Goal: Task Accomplishment & Management: Use online tool/utility

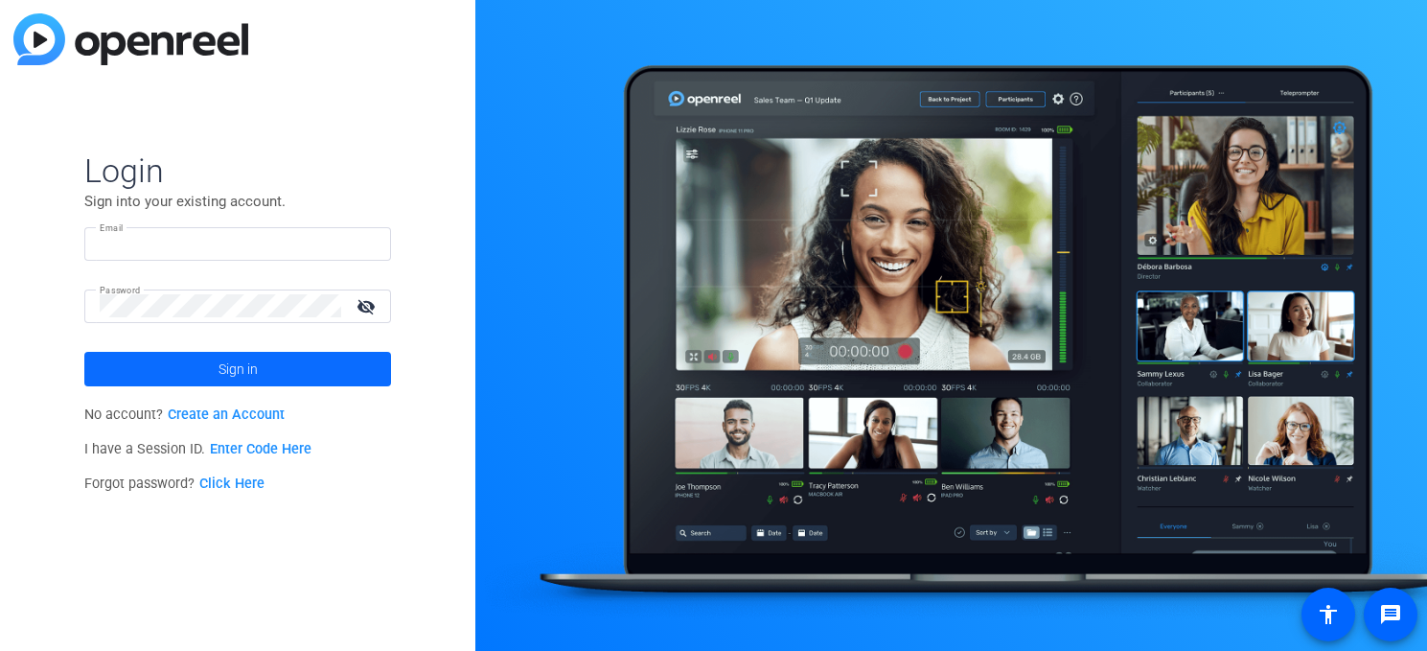
type input "[EMAIL_ADDRESS][DOMAIN_NAME]"
drag, startPoint x: 188, startPoint y: 362, endPoint x: 214, endPoint y: 361, distance: 25.9
click at [189, 362] on span at bounding box center [237, 369] width 307 height 46
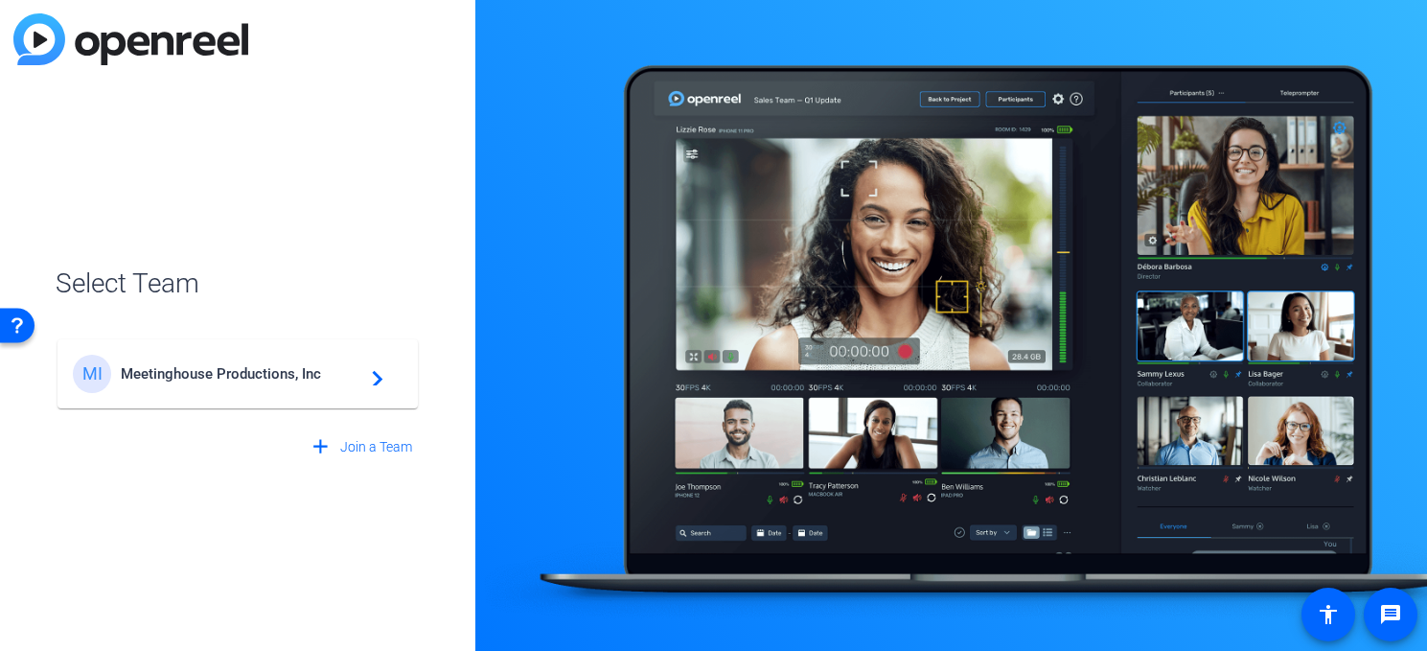
click at [290, 376] on span "Meetinghouse Productions, Inc" at bounding box center [241, 373] width 240 height 17
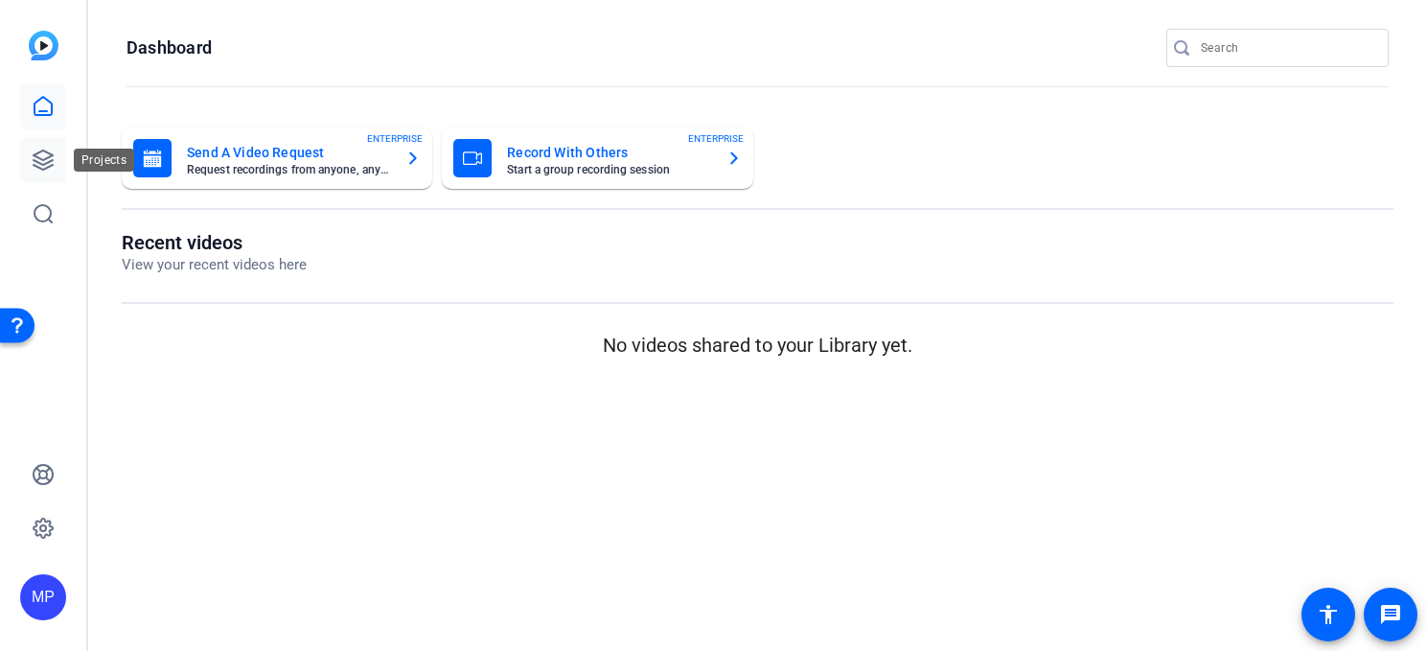
click at [53, 157] on icon at bounding box center [43, 160] width 23 height 23
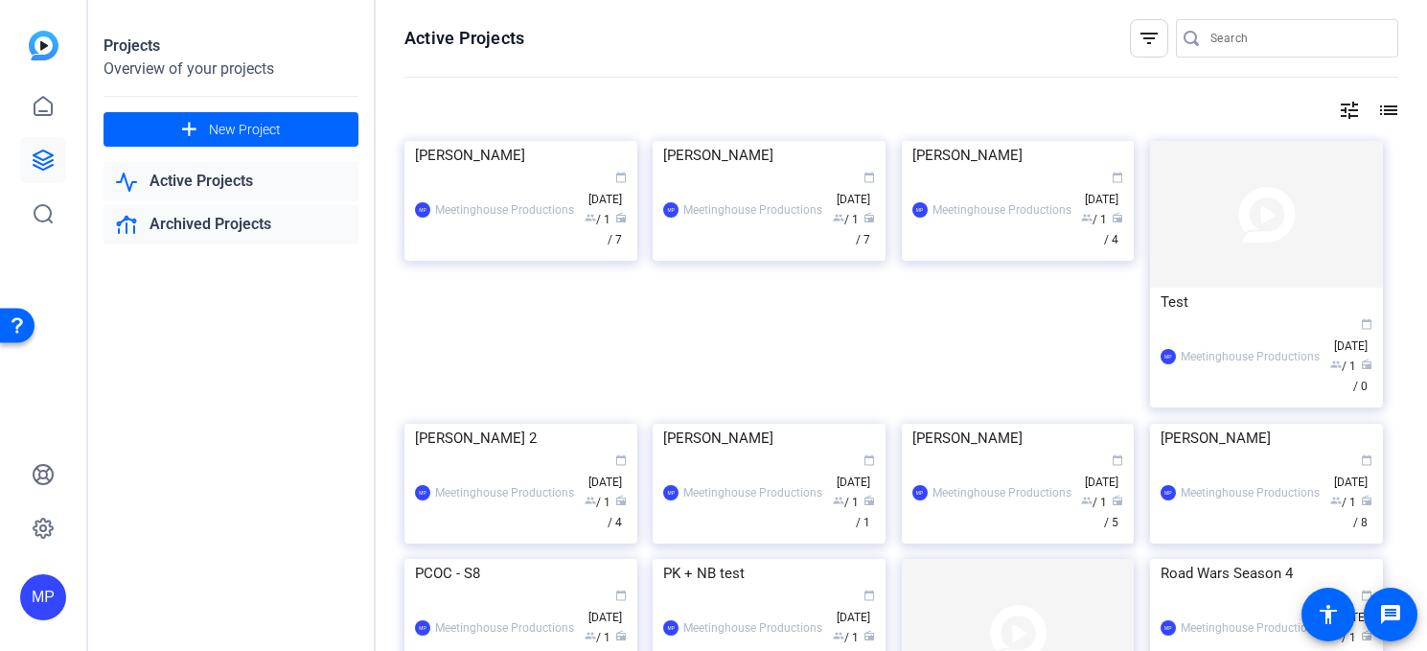
click at [163, 232] on link "Archived Projects" at bounding box center [230, 224] width 255 height 39
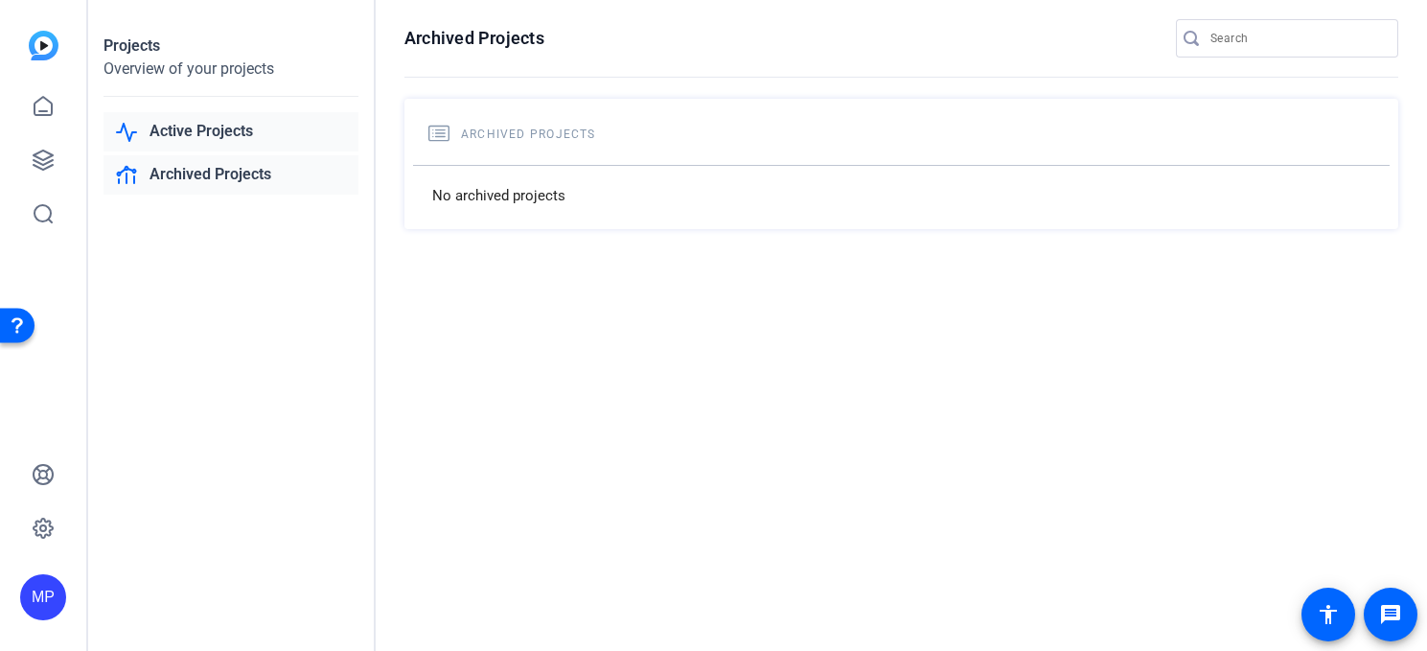
click at [192, 132] on link "Active Projects" at bounding box center [230, 131] width 255 height 39
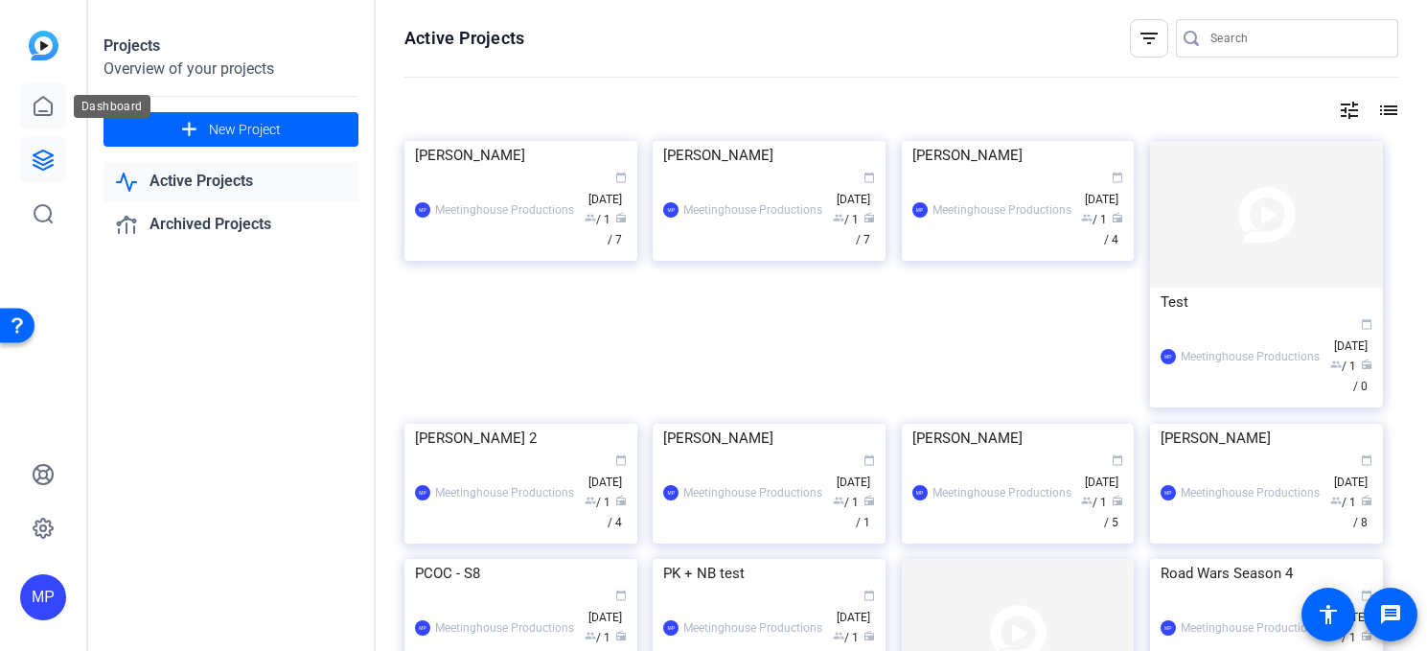
click at [43, 112] on icon at bounding box center [43, 106] width 23 height 23
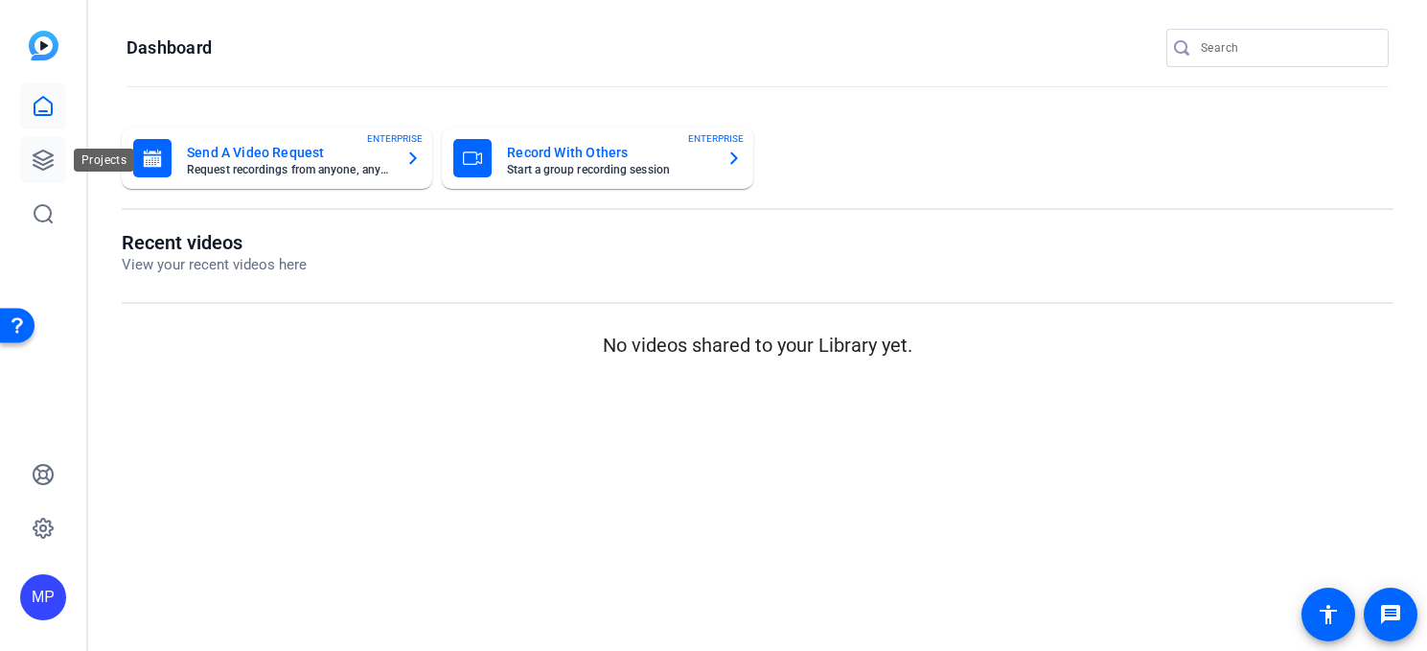
click at [40, 166] on icon at bounding box center [43, 160] width 23 height 23
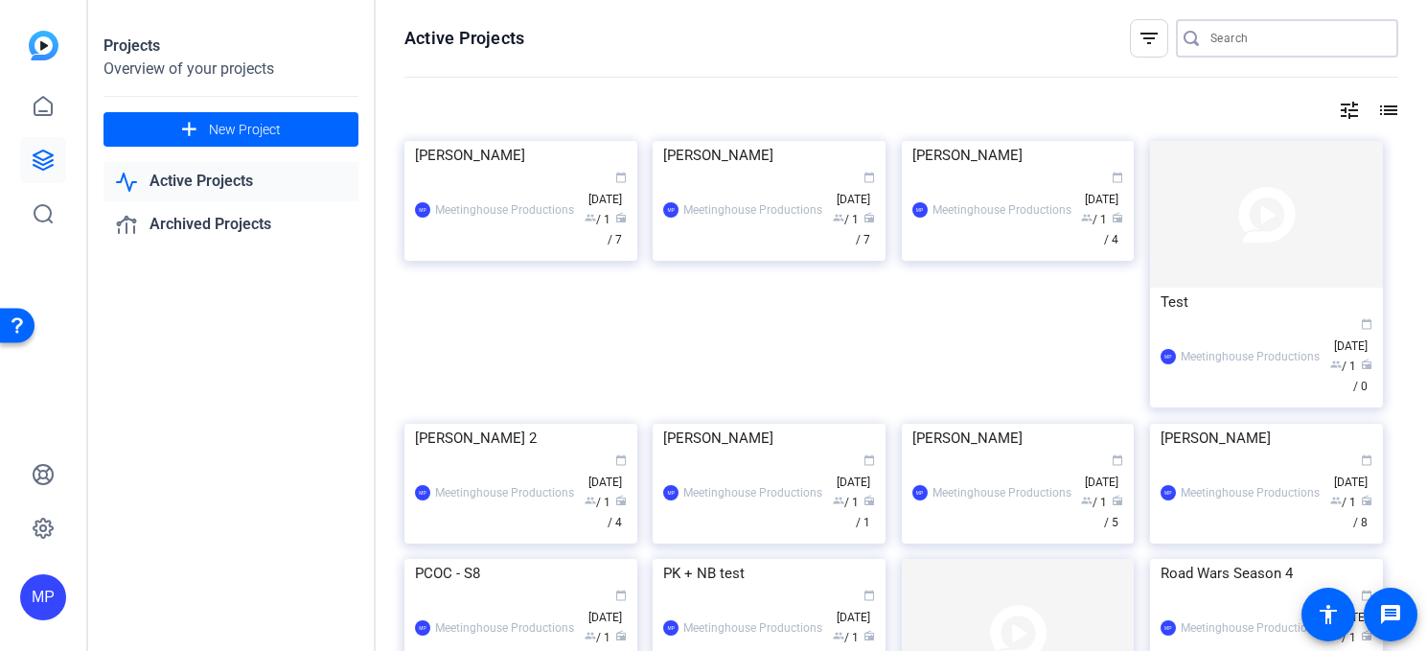
click at [1282, 49] on input "Search" at bounding box center [1296, 38] width 172 height 23
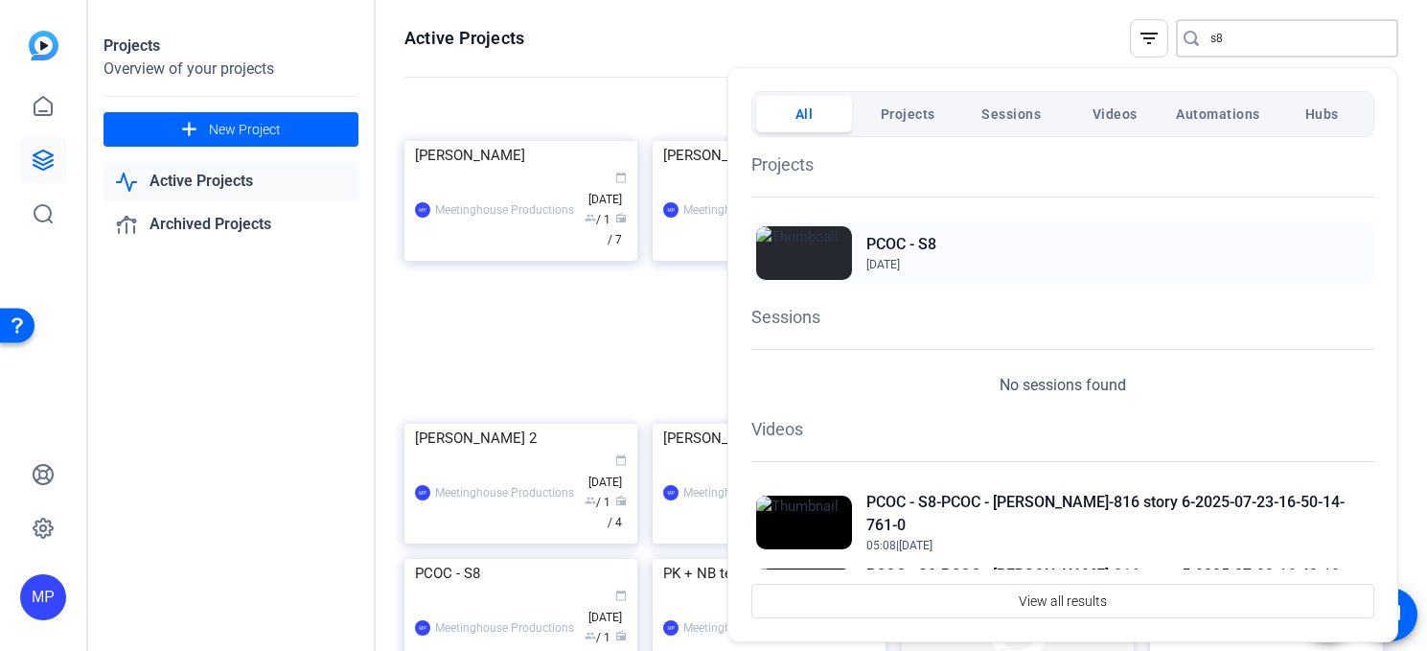
type input "s8"
click at [901, 238] on h2 "PCOC - S8" at bounding box center [901, 244] width 70 height 23
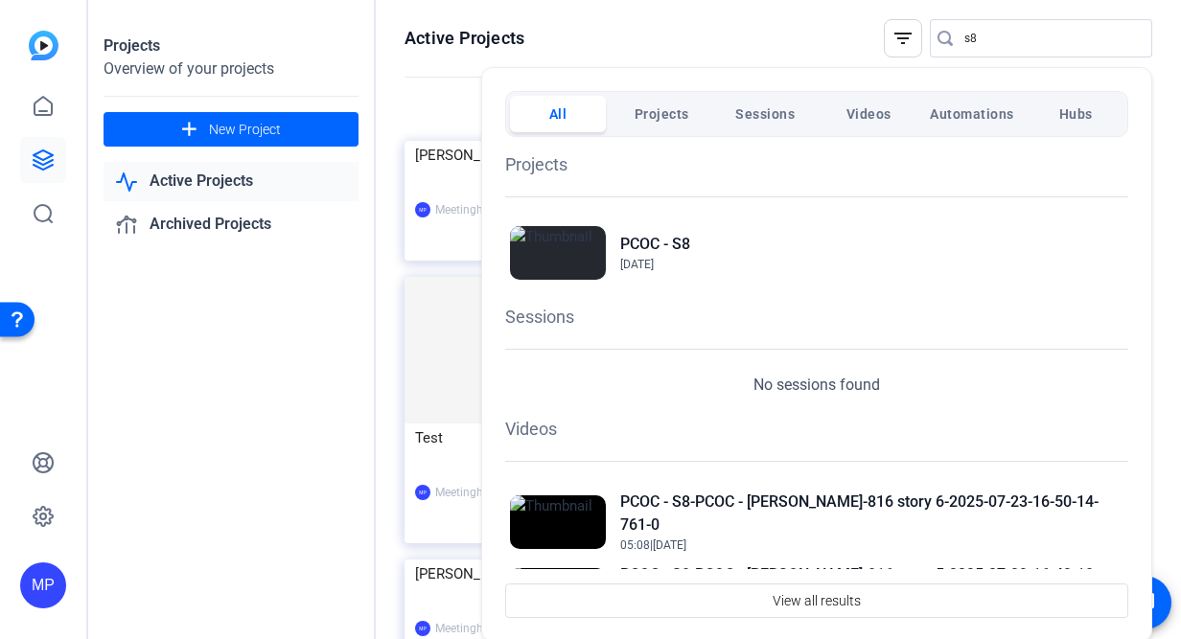
click at [773, 119] on span "Sessions" at bounding box center [764, 114] width 59 height 34
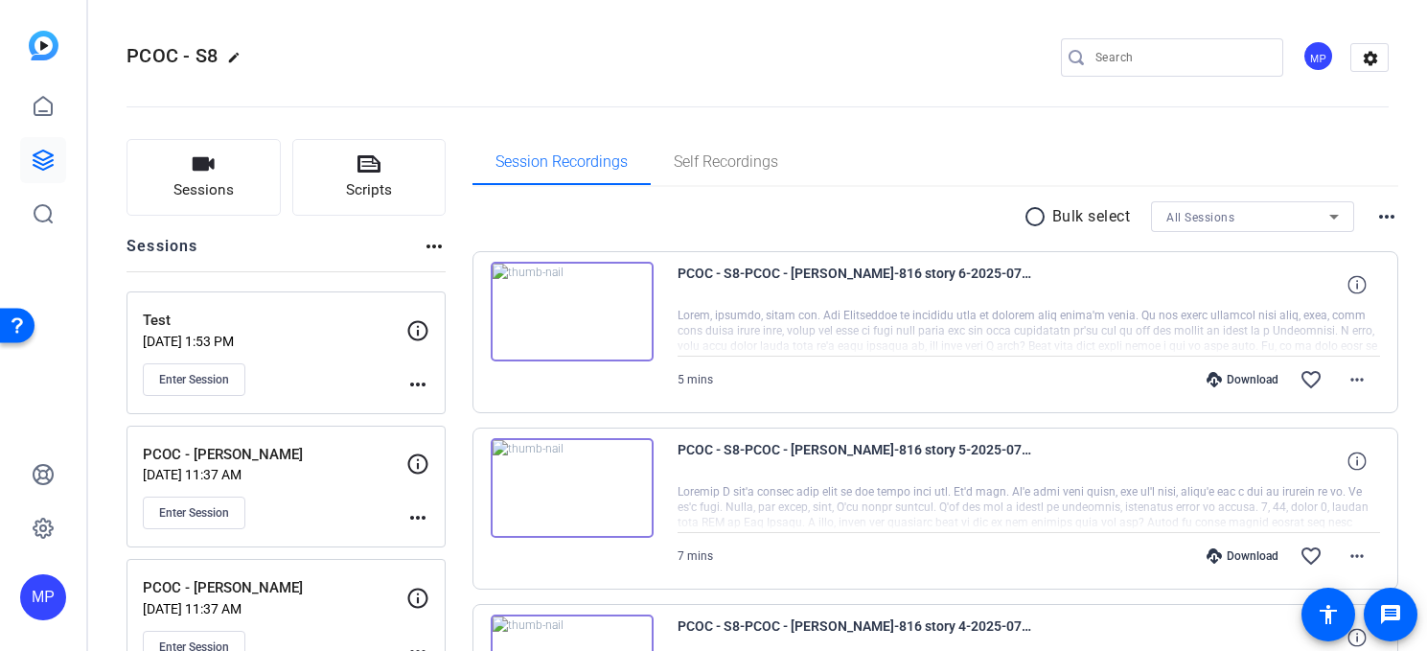
click at [199, 328] on p "Test" at bounding box center [275, 321] width 264 height 22
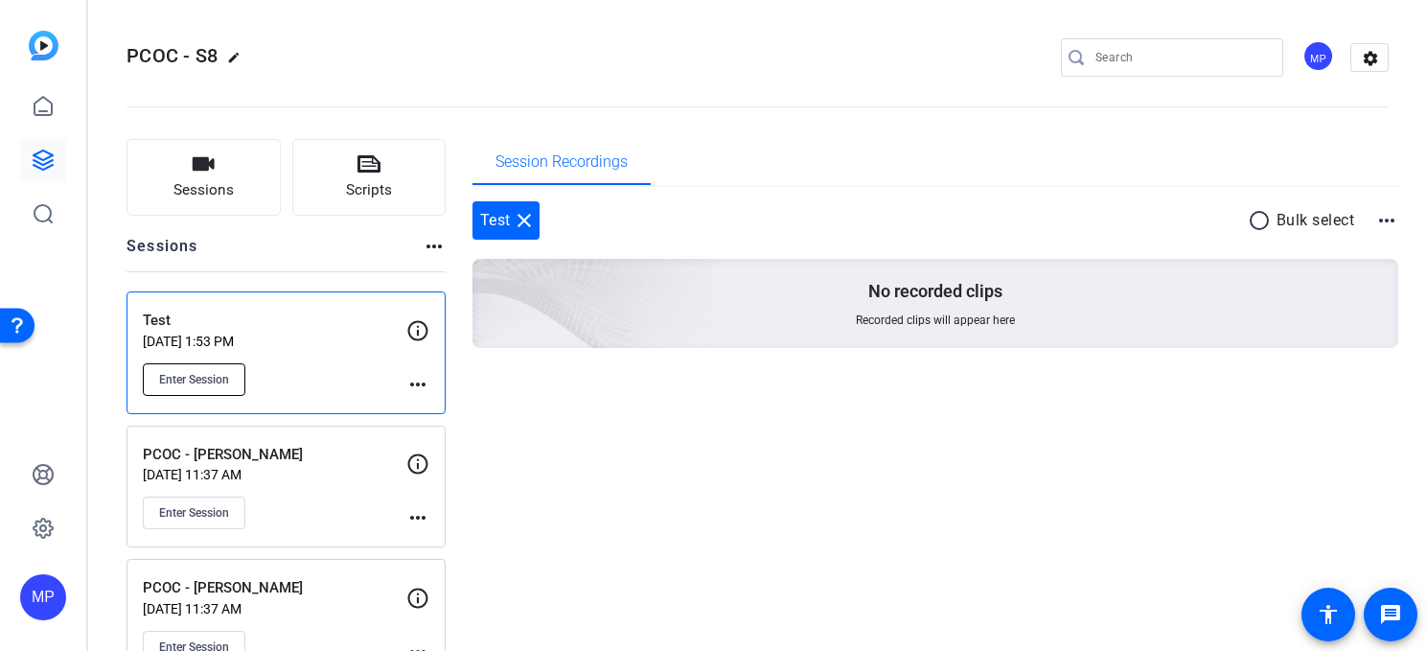
click at [194, 381] on span "Enter Session" at bounding box center [194, 379] width 70 height 15
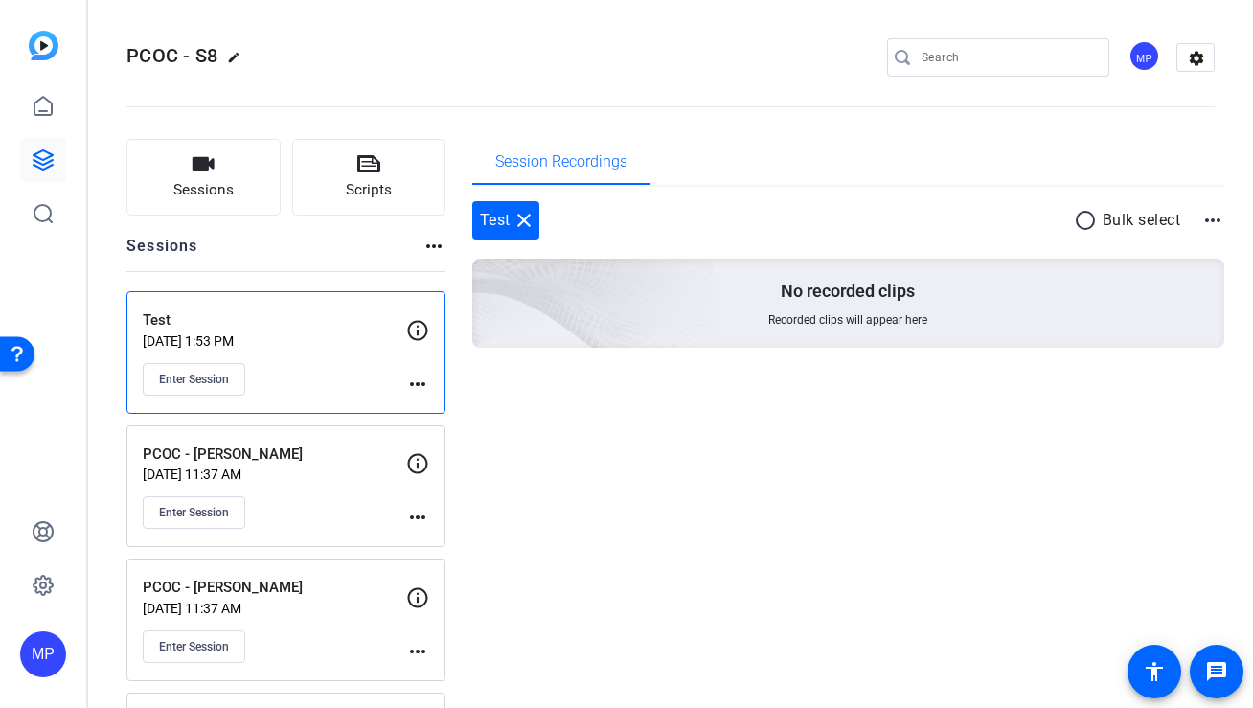
click at [420, 386] on mat-icon "more_horiz" at bounding box center [417, 384] width 23 height 23
click at [345, 382] on div at bounding box center [626, 354] width 1253 height 708
click at [208, 381] on span "Enter Session" at bounding box center [194, 379] width 70 height 15
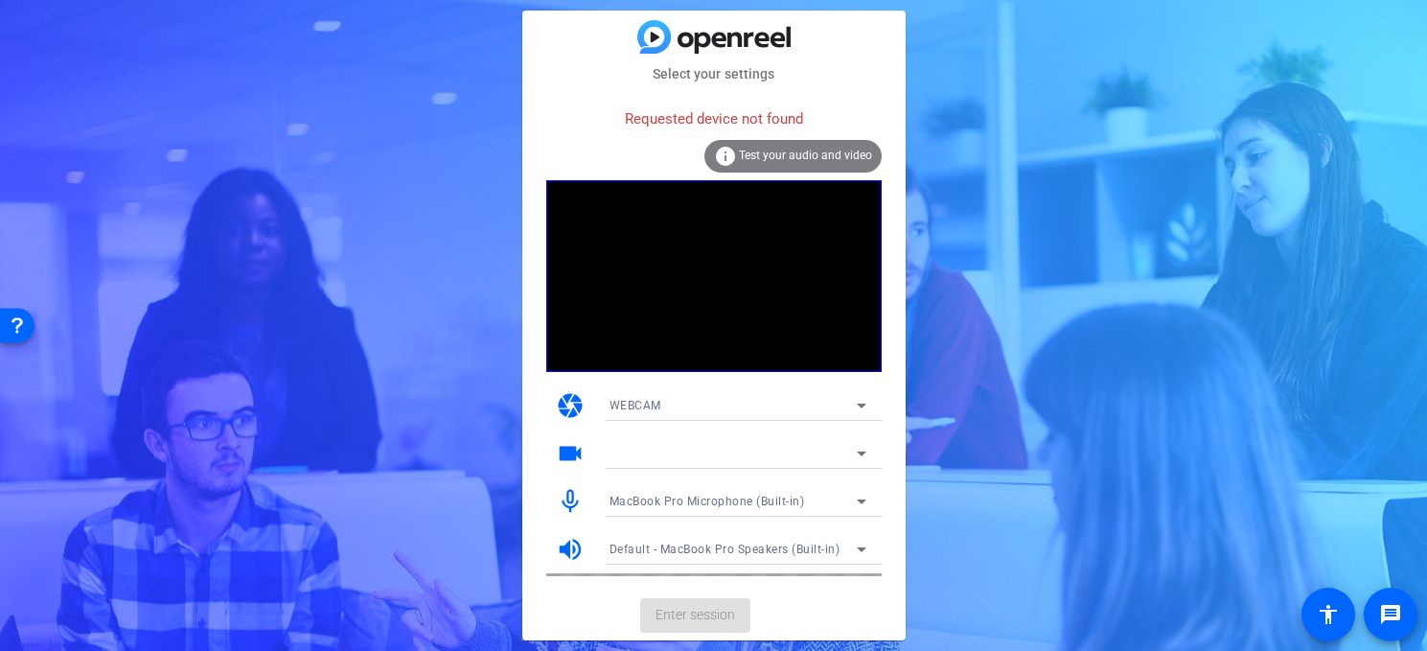
click at [769, 162] on div "info Test your audio and video" at bounding box center [792, 156] width 177 height 33
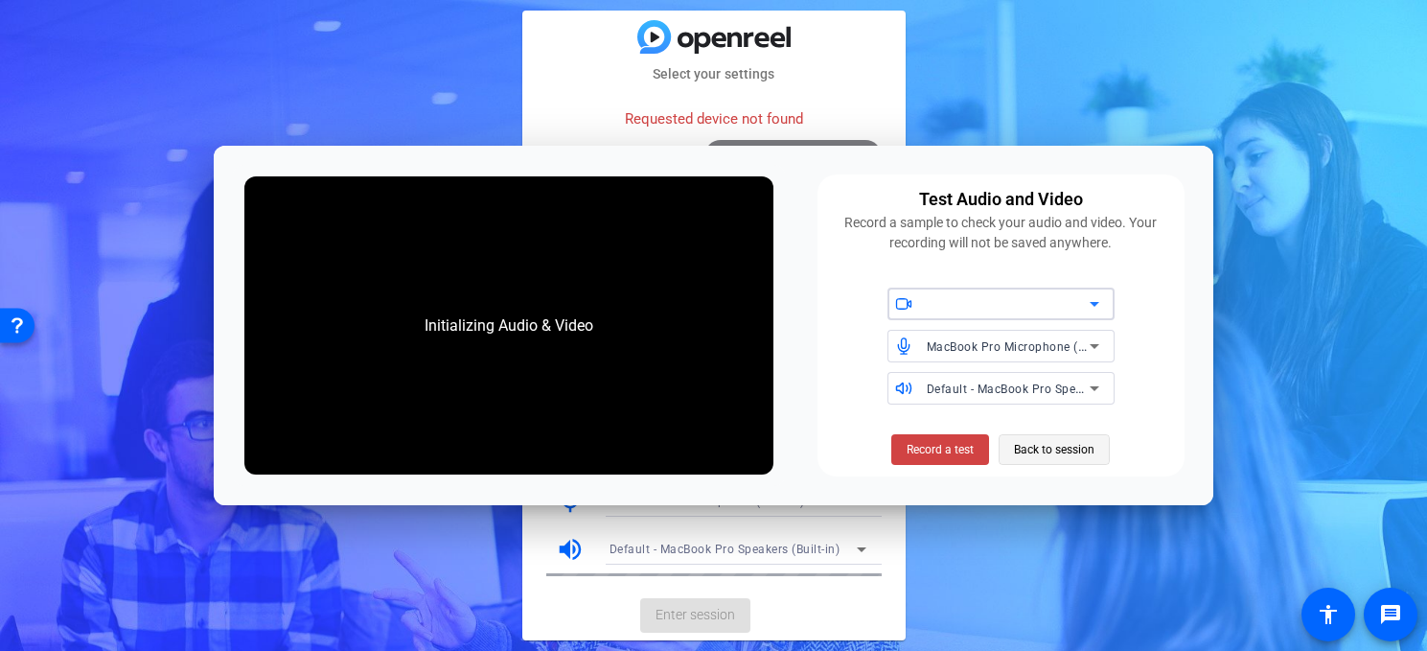
click at [1047, 449] on span "Back to session" at bounding box center [1054, 449] width 80 height 36
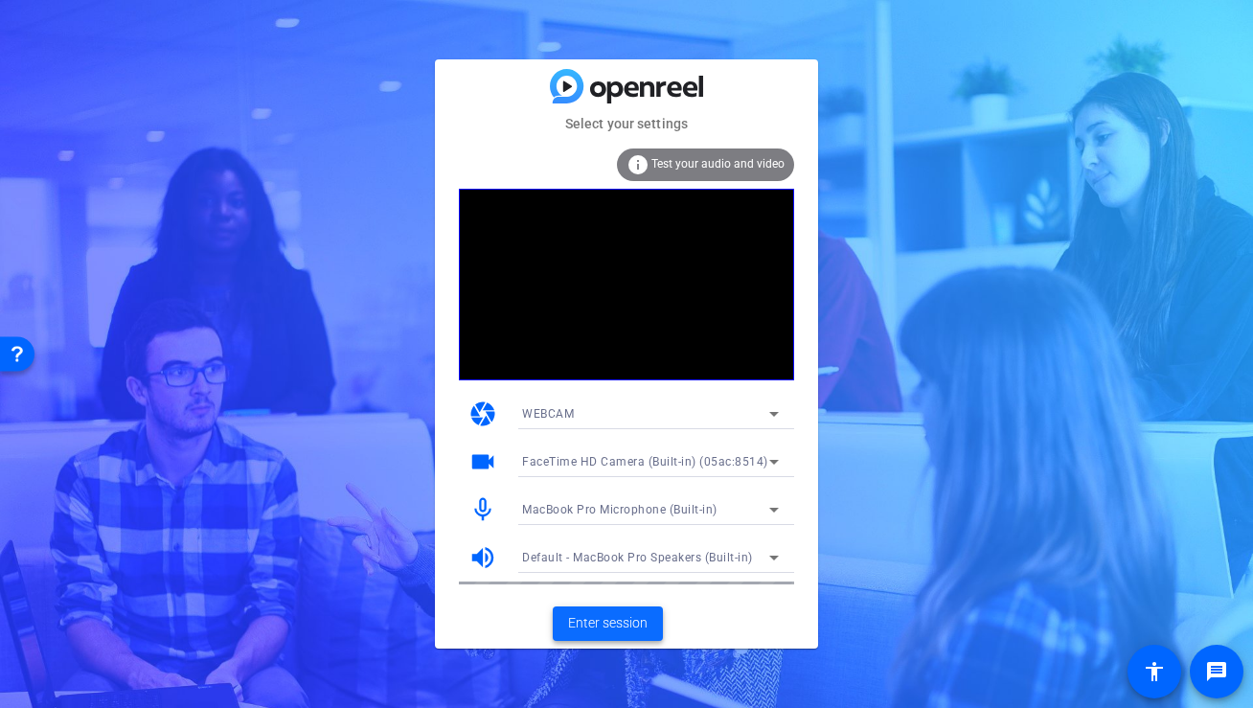
click at [605, 626] on span "Enter session" at bounding box center [608, 623] width 80 height 20
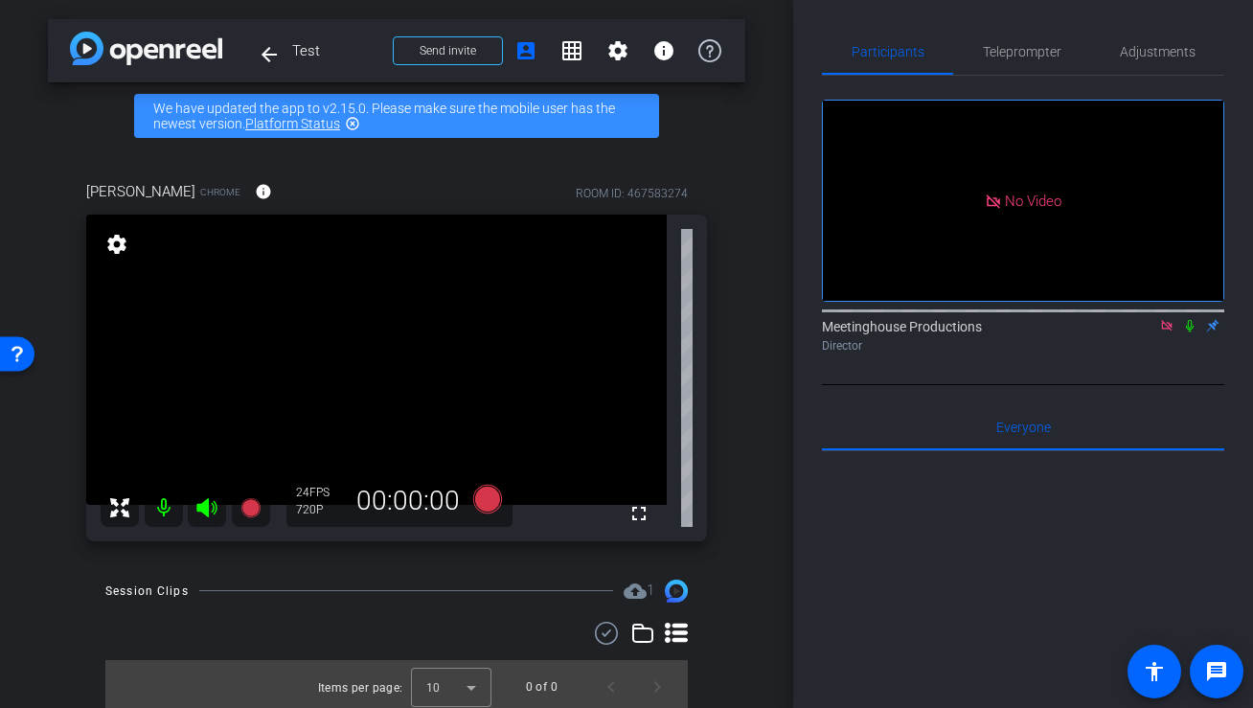
click at [1160, 333] on icon at bounding box center [1167, 325] width 15 height 13
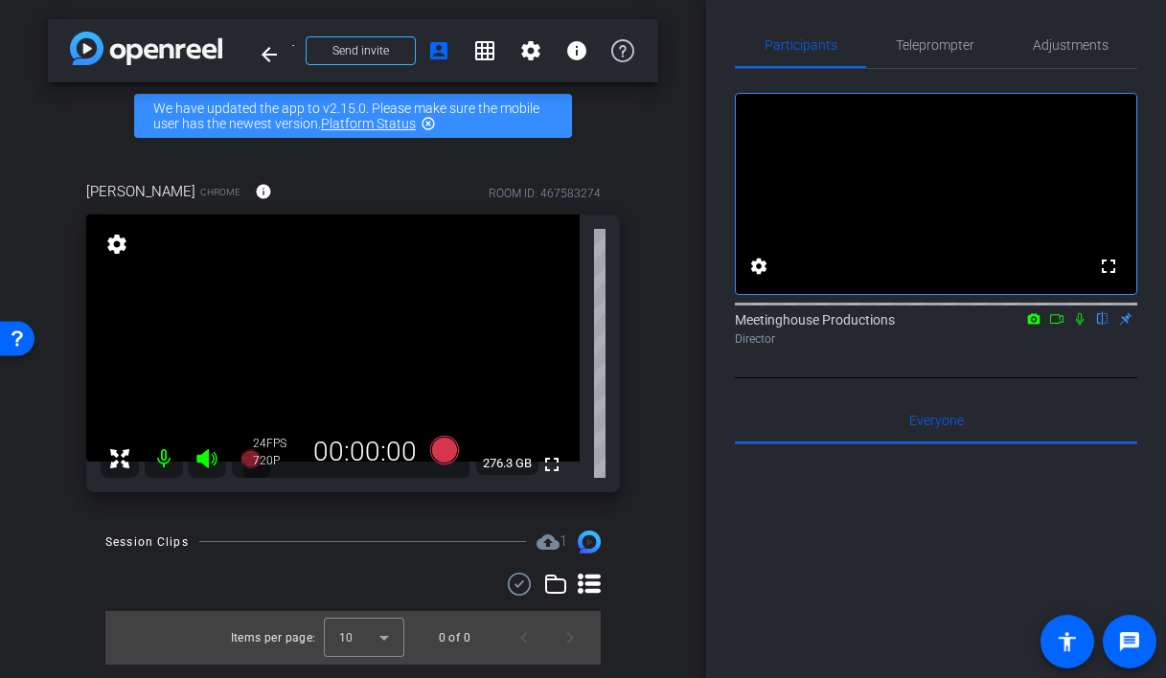
scroll to position [9, 0]
click at [528, 47] on mat-icon "settings" at bounding box center [530, 50] width 23 height 23
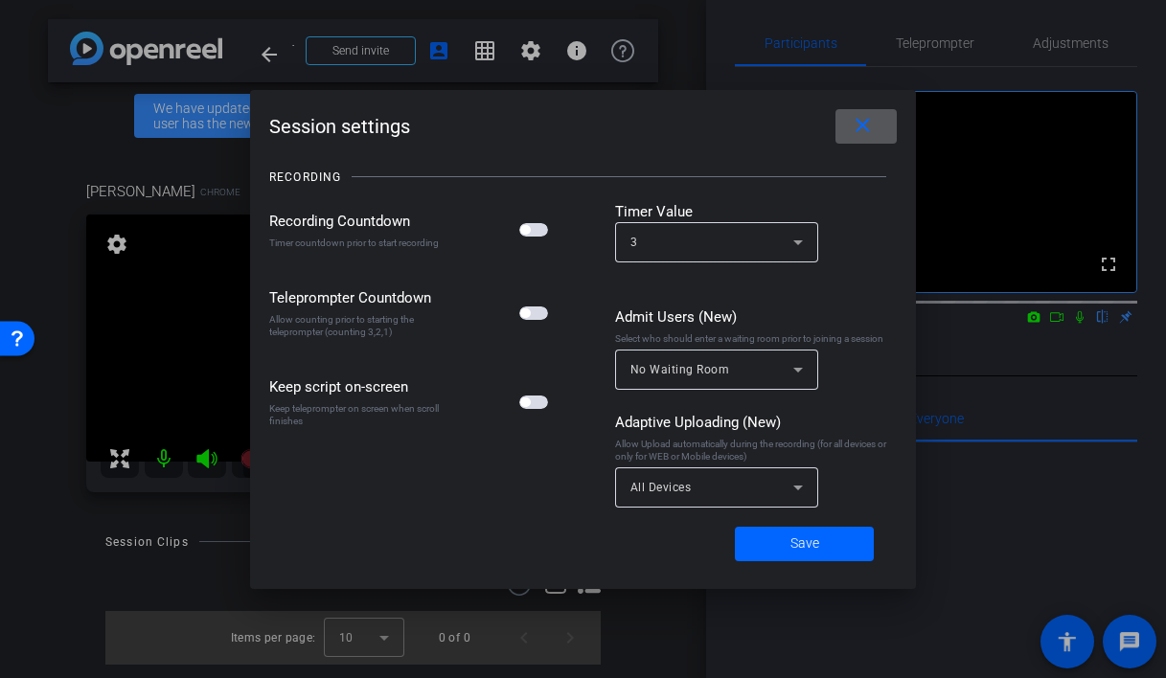
click at [845, 127] on span at bounding box center [866, 126] width 61 height 46
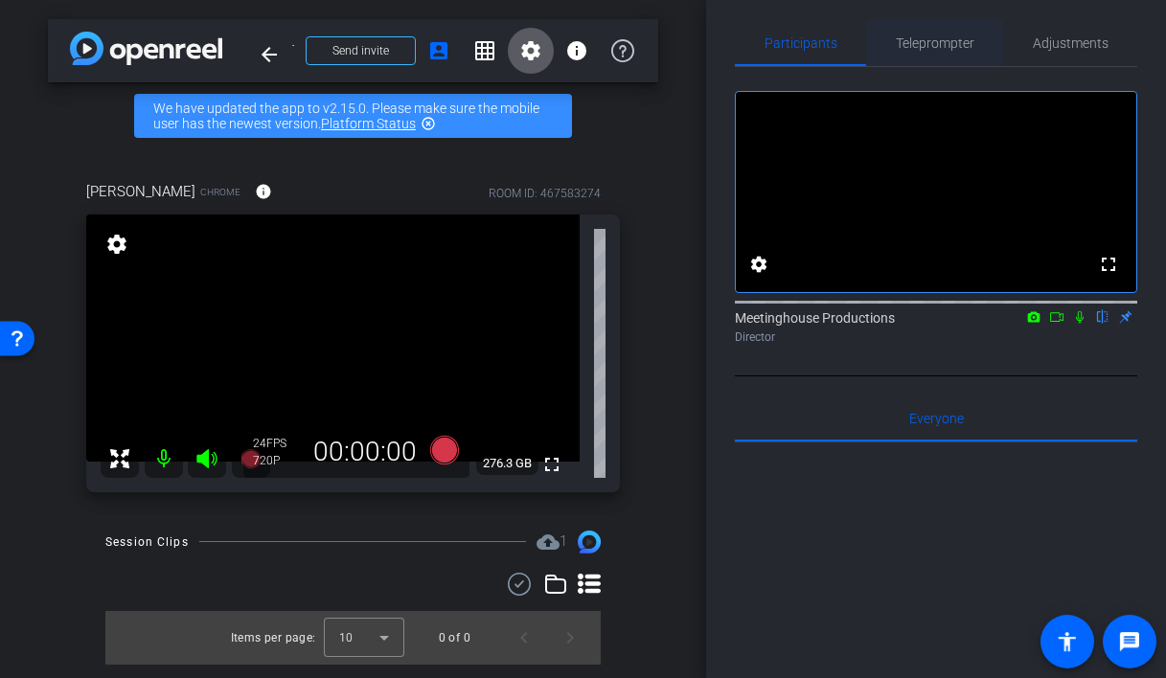
click at [927, 43] on span "Teleprompter" at bounding box center [935, 42] width 79 height 13
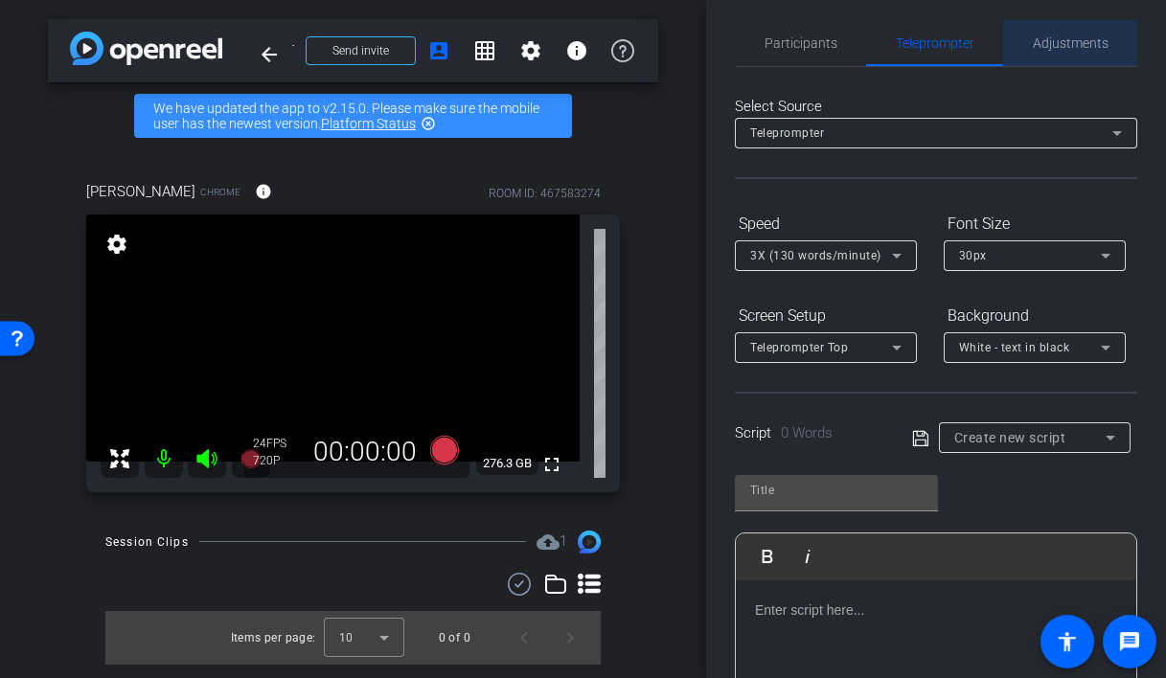
click at [1075, 40] on span "Adjustments" at bounding box center [1071, 42] width 76 height 13
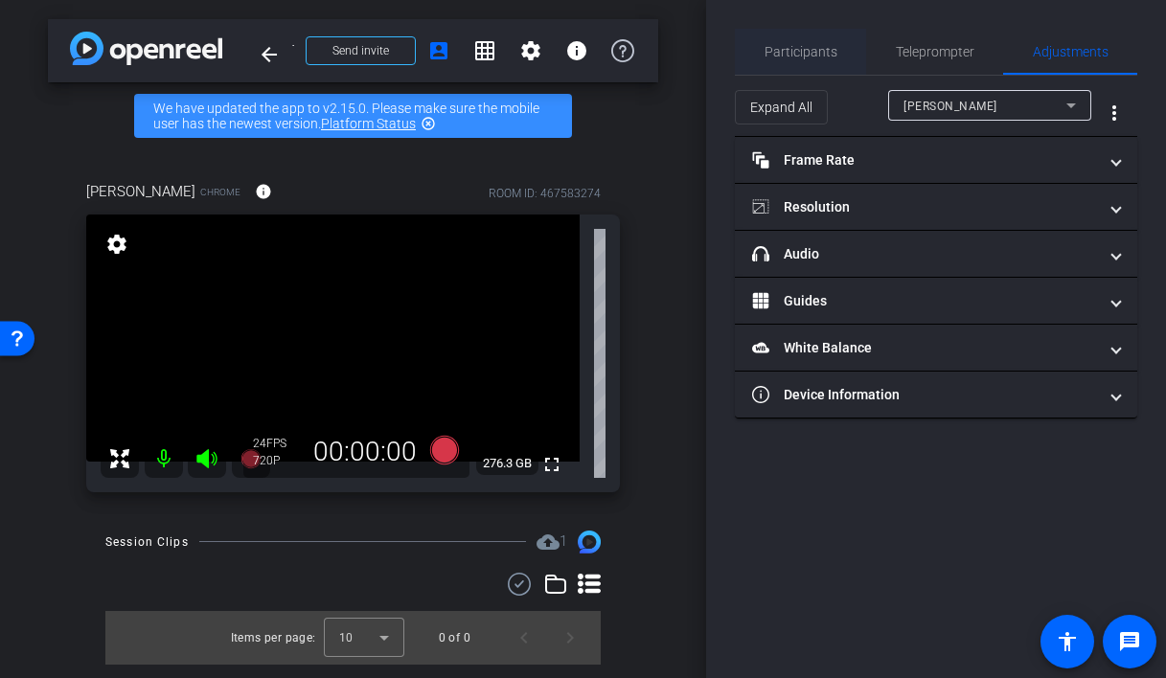
click at [806, 50] on span "Participants" at bounding box center [801, 51] width 73 height 13
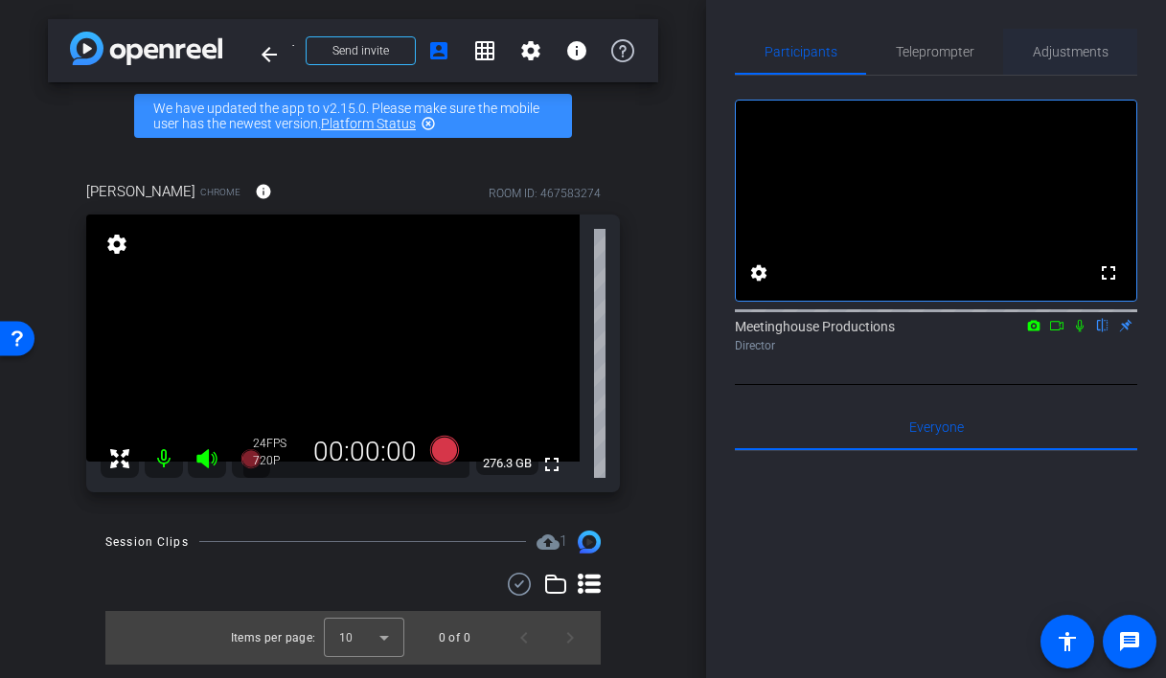
click at [1079, 52] on span "Adjustments" at bounding box center [1071, 51] width 76 height 13
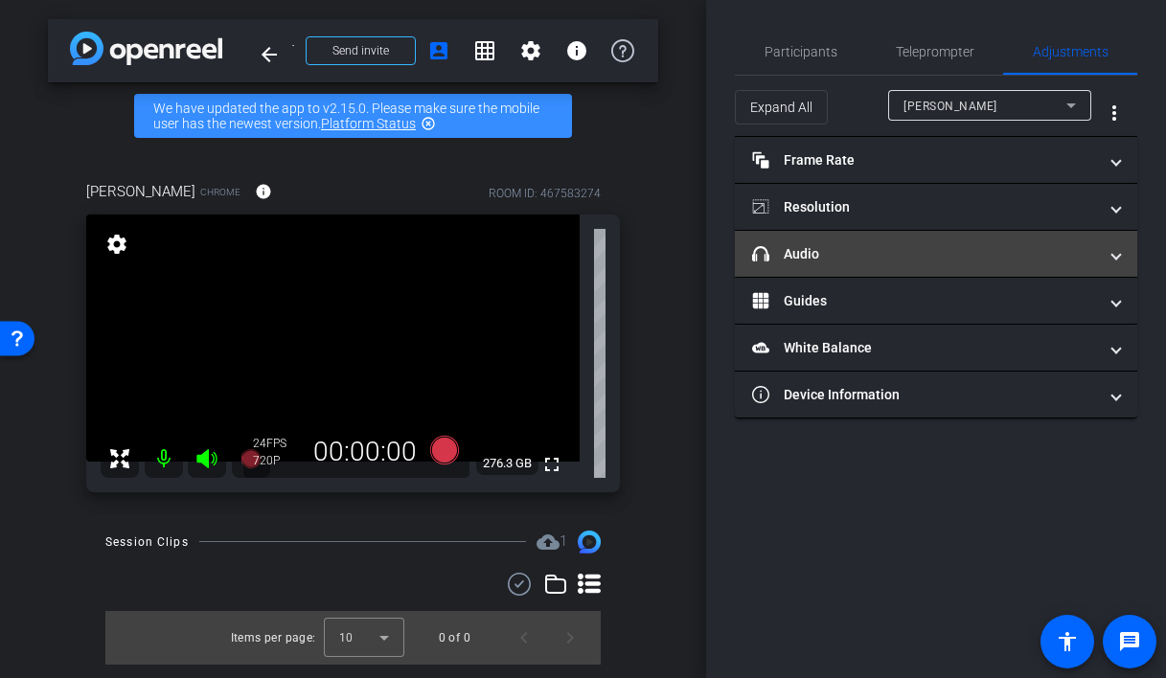
drag, startPoint x: 998, startPoint y: 269, endPoint x: 1009, endPoint y: 271, distance: 11.7
click at [999, 269] on mat-expansion-panel-header "headphone icon Audio" at bounding box center [936, 254] width 402 height 46
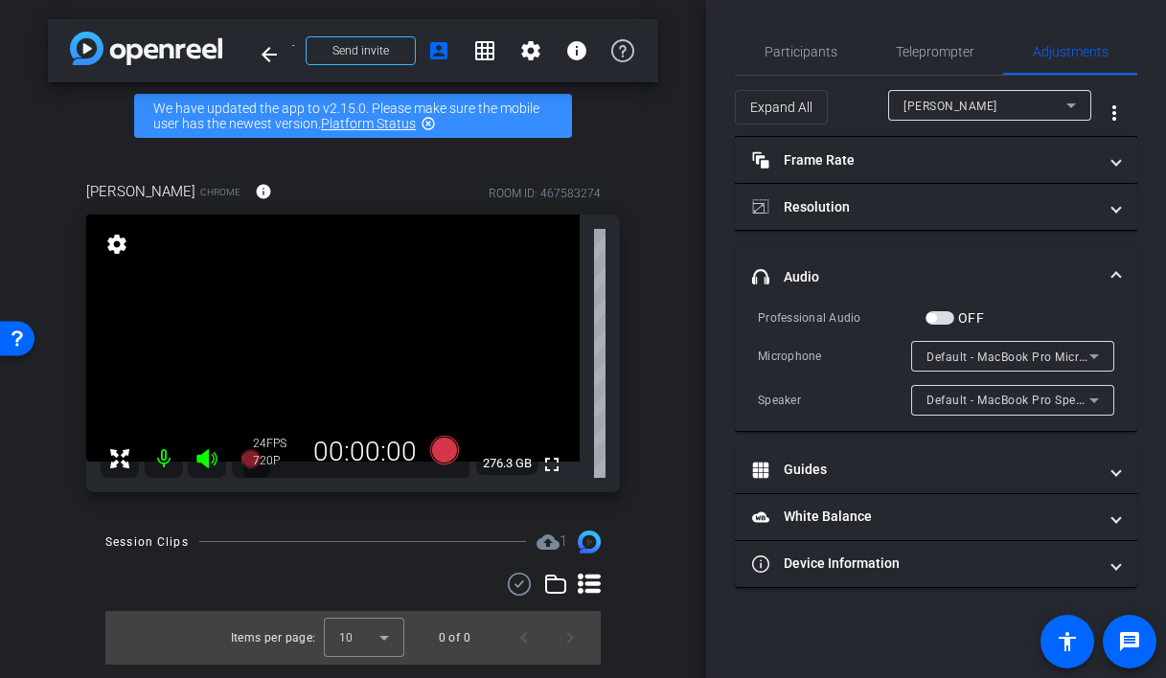
click at [940, 315] on span "button" at bounding box center [940, 317] width 29 height 13
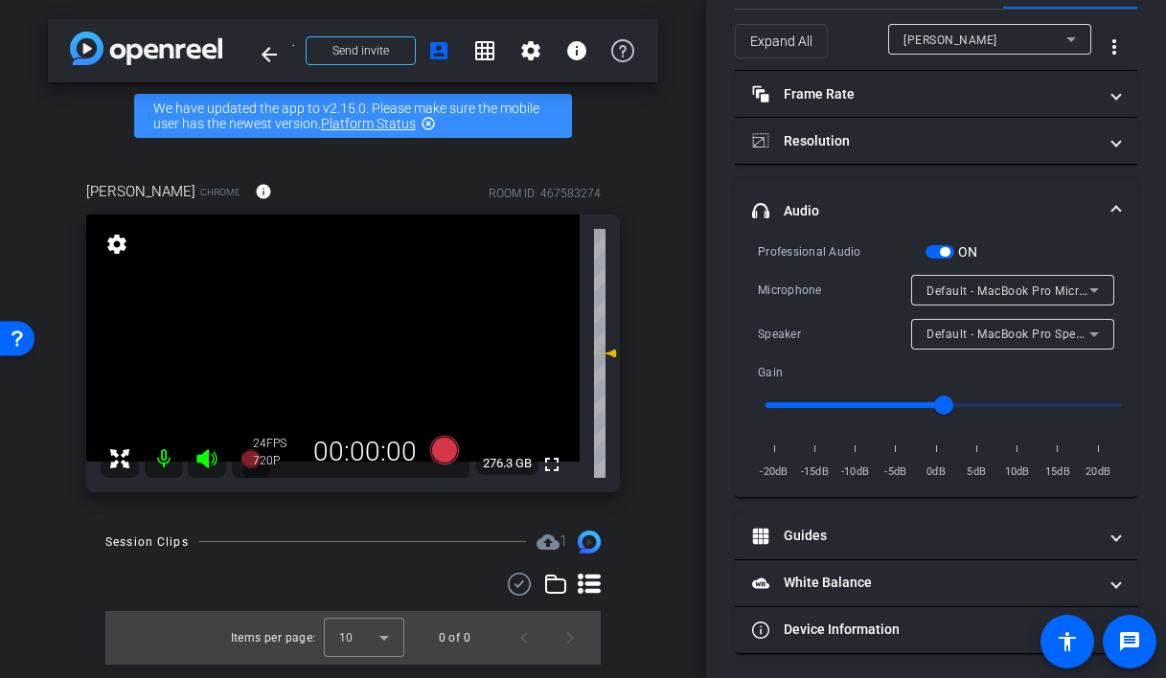
scroll to position [70, 0]
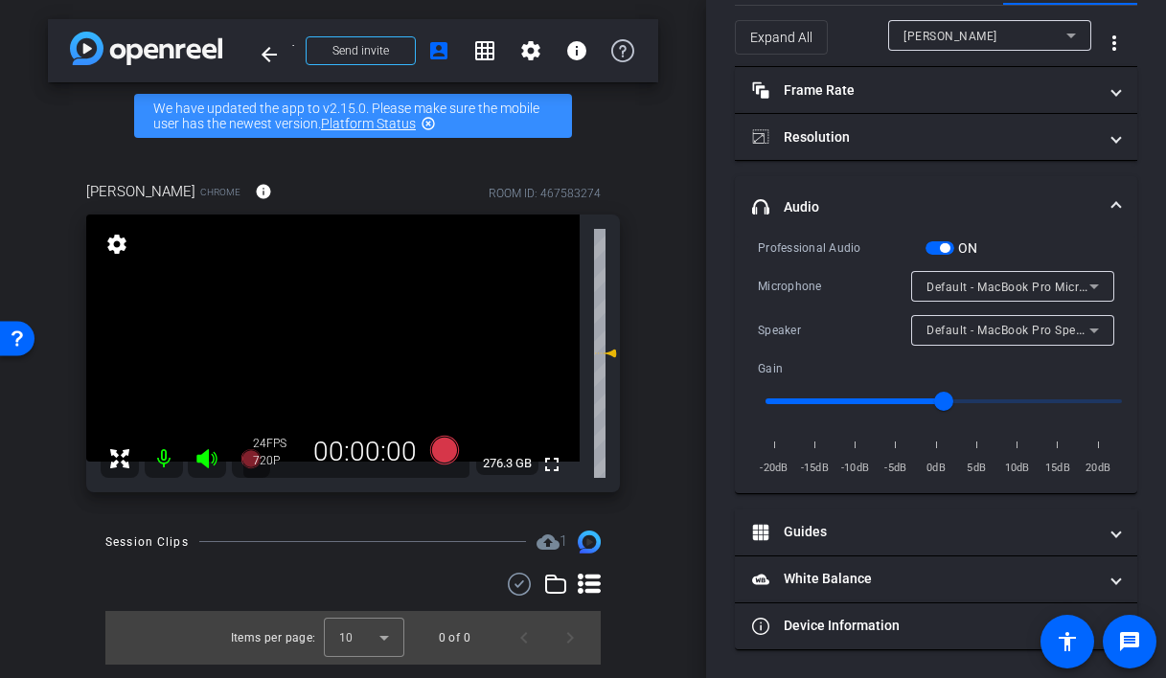
click at [936, 251] on span "button" at bounding box center [940, 247] width 29 height 13
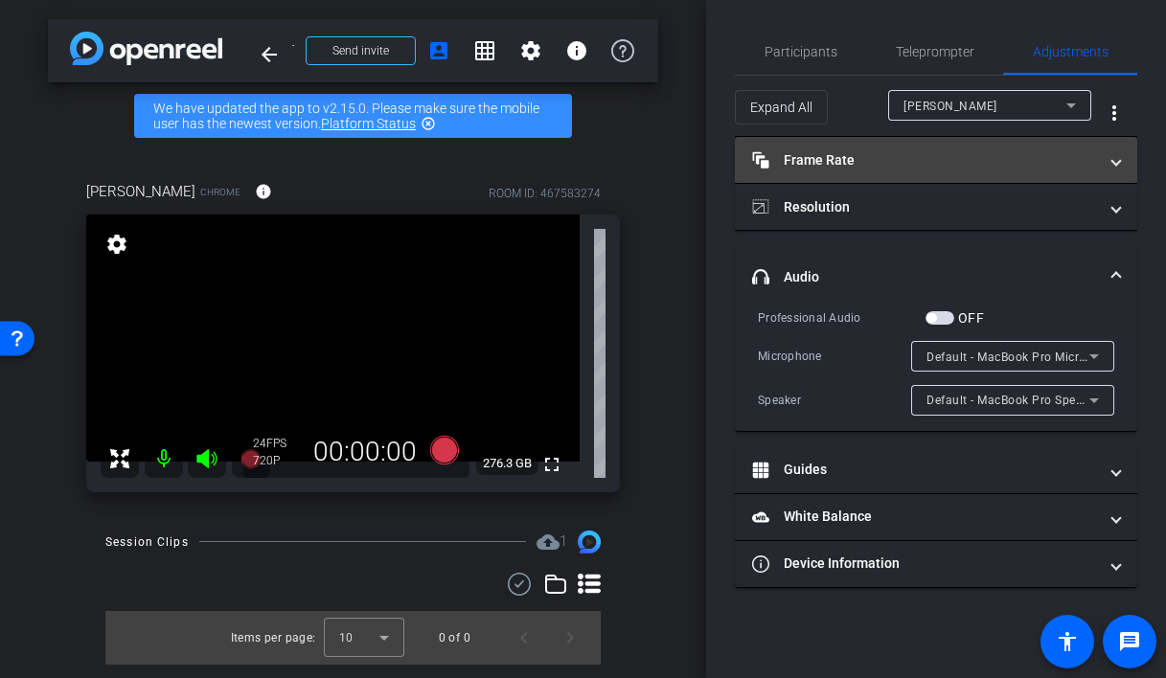
click at [905, 162] on mat-panel-title "Frame Rate Frame Rate" at bounding box center [924, 160] width 345 height 20
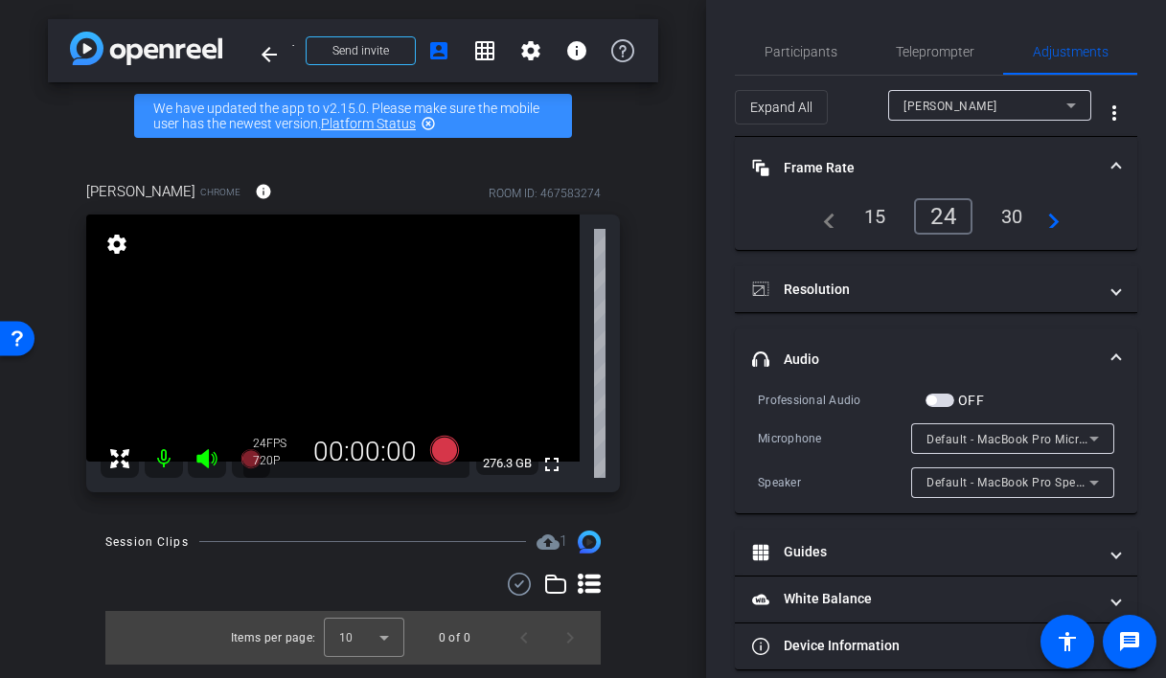
click at [1021, 215] on div "30" at bounding box center [1012, 216] width 51 height 33
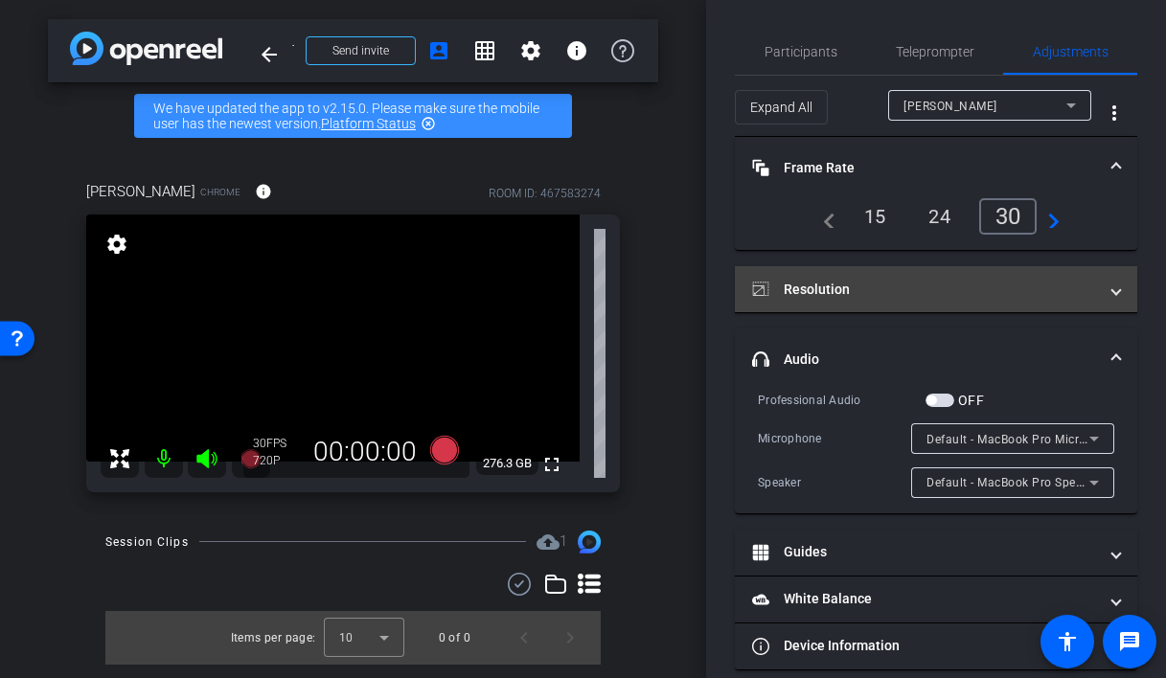
click at [924, 295] on mat-panel-title "Resolution" at bounding box center [924, 290] width 345 height 20
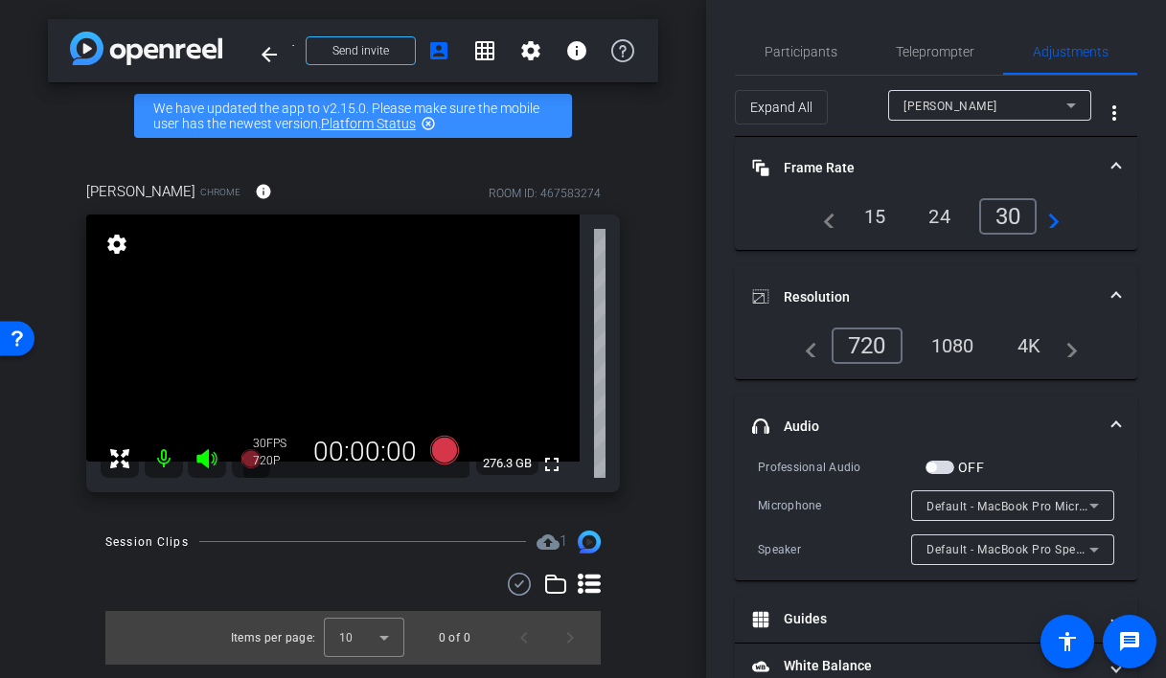
click at [1012, 341] on div "4K" at bounding box center [1029, 346] width 53 height 33
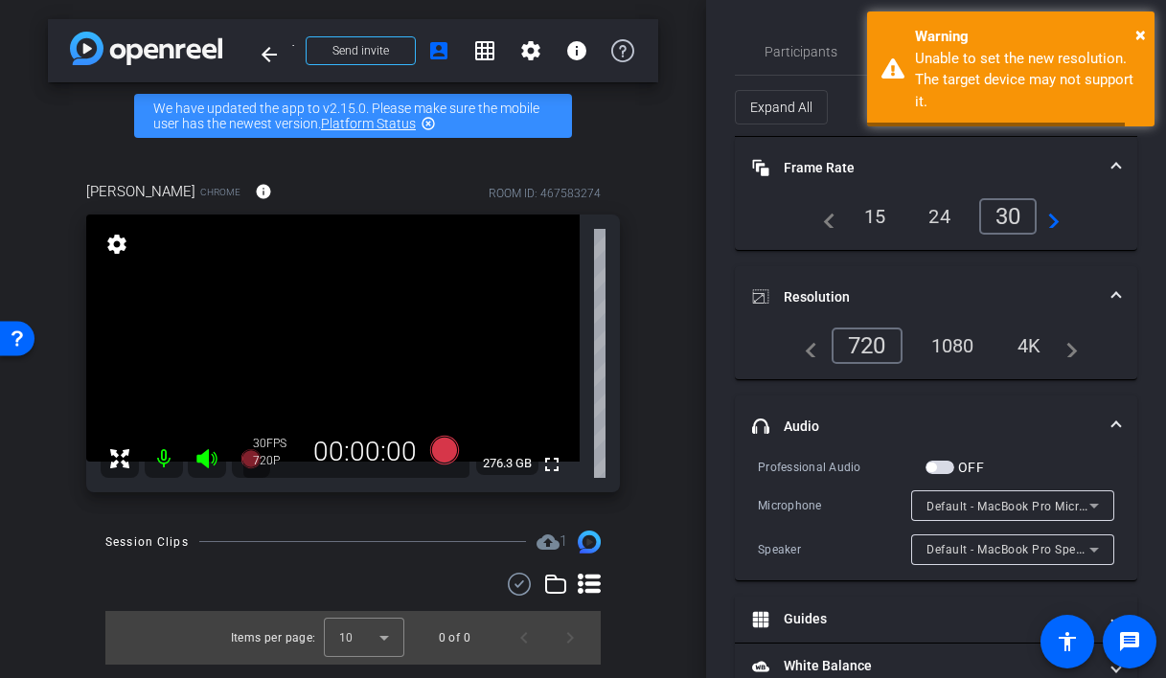
click at [1023, 344] on div "4K" at bounding box center [1029, 346] width 53 height 33
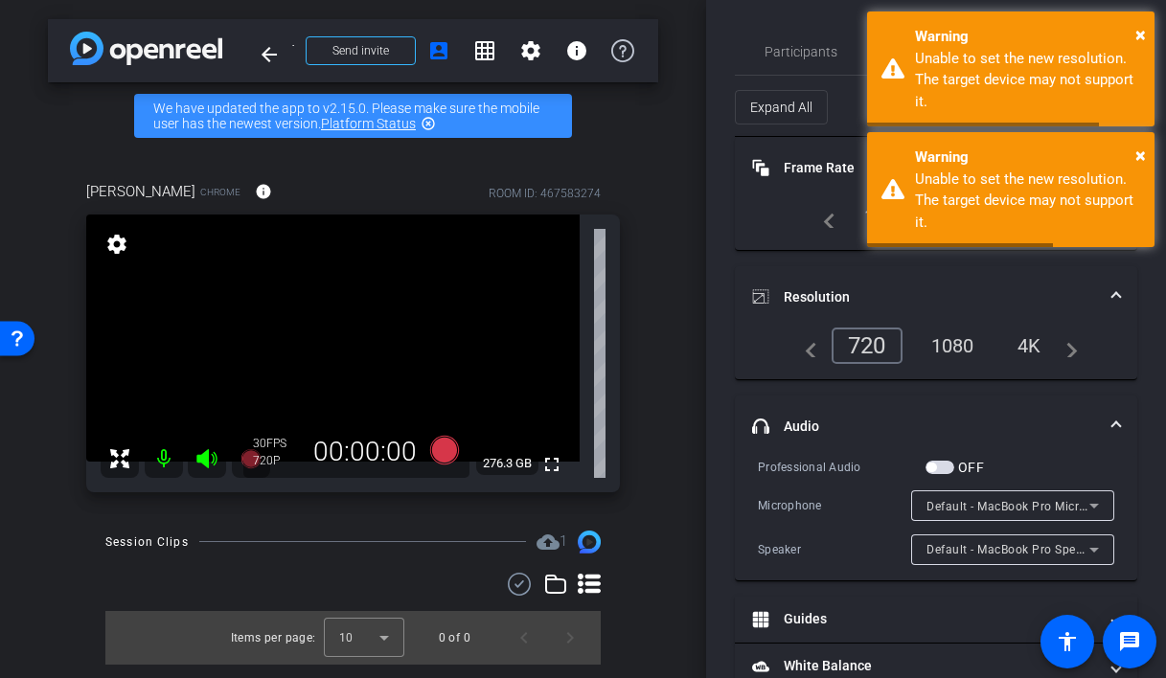
click at [1023, 344] on div "4K" at bounding box center [1029, 346] width 53 height 33
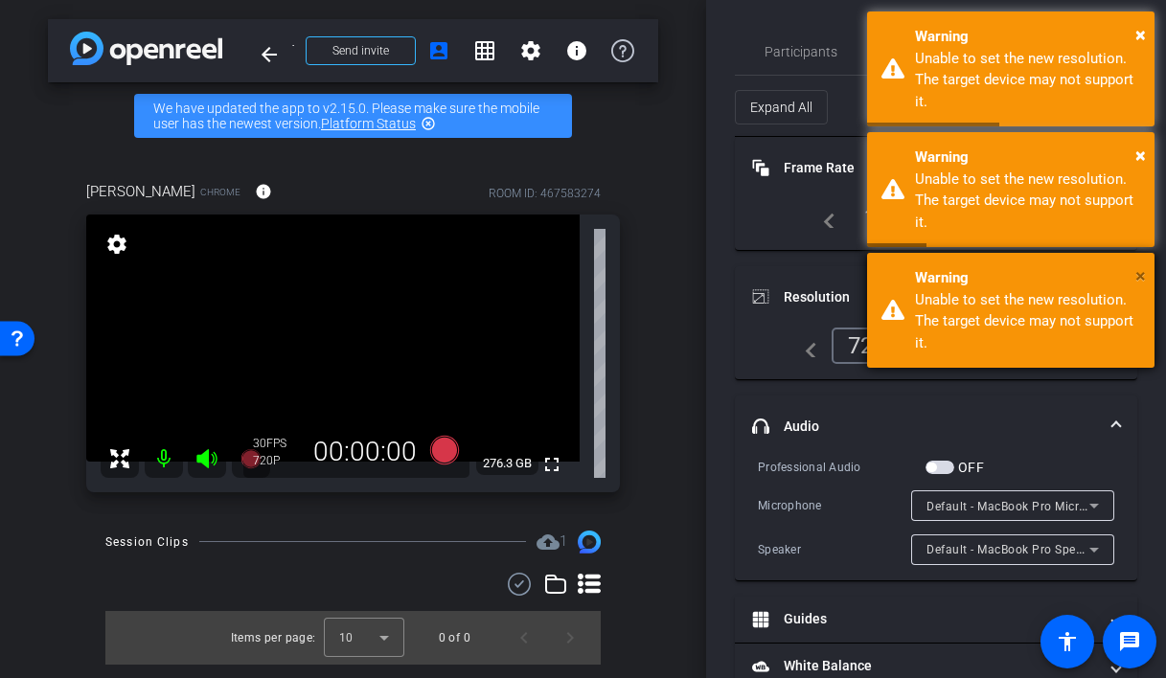
click at [1142, 274] on span "×" at bounding box center [1141, 275] width 11 height 23
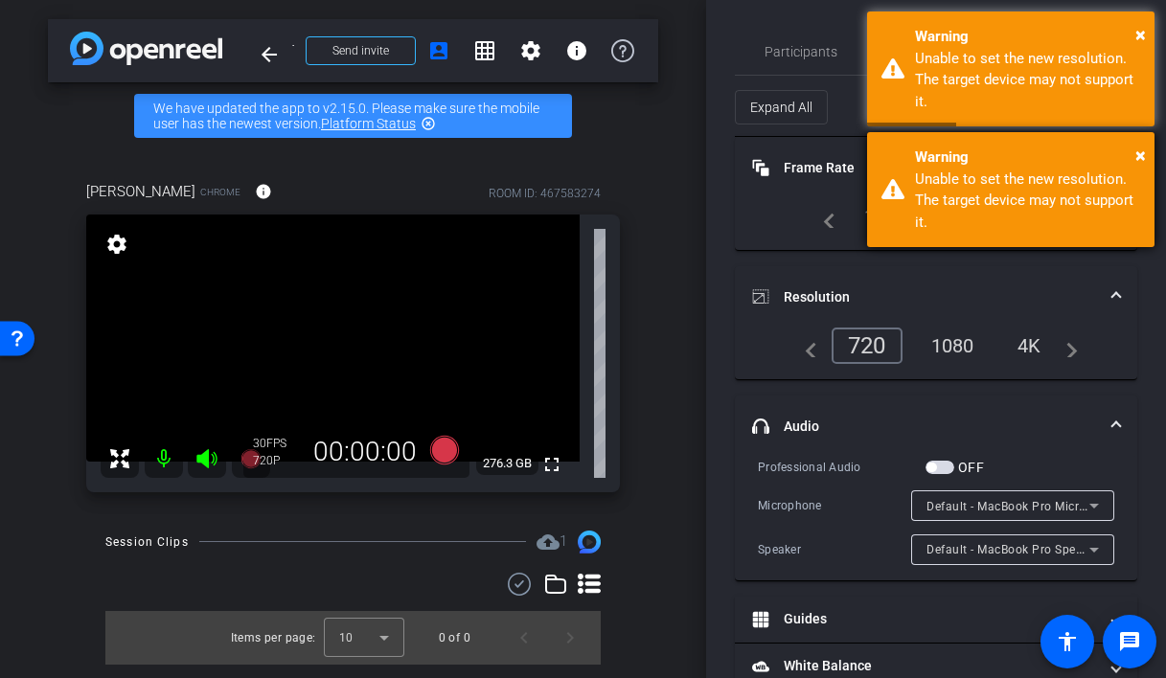
click at [1135, 151] on div "Warning" at bounding box center [1027, 158] width 225 height 22
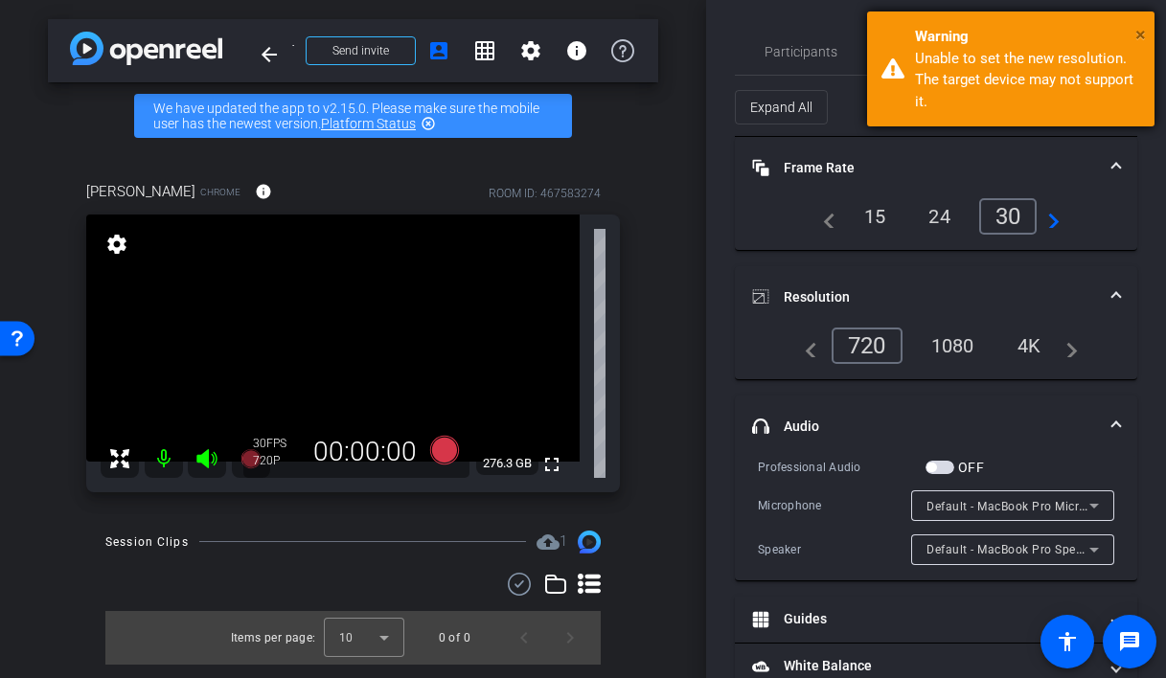
click at [1137, 26] on span "×" at bounding box center [1141, 34] width 11 height 23
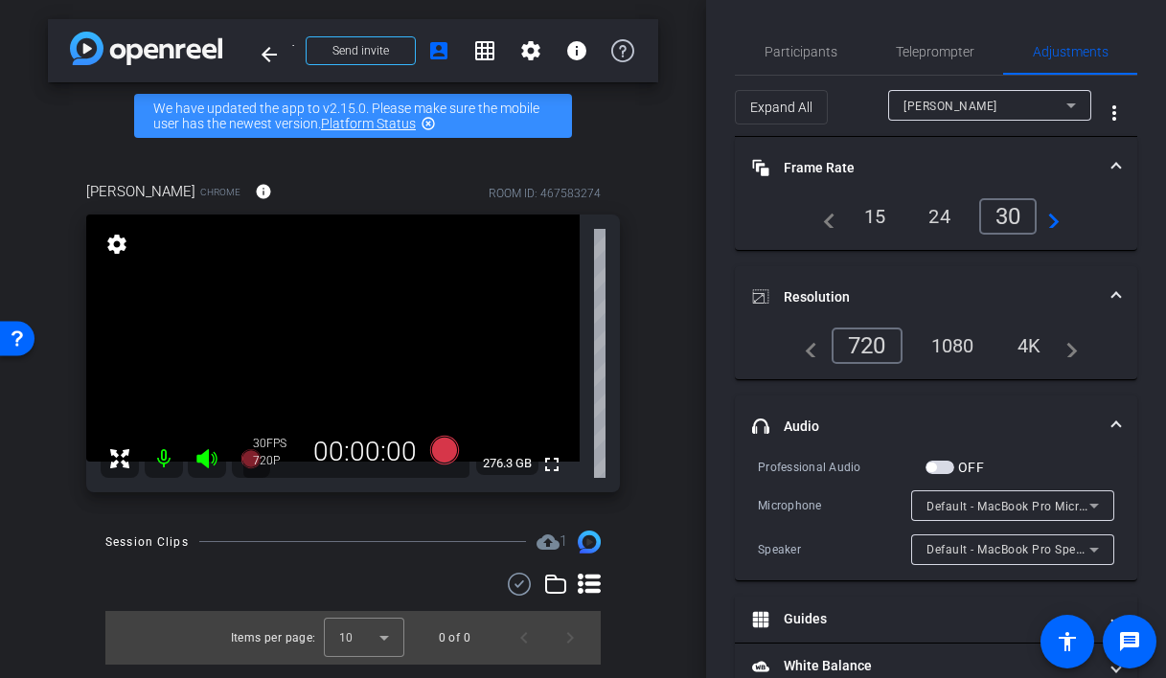
scroll to position [1, 0]
click at [1035, 555] on span "Default - MacBook Pro Speakers (Built-in)" at bounding box center [1042, 547] width 231 height 15
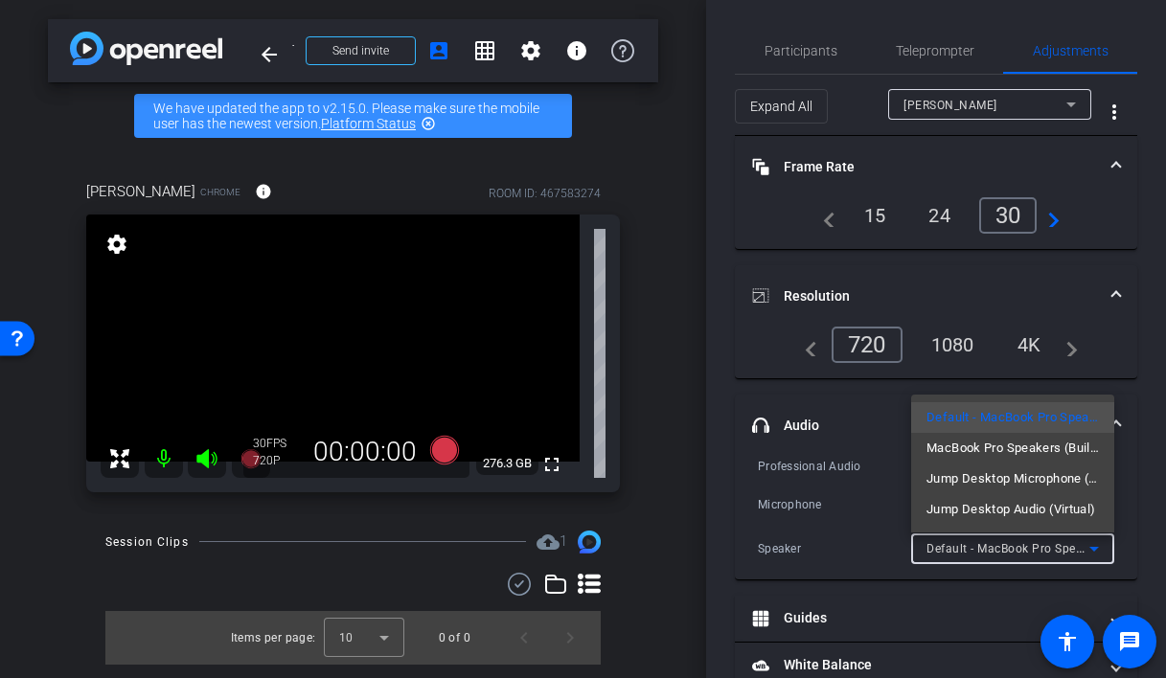
click at [839, 541] on div at bounding box center [583, 339] width 1166 height 678
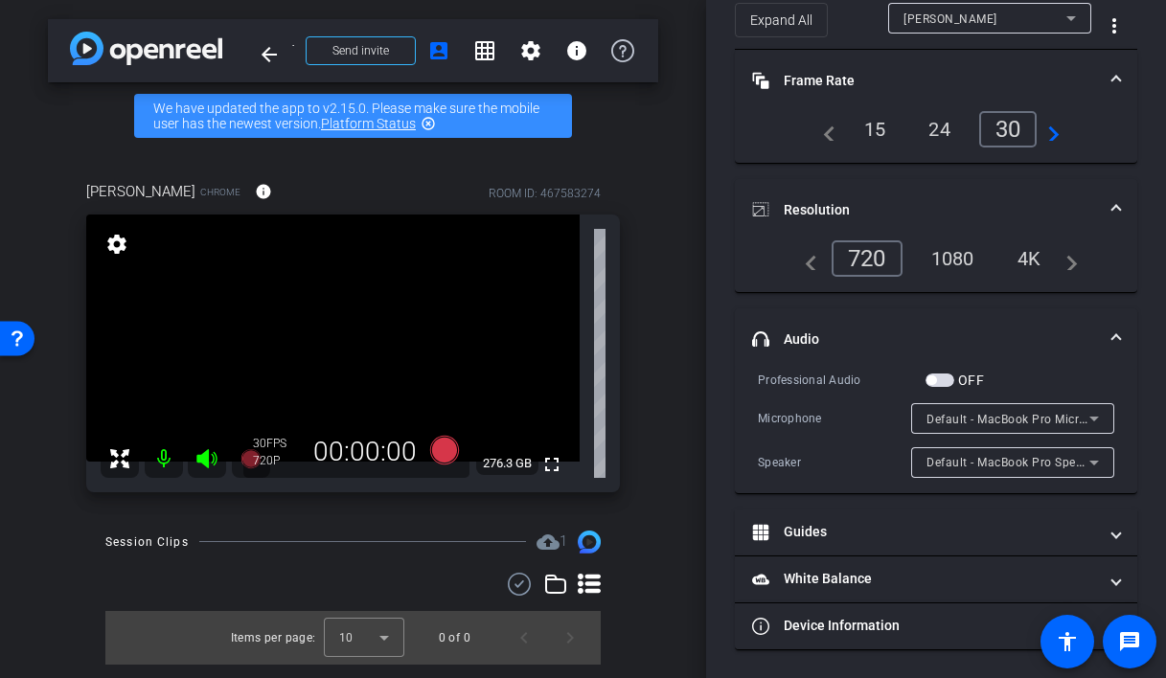
scroll to position [0, 0]
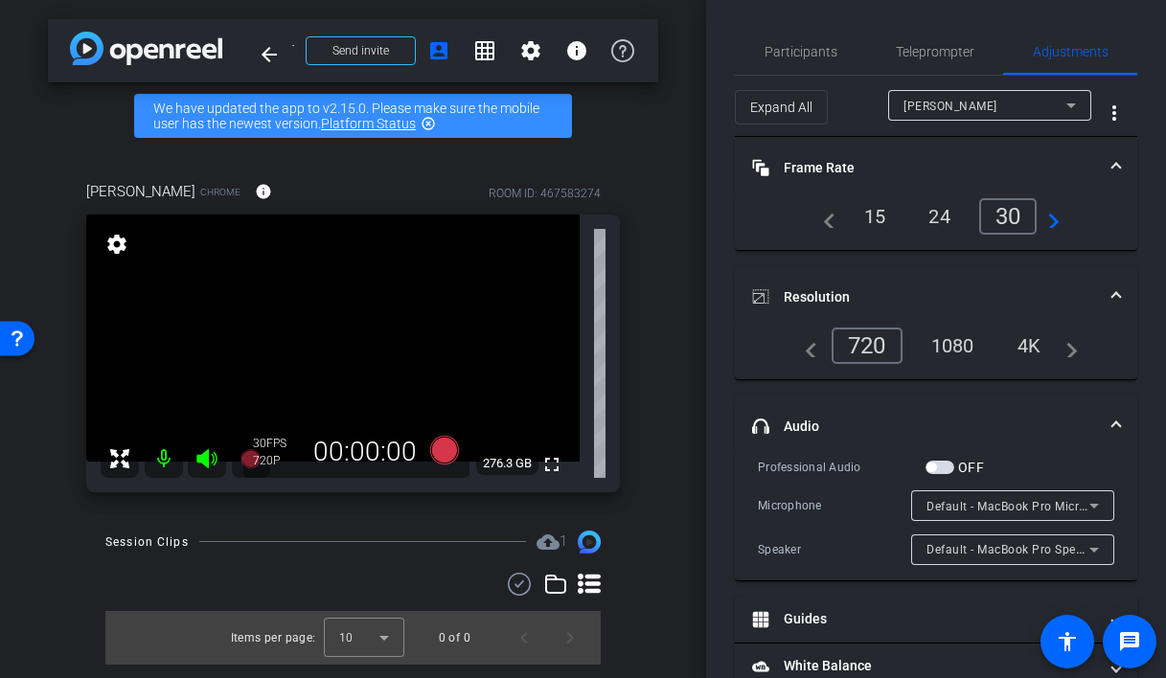
click at [159, 459] on mat-icon at bounding box center [164, 459] width 38 height 38
click at [926, 56] on span "Teleprompter" at bounding box center [935, 51] width 79 height 13
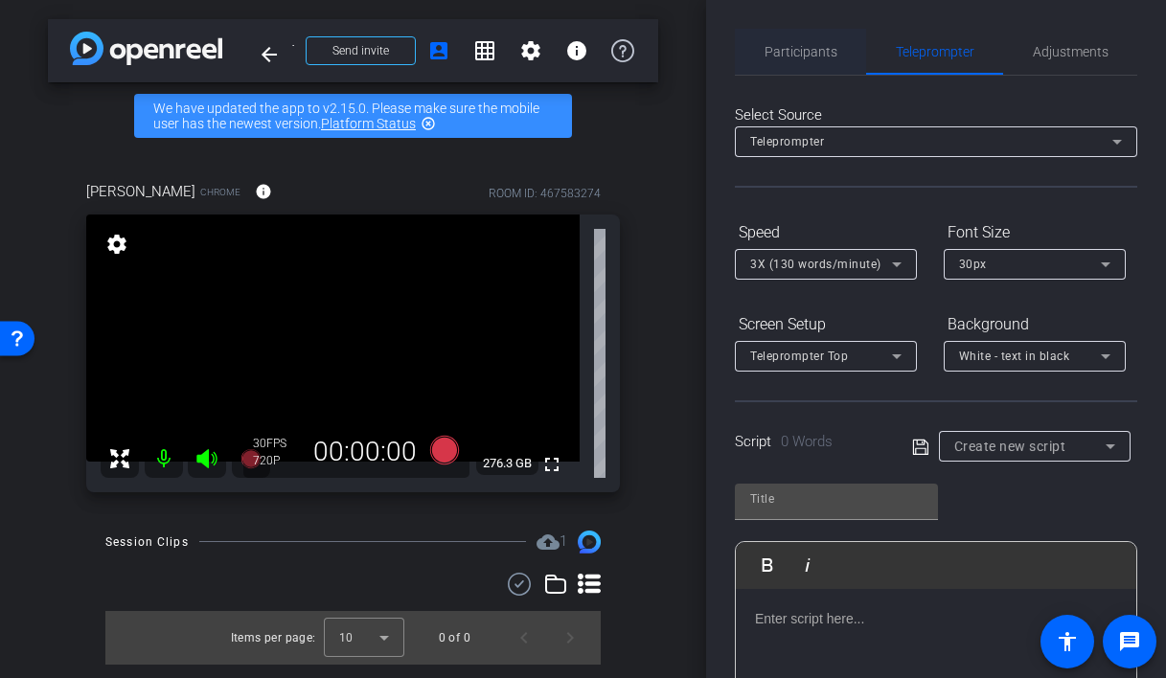
click at [816, 56] on span "Participants" at bounding box center [801, 51] width 73 height 13
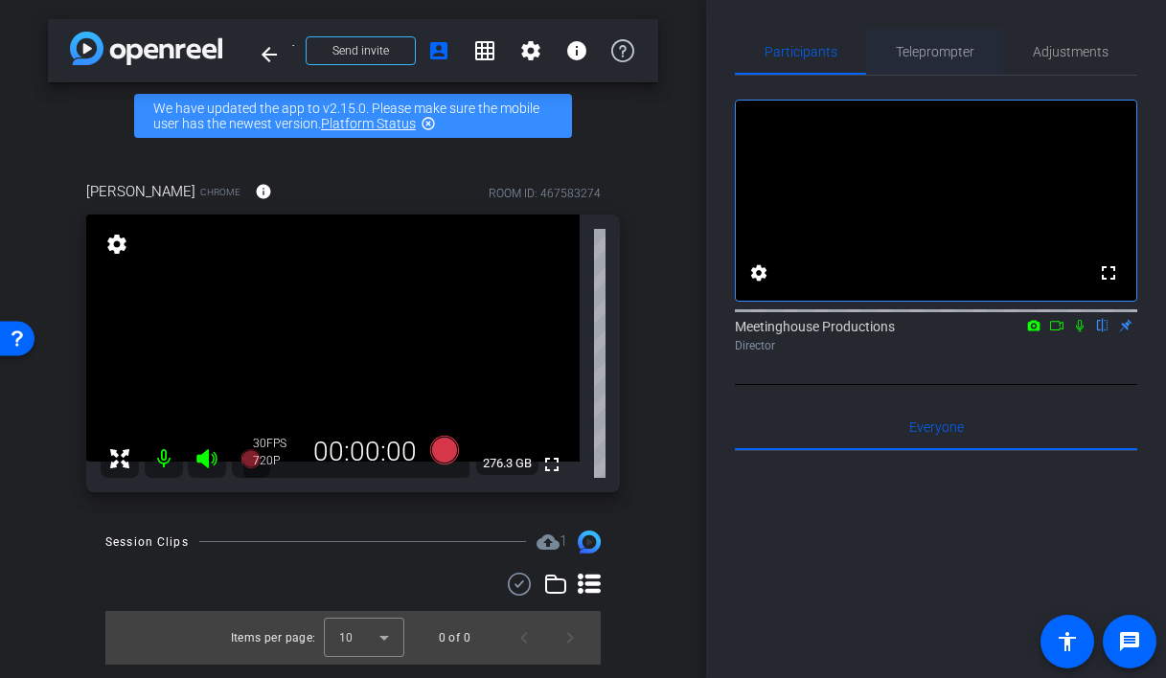
click at [939, 56] on span "Teleprompter" at bounding box center [935, 51] width 79 height 13
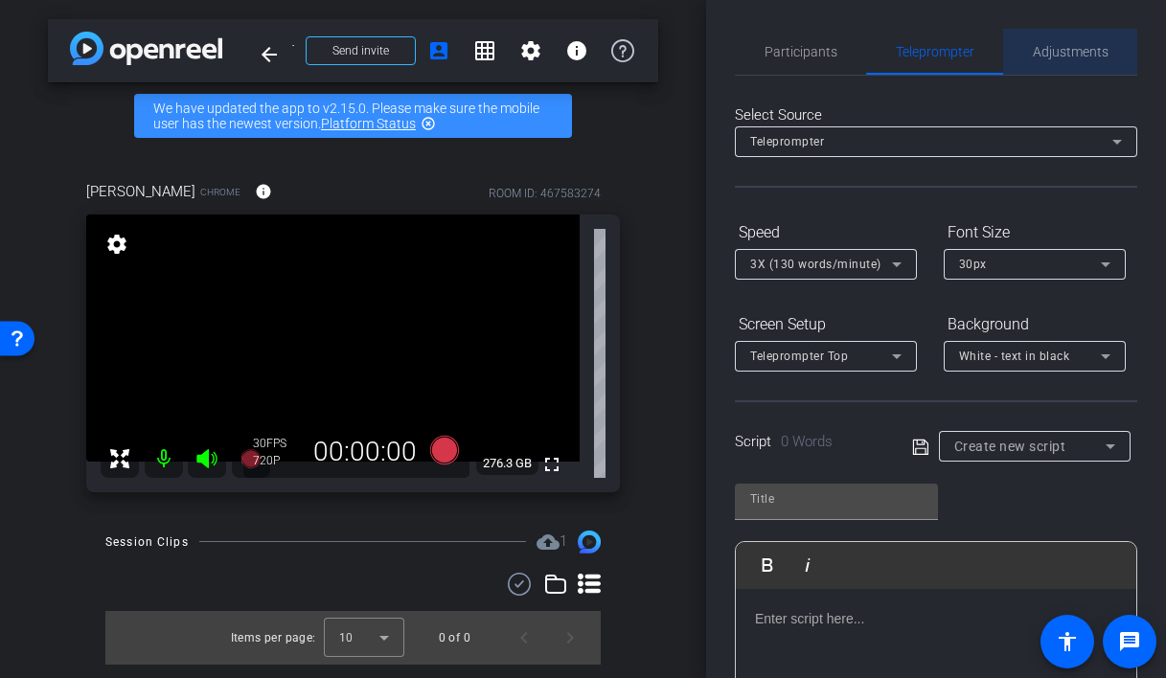
click at [1075, 52] on span "Adjustments" at bounding box center [1071, 51] width 76 height 13
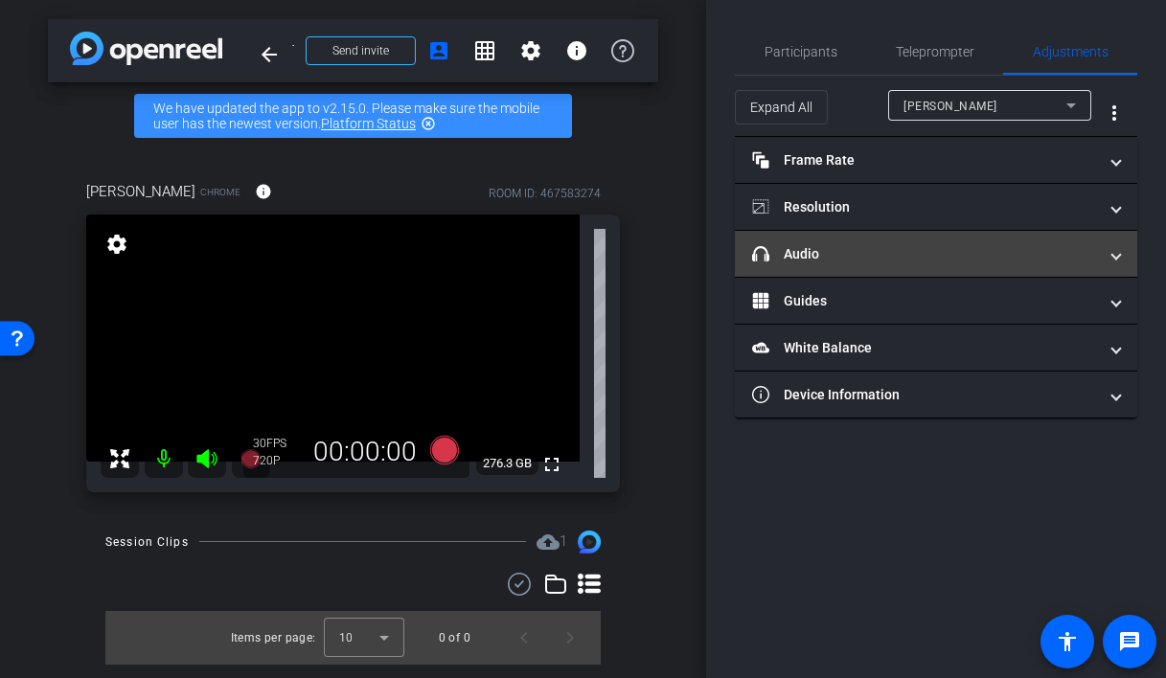
click at [878, 261] on mat-panel-title "headphone icon Audio" at bounding box center [924, 254] width 345 height 20
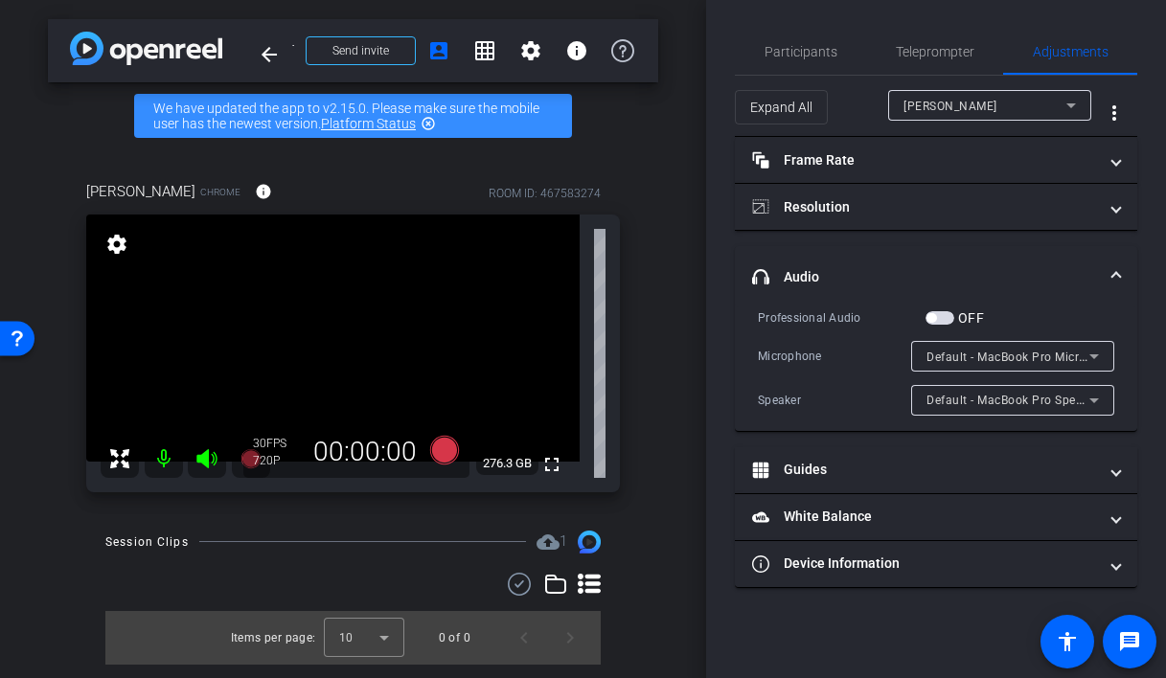
click at [953, 395] on span "Default - MacBook Pro Speakers (Built-in)" at bounding box center [1042, 399] width 231 height 15
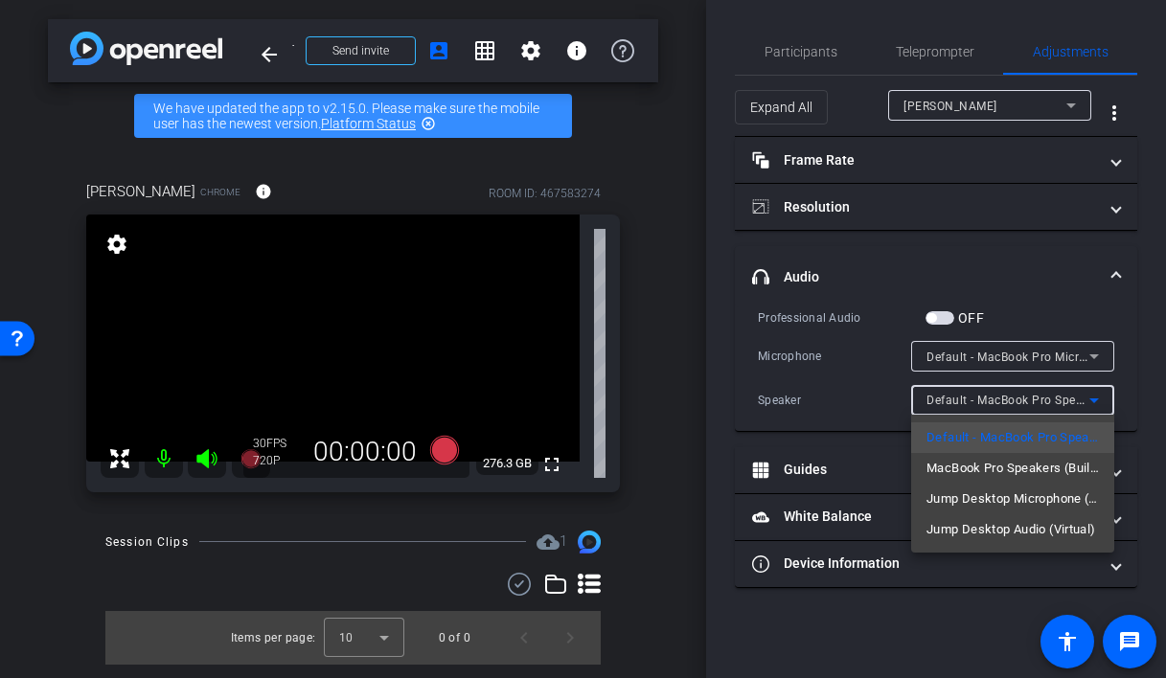
click at [853, 400] on div at bounding box center [583, 339] width 1166 height 678
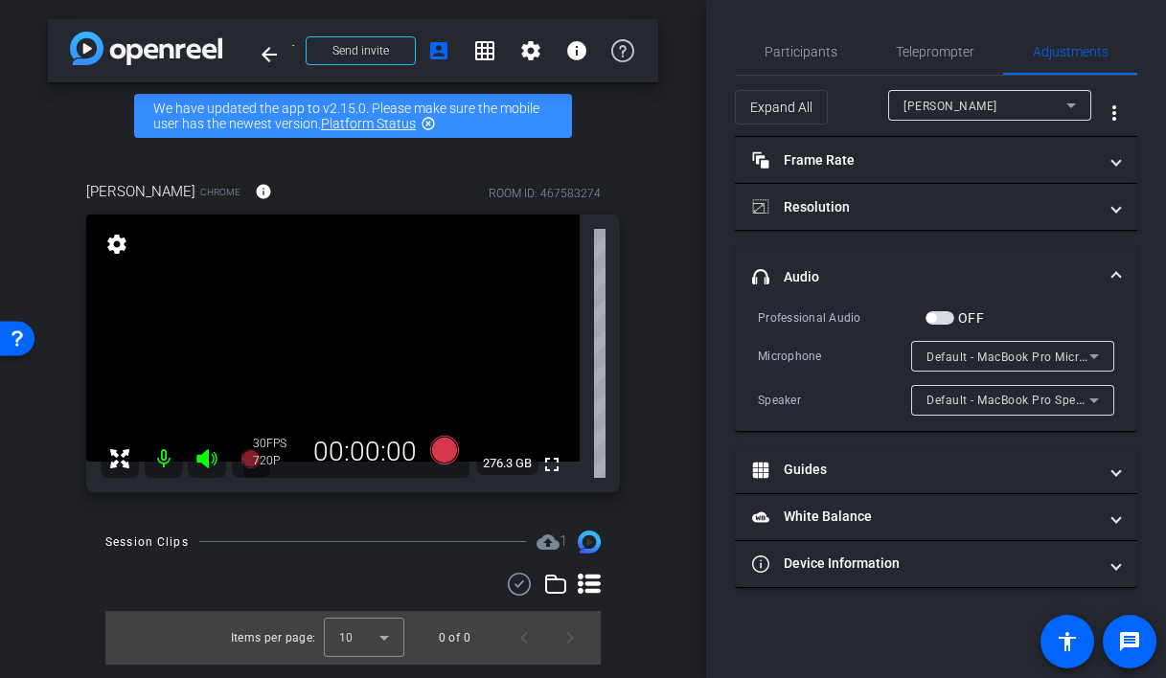
click at [950, 320] on span "button" at bounding box center [940, 317] width 29 height 13
click at [941, 403] on span "Default - MacBook Pro Speakers (Built-in)" at bounding box center [1042, 399] width 231 height 15
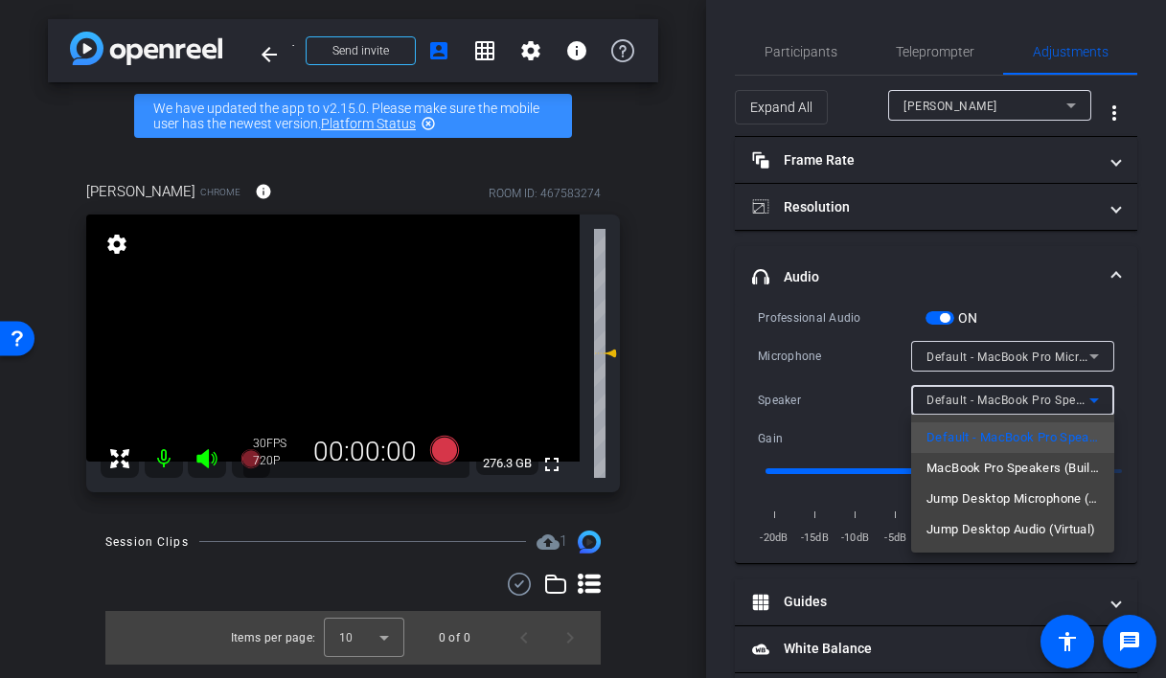
click at [864, 406] on div at bounding box center [583, 339] width 1166 height 678
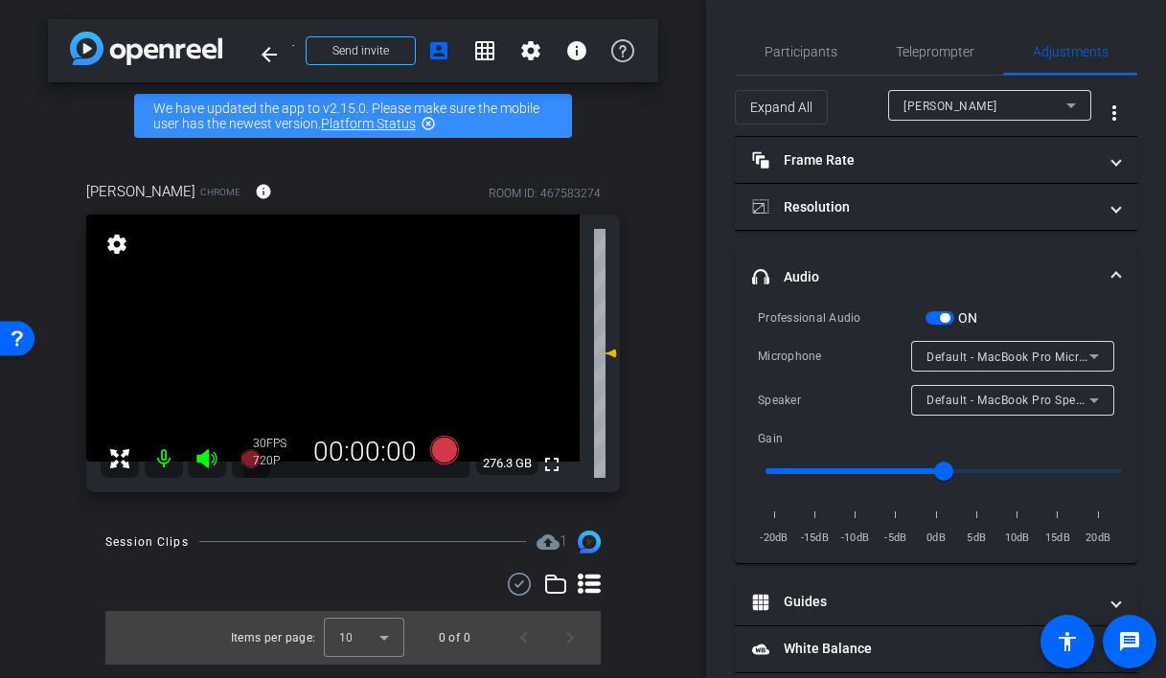
click at [931, 317] on span "button" at bounding box center [940, 317] width 29 height 13
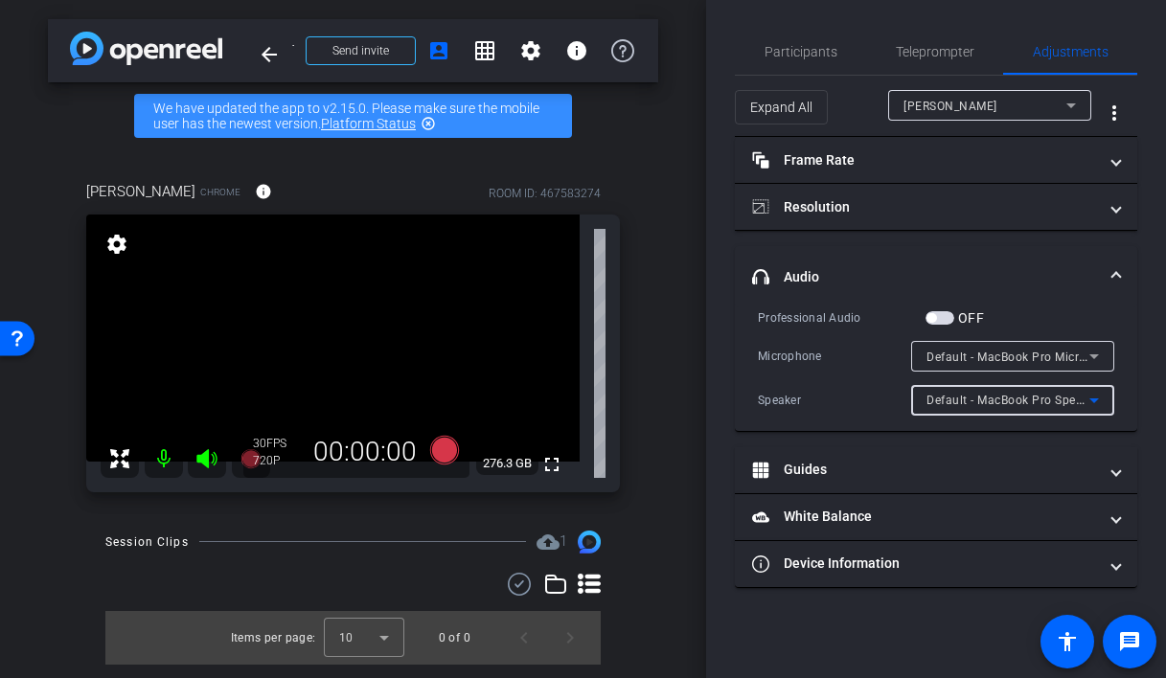
click at [957, 399] on span "Default - MacBook Pro Speakers (Built-in)" at bounding box center [1042, 399] width 231 height 15
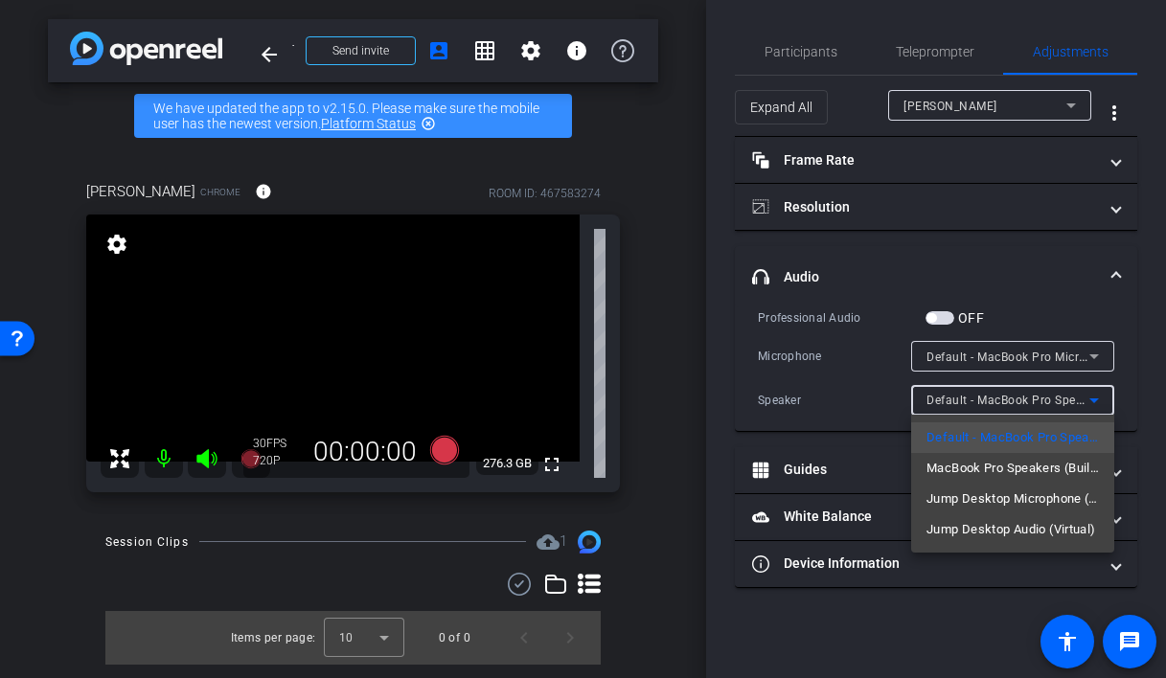
click at [852, 394] on div at bounding box center [583, 339] width 1166 height 678
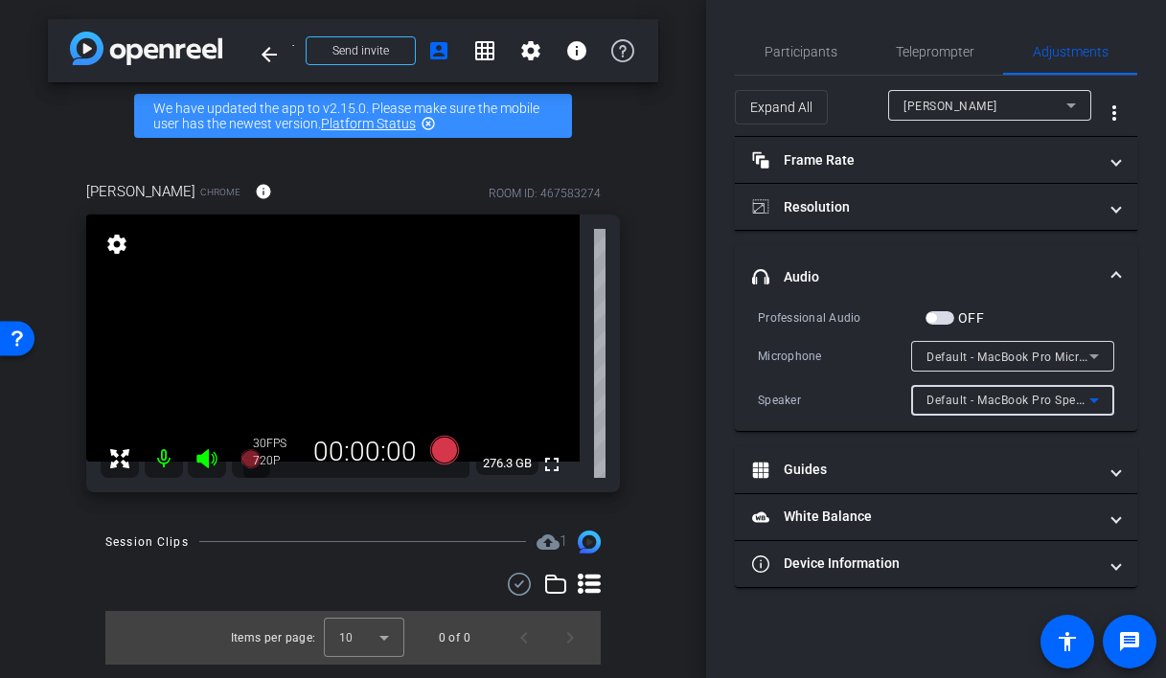
click at [968, 404] on span "Default - MacBook Pro Speakers (Built-in)" at bounding box center [1042, 399] width 231 height 15
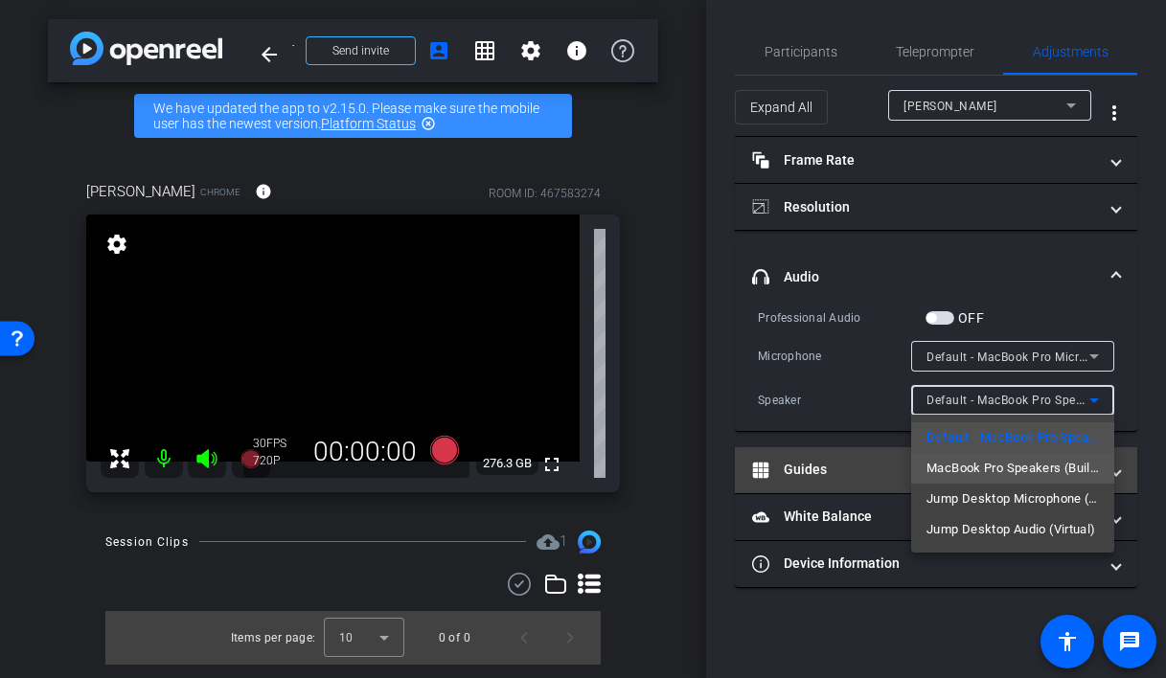
click at [970, 460] on span "MacBook Pro Speakers (Built-in)" at bounding box center [1013, 468] width 172 height 23
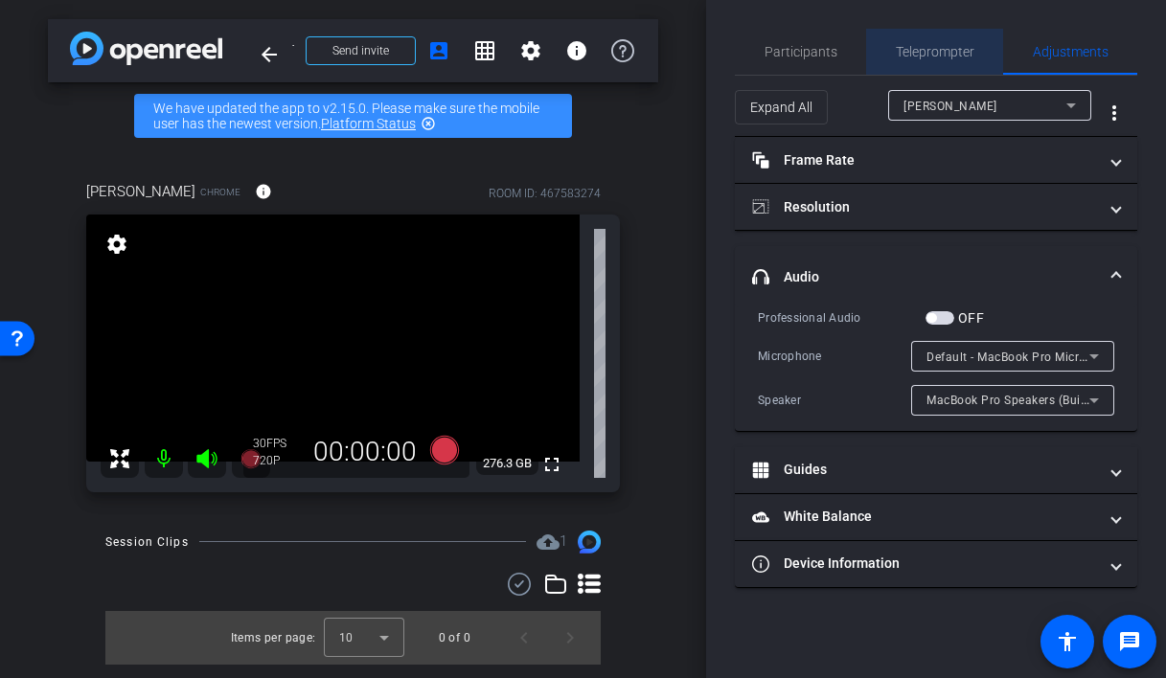
click at [928, 57] on span "Teleprompter" at bounding box center [935, 51] width 79 height 13
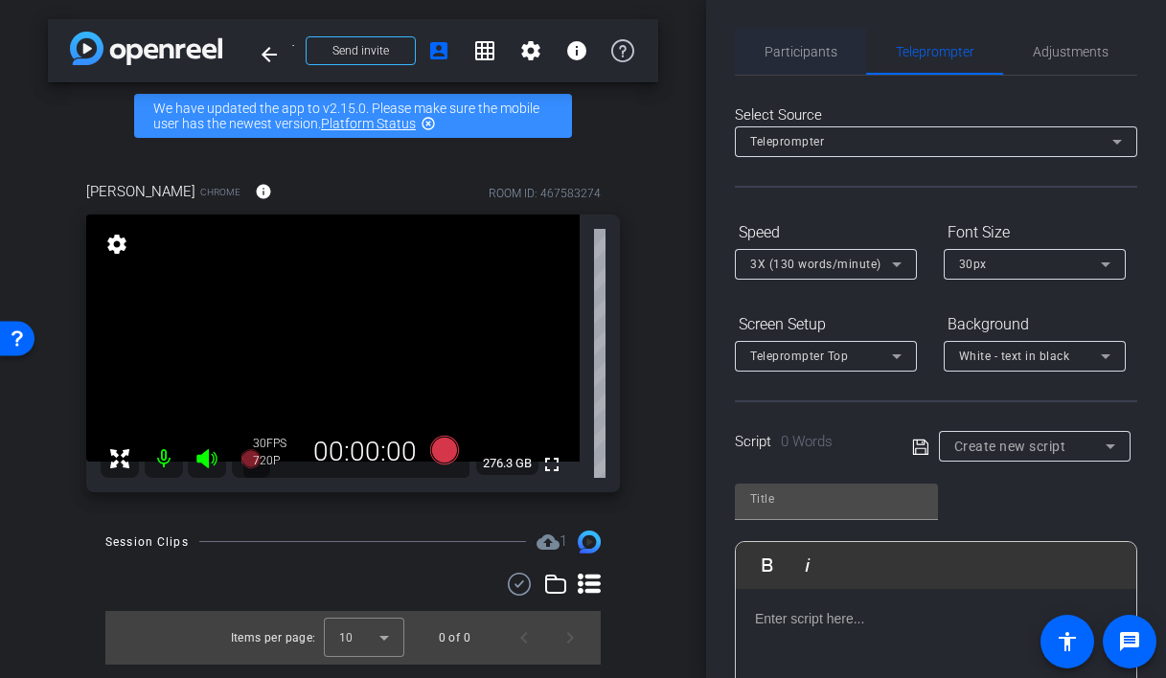
click at [791, 55] on span "Participants" at bounding box center [801, 51] width 73 height 13
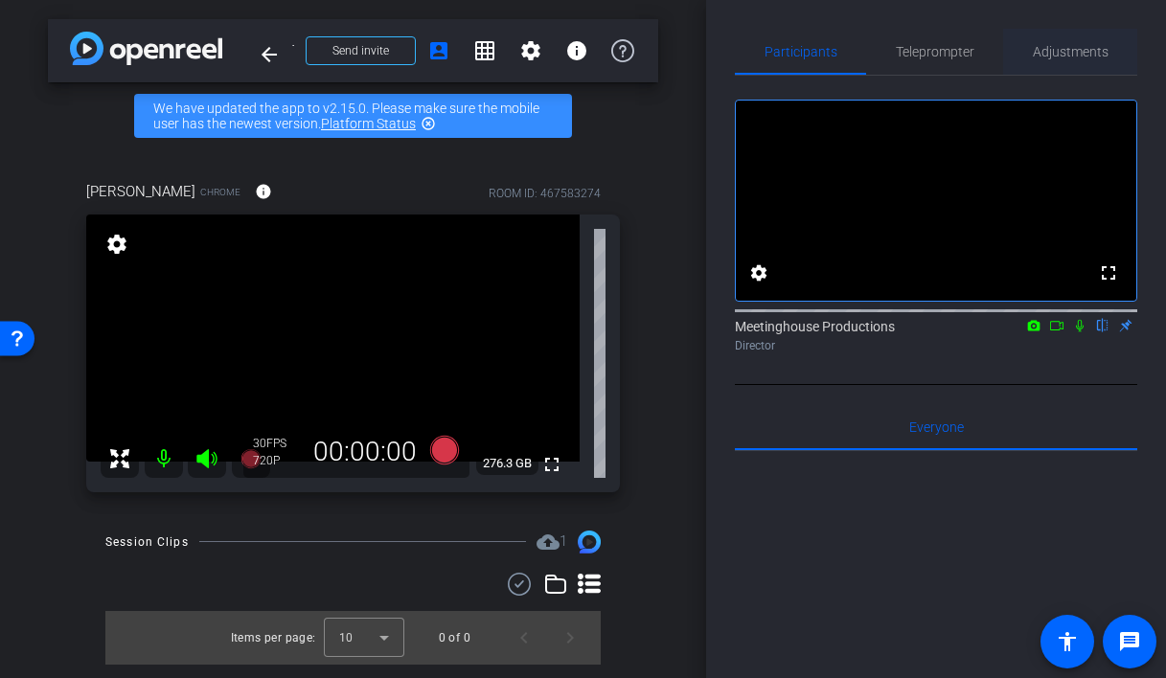
click at [1077, 53] on span "Adjustments" at bounding box center [1071, 51] width 76 height 13
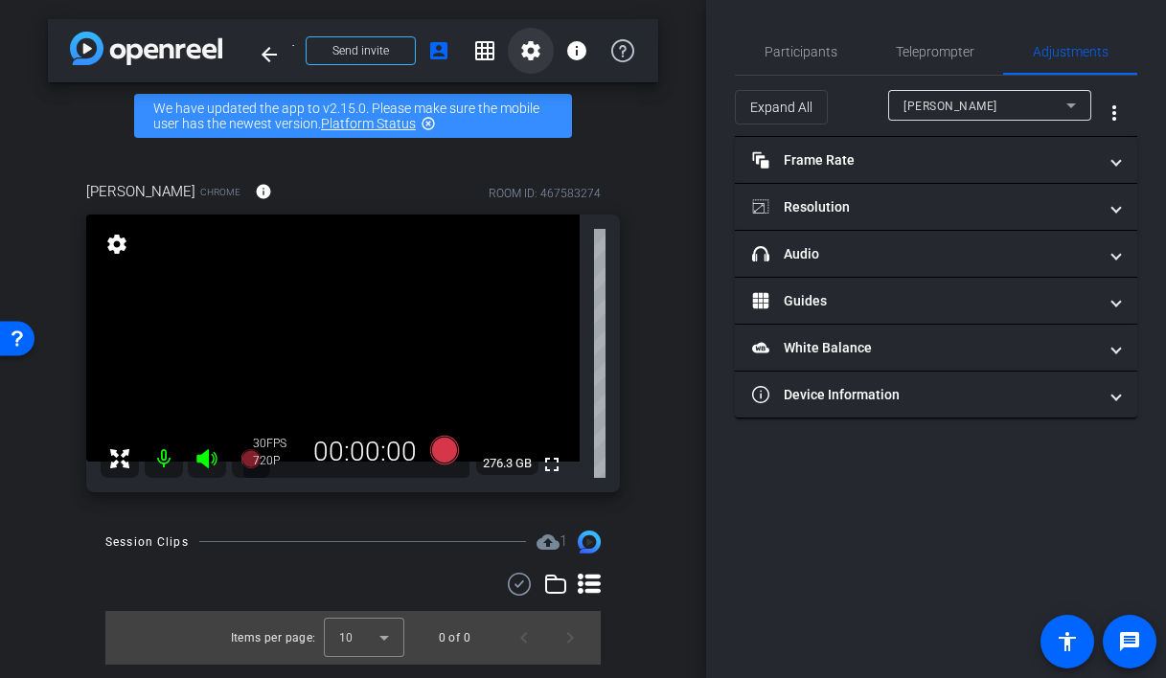
click at [529, 55] on mat-icon "settings" at bounding box center [530, 50] width 23 height 23
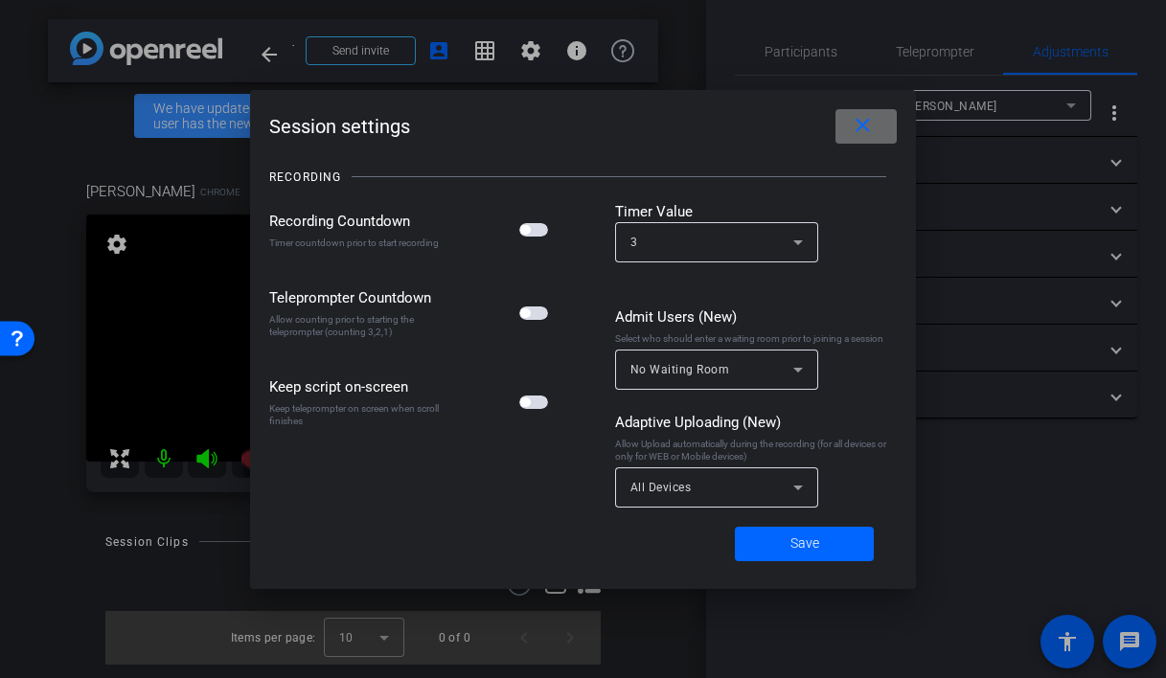
click at [851, 122] on mat-icon "close" at bounding box center [863, 126] width 24 height 24
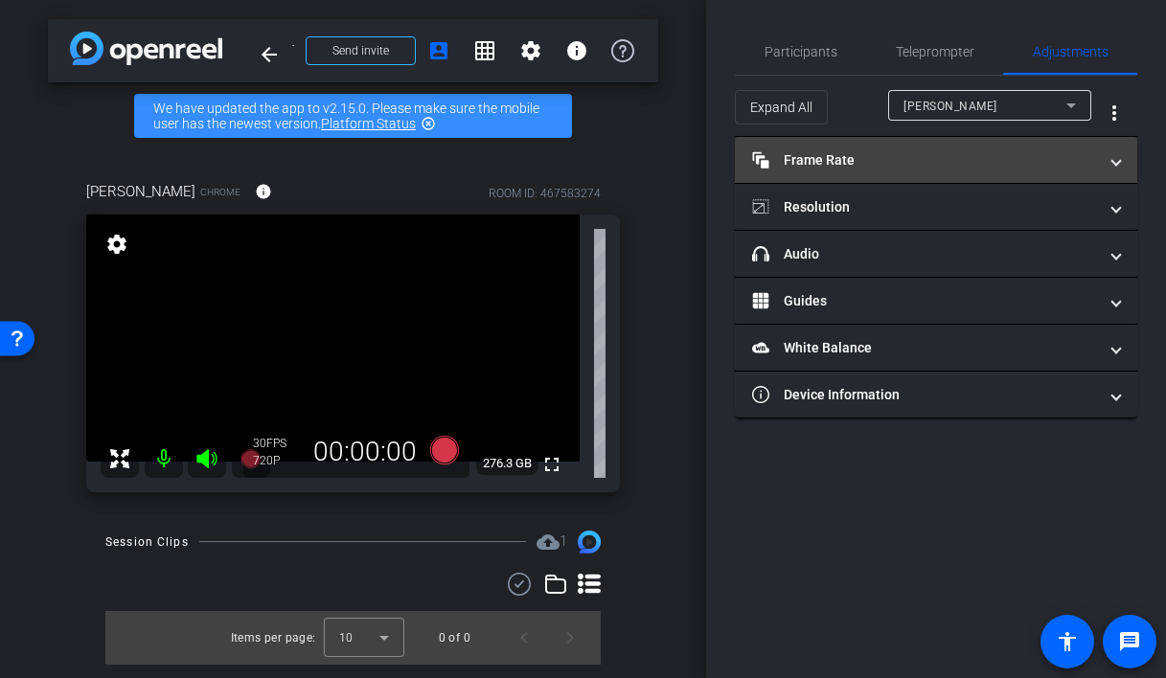
click at [807, 170] on mat-panel-title "Frame Rate Frame Rate" at bounding box center [924, 160] width 345 height 20
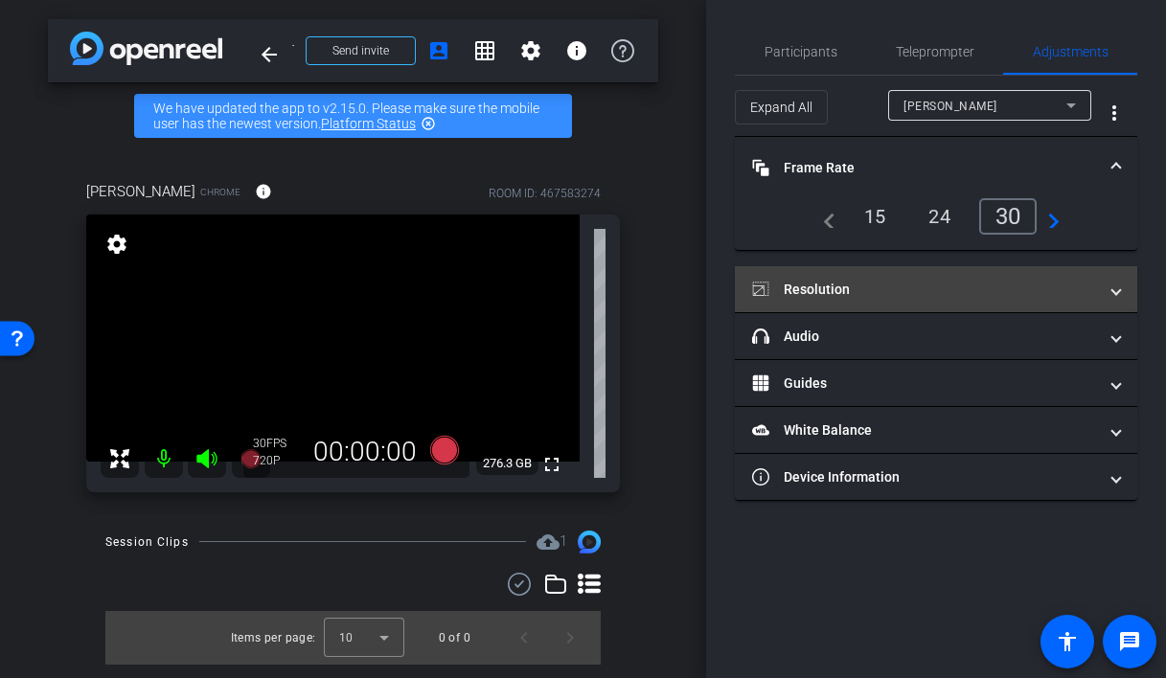
click at [826, 290] on mat-panel-title "Resolution" at bounding box center [924, 290] width 345 height 20
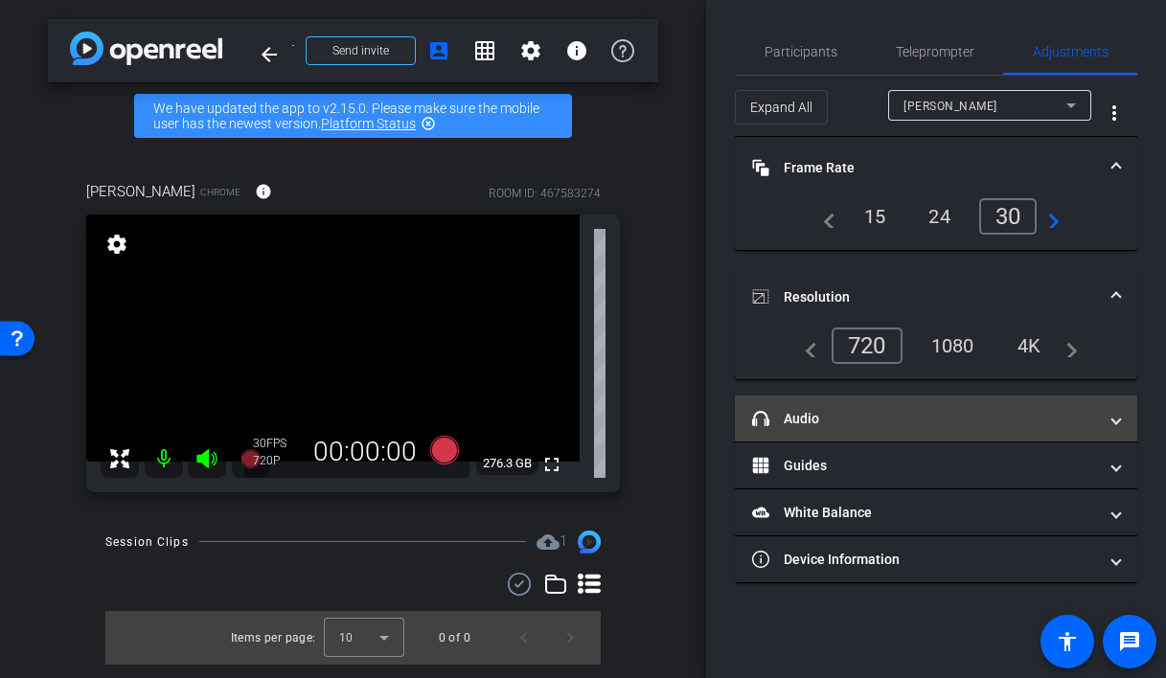
click at [823, 405] on mat-expansion-panel-header "headphone icon Audio" at bounding box center [936, 419] width 402 height 46
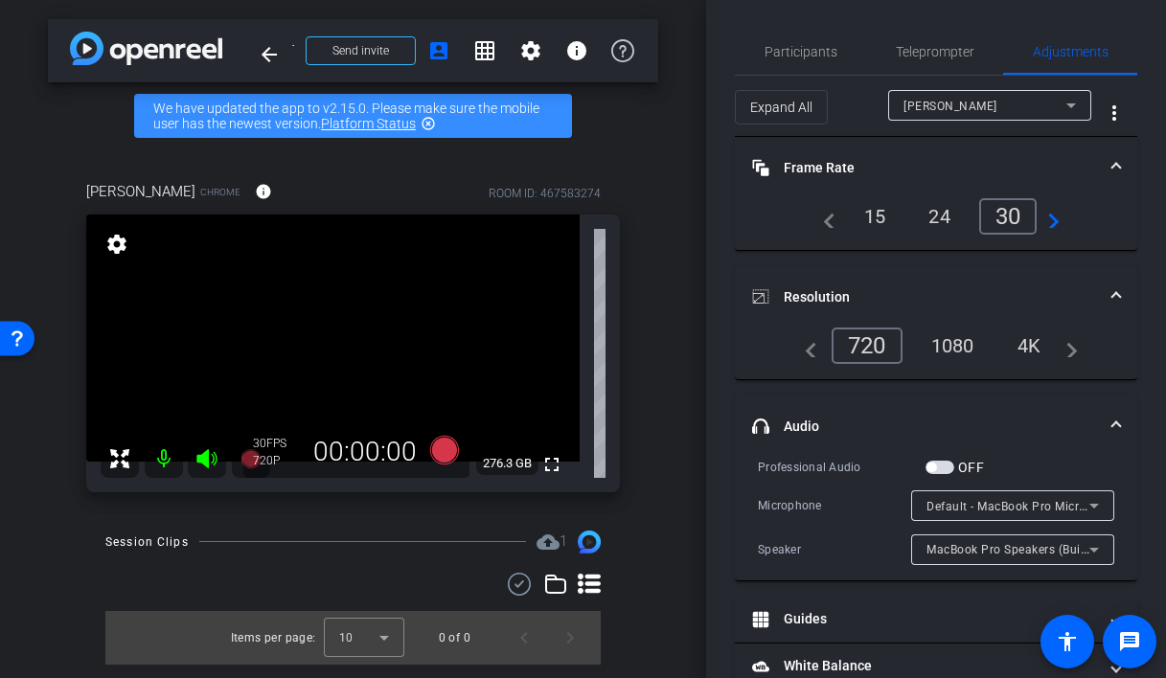
scroll to position [87, 0]
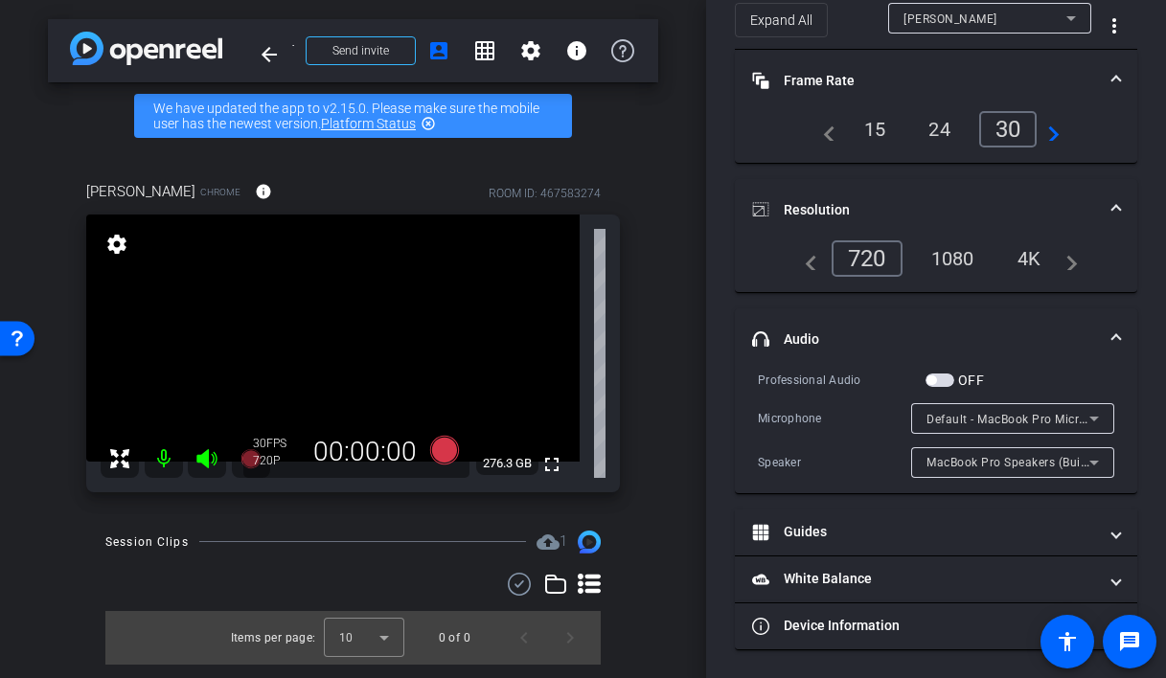
click at [949, 375] on span "button" at bounding box center [940, 380] width 29 height 13
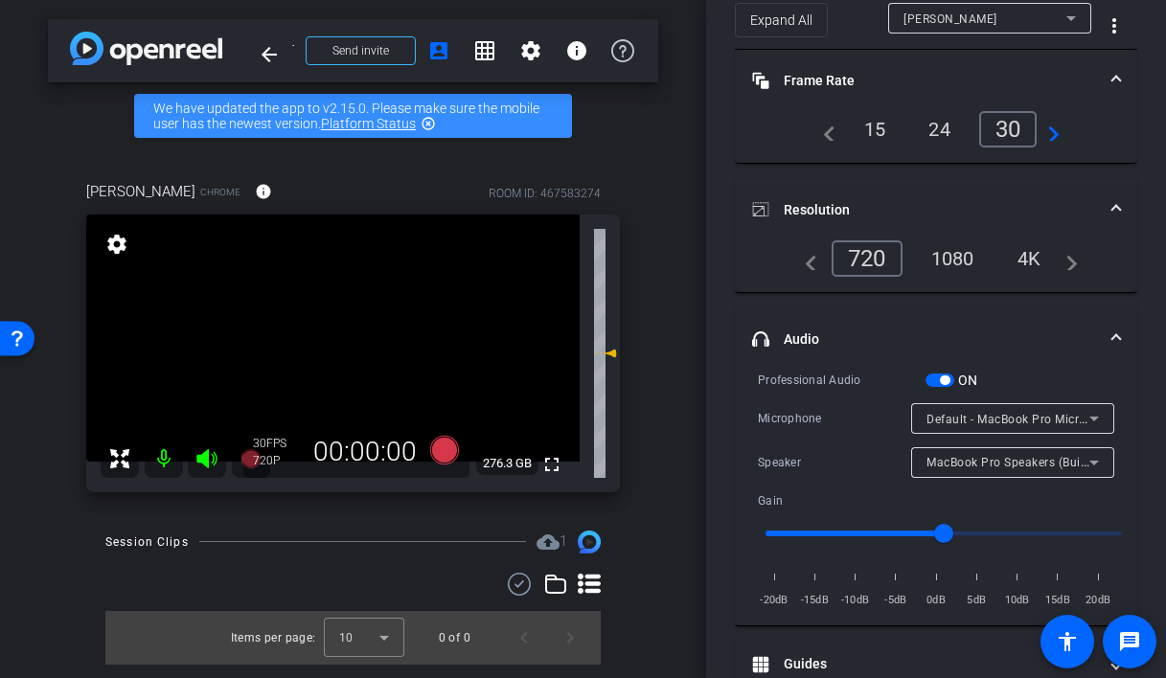
click at [940, 378] on span "button" at bounding box center [945, 381] width 10 height 10
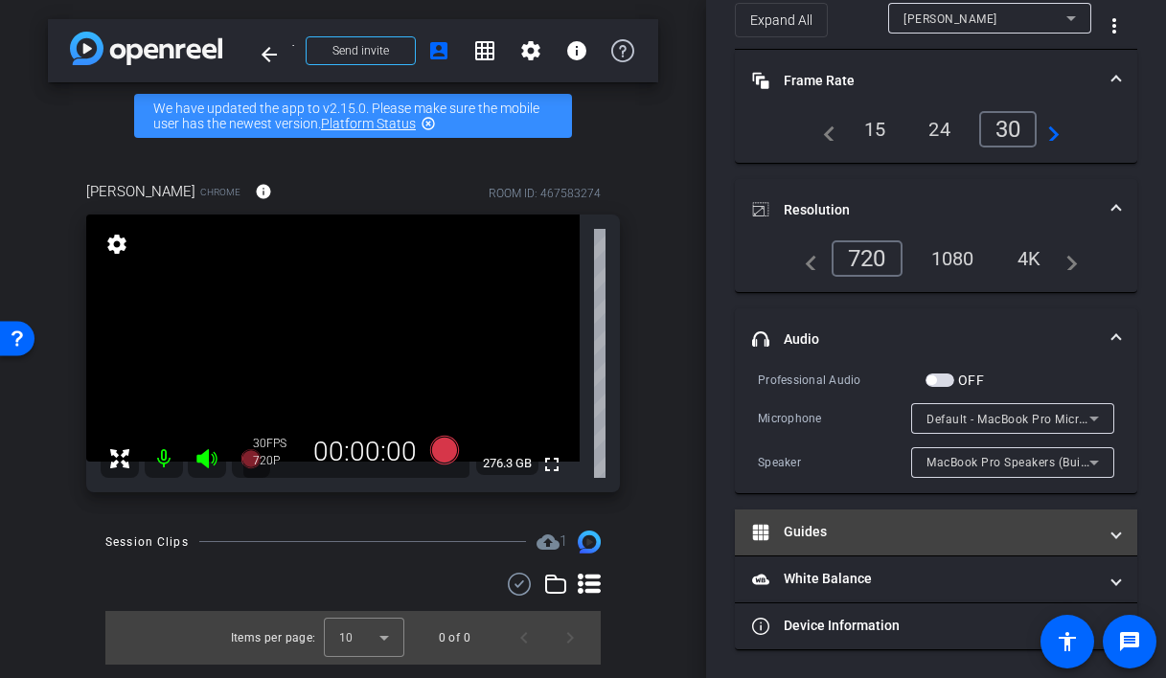
click at [870, 535] on mat-panel-title "Guides" at bounding box center [924, 532] width 345 height 20
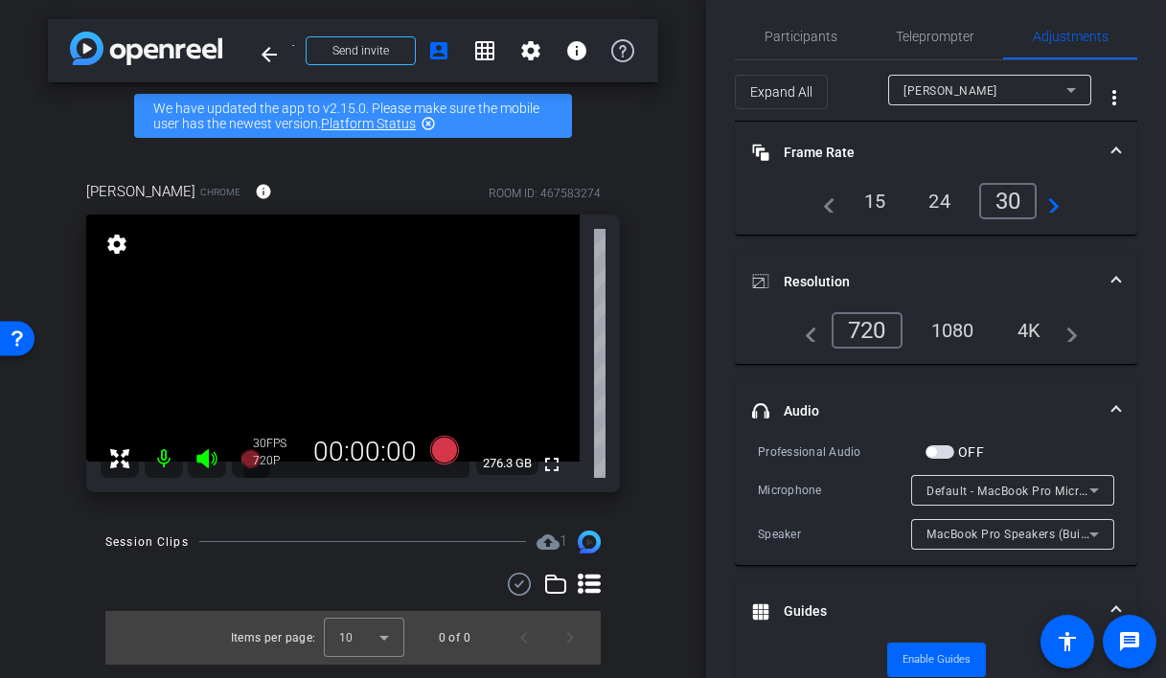
scroll to position [0, 0]
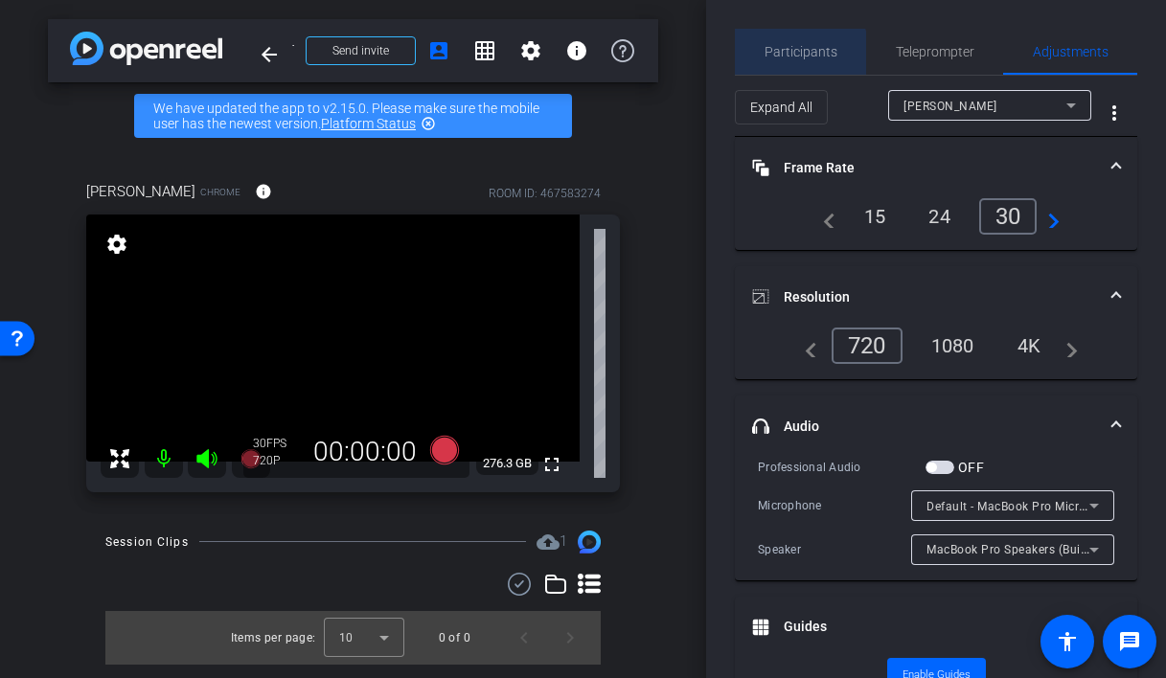
click at [792, 58] on span "Participants" at bounding box center [801, 51] width 73 height 13
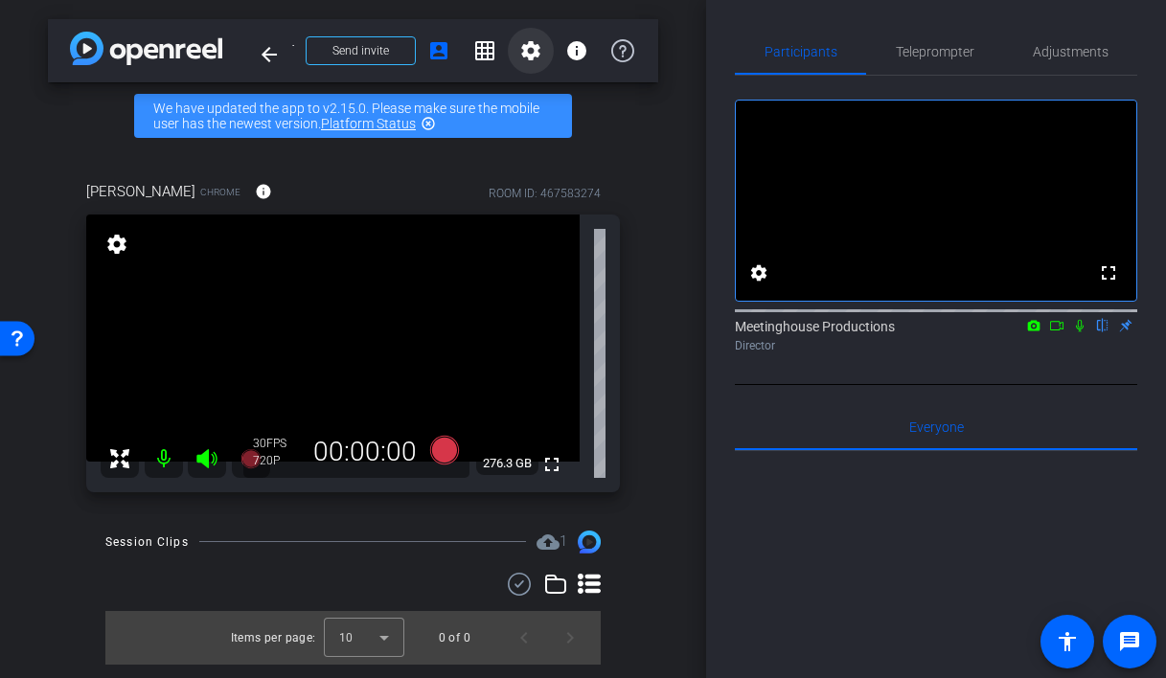
click at [535, 55] on mat-icon "settings" at bounding box center [530, 50] width 23 height 23
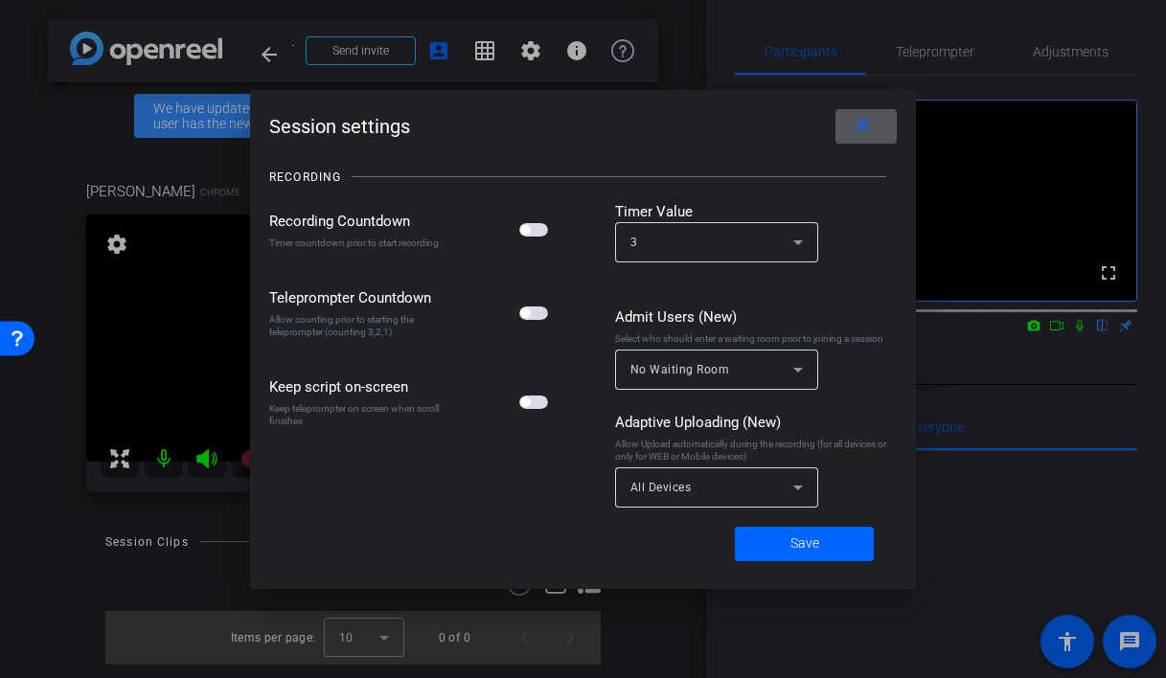
click at [883, 116] on span at bounding box center [866, 126] width 61 height 46
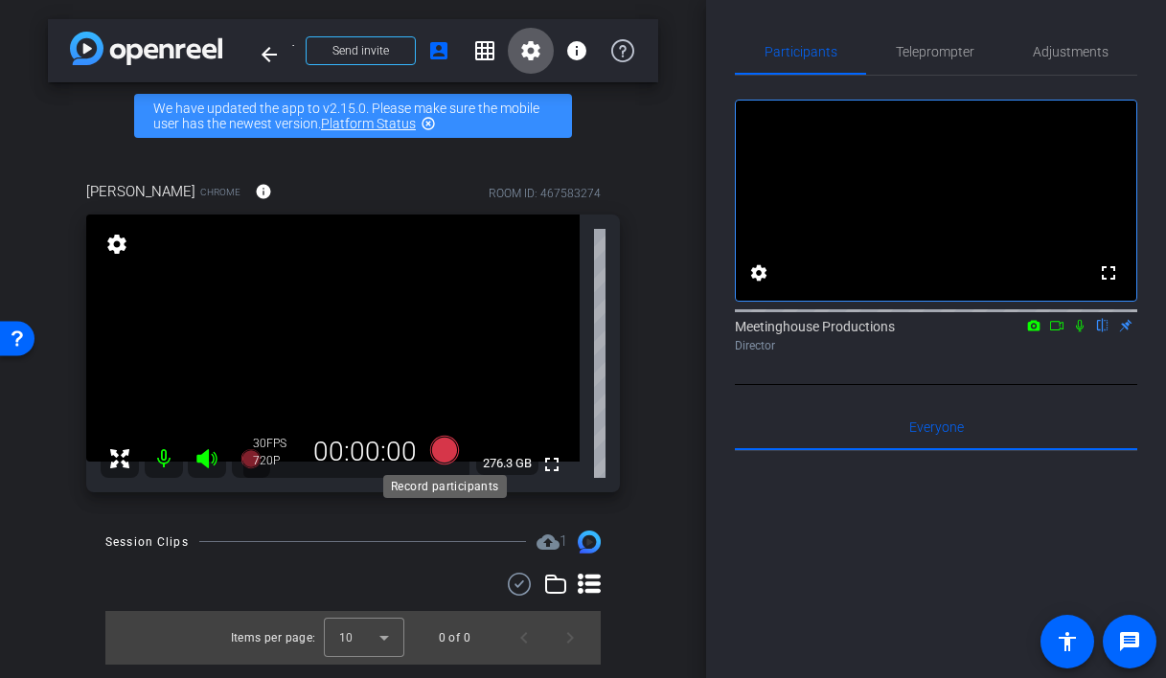
click at [443, 448] on icon at bounding box center [443, 449] width 29 height 29
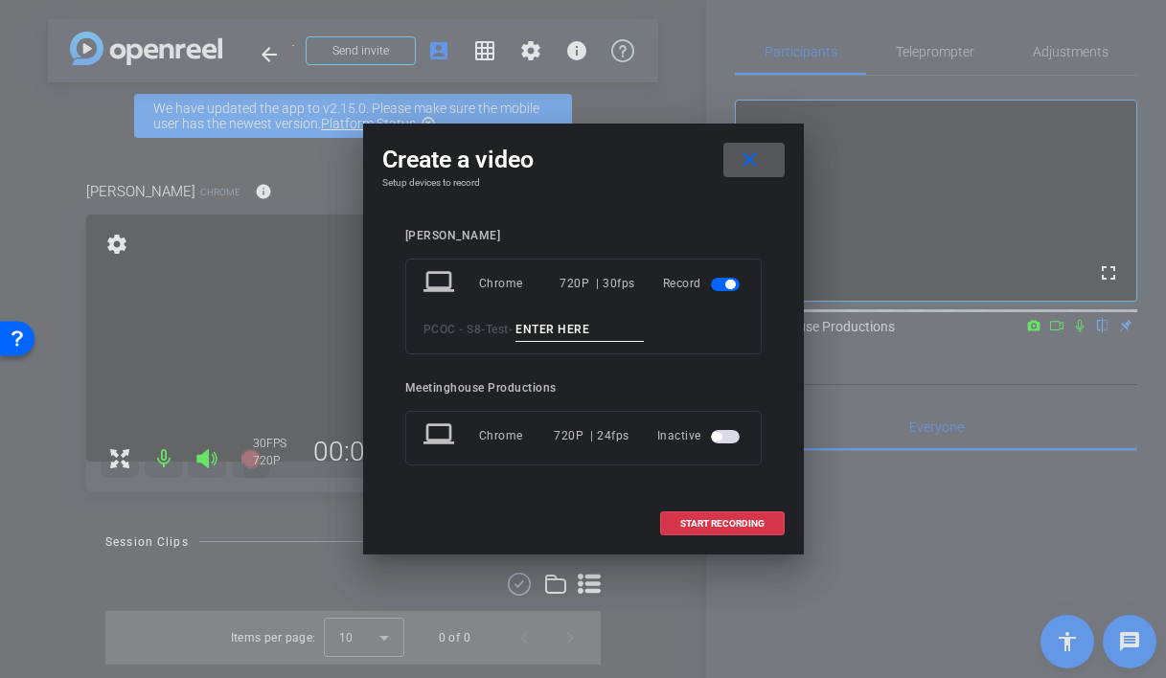
click at [780, 161] on span at bounding box center [753, 160] width 61 height 46
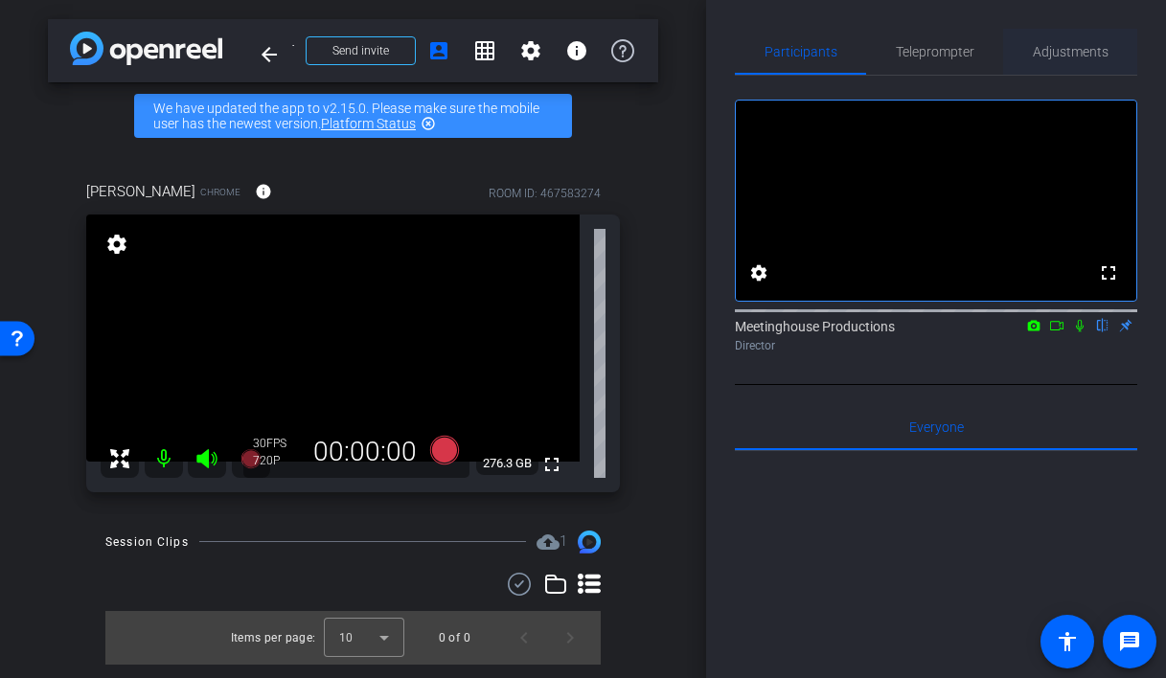
click at [1067, 50] on span "Adjustments" at bounding box center [1071, 51] width 76 height 13
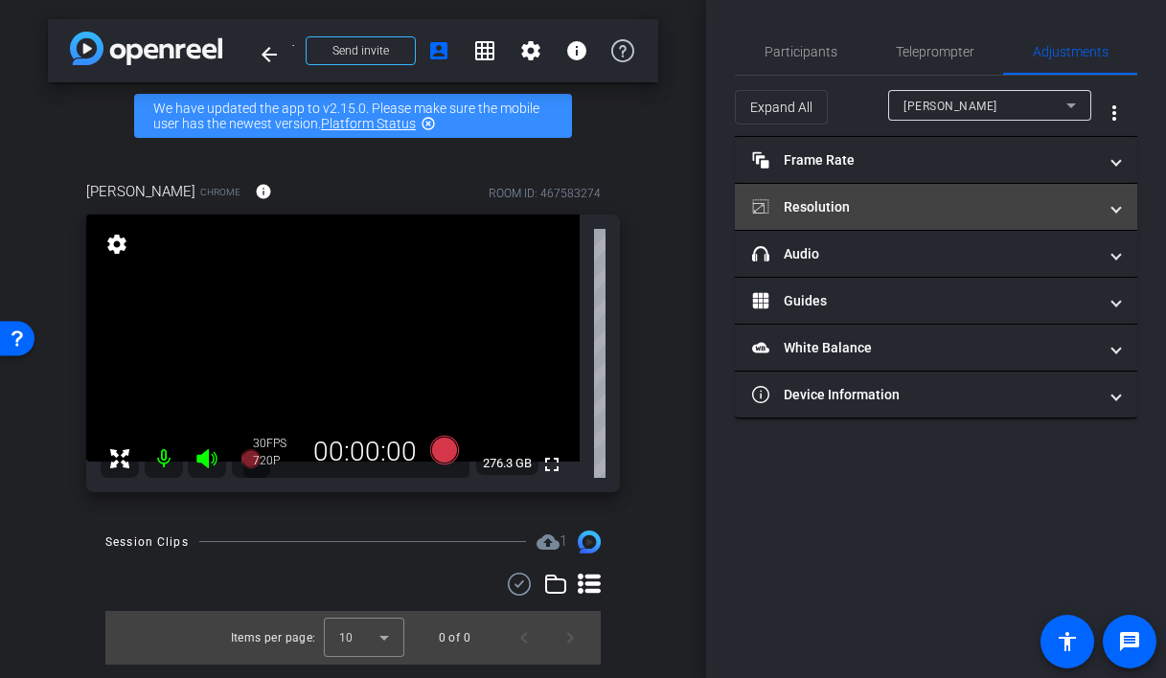
click at [870, 203] on mat-panel-title "Resolution" at bounding box center [924, 207] width 345 height 20
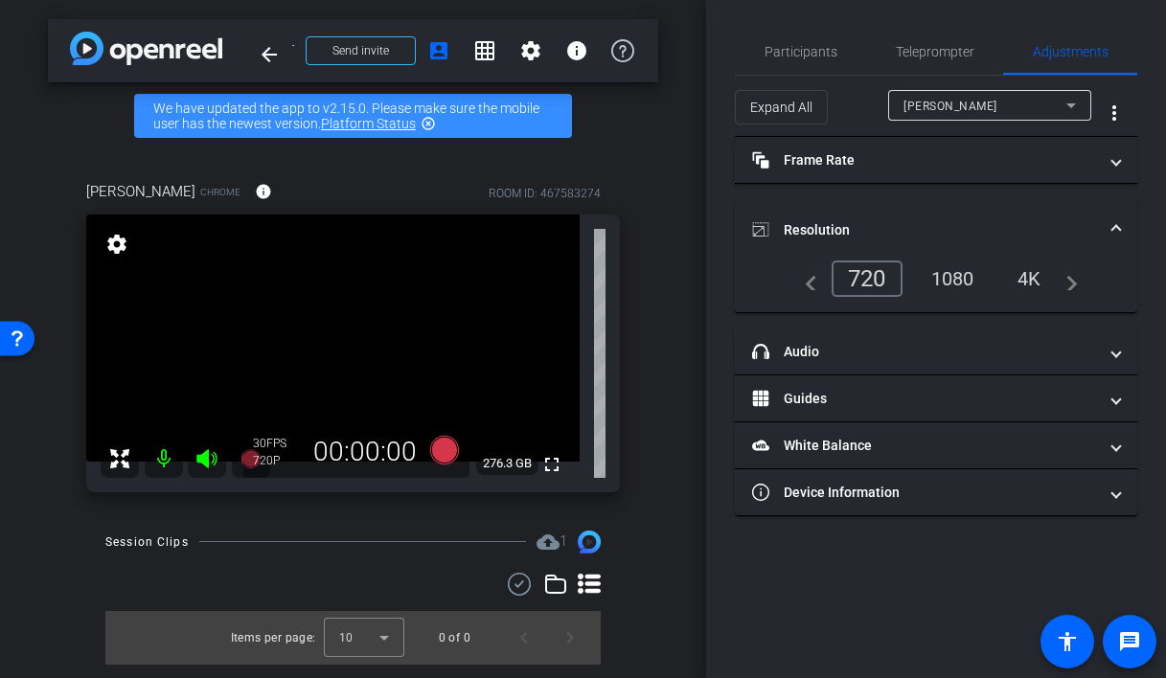
click at [1040, 280] on div "4K" at bounding box center [1029, 279] width 53 height 33
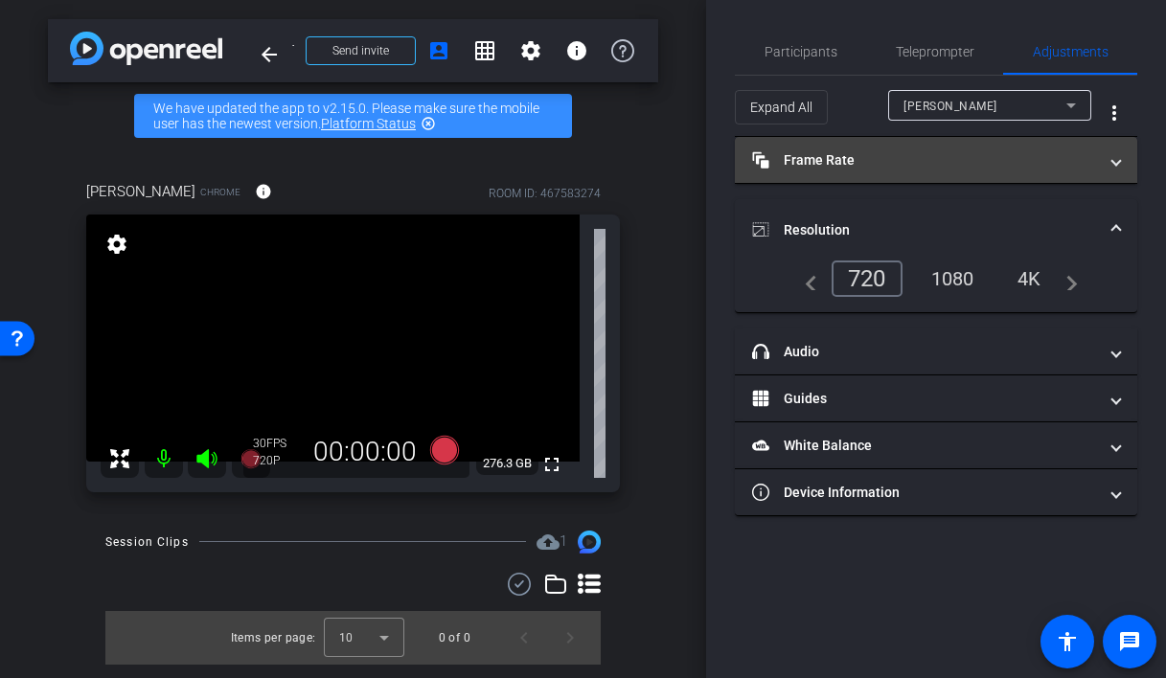
click at [913, 171] on mat-expansion-panel-header "Frame Rate Frame Rate" at bounding box center [936, 160] width 402 height 46
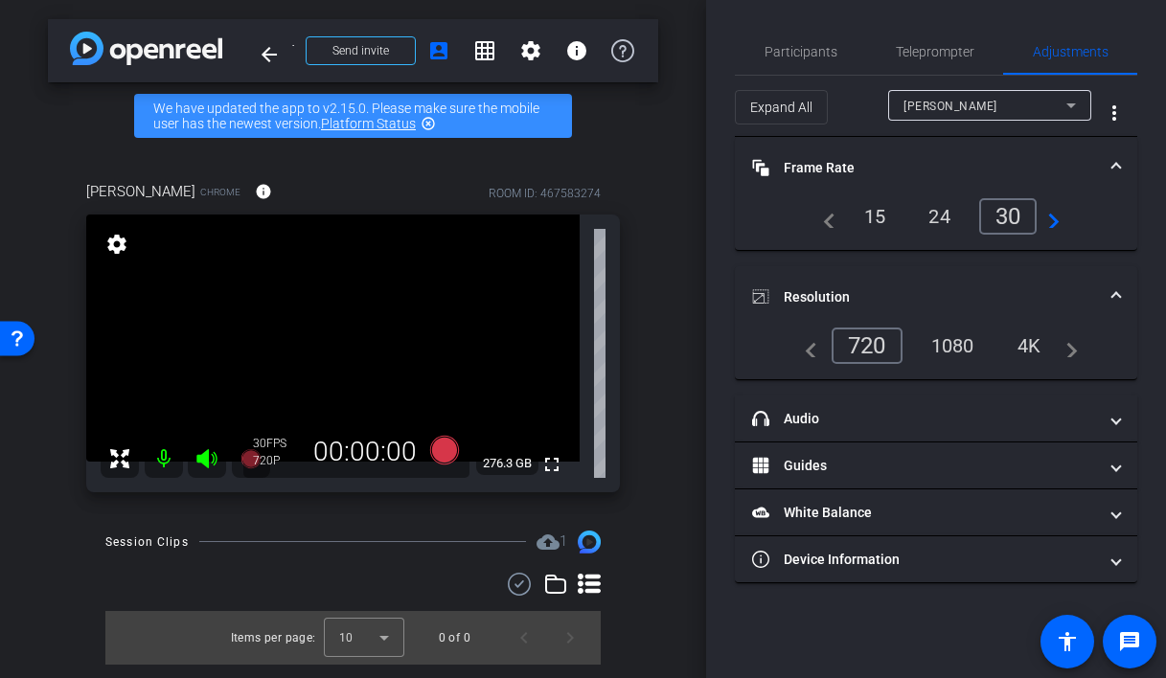
click at [1117, 168] on span at bounding box center [1117, 168] width 8 height 20
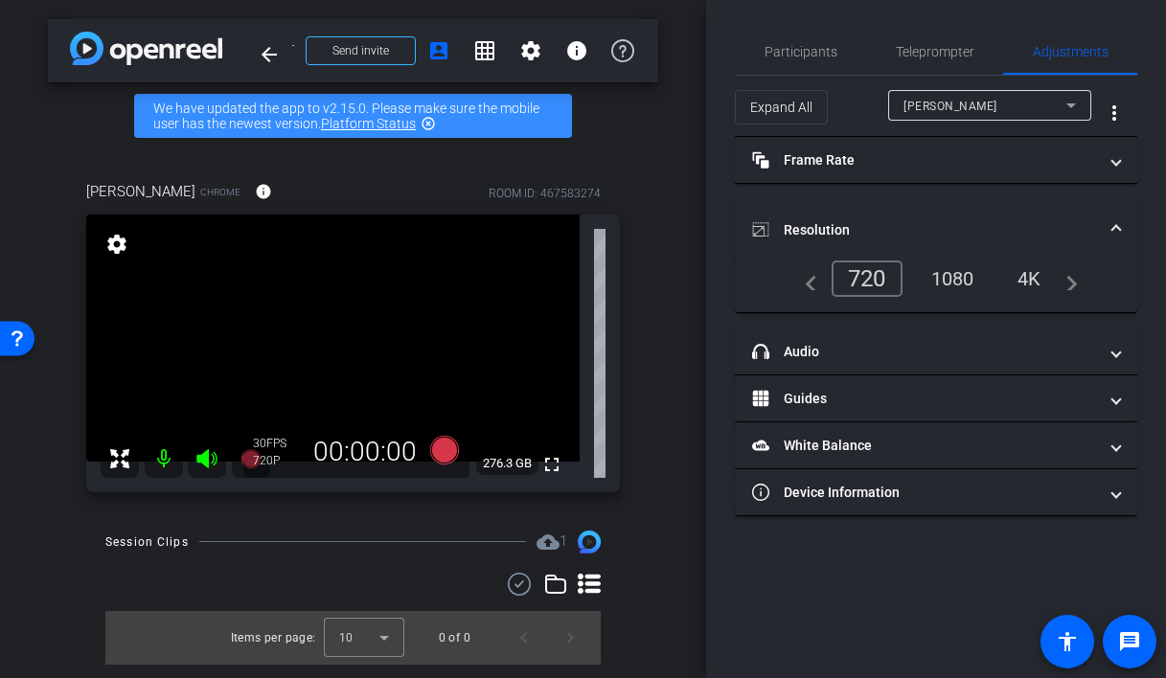
click at [1115, 224] on span at bounding box center [1117, 230] width 8 height 20
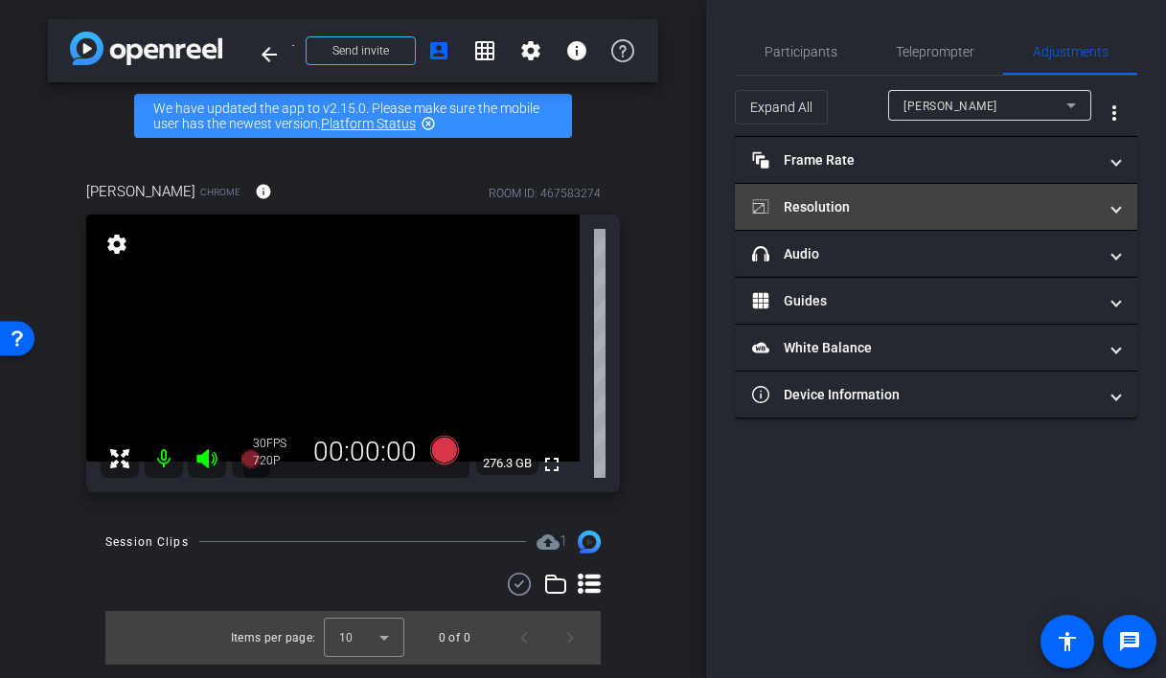
click at [828, 205] on mat-panel-title "Resolution" at bounding box center [924, 207] width 345 height 20
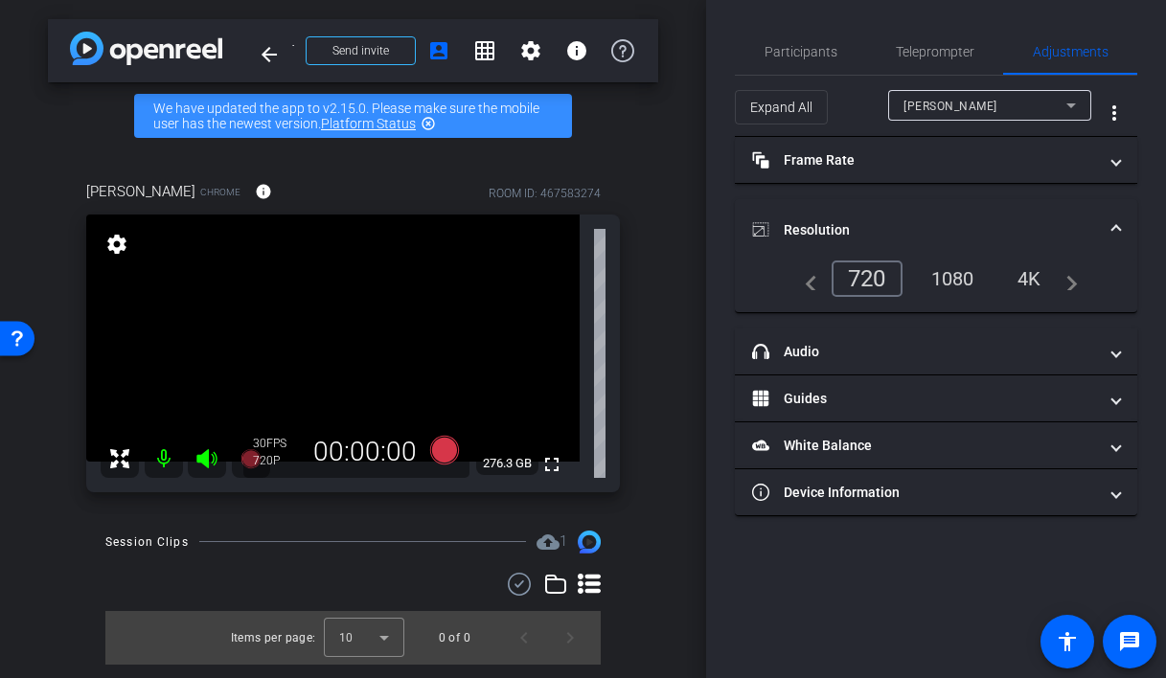
click at [711, 251] on div "Participants Teleprompter Adjustments settings Meetinghouse Productions flip Di…" at bounding box center [936, 339] width 460 height 678
click at [747, 278] on div "navigate_before 720 1080 4K navigate_next" at bounding box center [936, 287] width 402 height 52
click at [440, 451] on icon at bounding box center [443, 449] width 29 height 29
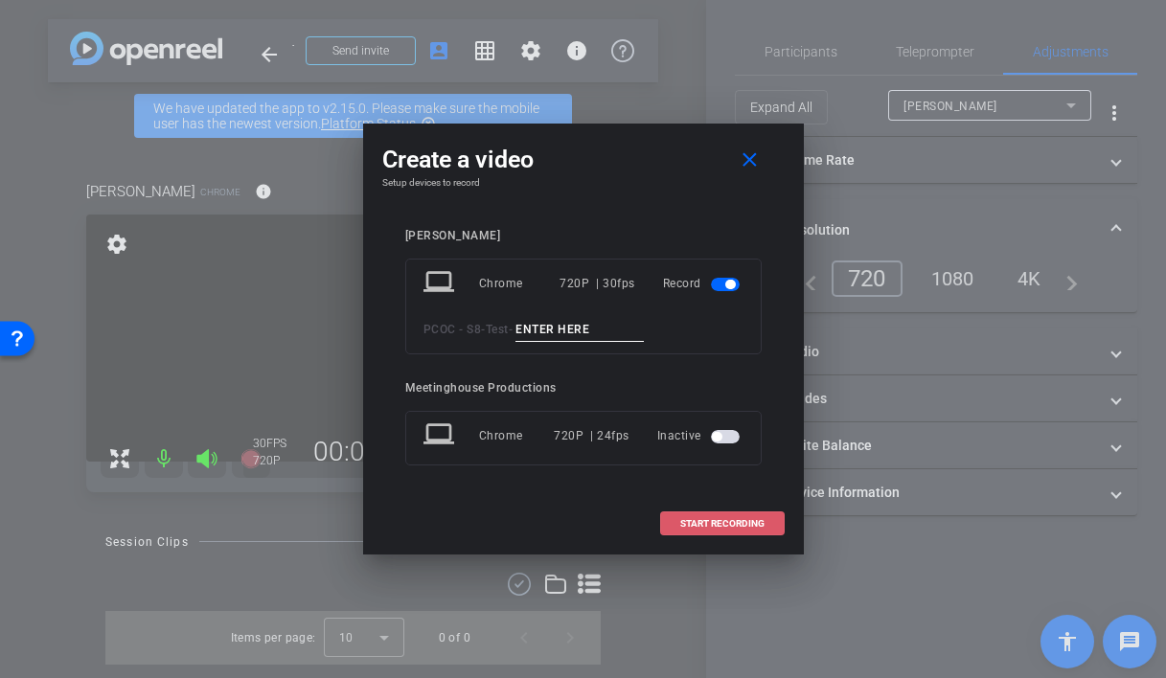
click at [691, 519] on span "START RECORDING" at bounding box center [722, 524] width 84 height 10
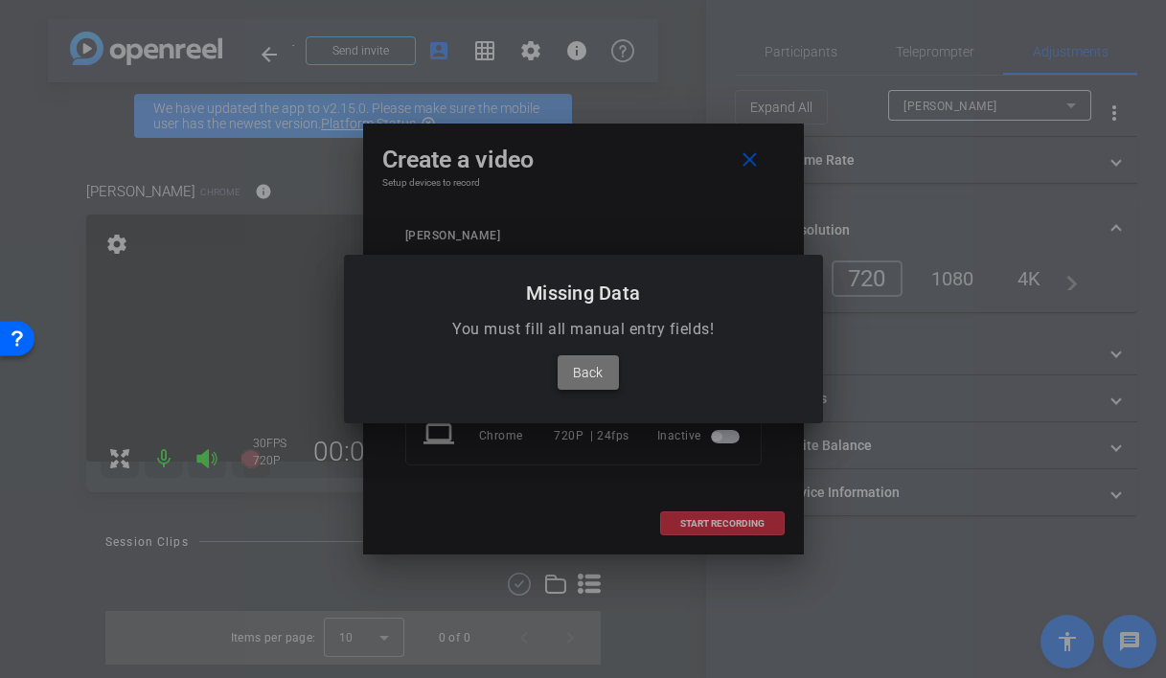
click at [585, 376] on span "Back" at bounding box center [588, 372] width 30 height 23
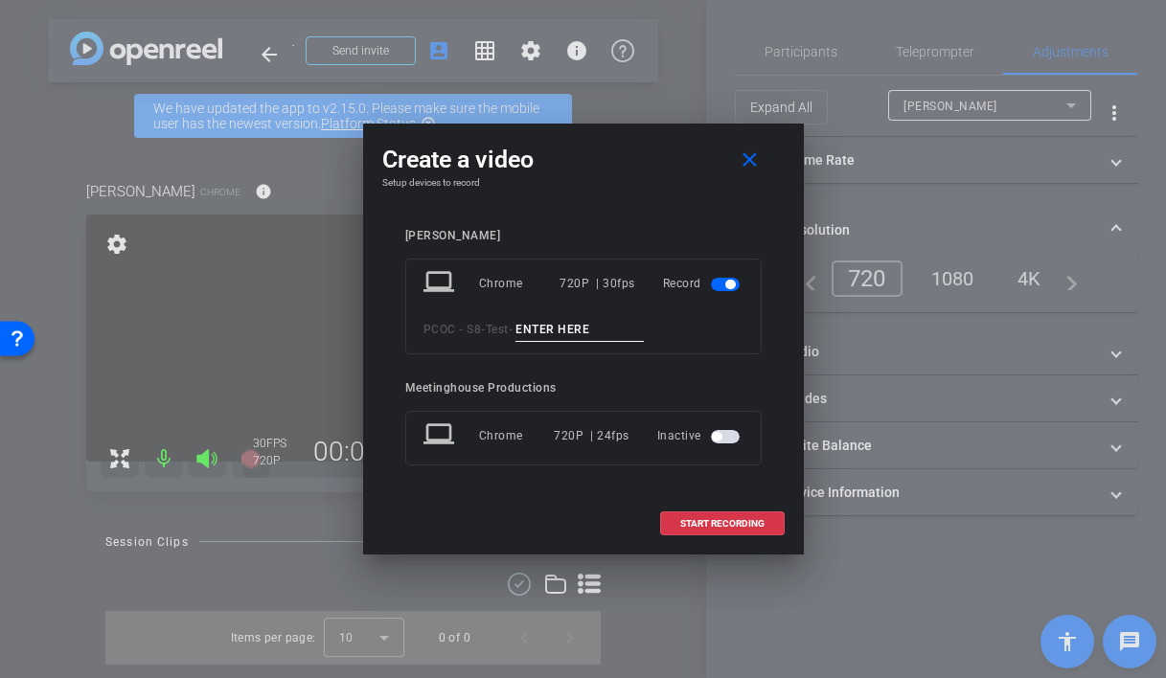
click at [600, 321] on input at bounding box center [580, 330] width 128 height 24
type input "Jenna test"
click at [719, 519] on span "START RECORDING" at bounding box center [722, 524] width 84 height 10
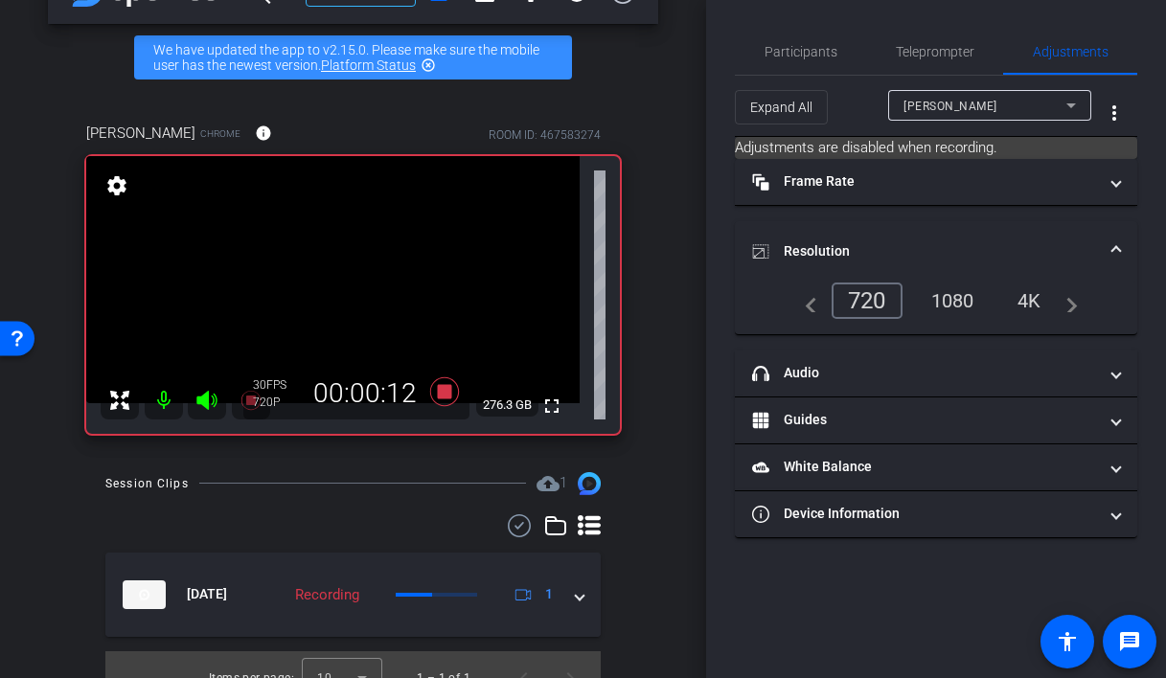
scroll to position [50, 0]
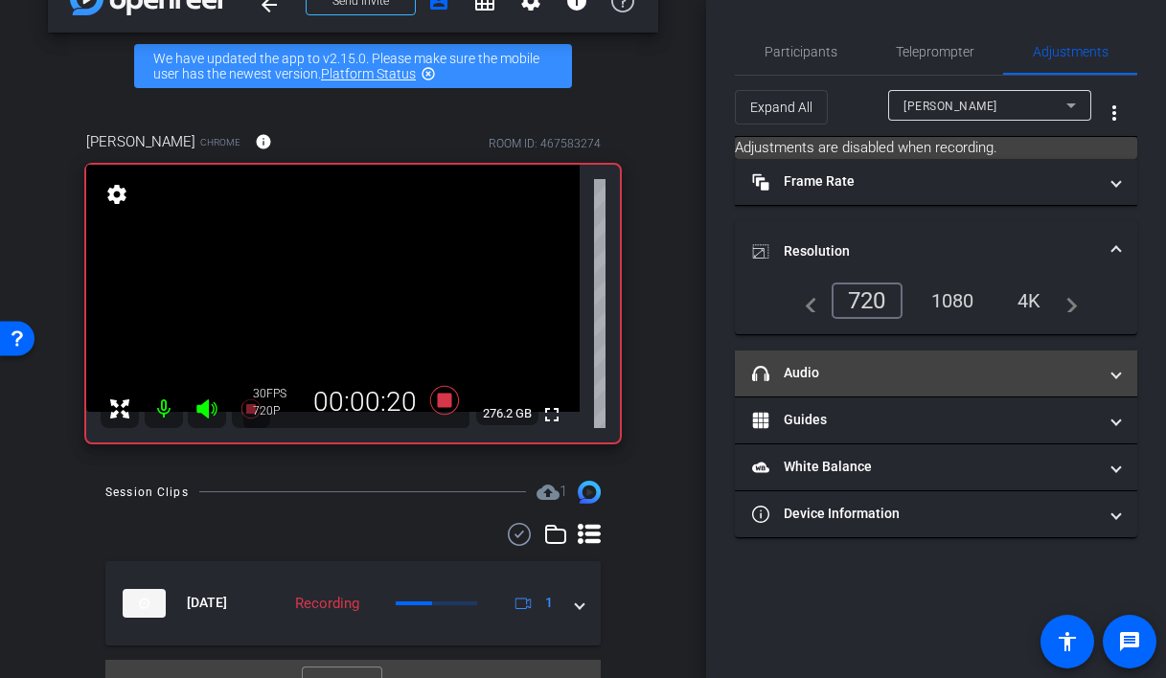
click at [849, 375] on mat-panel-title "headphone icon Audio" at bounding box center [924, 373] width 345 height 20
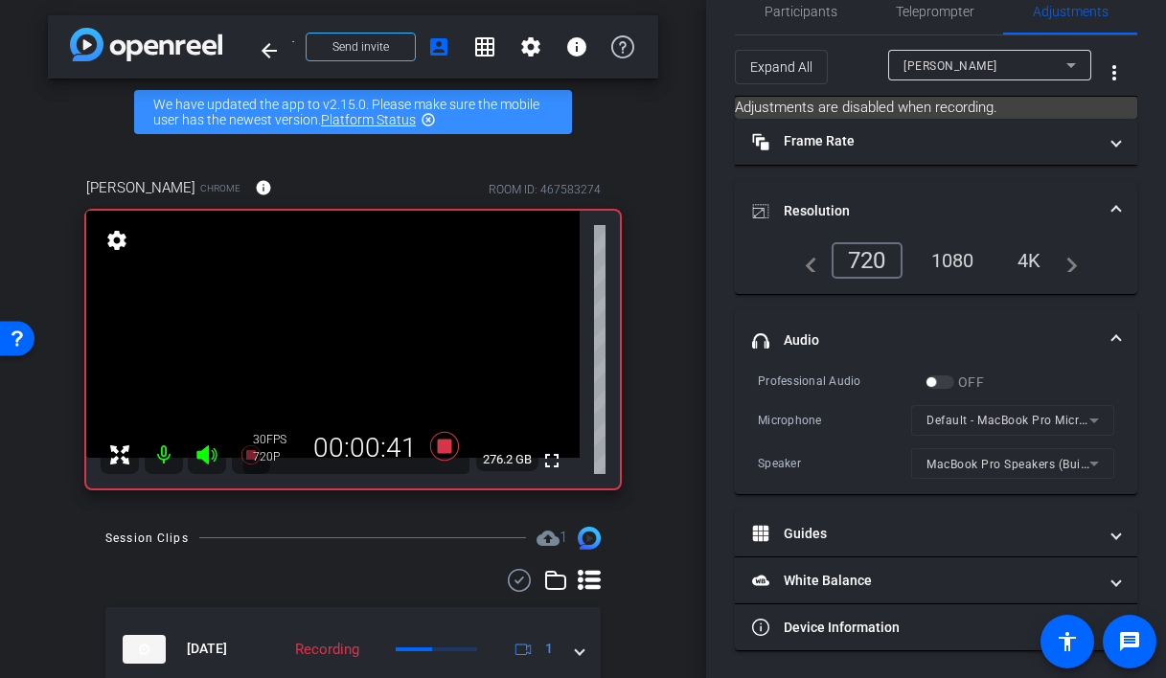
scroll to position [0, 0]
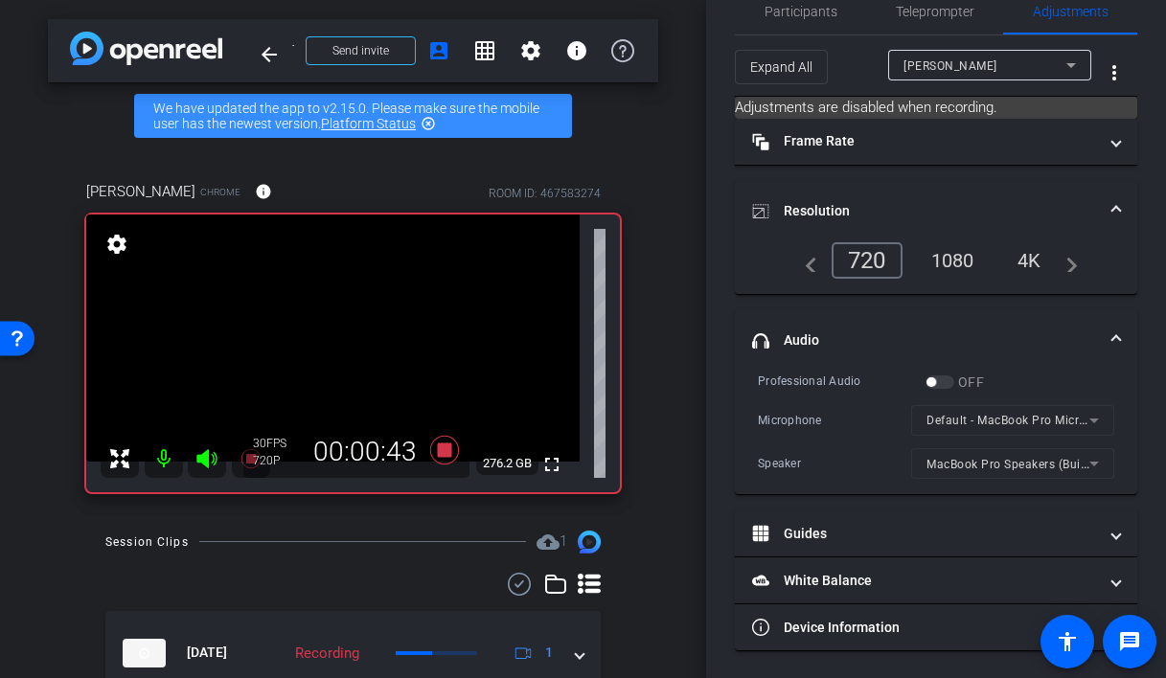
click at [319, 347] on video at bounding box center [333, 338] width 494 height 247
click at [327, 346] on video at bounding box center [333, 338] width 494 height 247
click at [537, 54] on mat-icon "settings" at bounding box center [530, 50] width 23 height 23
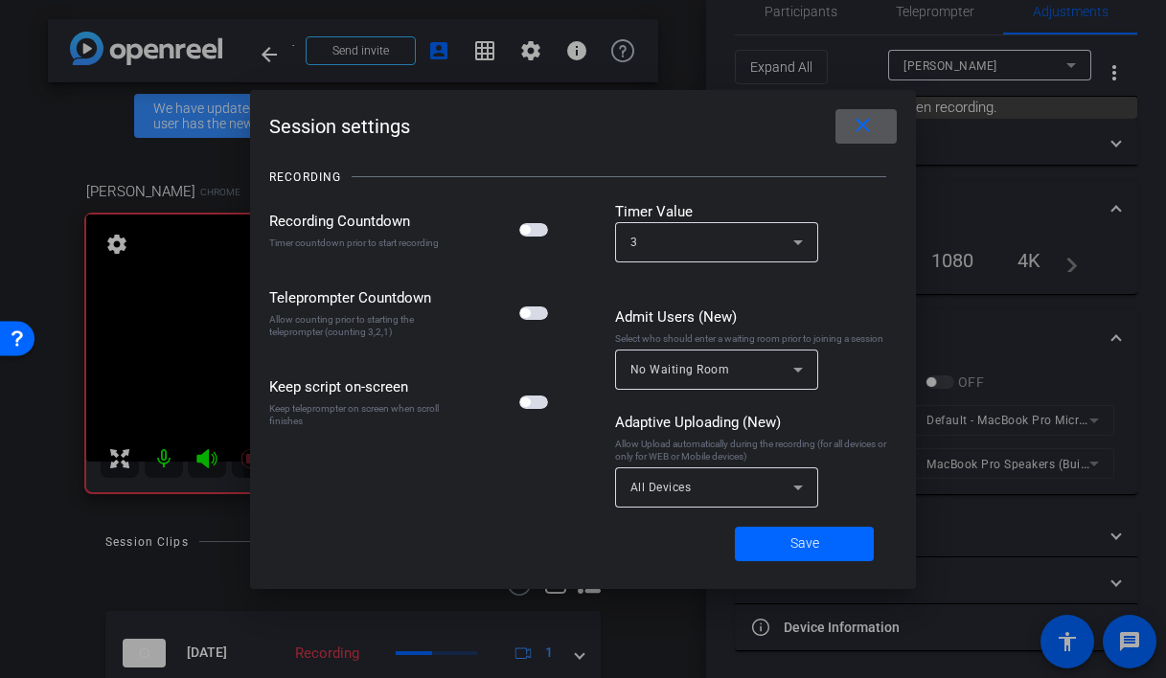
click at [871, 126] on mat-icon "close" at bounding box center [863, 126] width 24 height 24
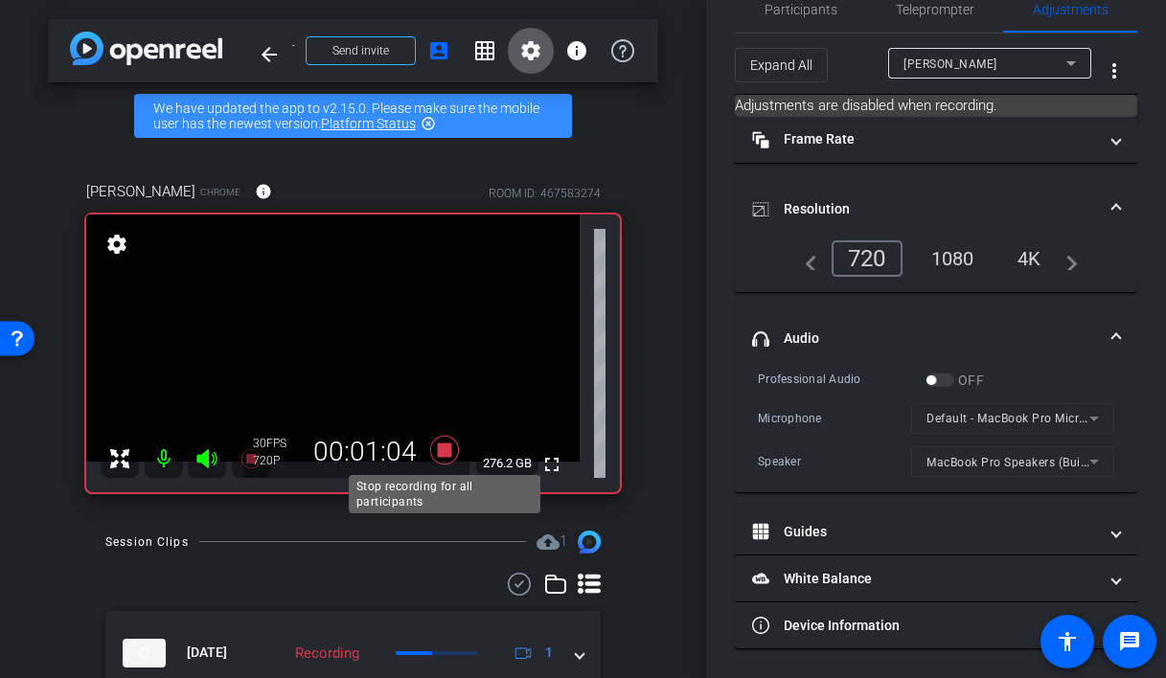
scroll to position [85, 0]
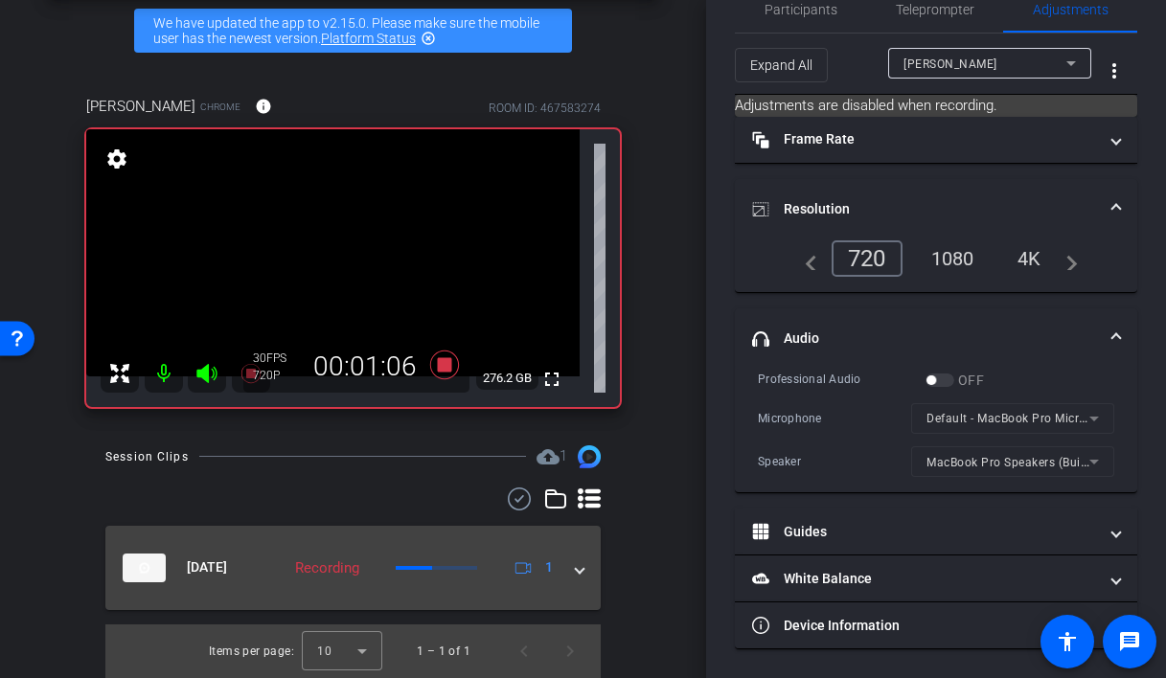
click at [585, 578] on mat-expansion-panel-header "Sep 22, 2025 Recording 1" at bounding box center [352, 568] width 495 height 84
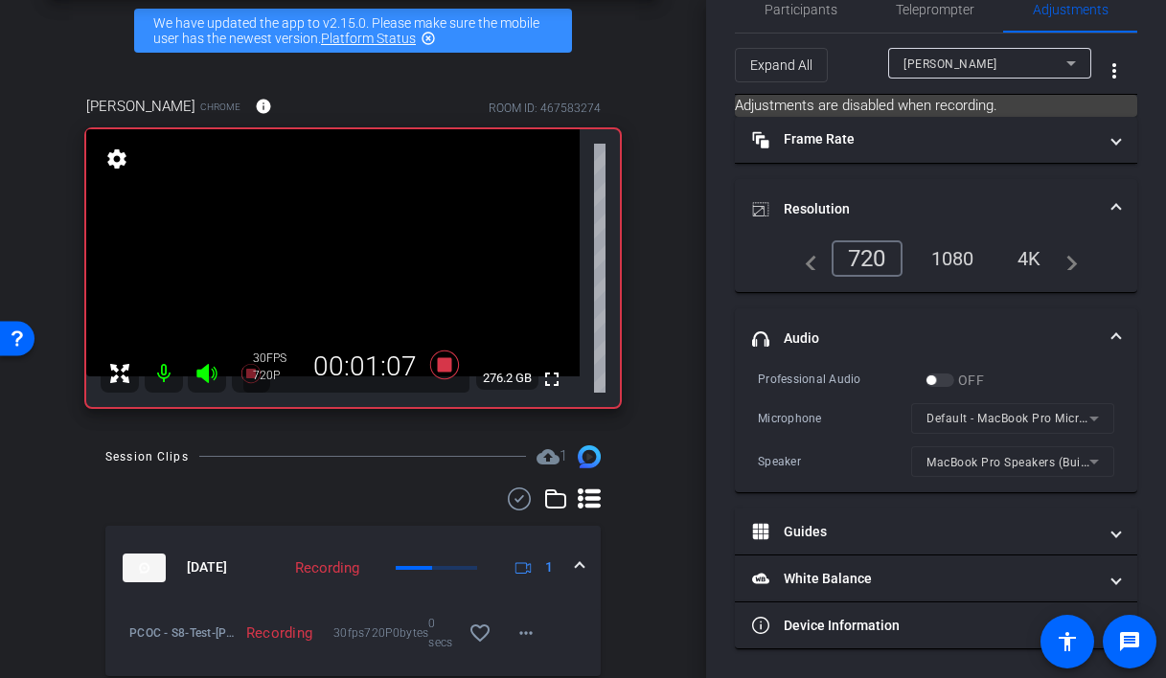
click at [585, 578] on mat-expansion-panel-header "Sep 22, 2025 Recording 1" at bounding box center [352, 568] width 495 height 84
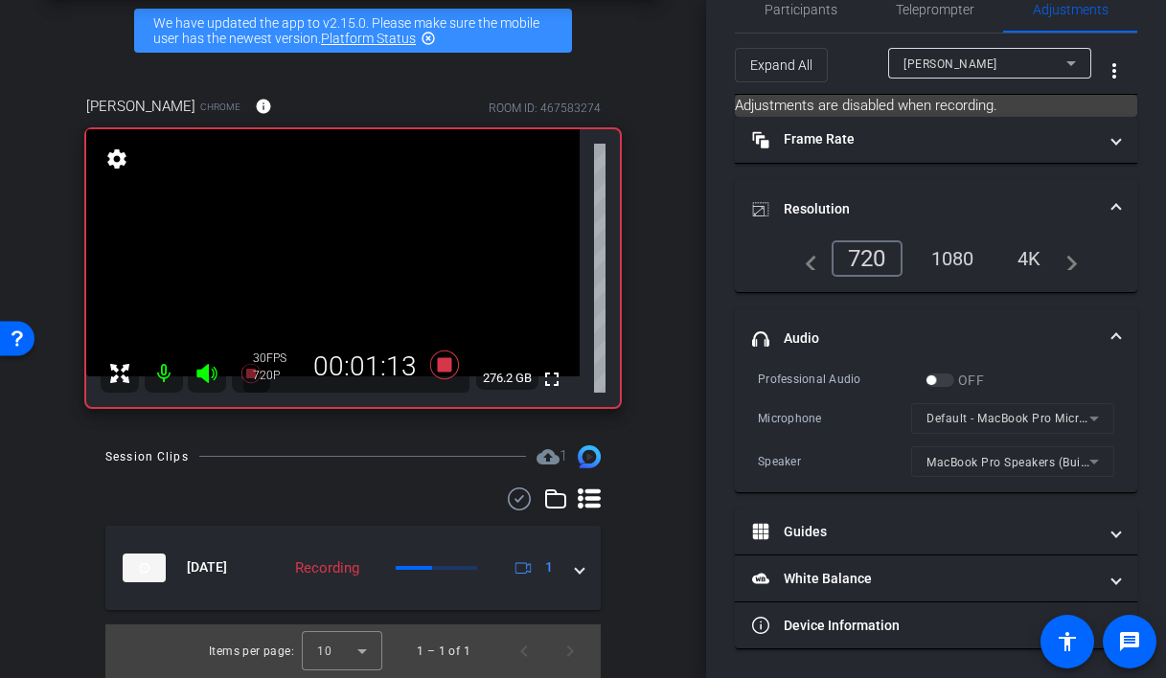
click at [125, 175] on div "fullscreen settings 276.2 GB" at bounding box center [353, 268] width 534 height 278
click at [120, 164] on mat-icon "settings" at bounding box center [116, 159] width 27 height 23
click at [119, 164] on mat-icon "settings" at bounding box center [116, 159] width 27 height 23
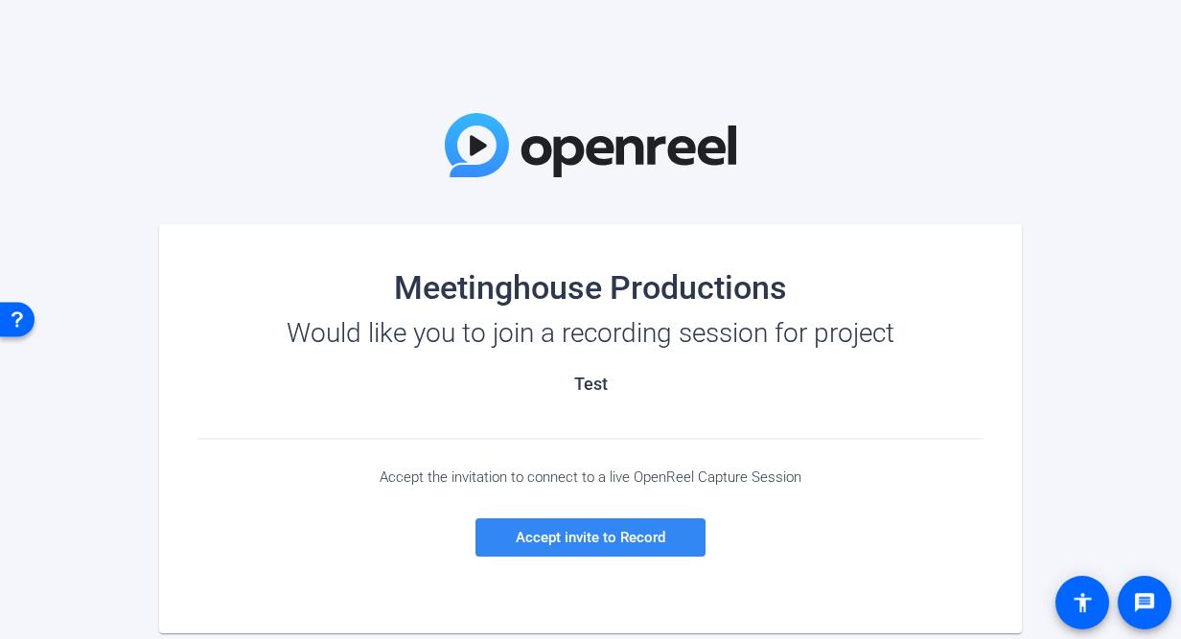
click at [557, 546] on span at bounding box center [590, 538] width 230 height 46
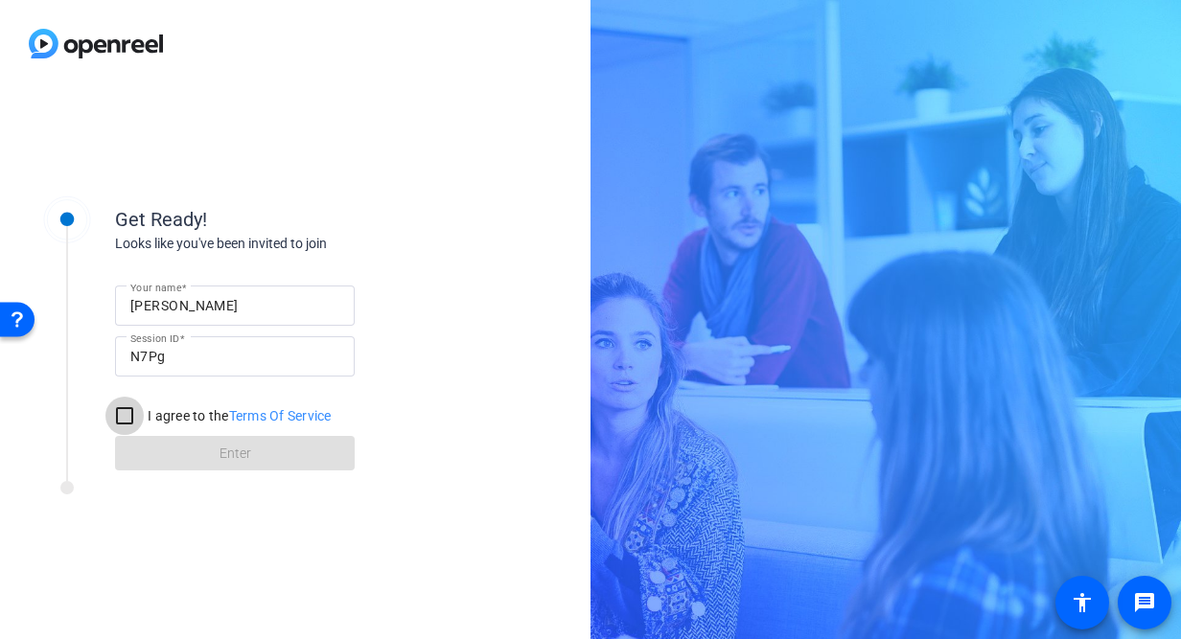
click at [118, 416] on input "I agree to the Terms Of Service" at bounding box center [124, 416] width 38 height 38
checkbox input "true"
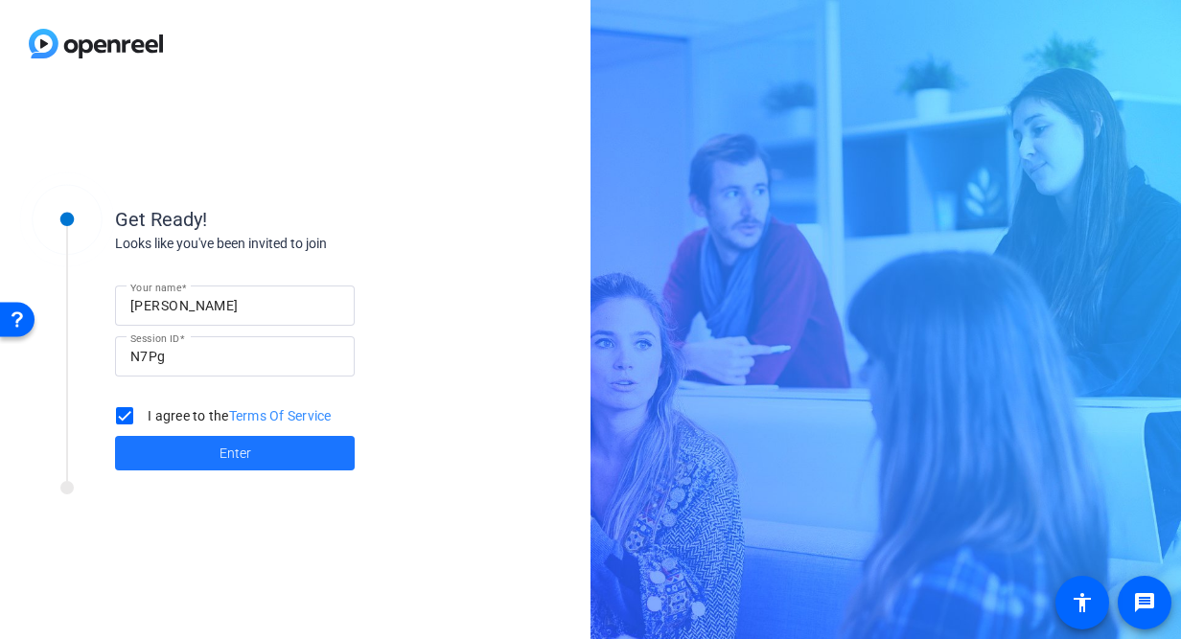
drag, startPoint x: 198, startPoint y: 450, endPoint x: 218, endPoint y: 454, distance: 20.5
click at [199, 451] on span at bounding box center [235, 453] width 240 height 46
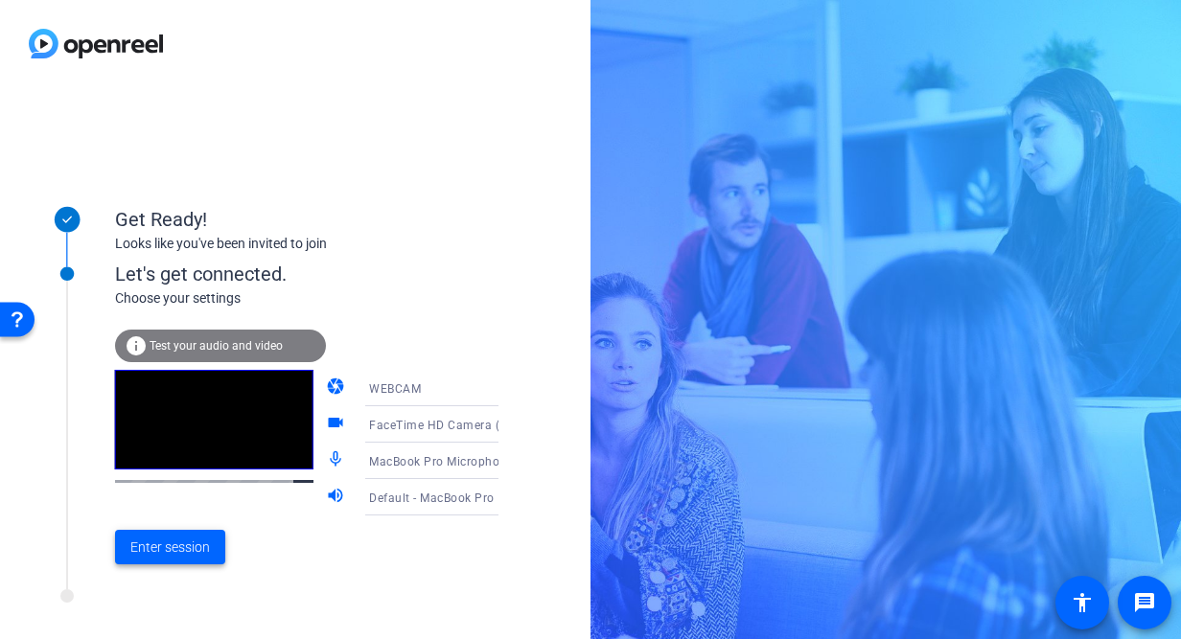
drag, startPoint x: 181, startPoint y: 542, endPoint x: 241, endPoint y: 536, distance: 60.7
click at [181, 542] on span "Enter session" at bounding box center [170, 548] width 80 height 20
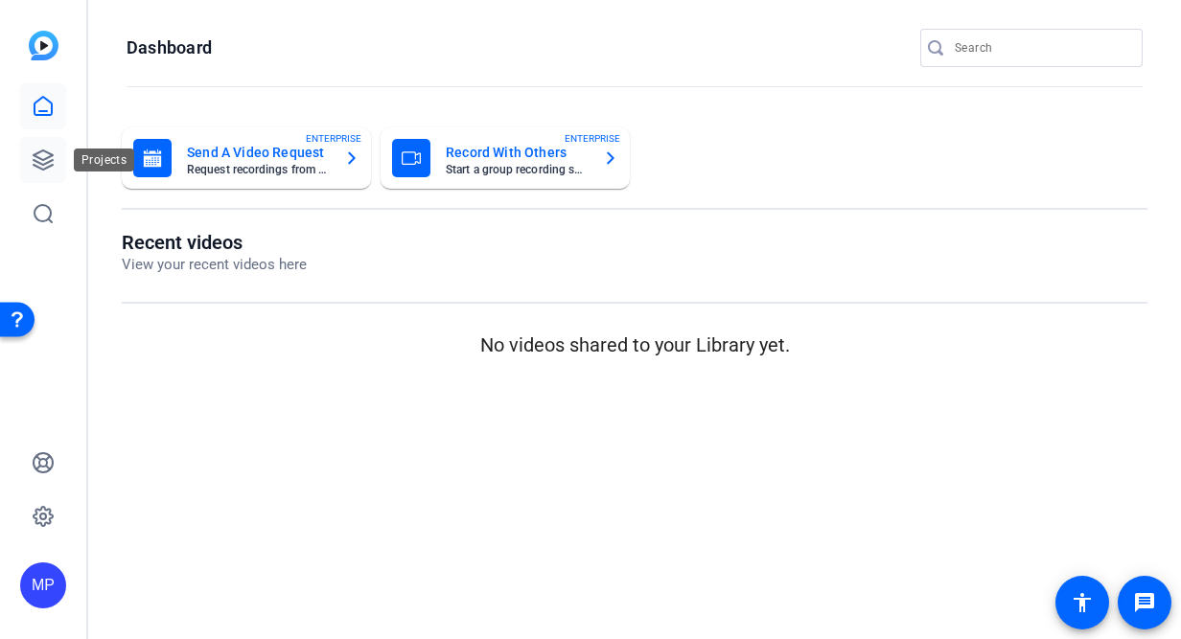
click at [32, 157] on icon at bounding box center [43, 160] width 23 height 23
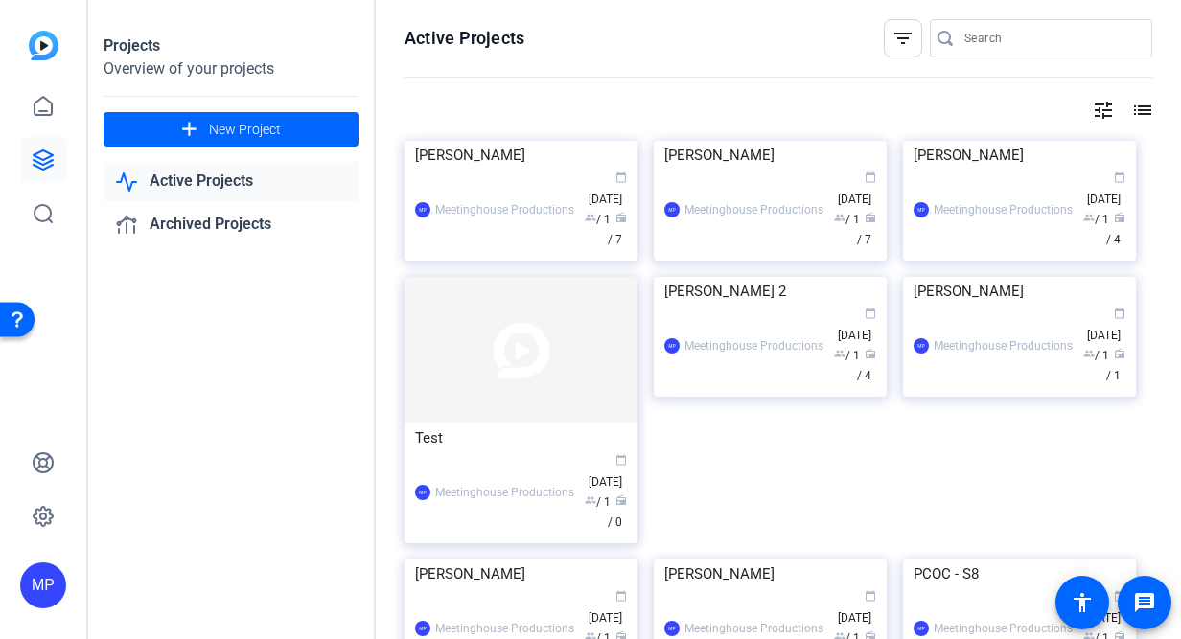
click at [187, 186] on link "Active Projects" at bounding box center [230, 181] width 255 height 39
click at [1018, 40] on input "Search" at bounding box center [1050, 38] width 172 height 23
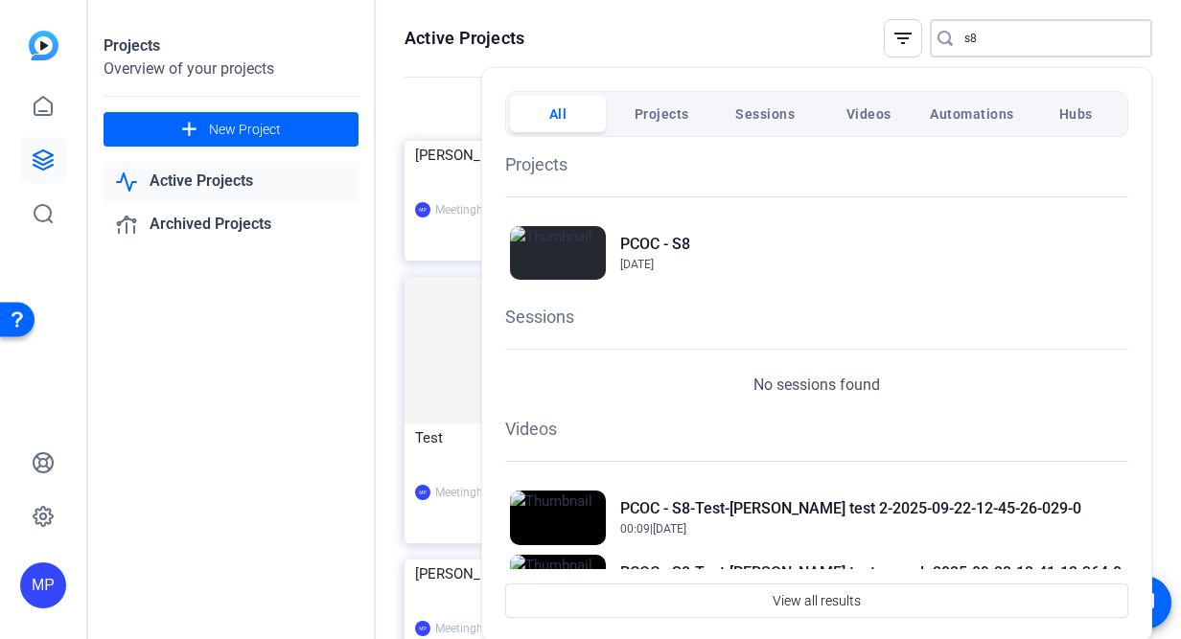
type input "s8"
click at [743, 112] on span "Sessions" at bounding box center [764, 114] width 59 height 34
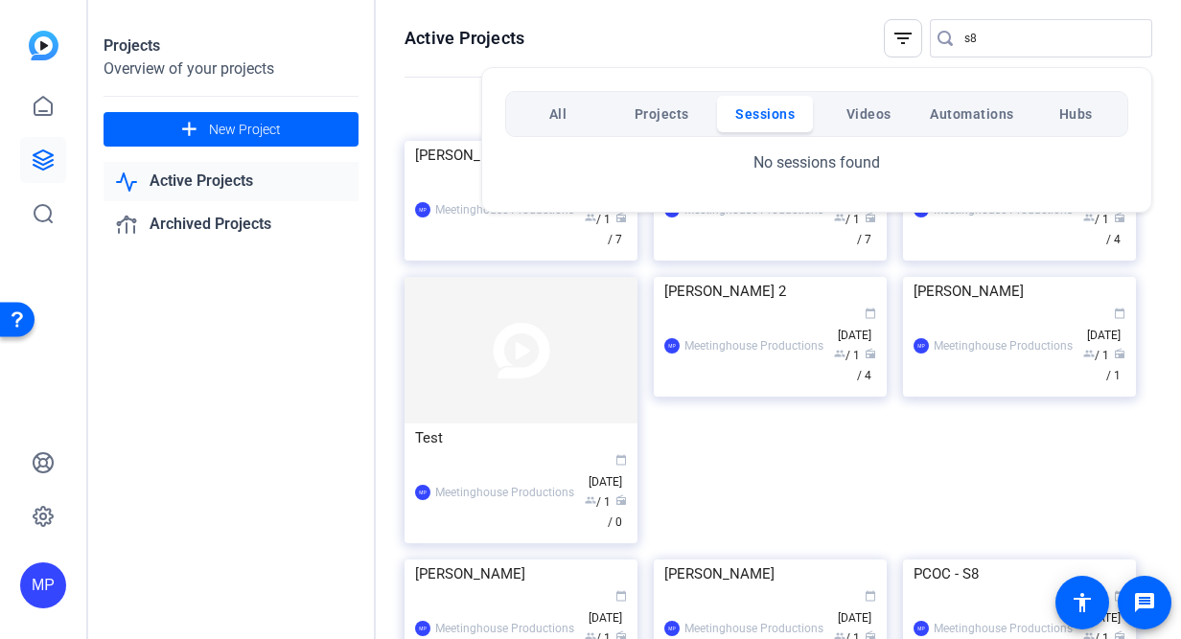
click at [744, 112] on span "Sessions" at bounding box center [764, 114] width 59 height 34
click at [654, 110] on span "Projects" at bounding box center [661, 114] width 55 height 34
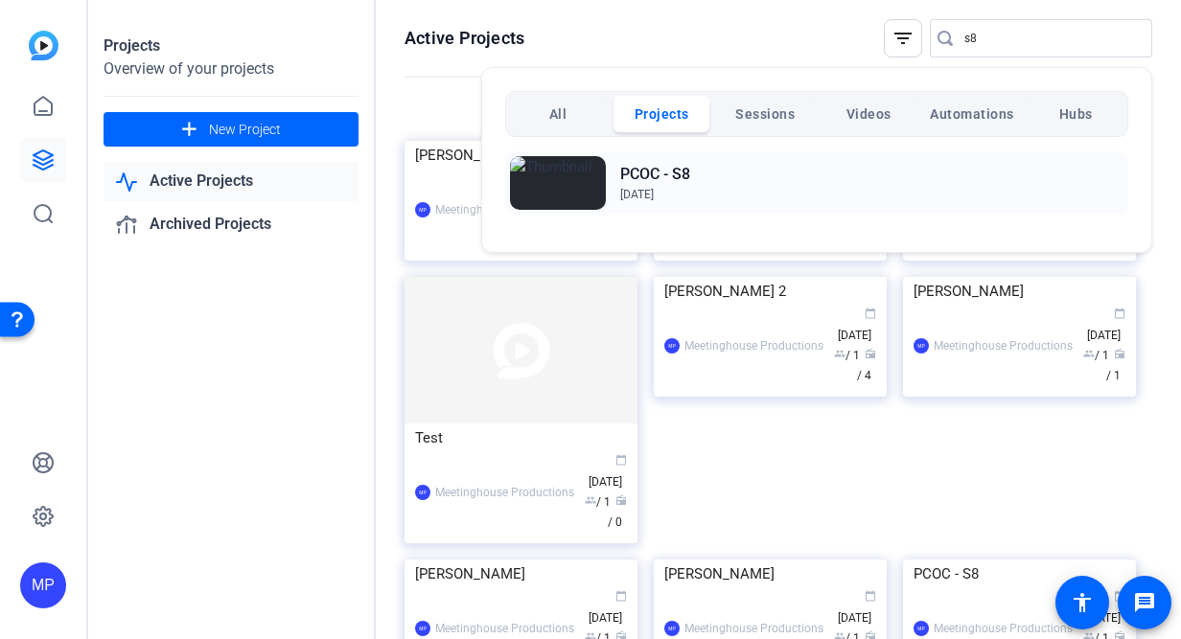
click at [653, 175] on h2 "PCOC - S8" at bounding box center [655, 174] width 70 height 23
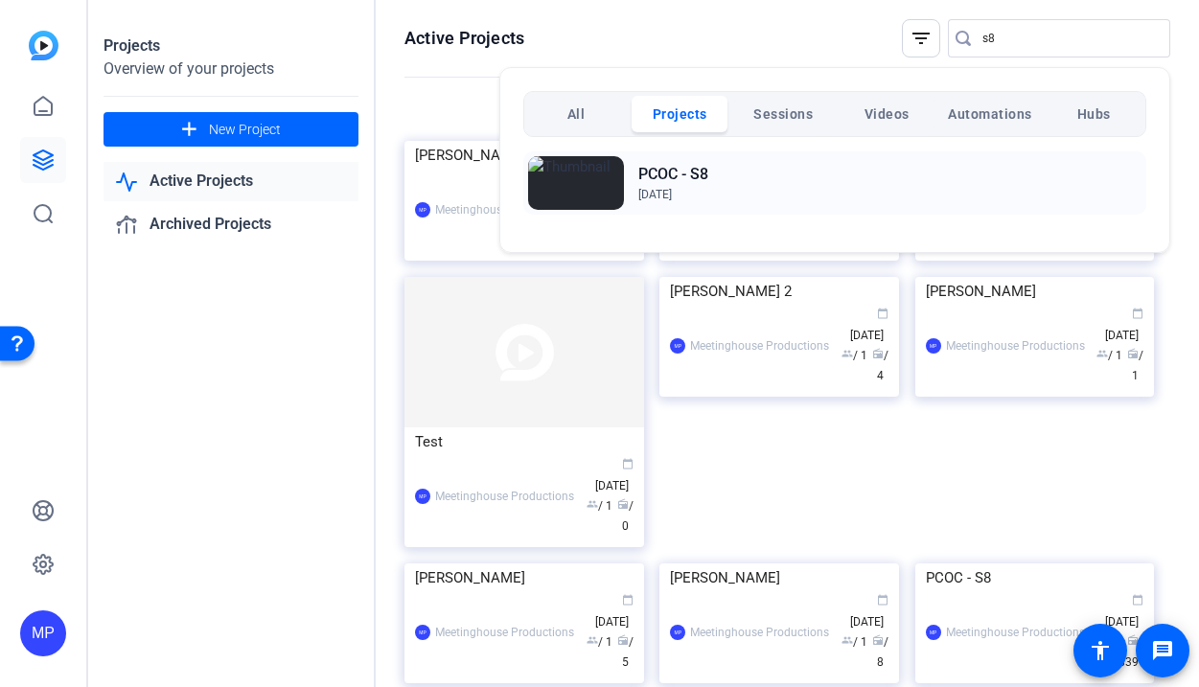
click at [672, 168] on h2 "PCOC - S8" at bounding box center [673, 174] width 70 height 23
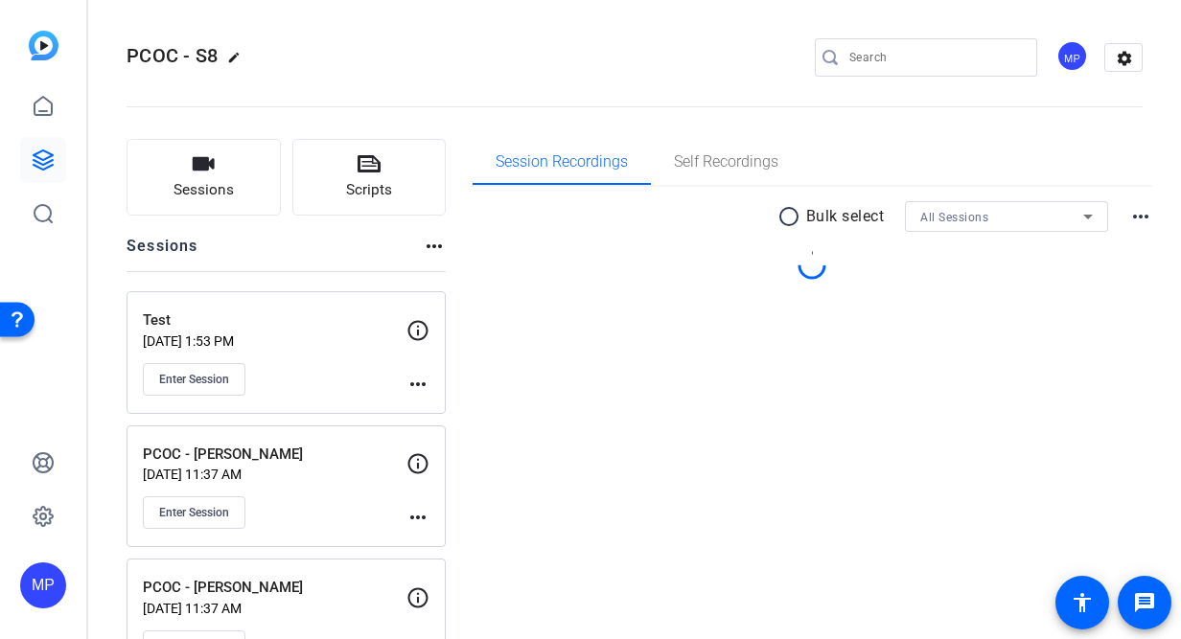
click at [228, 327] on p "Test" at bounding box center [275, 321] width 264 height 22
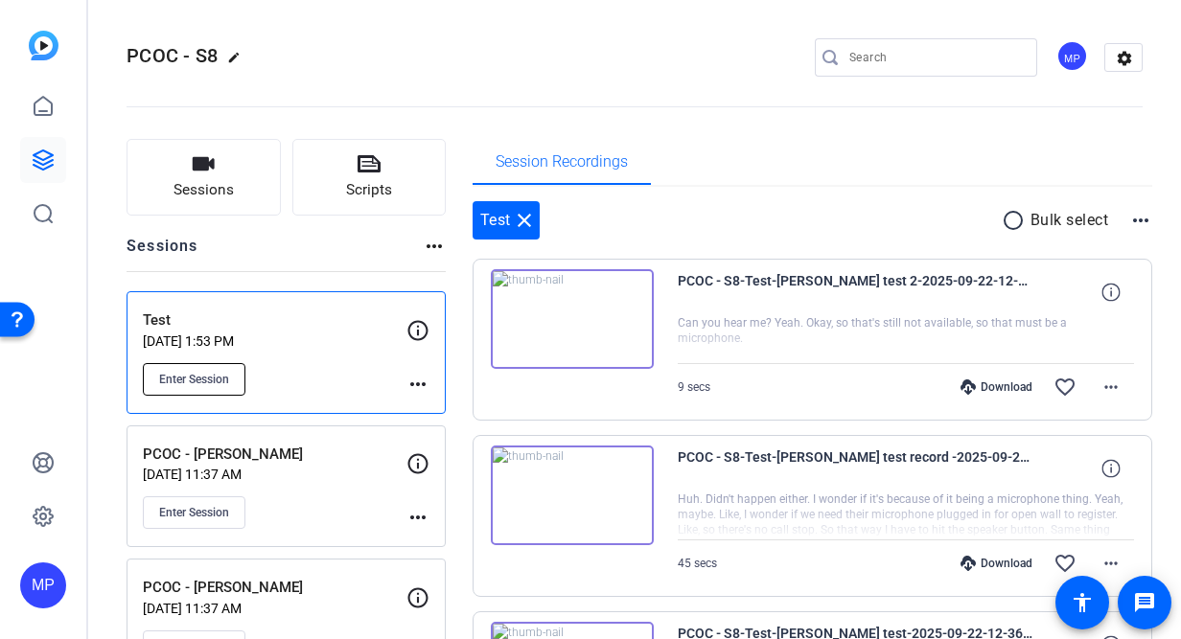
click at [204, 374] on span "Enter Session" at bounding box center [194, 379] width 70 height 15
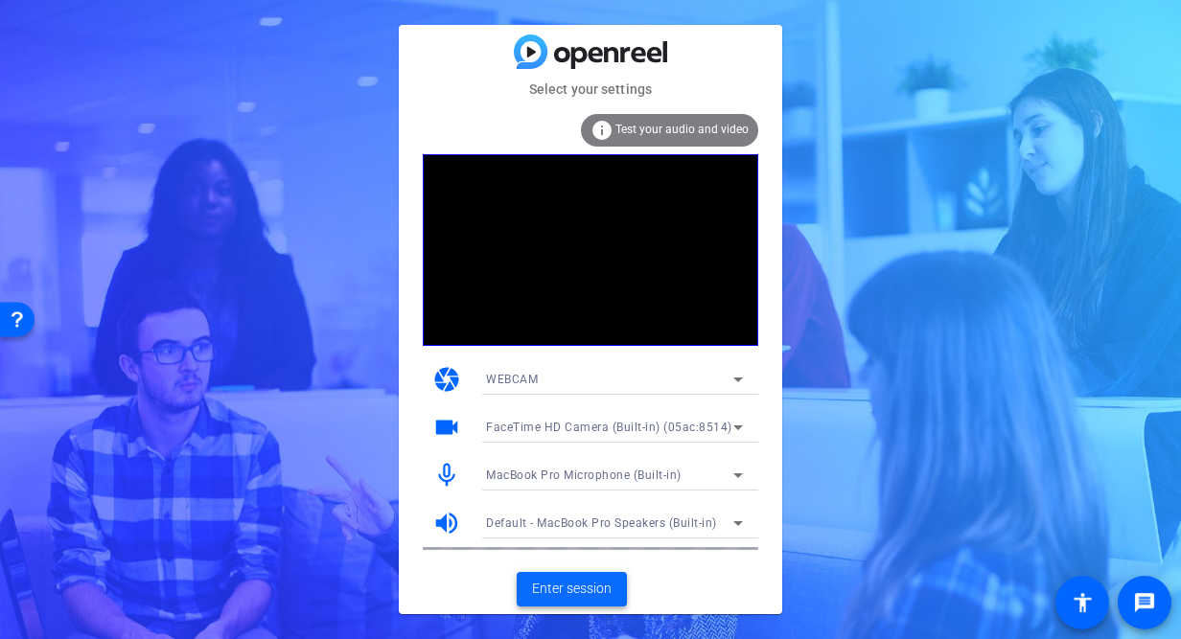
click at [544, 582] on span "Enter session" at bounding box center [572, 589] width 80 height 20
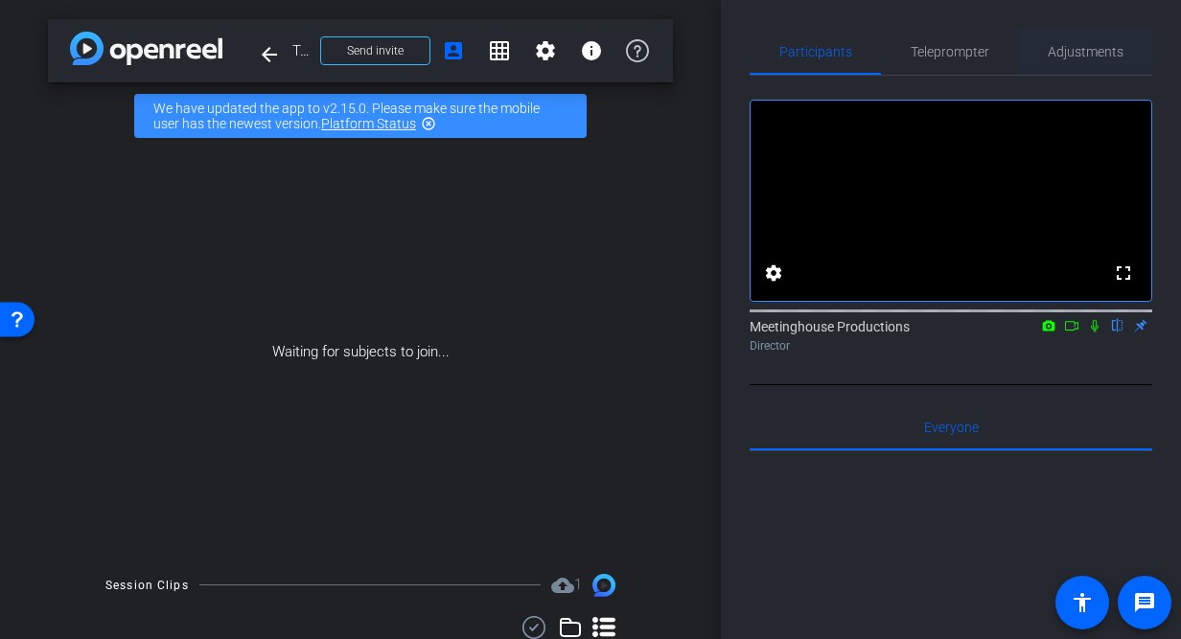
click at [1061, 53] on span "Adjustments" at bounding box center [1085, 51] width 76 height 13
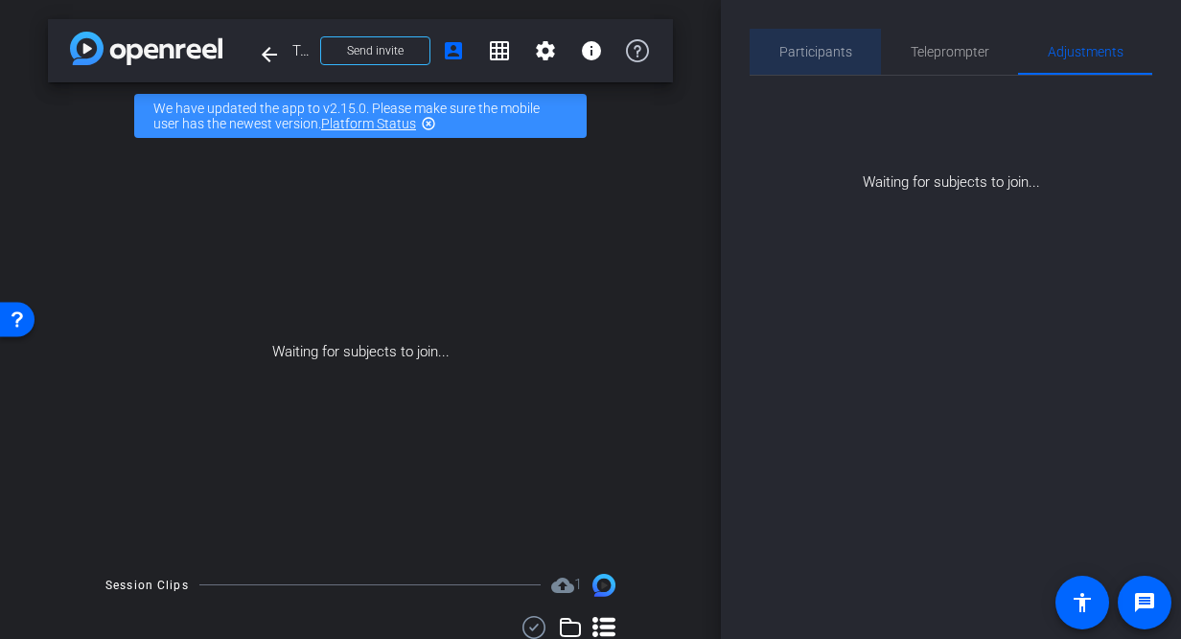
click at [840, 53] on span "Participants" at bounding box center [815, 51] width 73 height 13
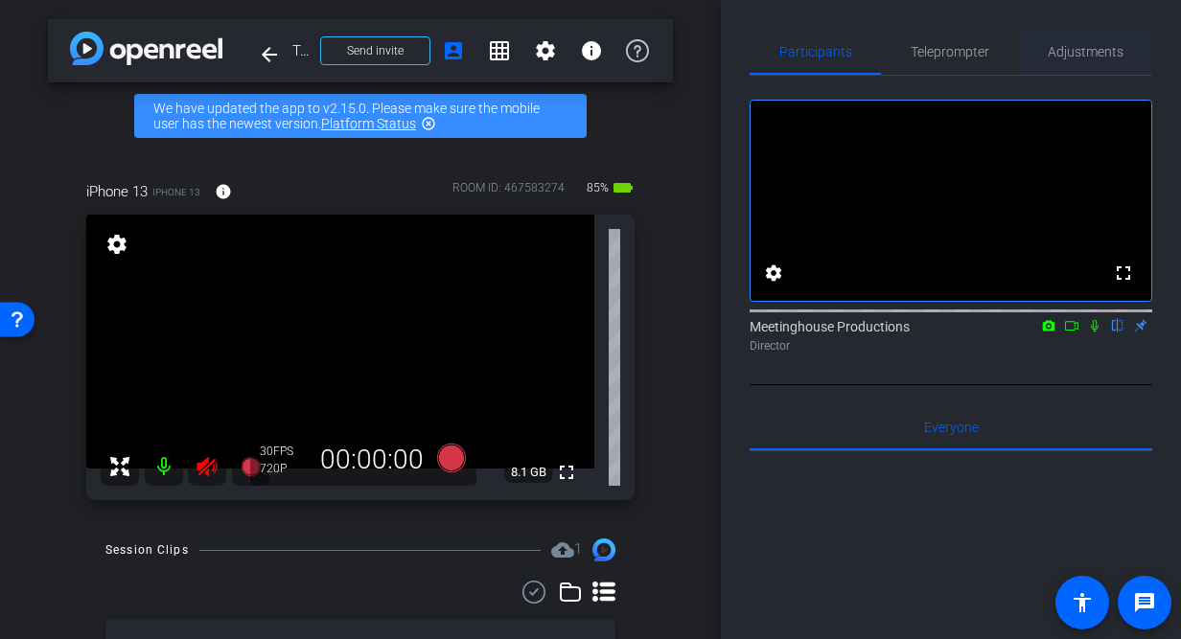
click at [1091, 53] on span "Adjustments" at bounding box center [1085, 51] width 76 height 13
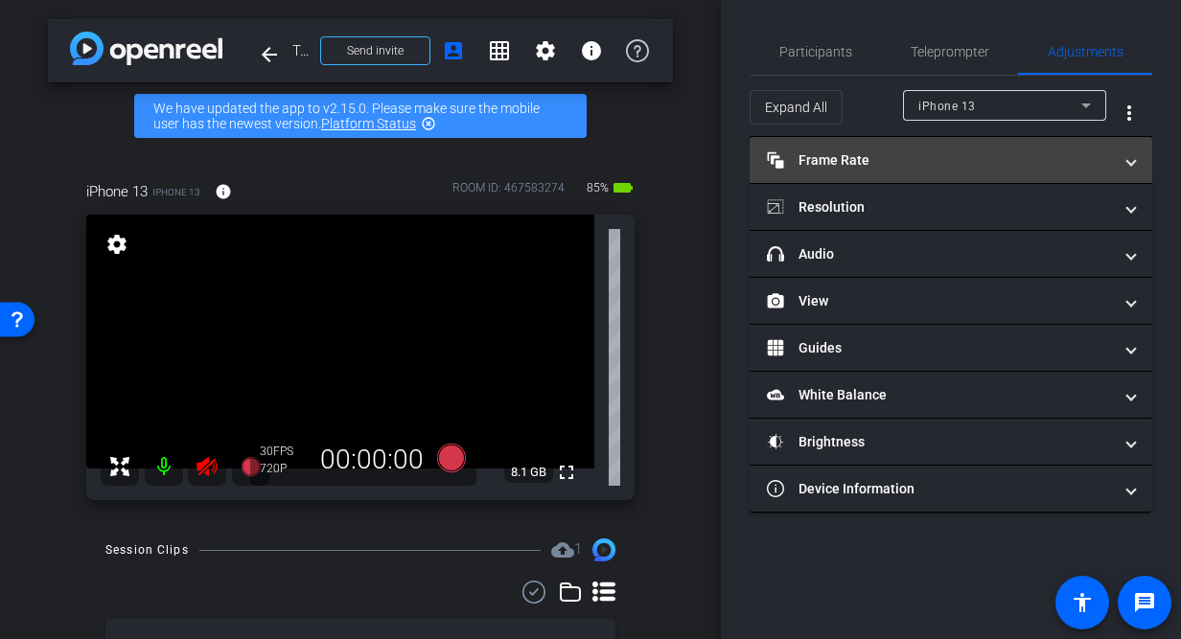
click at [882, 165] on mat-panel-title "Frame Rate Frame Rate" at bounding box center [939, 160] width 345 height 20
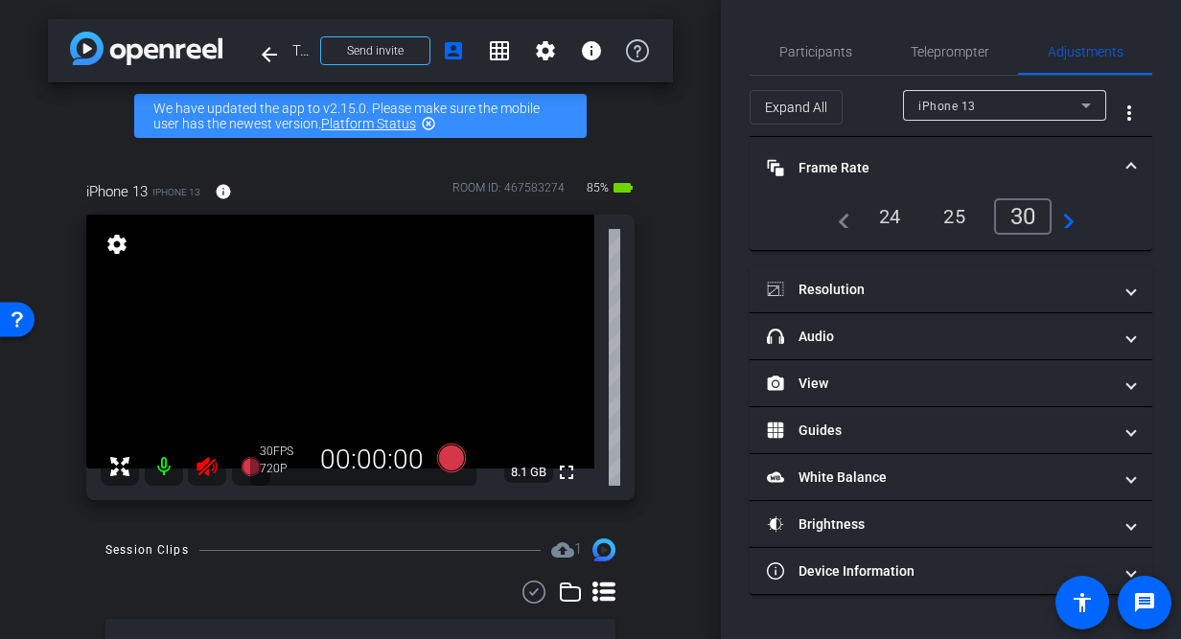
click at [210, 455] on icon at bounding box center [206, 466] width 23 height 23
click at [210, 469] on icon at bounding box center [206, 466] width 23 height 23
click at [217, 471] on icon at bounding box center [206, 466] width 23 height 23
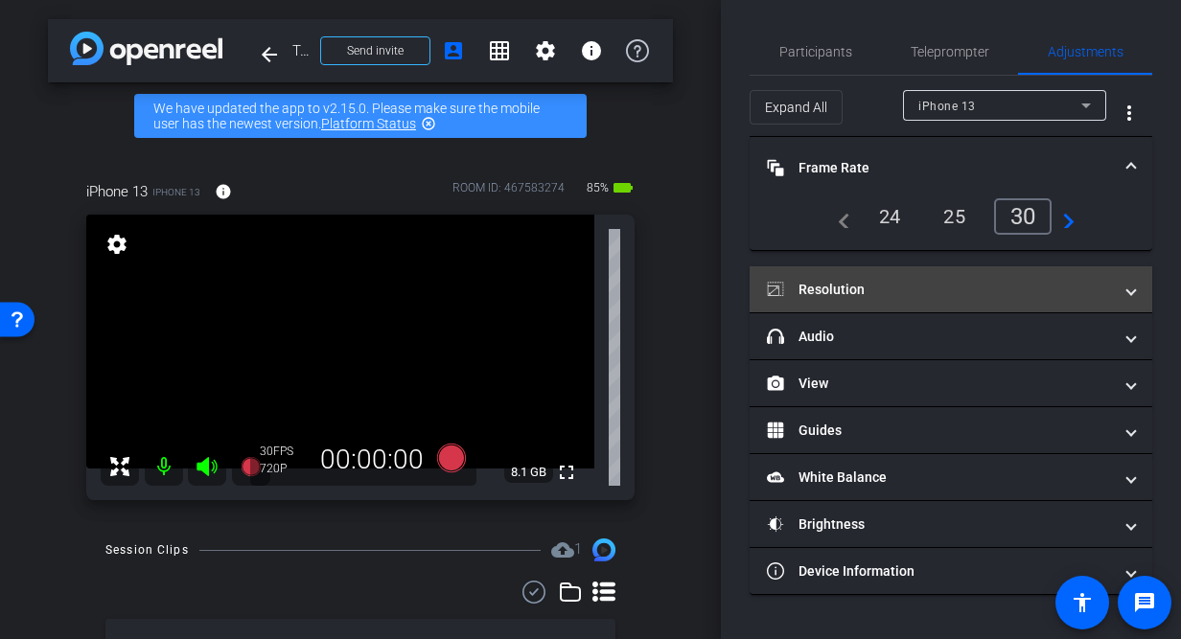
click at [991, 284] on mat-panel-title "Resolution" at bounding box center [939, 290] width 345 height 20
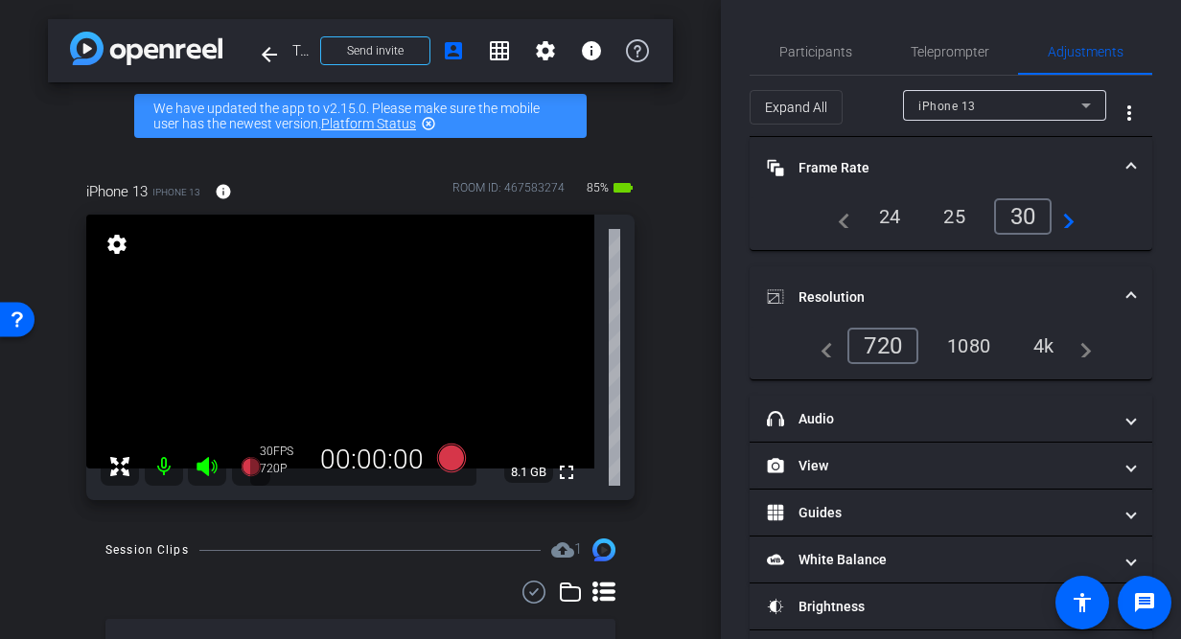
click at [1045, 351] on div "4k" at bounding box center [1044, 346] width 50 height 33
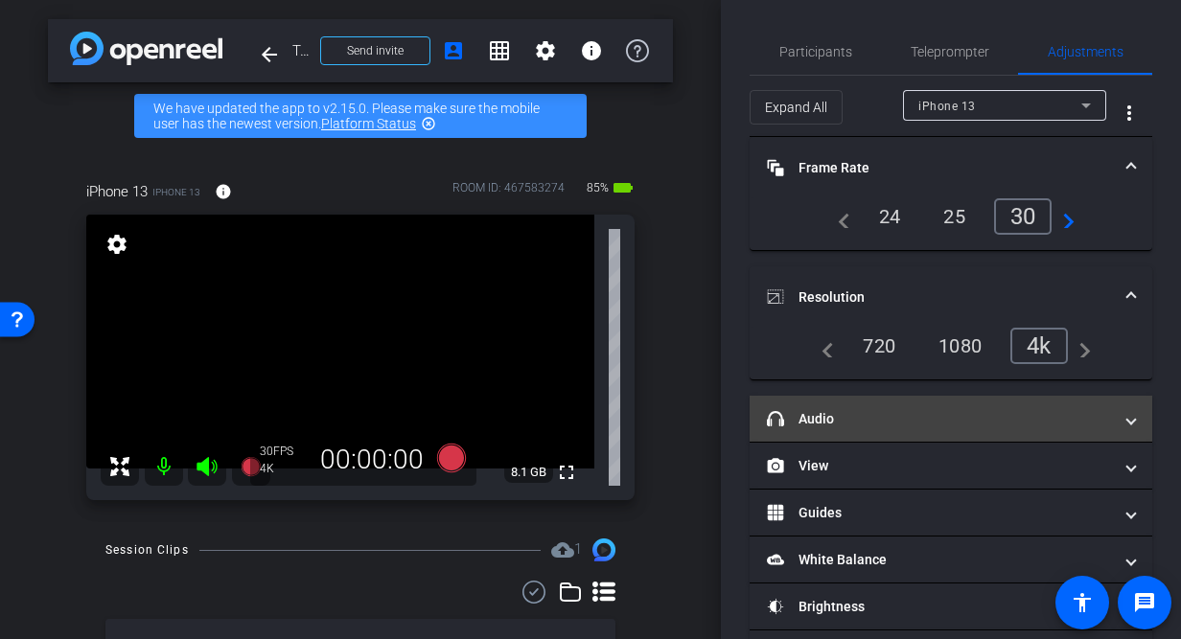
scroll to position [67, 0]
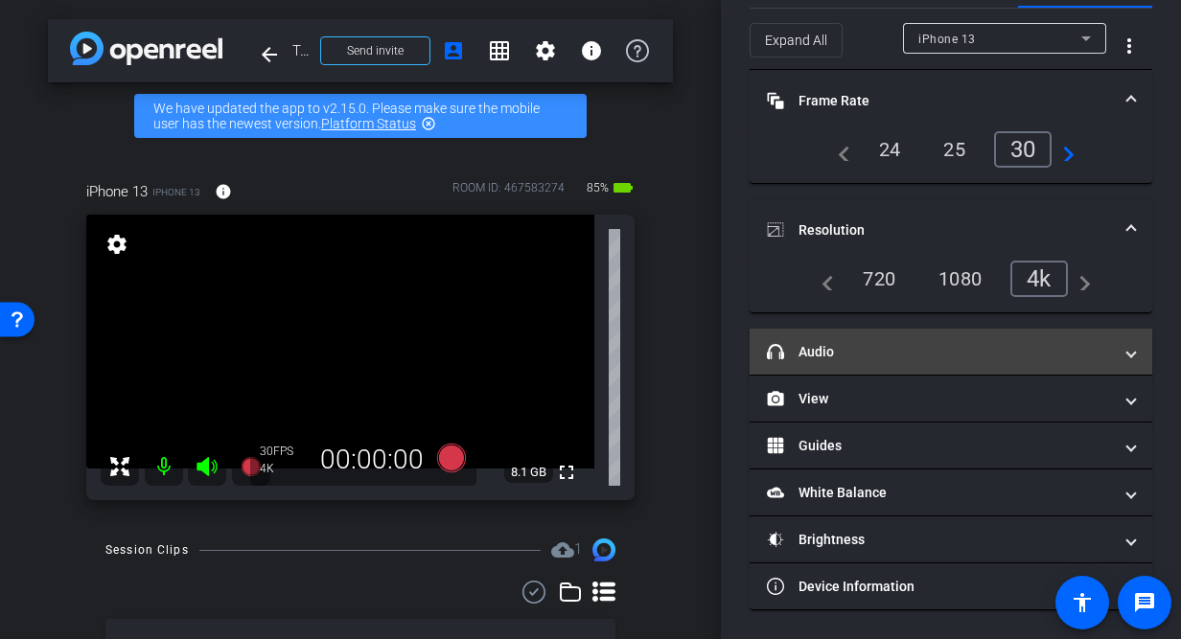
click at [1039, 342] on mat-panel-title "headphone icon Audio" at bounding box center [939, 352] width 345 height 20
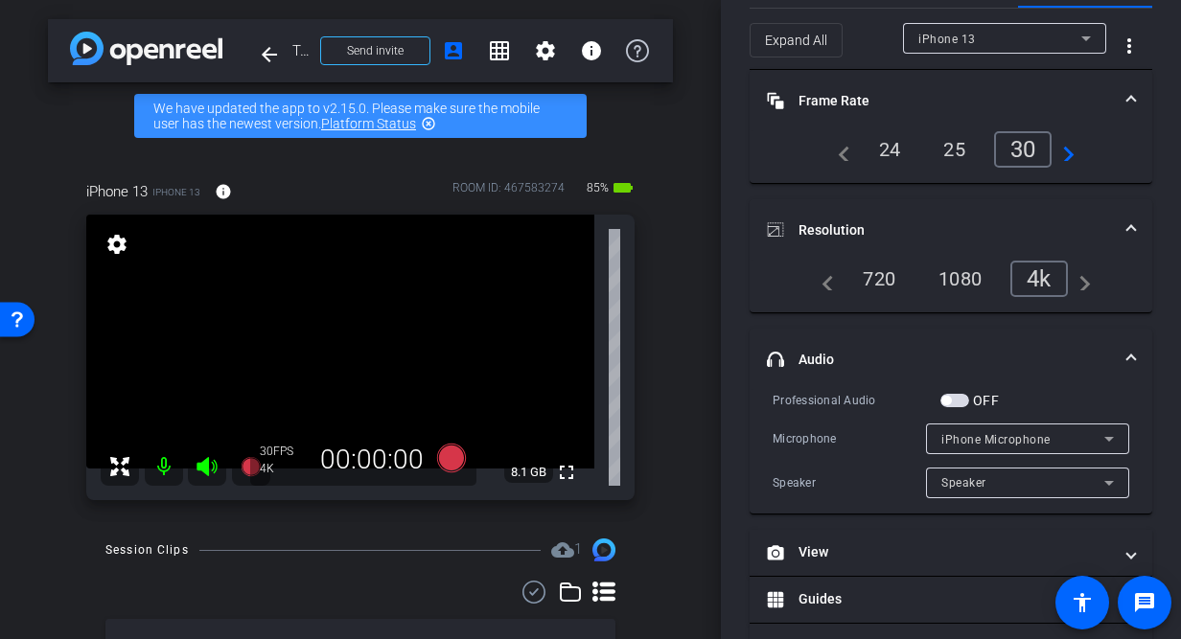
scroll to position [181, 0]
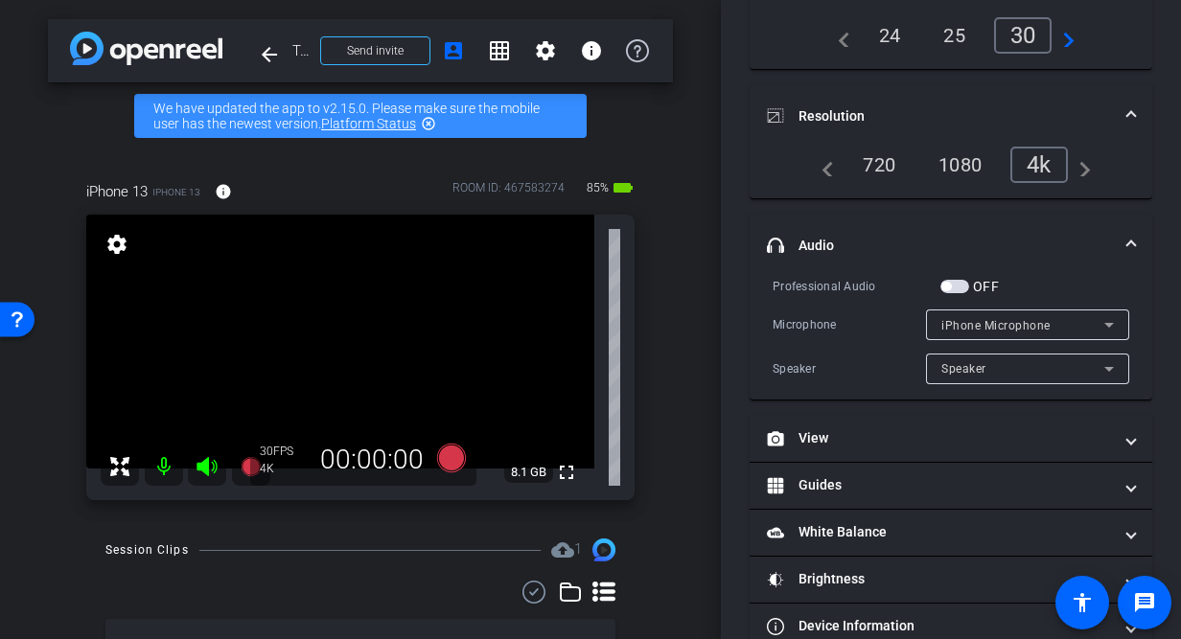
click at [961, 287] on span "button" at bounding box center [954, 286] width 29 height 13
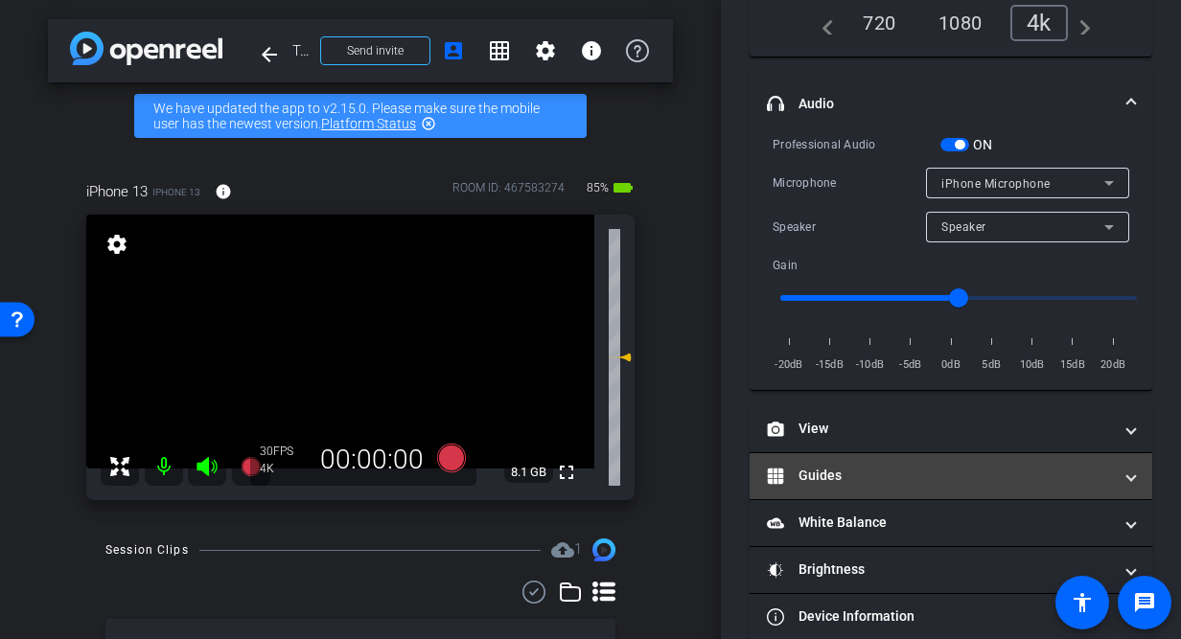
scroll to position [353, 0]
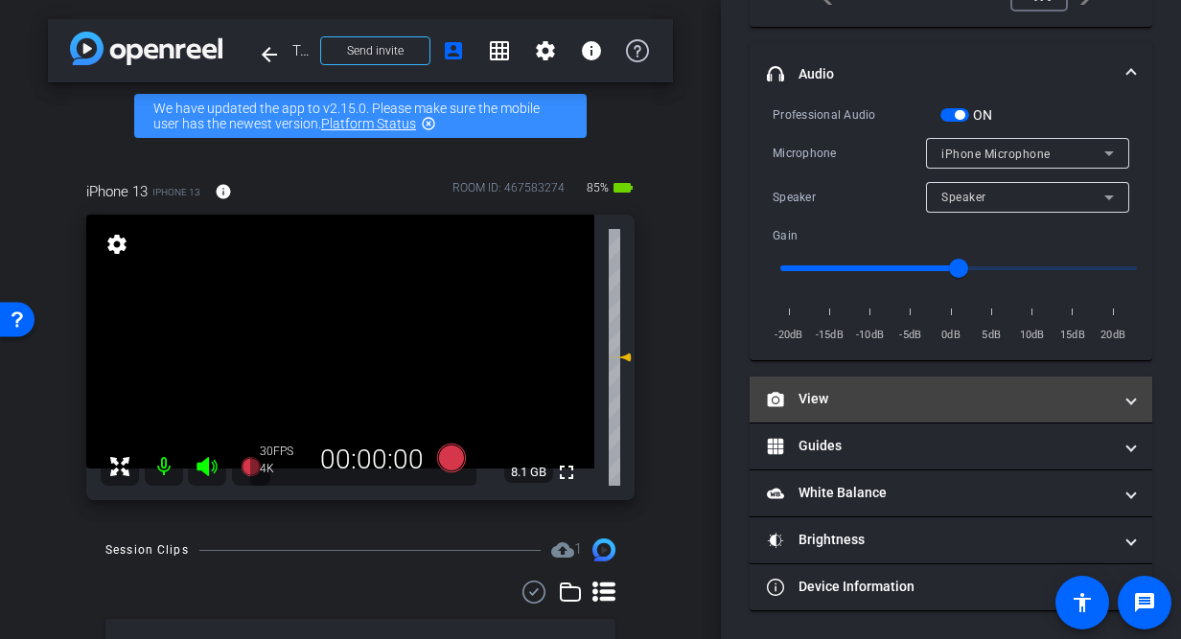
click at [892, 379] on mat-expansion-panel-header "View" at bounding box center [950, 400] width 402 height 46
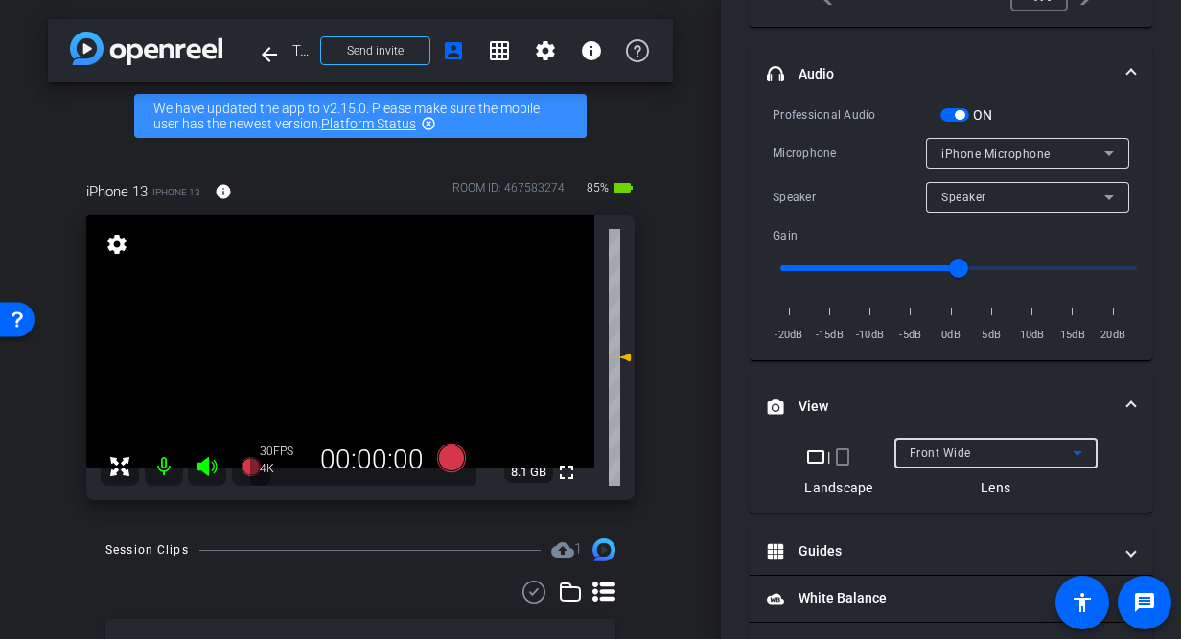
click at [962, 447] on span "Front Wide" at bounding box center [939, 453] width 61 height 13
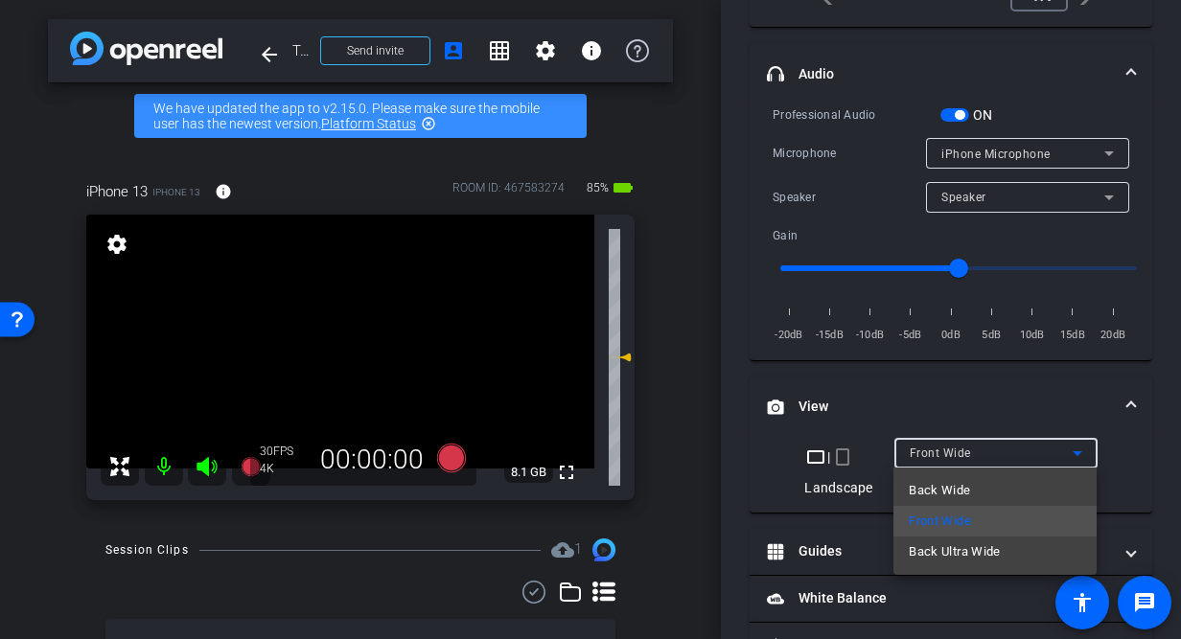
click at [954, 488] on span "Back Wide" at bounding box center [938, 490] width 61 height 23
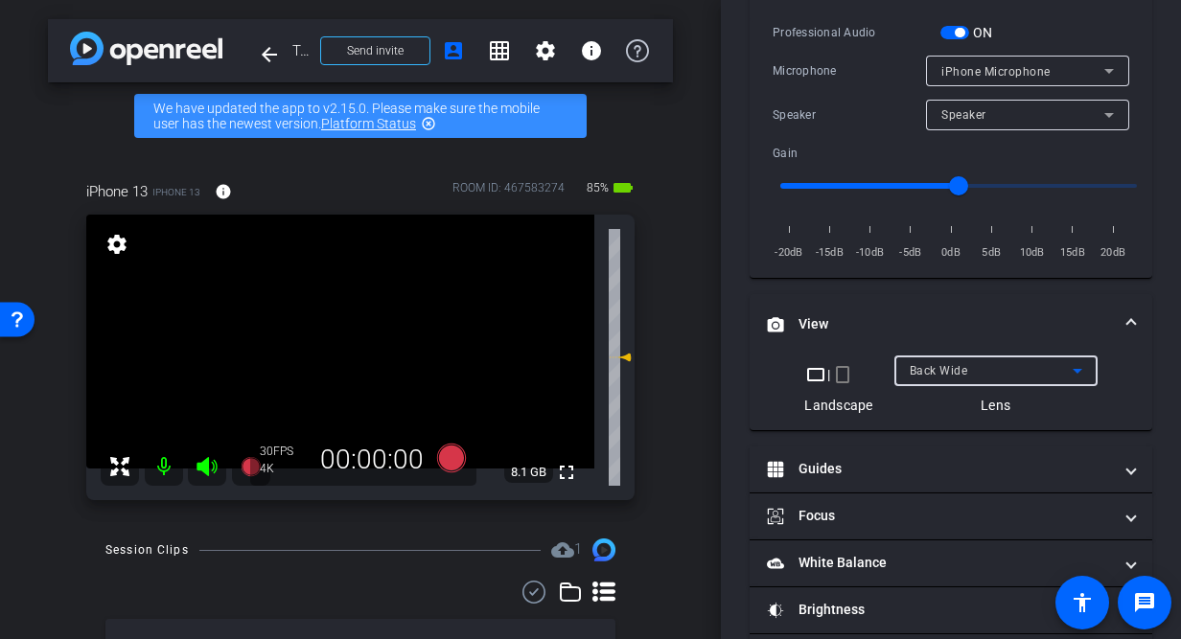
scroll to position [505, 0]
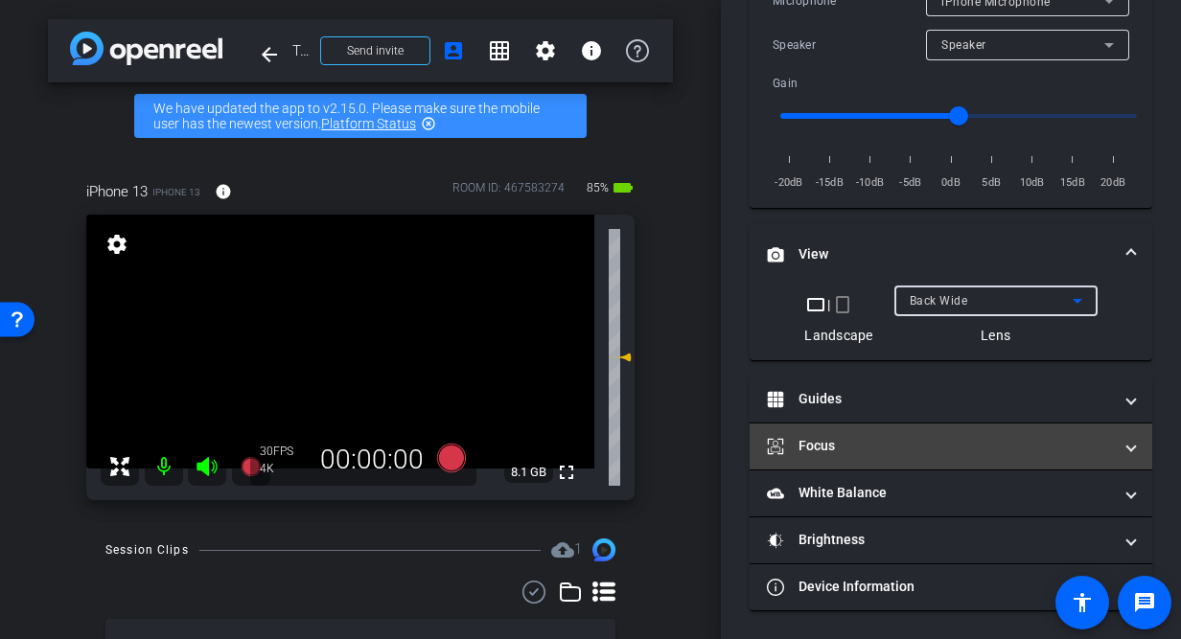
click at [957, 450] on mat-panel-title "Focus" at bounding box center [939, 446] width 345 height 20
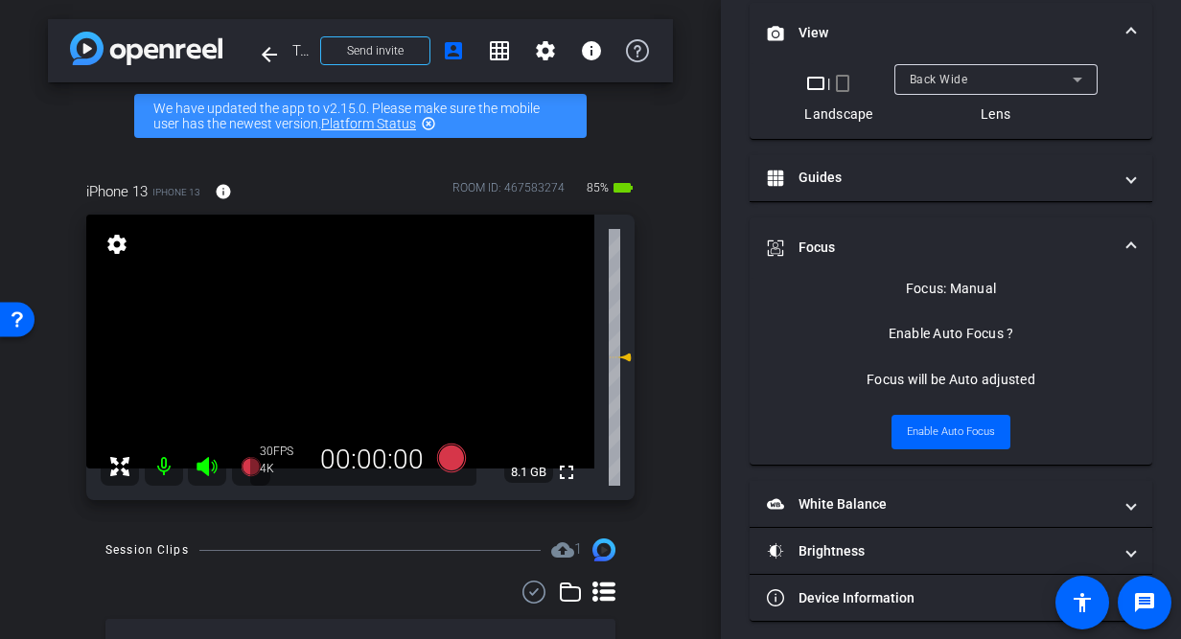
scroll to position [728, 0]
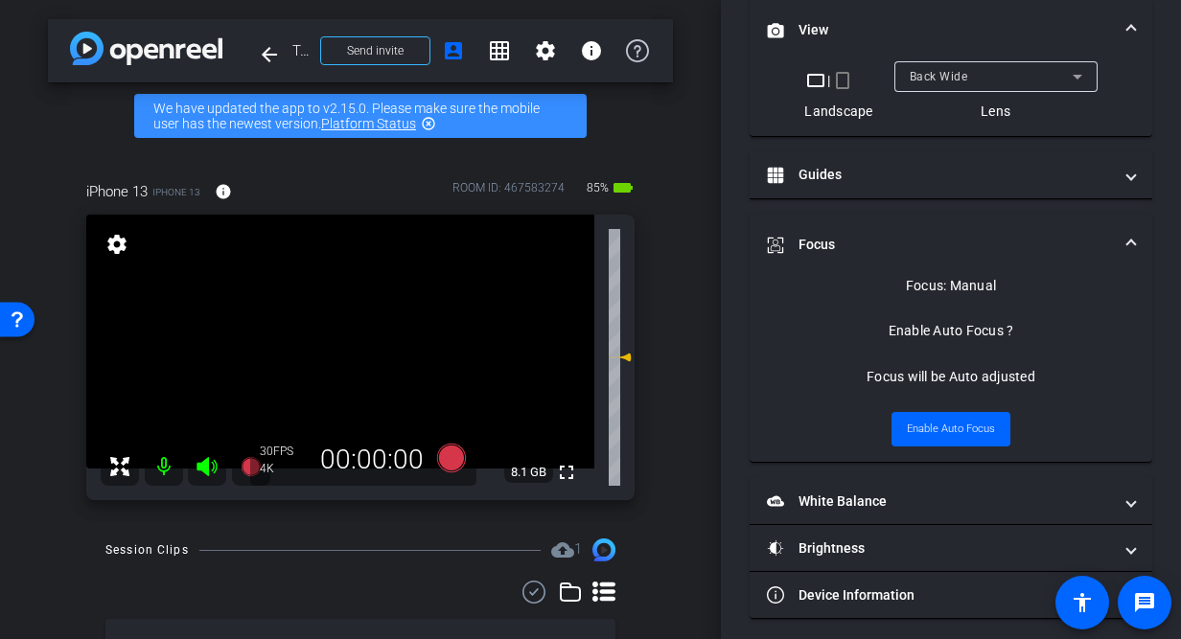
click at [341, 357] on video at bounding box center [340, 342] width 508 height 254
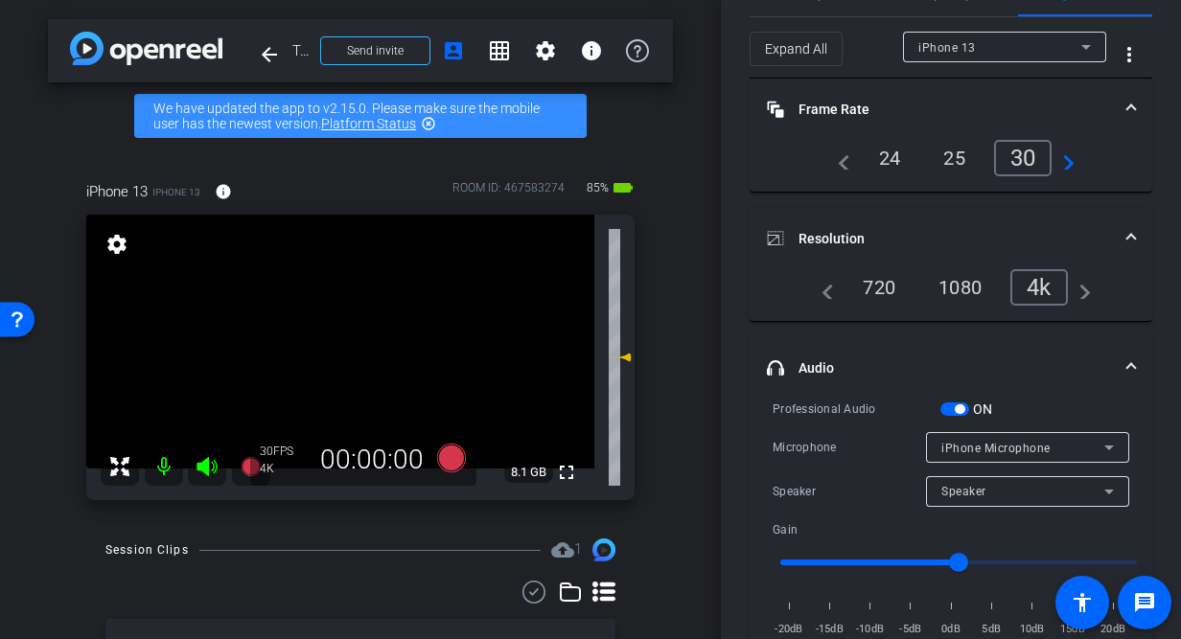
scroll to position [88, 0]
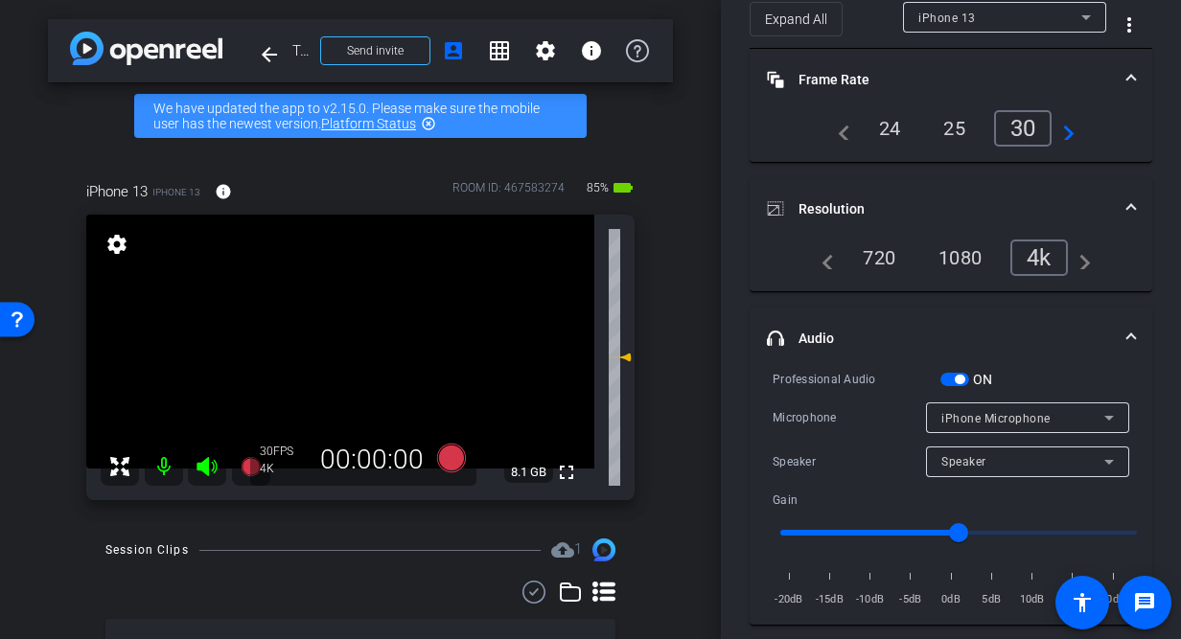
click at [945, 376] on span "button" at bounding box center [954, 379] width 29 height 13
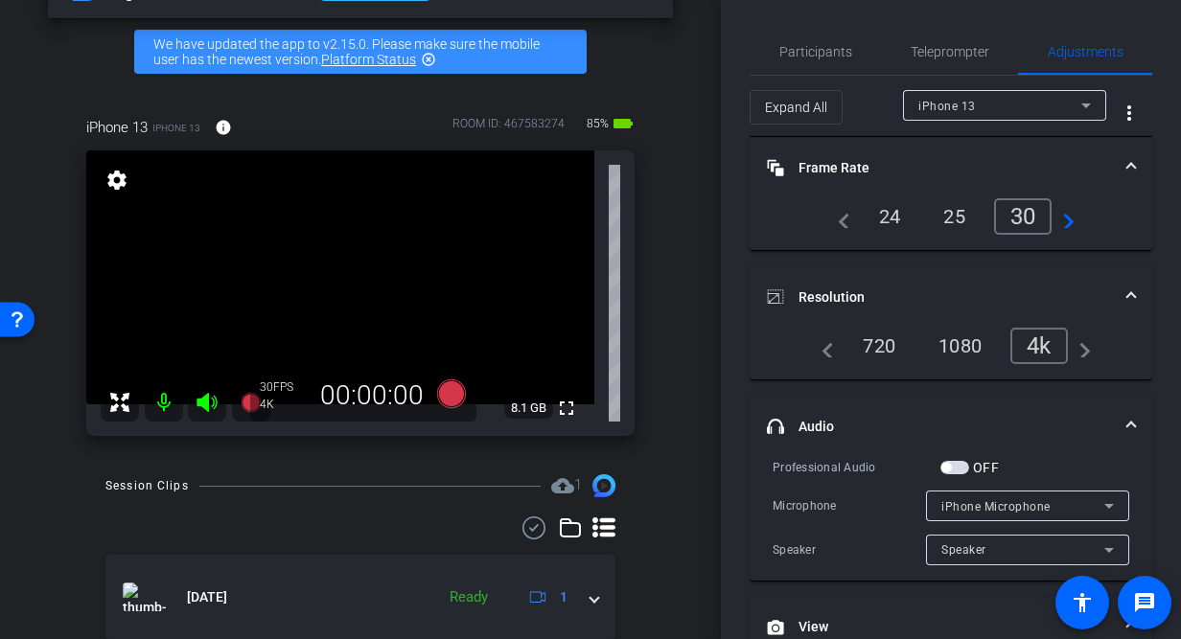
scroll to position [84, 0]
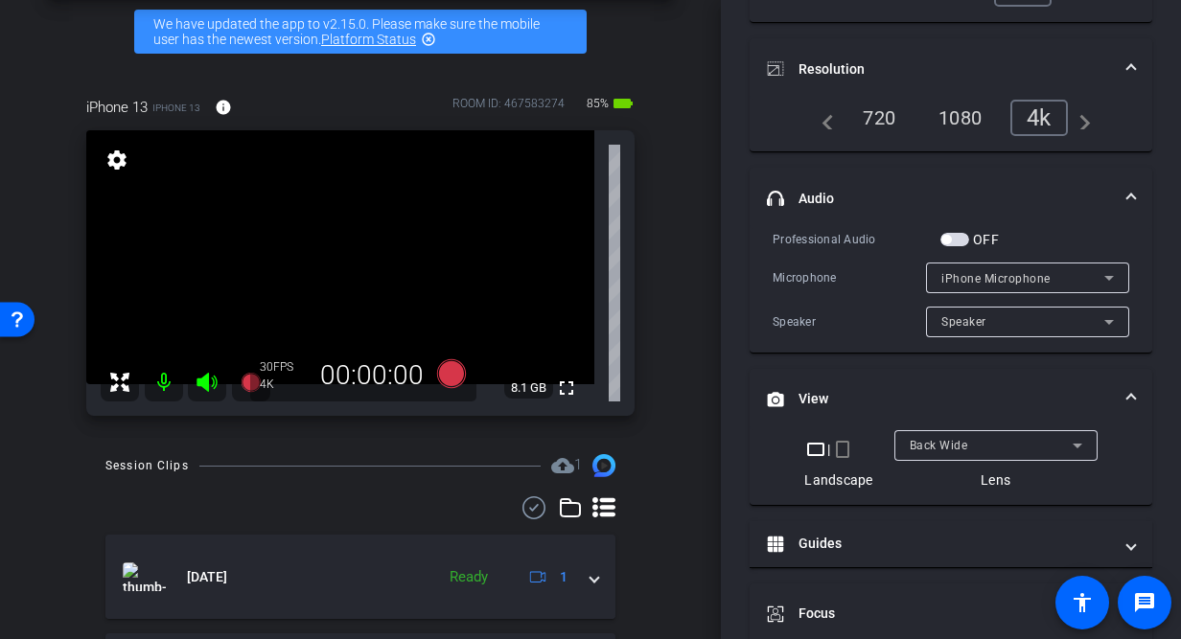
click at [992, 326] on div "Speaker" at bounding box center [1022, 322] width 163 height 24
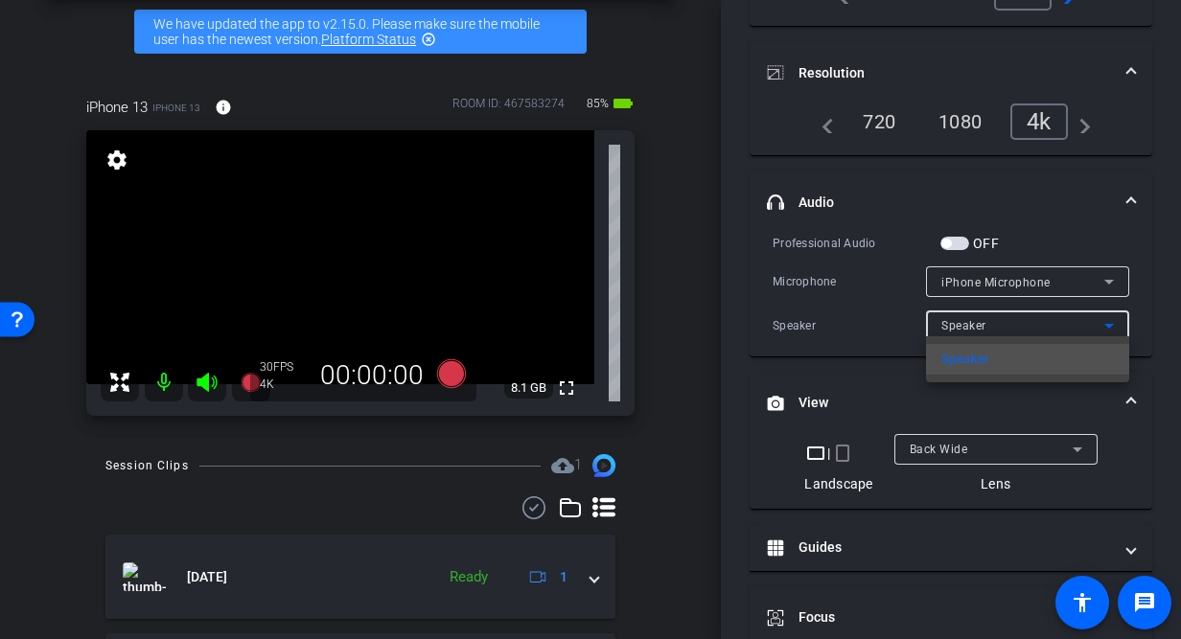
click at [992, 327] on div at bounding box center [590, 319] width 1181 height 639
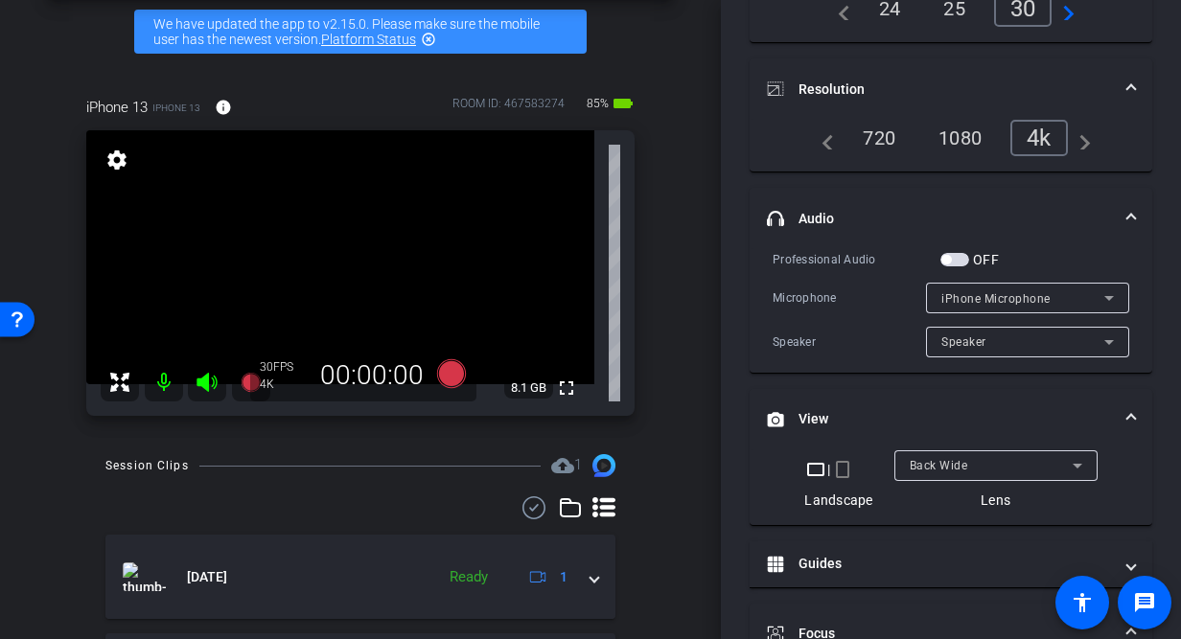
scroll to position [206, 0]
click at [962, 264] on span "button" at bounding box center [954, 261] width 29 height 13
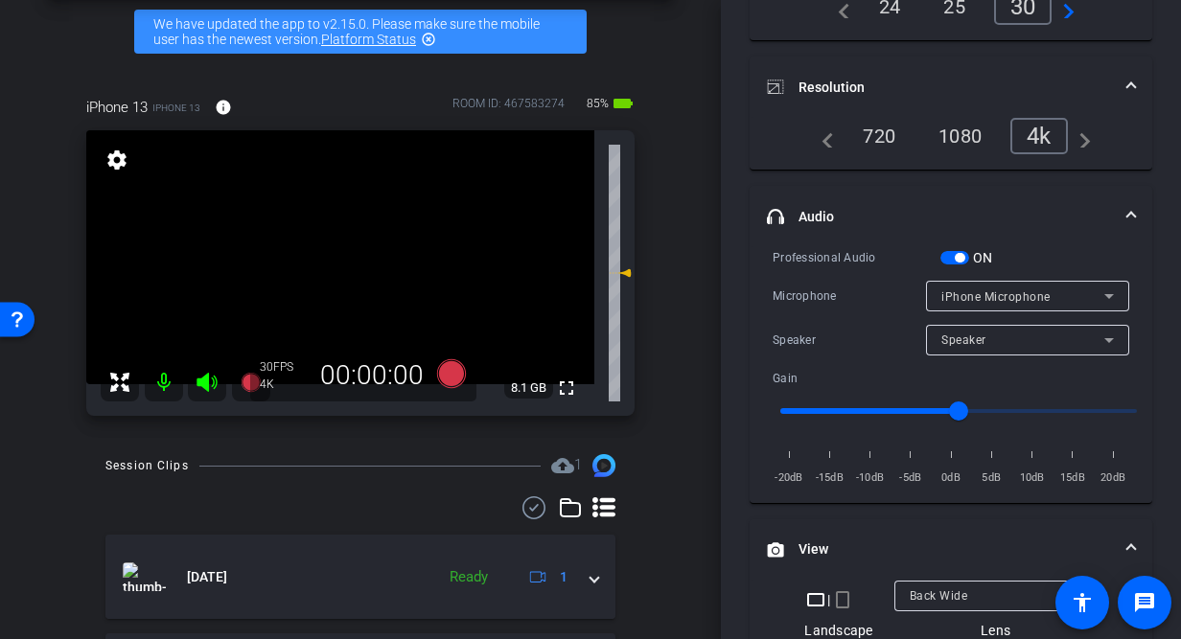
click at [964, 345] on span "Speaker" at bounding box center [963, 339] width 45 height 13
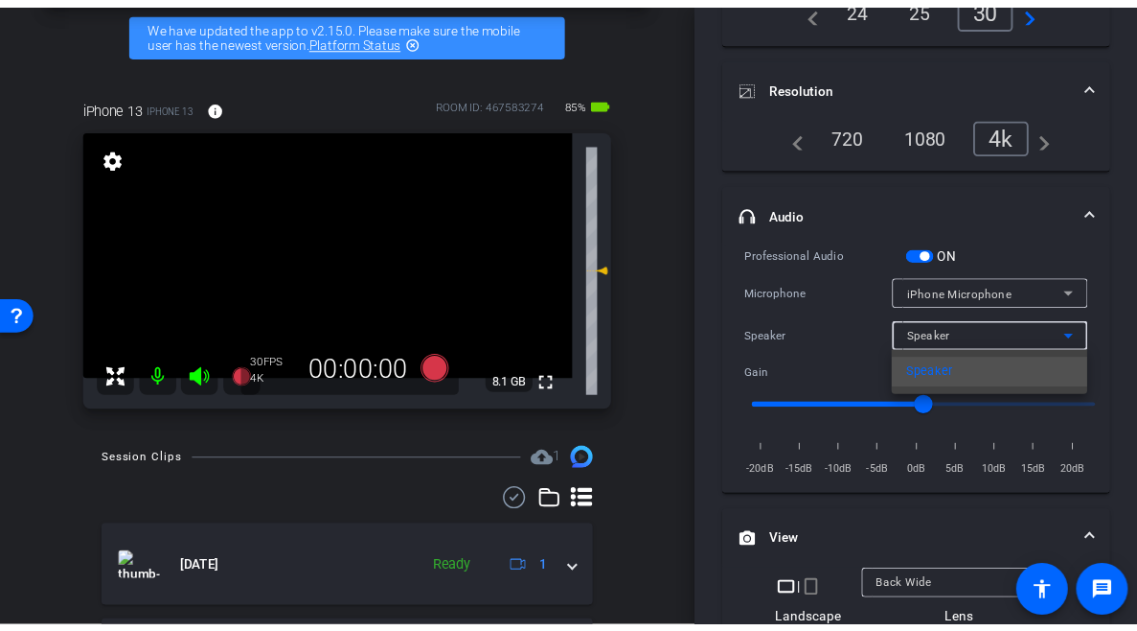
scroll to position [207, 0]
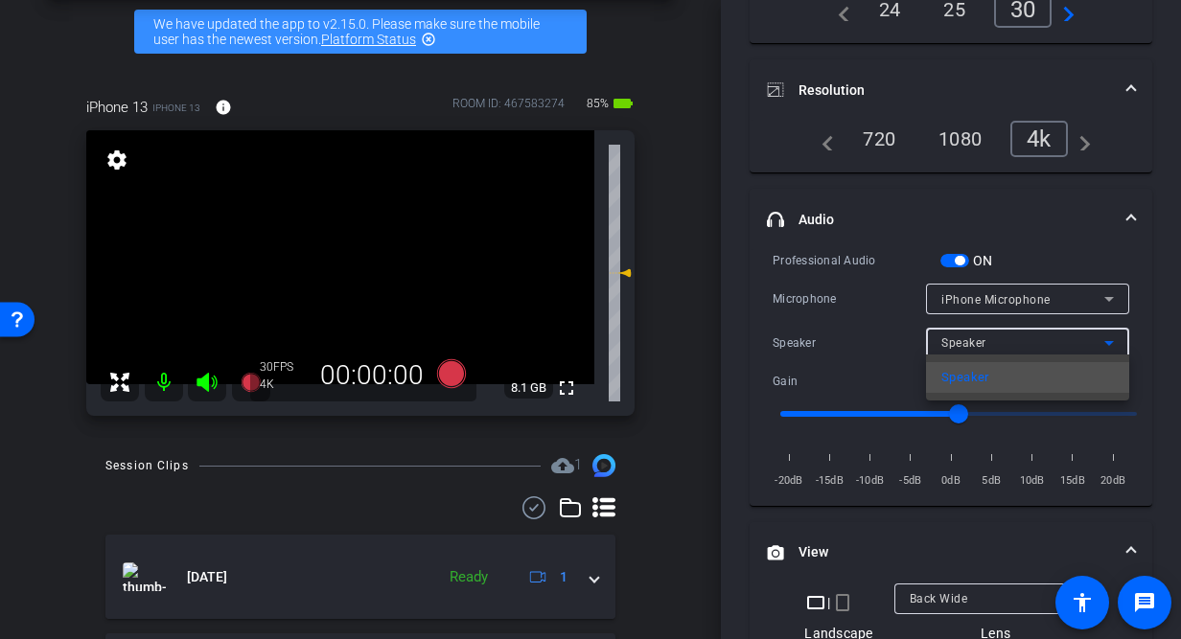
click at [964, 345] on div at bounding box center [590, 319] width 1181 height 639
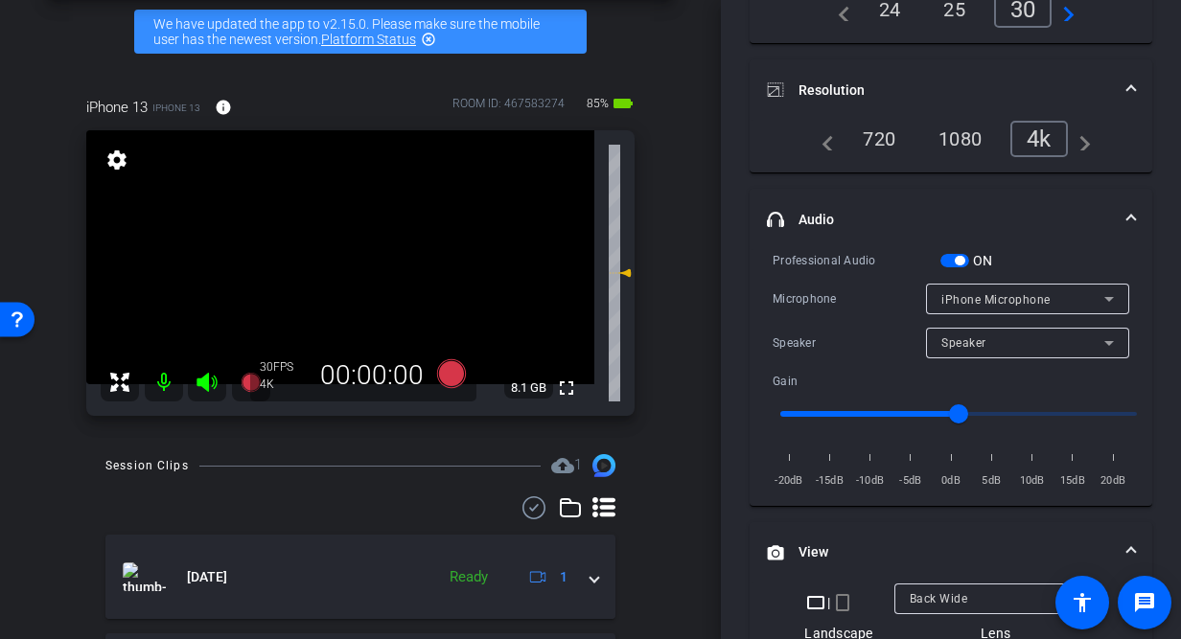
click at [949, 264] on span "button" at bounding box center [954, 260] width 29 height 13
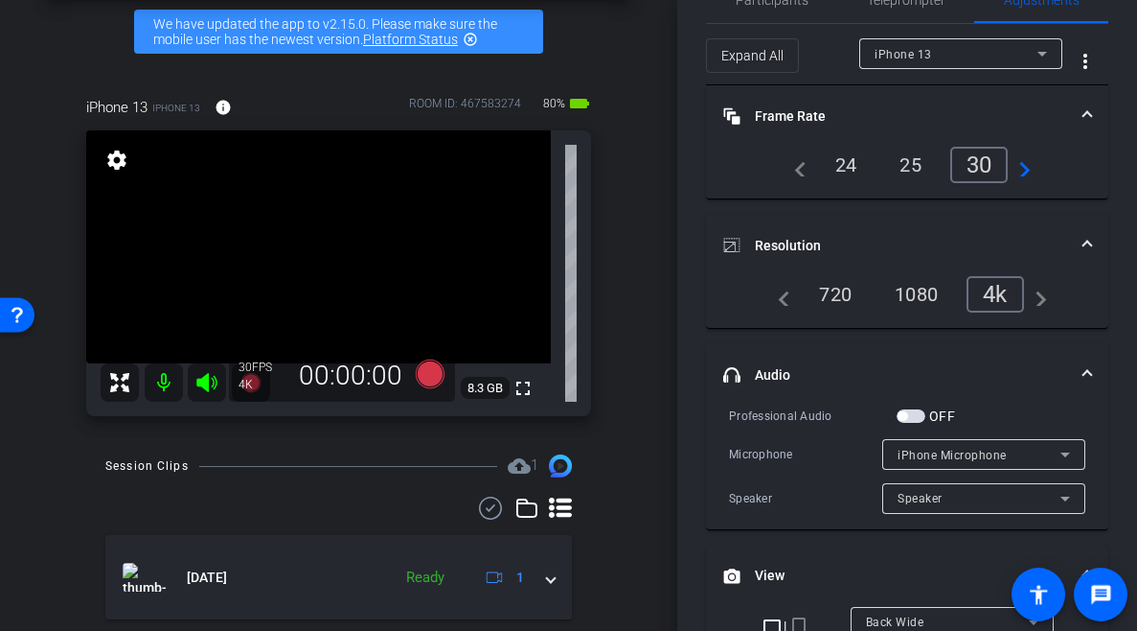
scroll to position [0, 0]
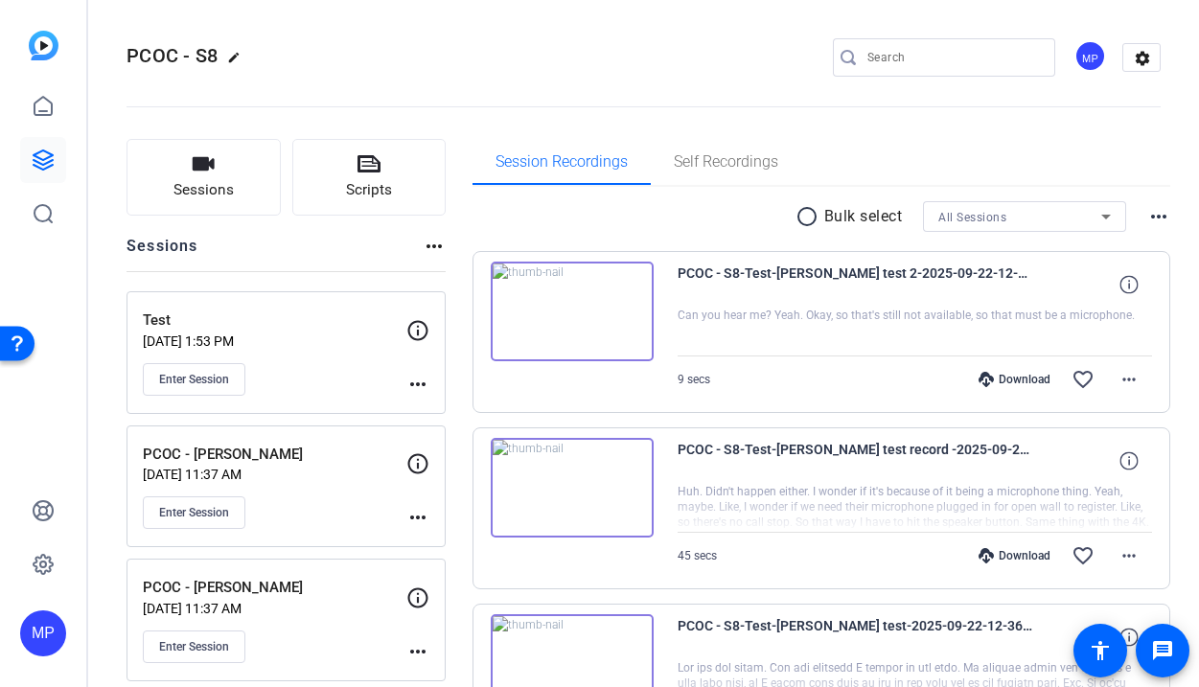
click at [560, 315] on img at bounding box center [572, 312] width 163 height 100
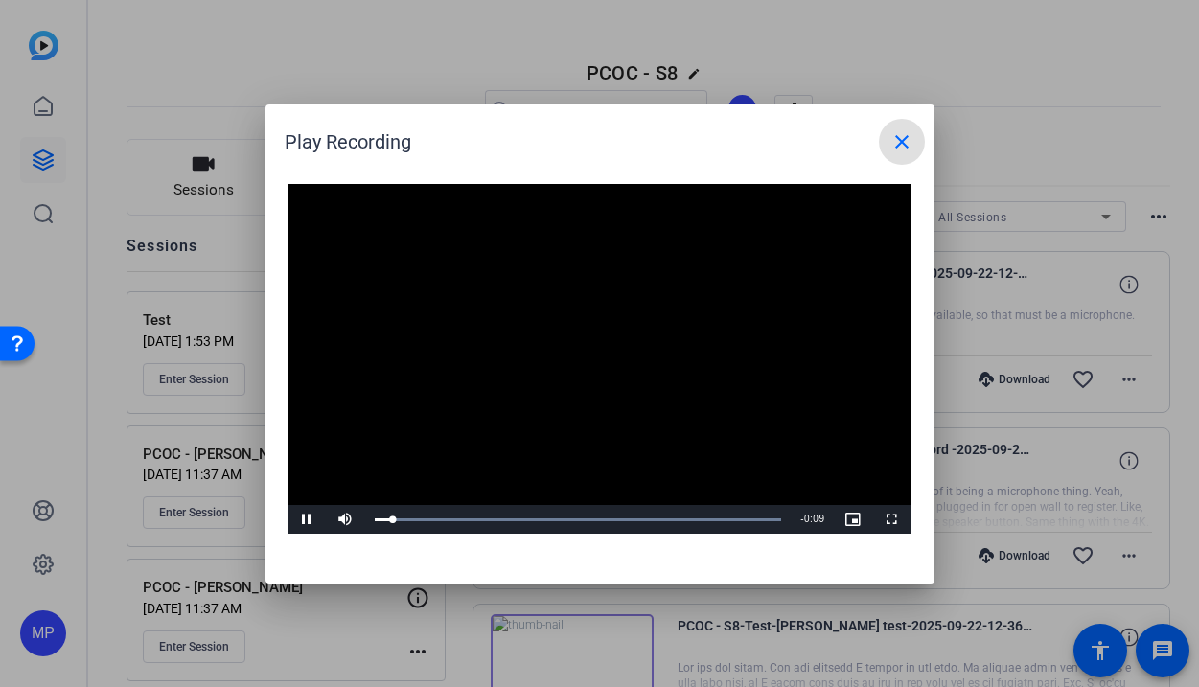
click at [908, 149] on mat-icon "close" at bounding box center [901, 141] width 23 height 23
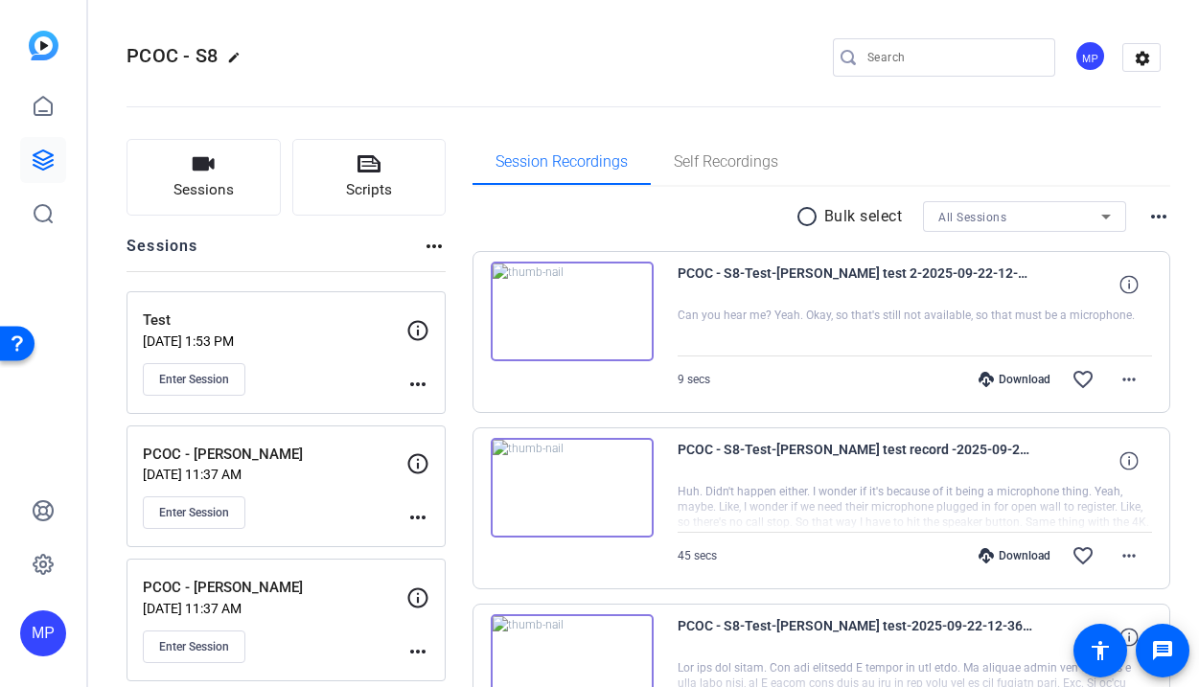
click at [577, 314] on img at bounding box center [572, 312] width 163 height 100
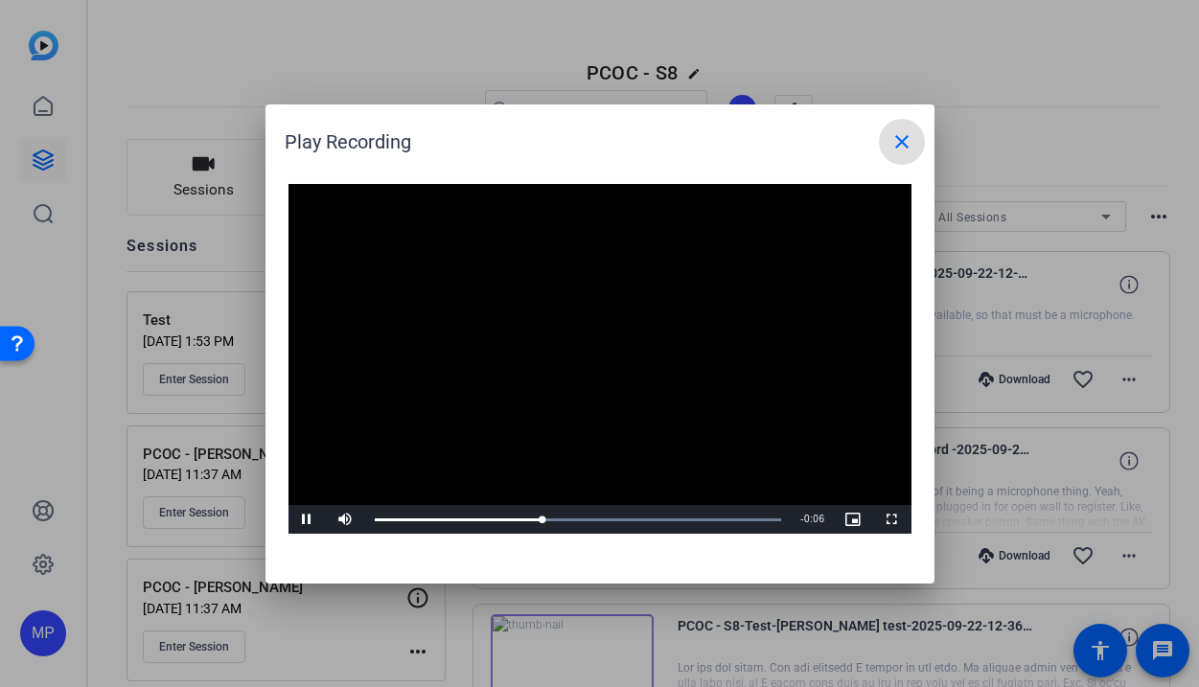
click at [896, 141] on mat-icon "close" at bounding box center [901, 141] width 23 height 23
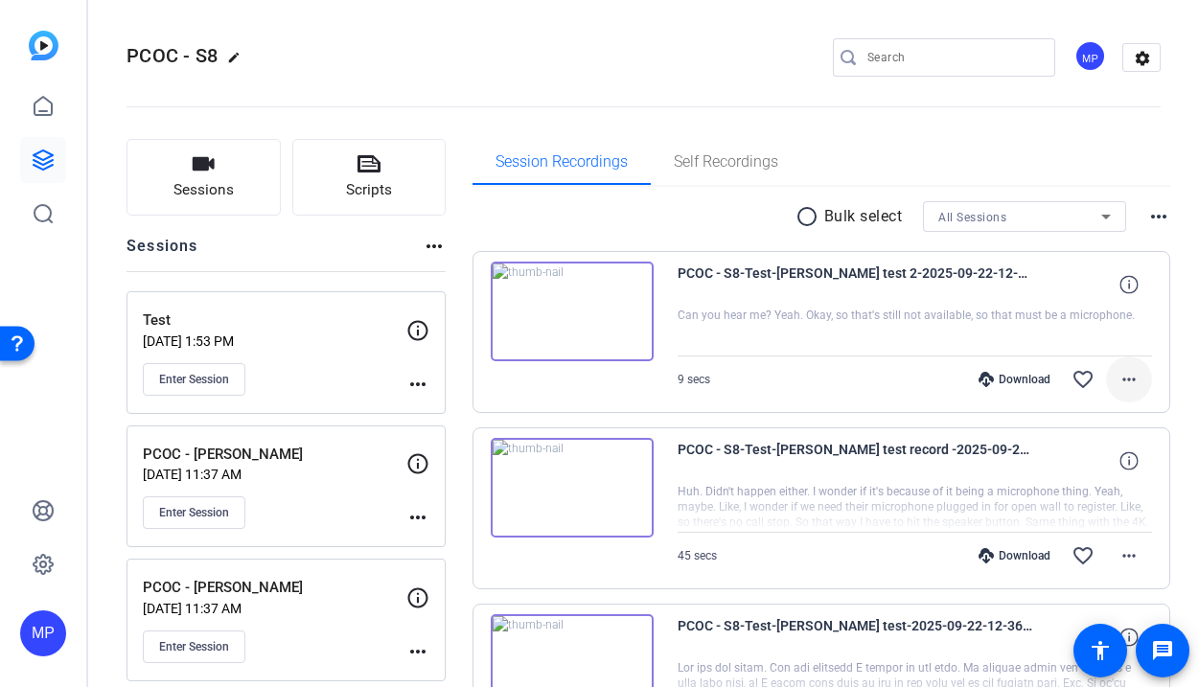
click at [1132, 379] on mat-icon "more_horiz" at bounding box center [1128, 379] width 23 height 23
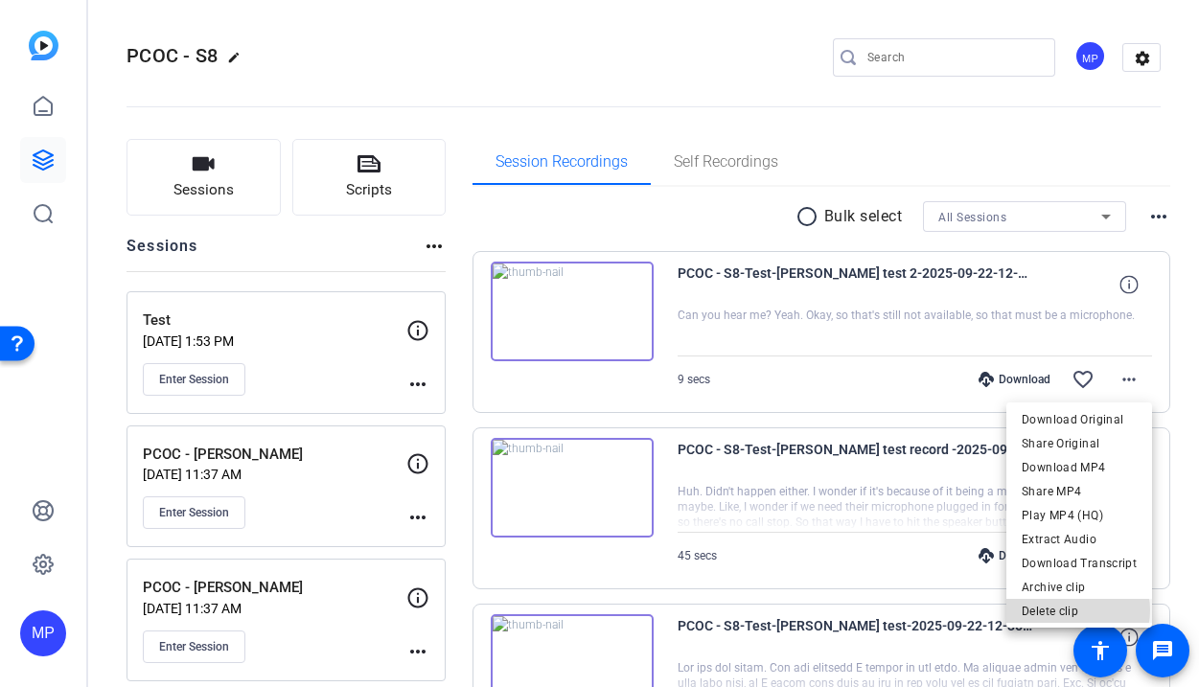
click at [1077, 610] on span "Delete clip" at bounding box center [1079, 611] width 115 height 23
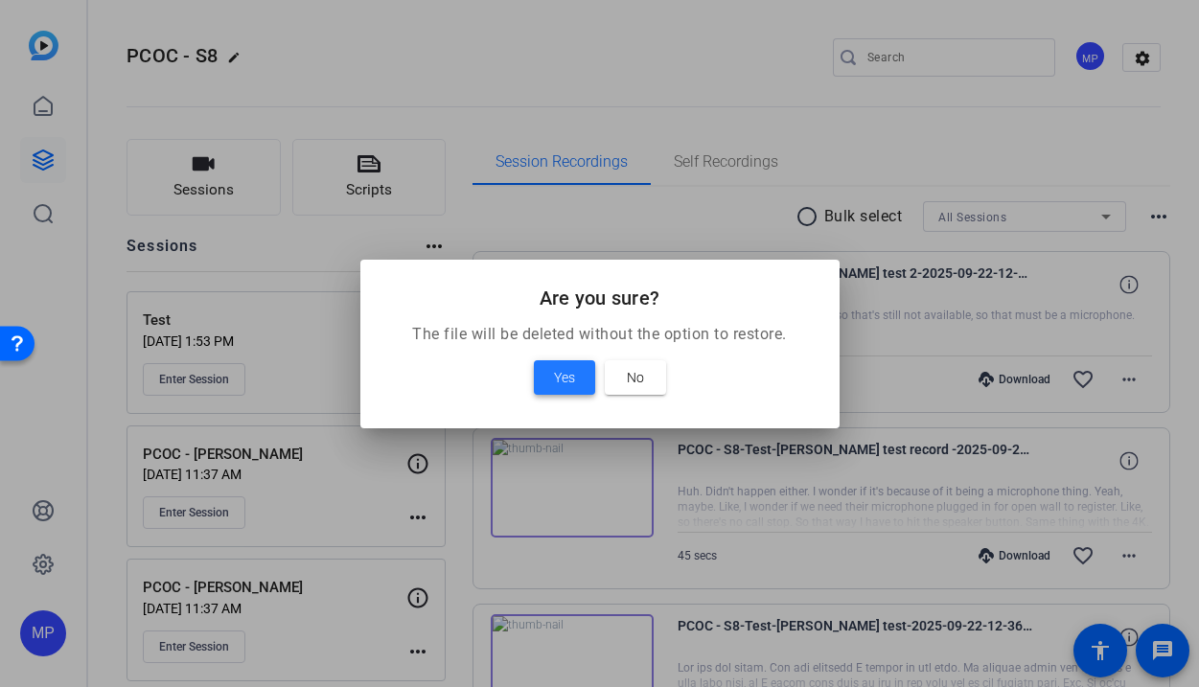
click at [537, 376] on span at bounding box center [564, 378] width 61 height 46
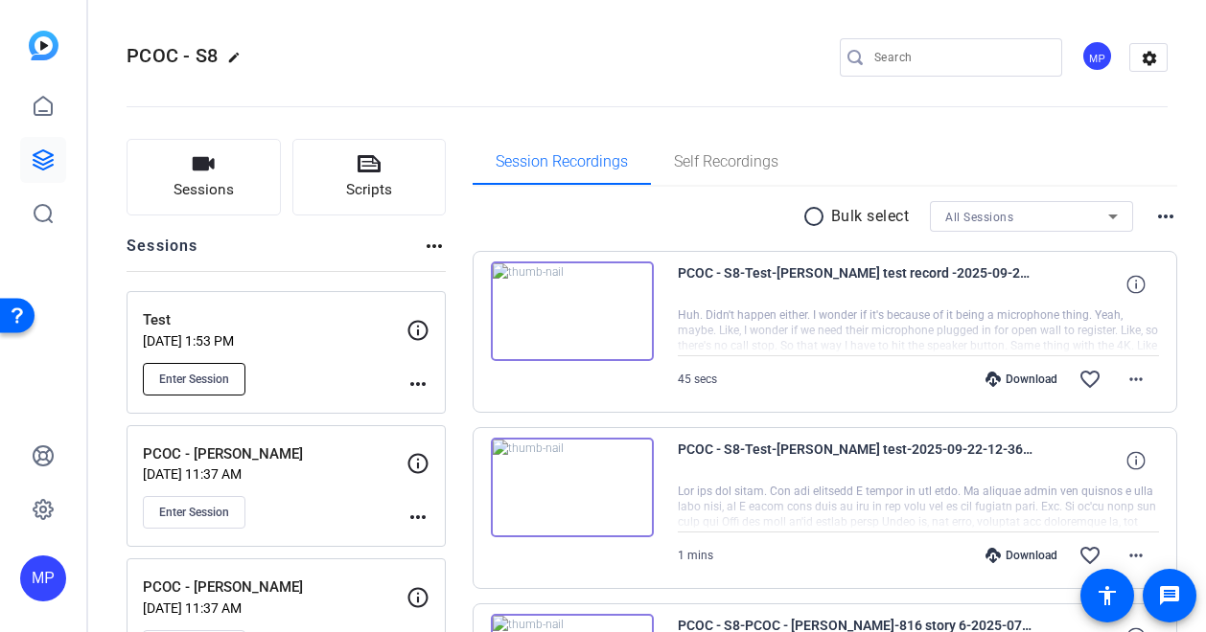
click at [191, 379] on span "Enter Session" at bounding box center [194, 379] width 70 height 15
click at [220, 390] on button "Enter Session" at bounding box center [194, 379] width 103 height 33
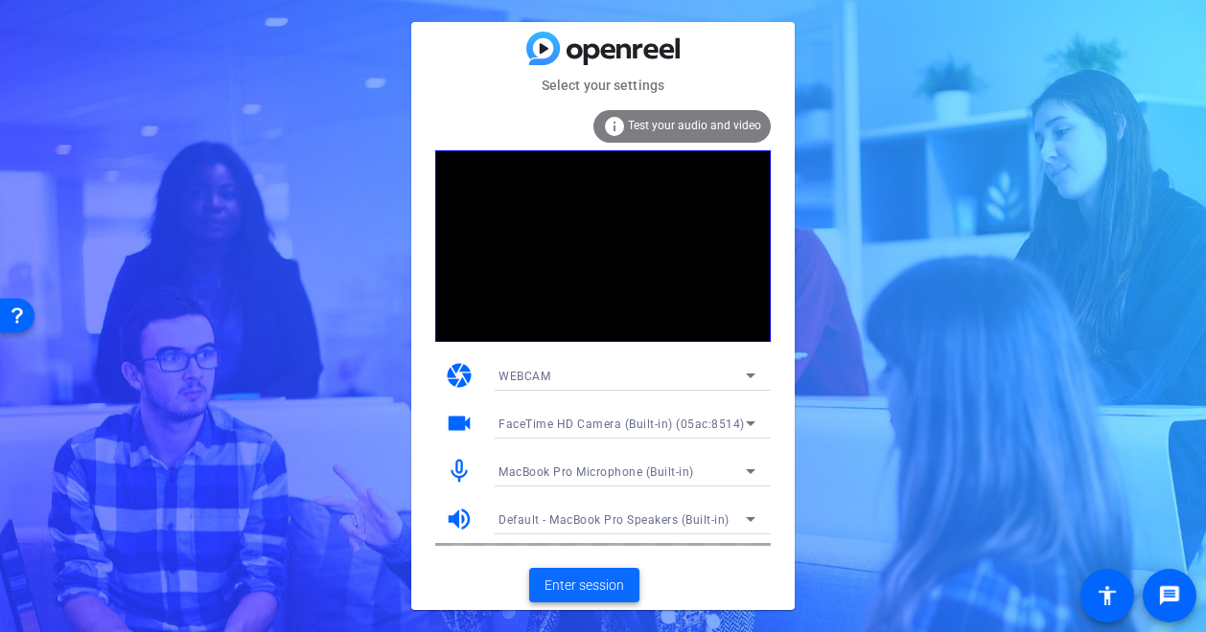
click at [574, 586] on span "Enter session" at bounding box center [584, 586] width 80 height 20
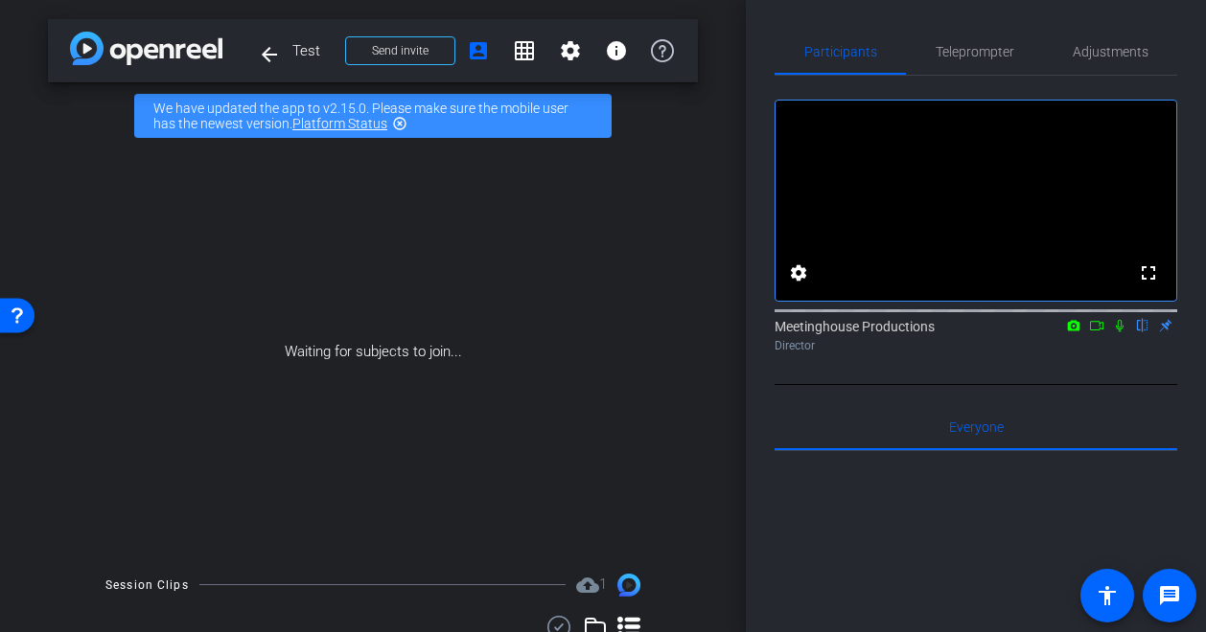
scroll to position [4, 0]
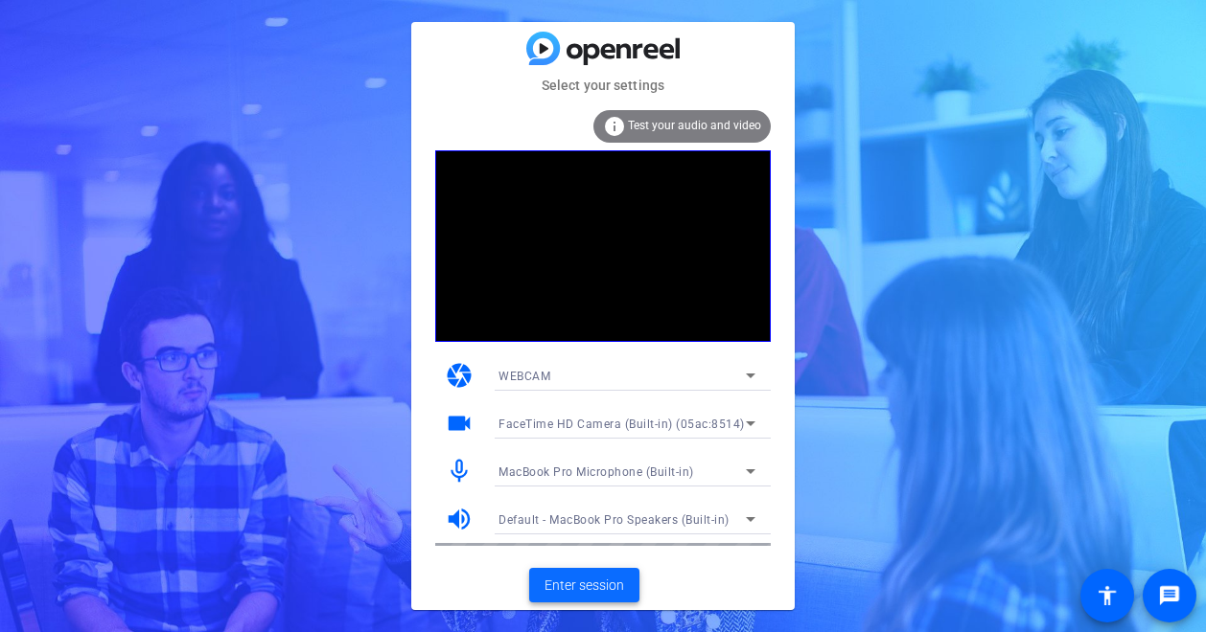
click at [575, 602] on span at bounding box center [584, 586] width 110 height 46
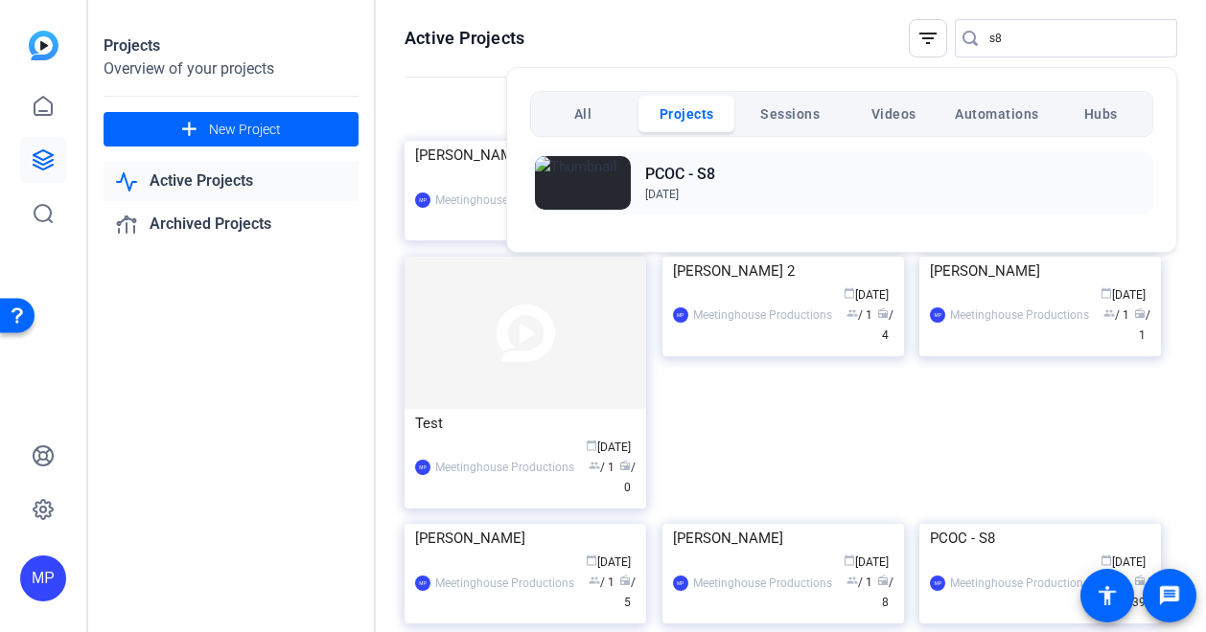
click at [661, 169] on h2 "PCOC - S8" at bounding box center [680, 174] width 70 height 23
click at [617, 187] on img at bounding box center [583, 183] width 96 height 54
click at [680, 172] on h2 "PCOC - S8" at bounding box center [680, 174] width 70 height 23
click at [700, 169] on h2 "PCOC - S8" at bounding box center [680, 174] width 70 height 23
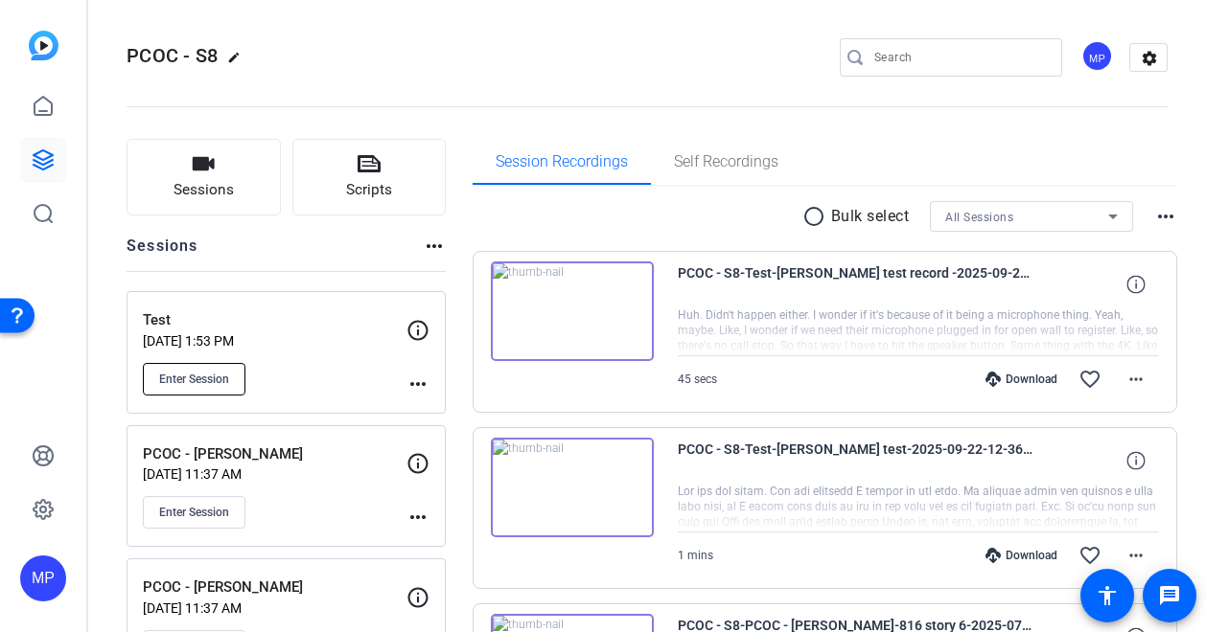
click at [175, 377] on span "Enter Session" at bounding box center [194, 379] width 70 height 15
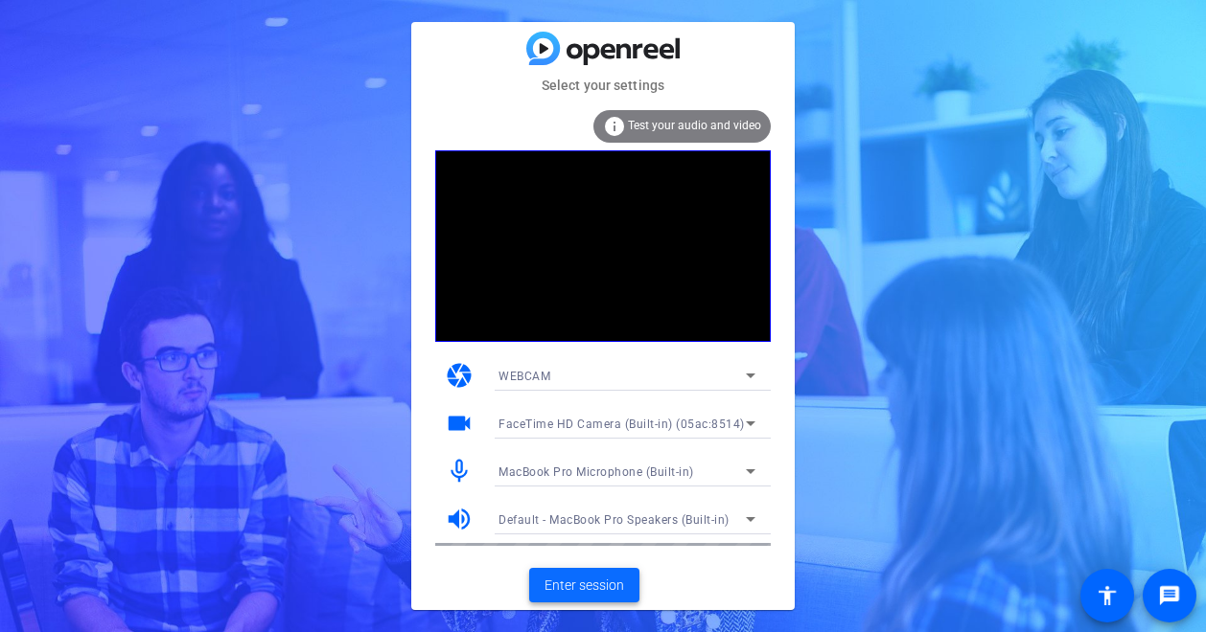
click at [587, 588] on span "Enter session" at bounding box center [584, 586] width 80 height 20
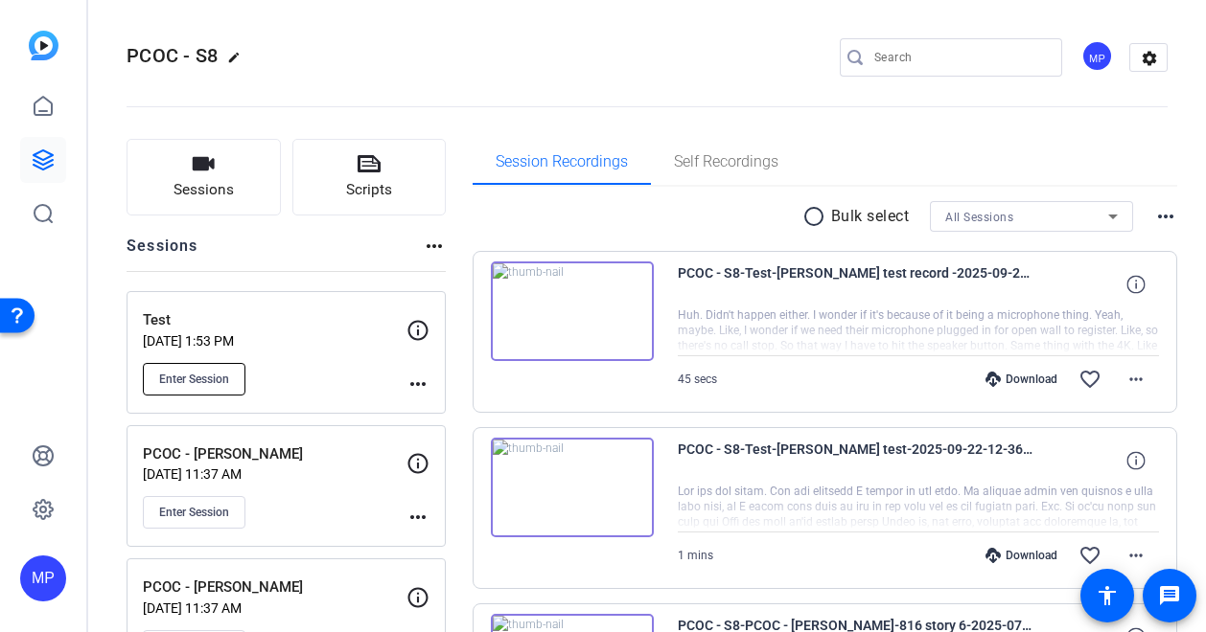
click at [201, 365] on button "Enter Session" at bounding box center [194, 379] width 103 height 33
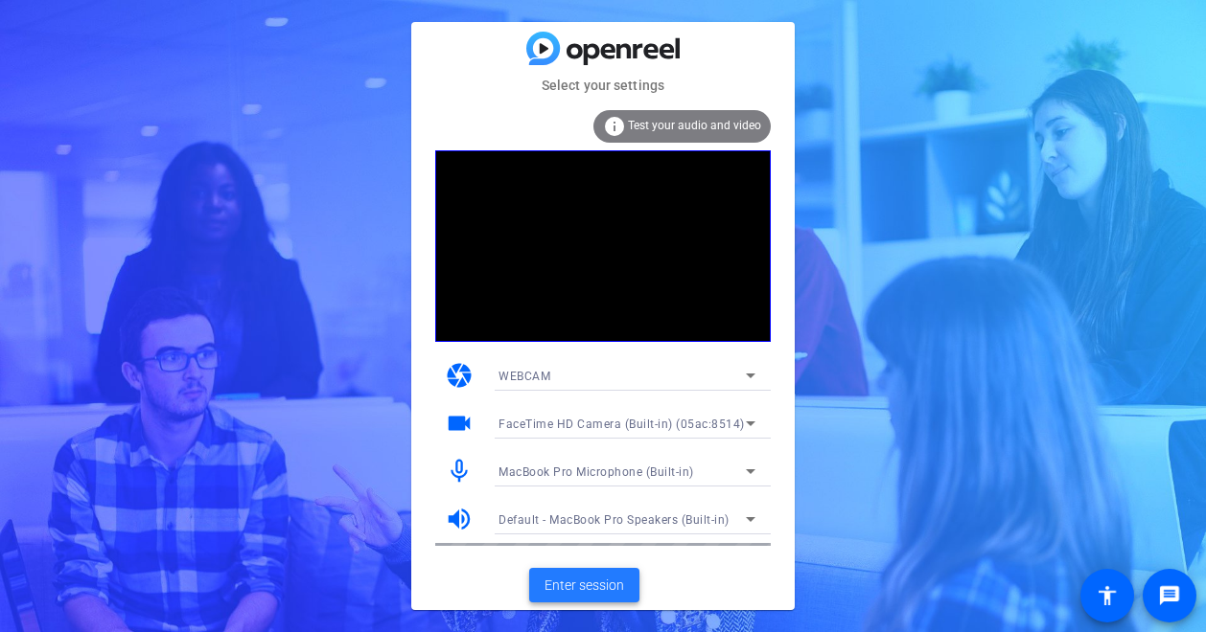
click at [572, 592] on span "Enter session" at bounding box center [584, 586] width 80 height 20
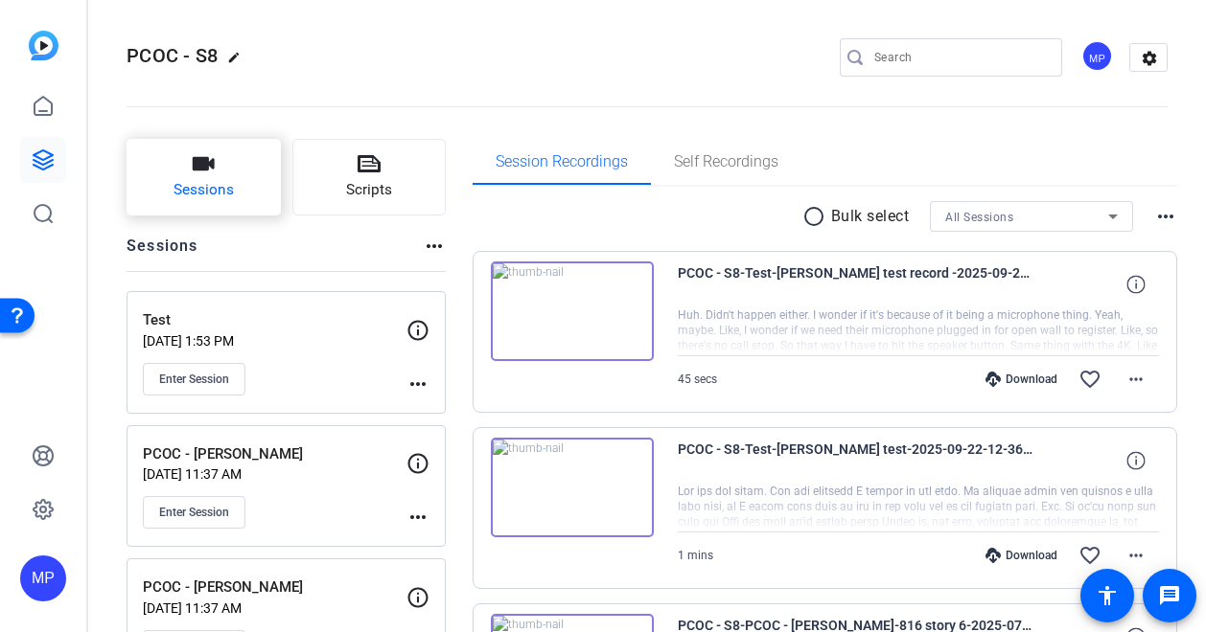
click at [209, 164] on icon "button" at bounding box center [204, 163] width 22 height 13
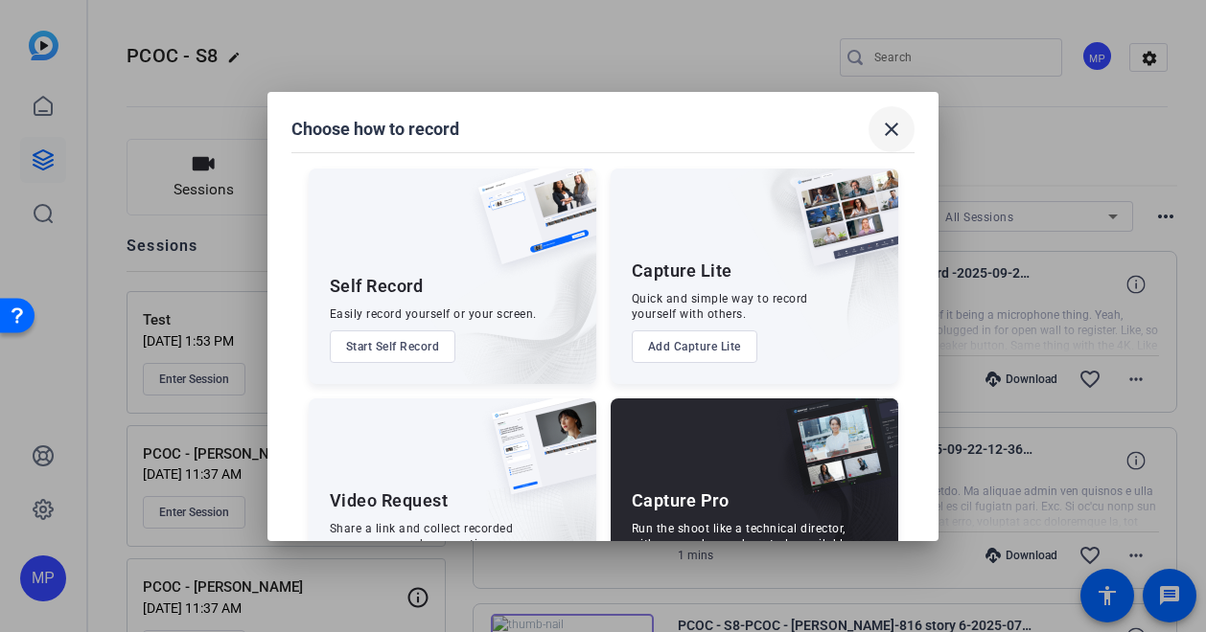
click at [896, 131] on mat-icon "close" at bounding box center [891, 129] width 23 height 23
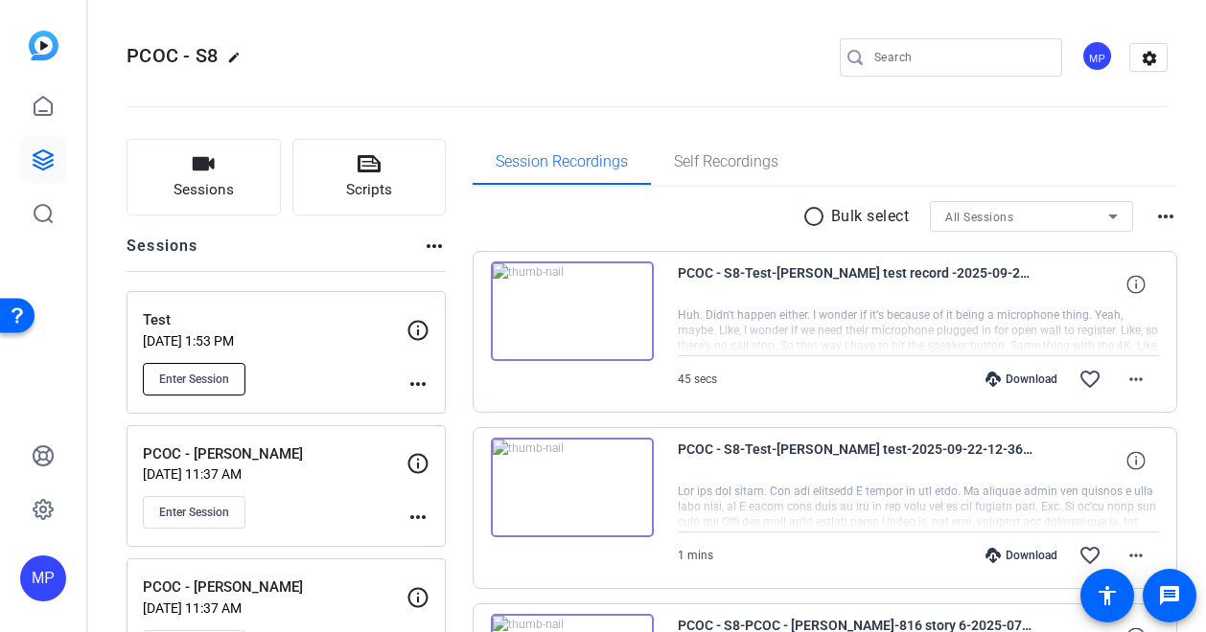
click at [198, 370] on button "Enter Session" at bounding box center [194, 379] width 103 height 33
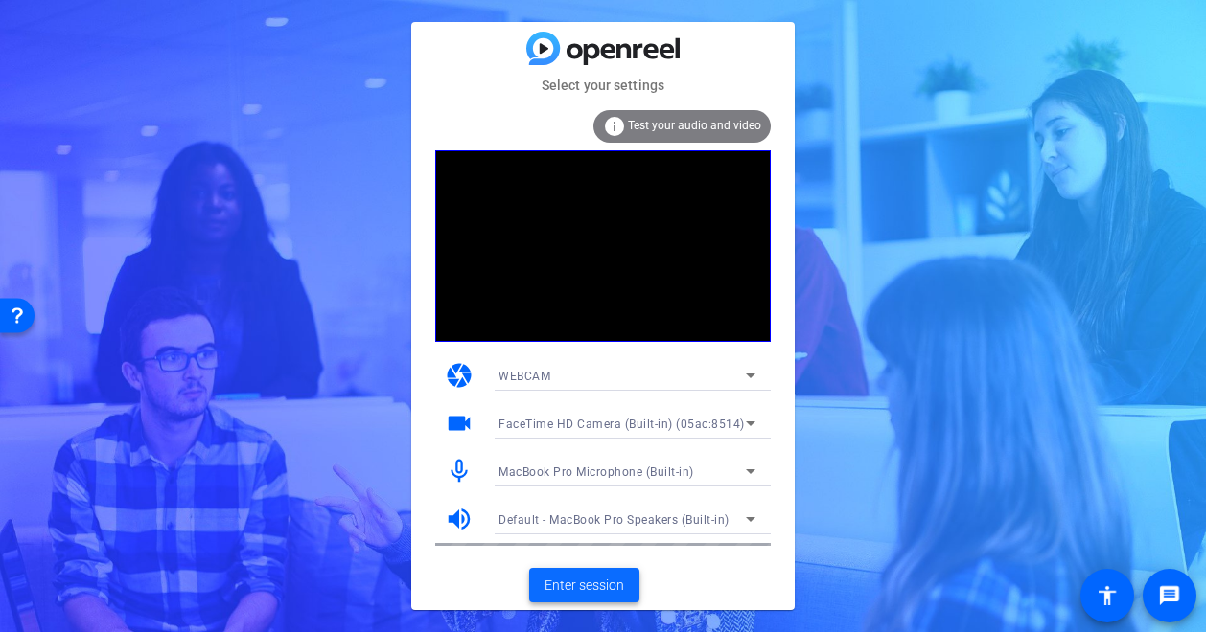
click at [602, 586] on span "Enter session" at bounding box center [584, 586] width 80 height 20
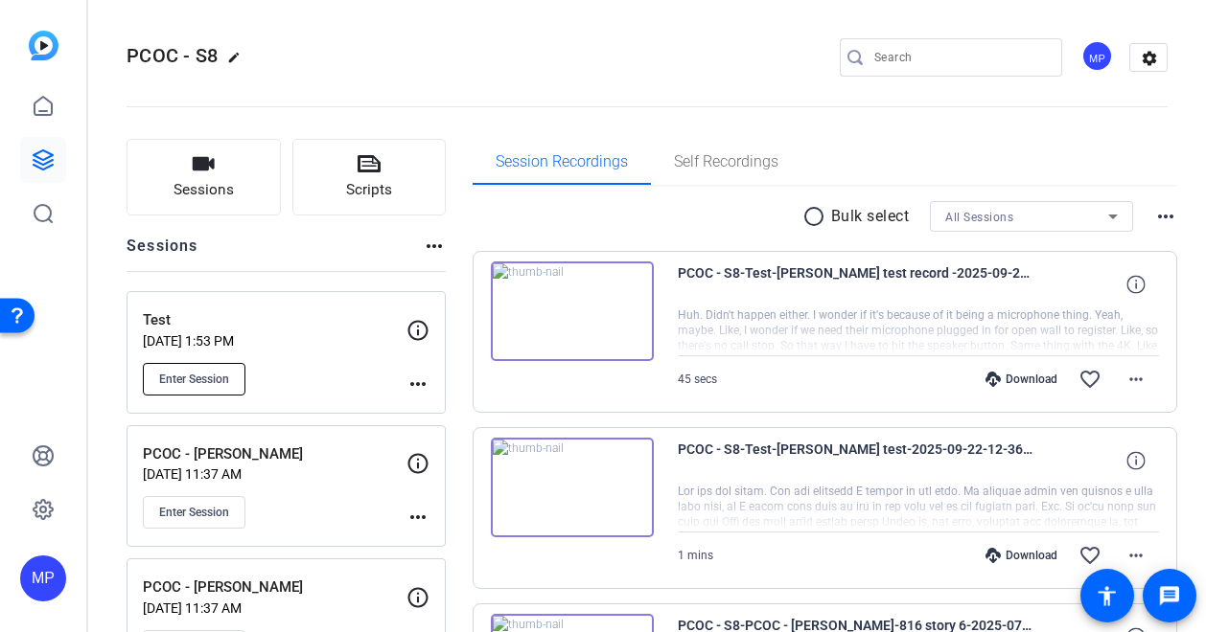
click at [193, 374] on span "Enter Session" at bounding box center [194, 379] width 70 height 15
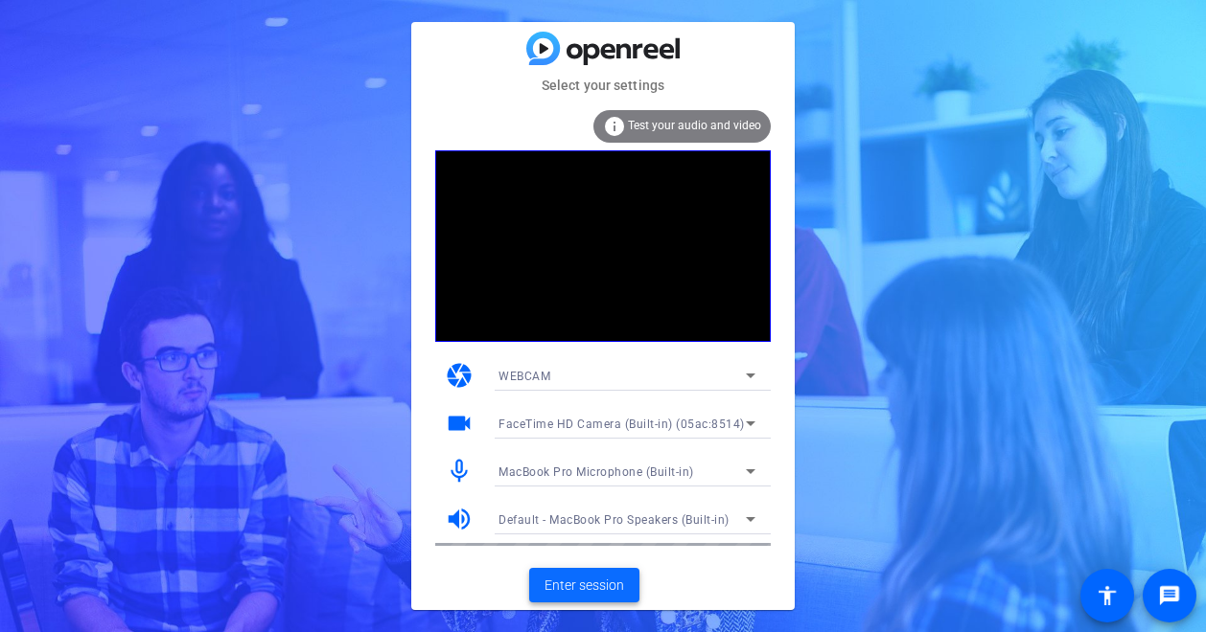
click at [613, 584] on span "Enter session" at bounding box center [584, 586] width 80 height 20
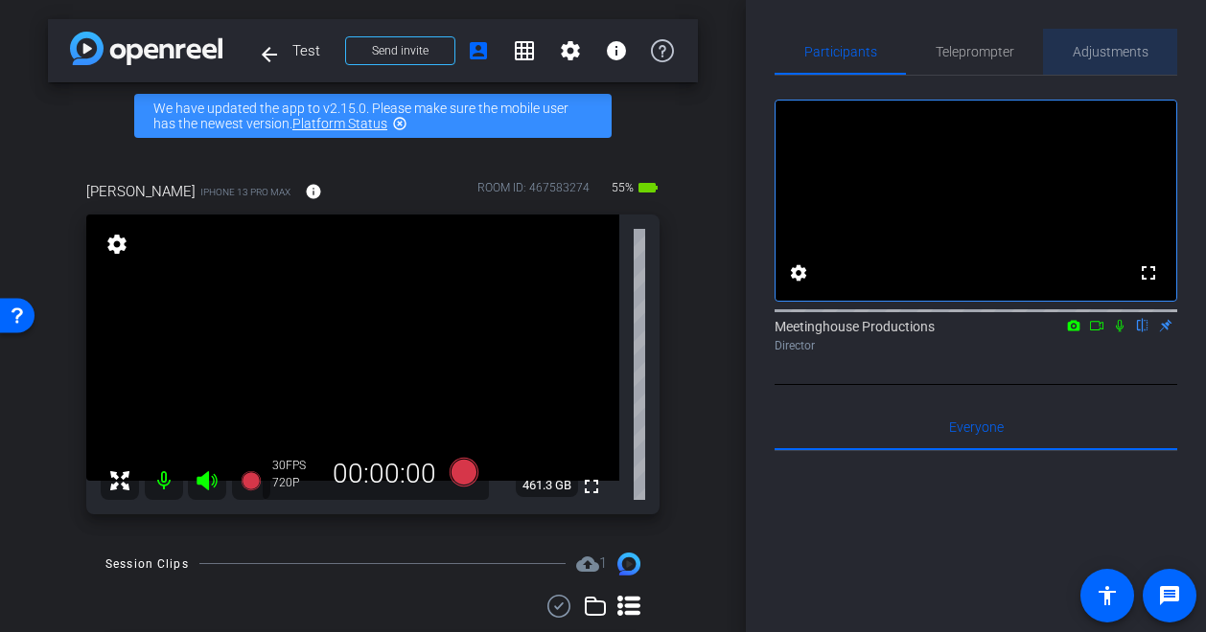
click at [1092, 48] on span "Adjustments" at bounding box center [1110, 51] width 76 height 13
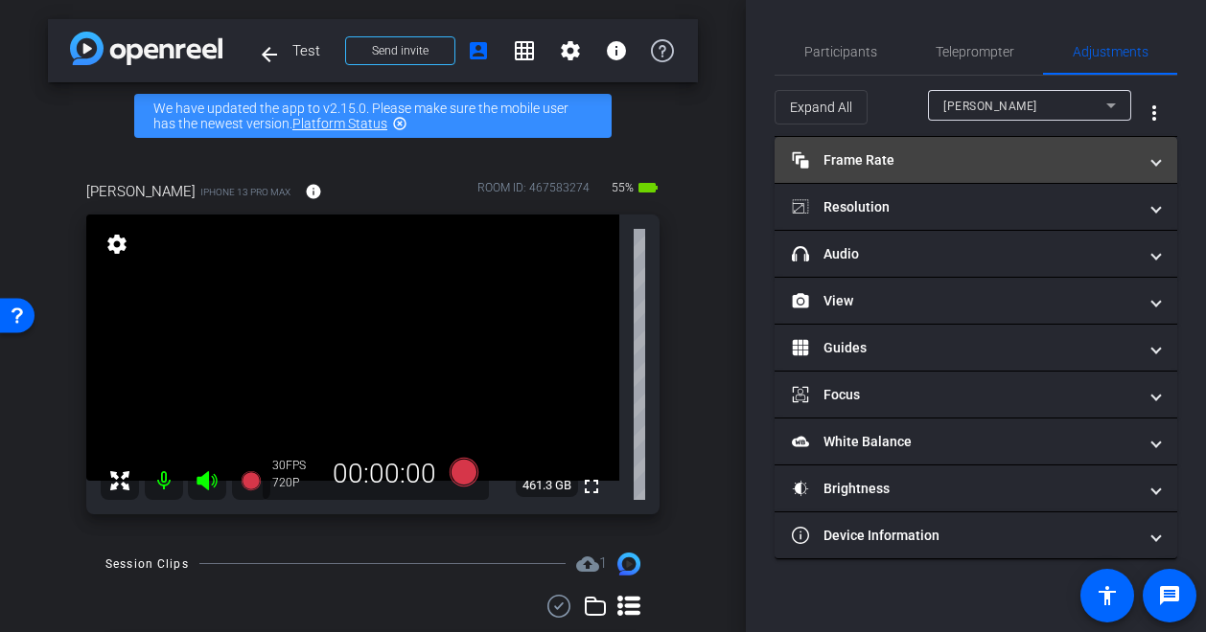
click at [927, 166] on mat-panel-title "Frame Rate Frame Rate" at bounding box center [964, 160] width 345 height 20
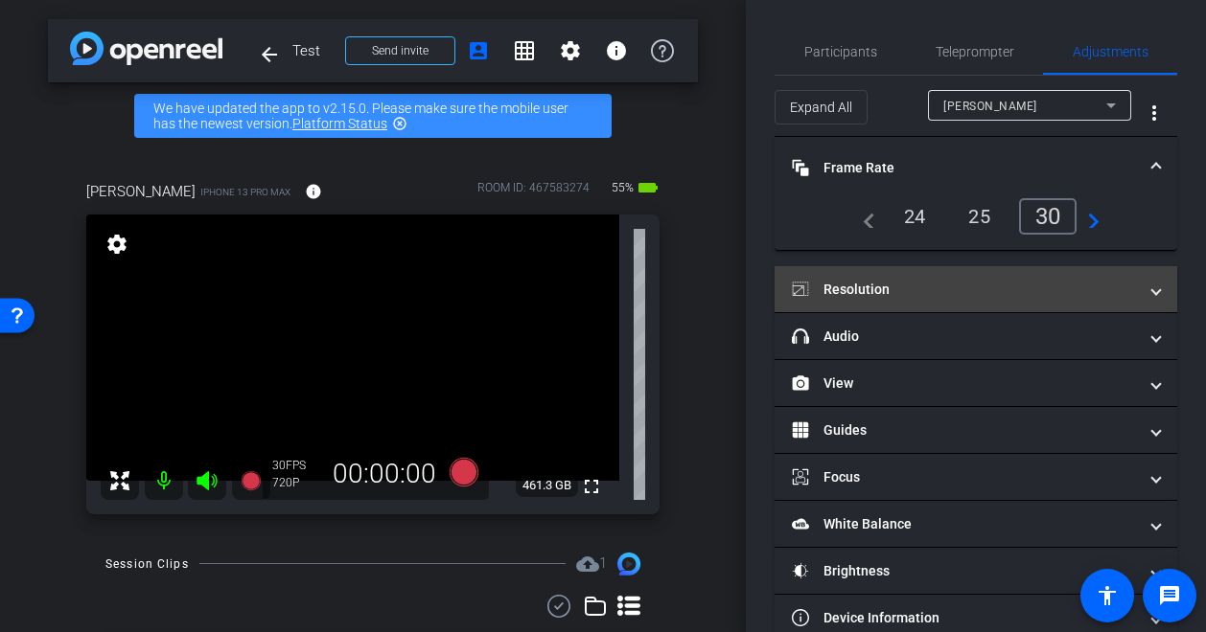
click at [913, 293] on mat-panel-title "Resolution" at bounding box center [964, 290] width 345 height 20
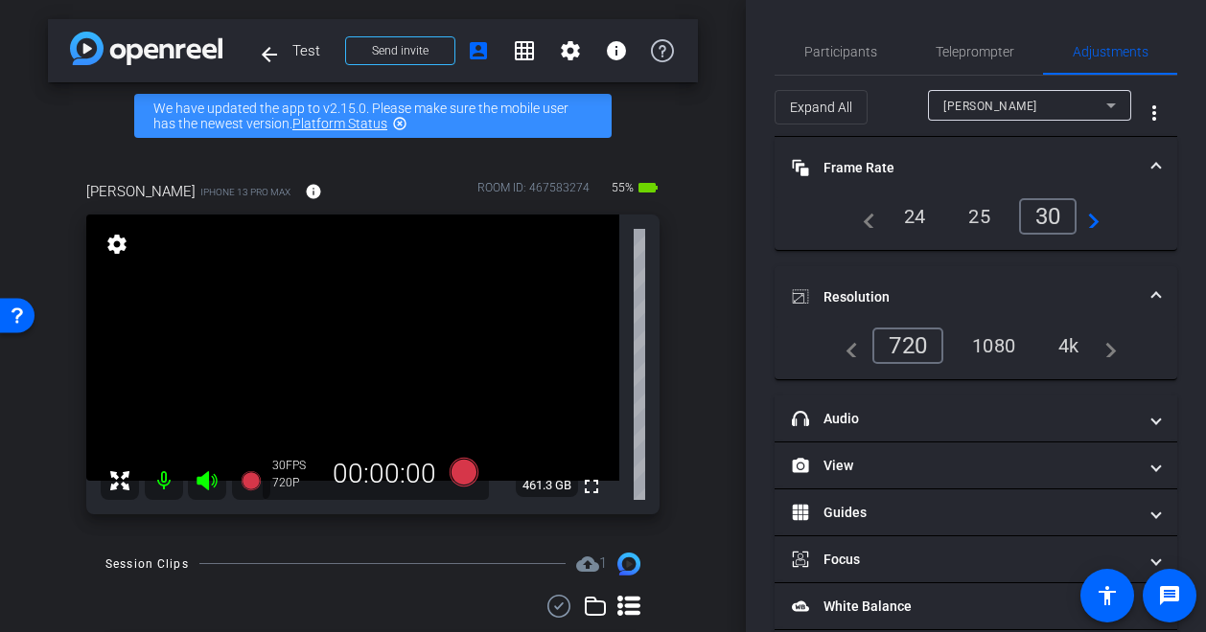
click at [1078, 351] on div "4k" at bounding box center [1069, 346] width 50 height 33
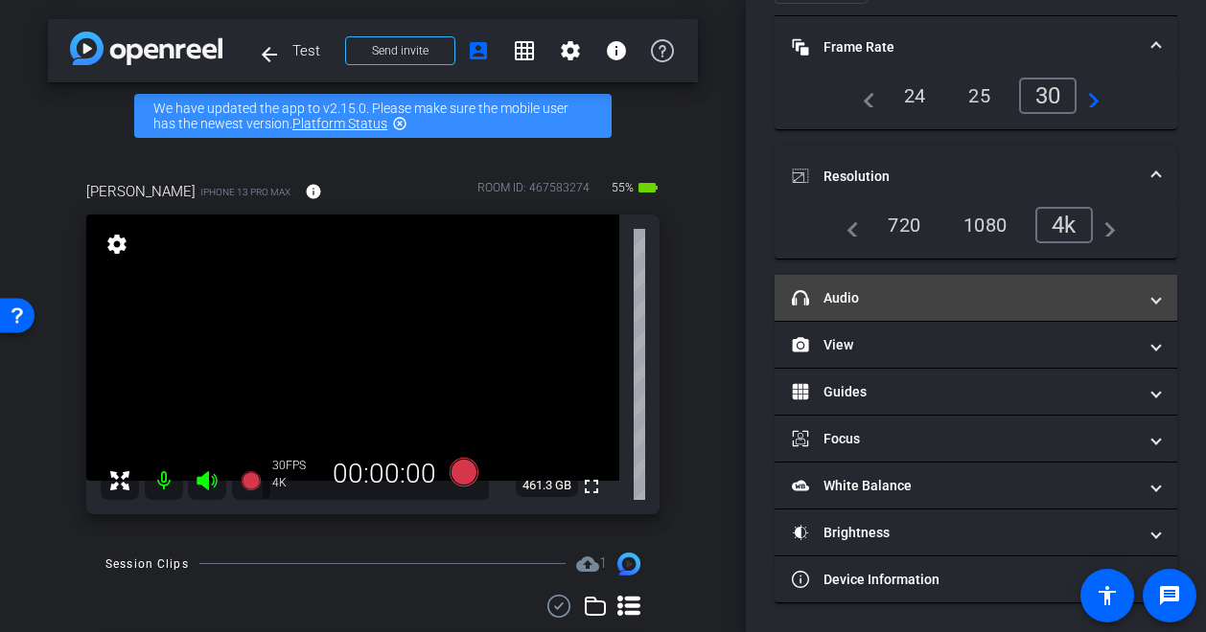
click at [980, 296] on mat-panel-title "headphone icon Audio" at bounding box center [964, 298] width 345 height 20
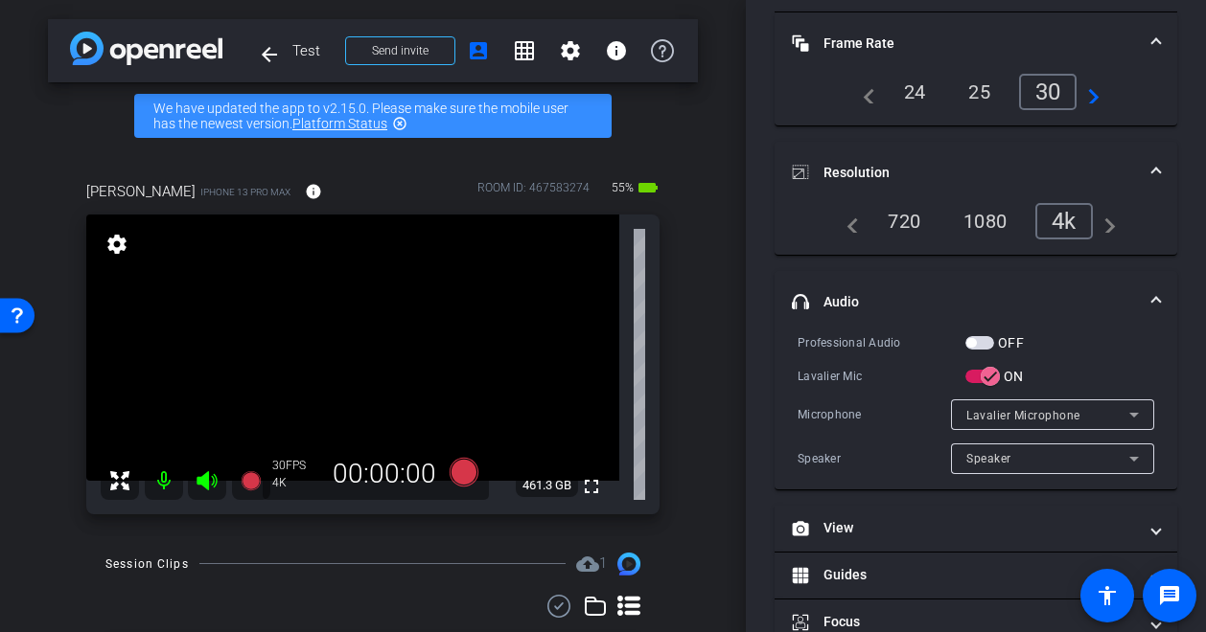
scroll to position [130, 0]
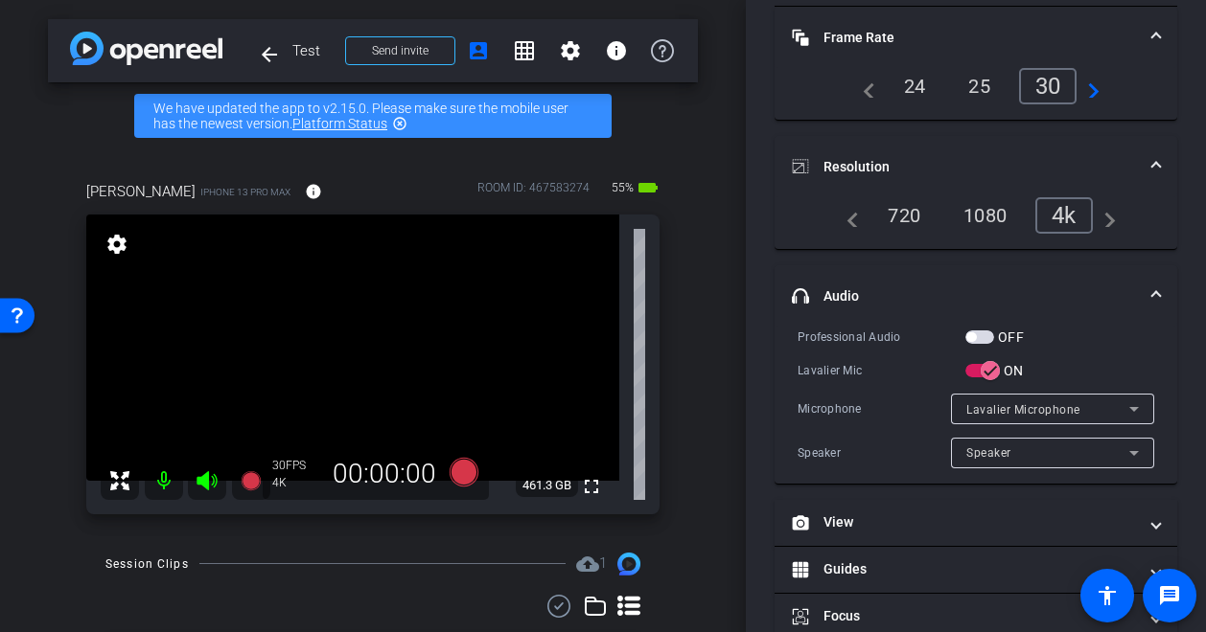
click at [986, 340] on span "button" at bounding box center [979, 337] width 29 height 13
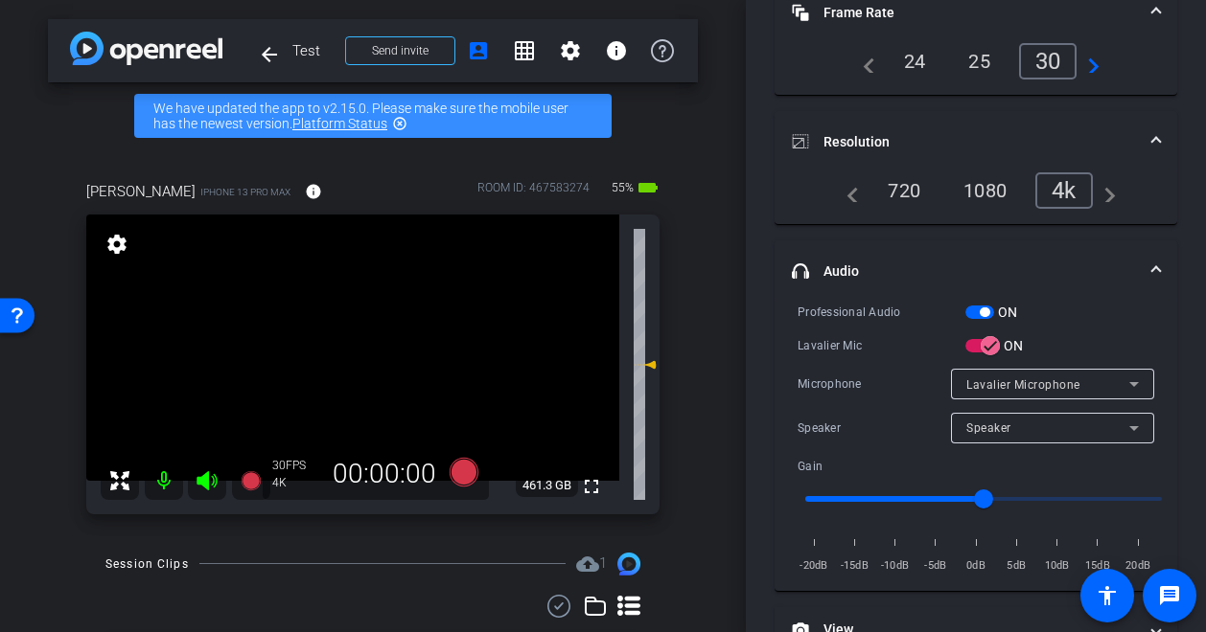
scroll to position [211, 0]
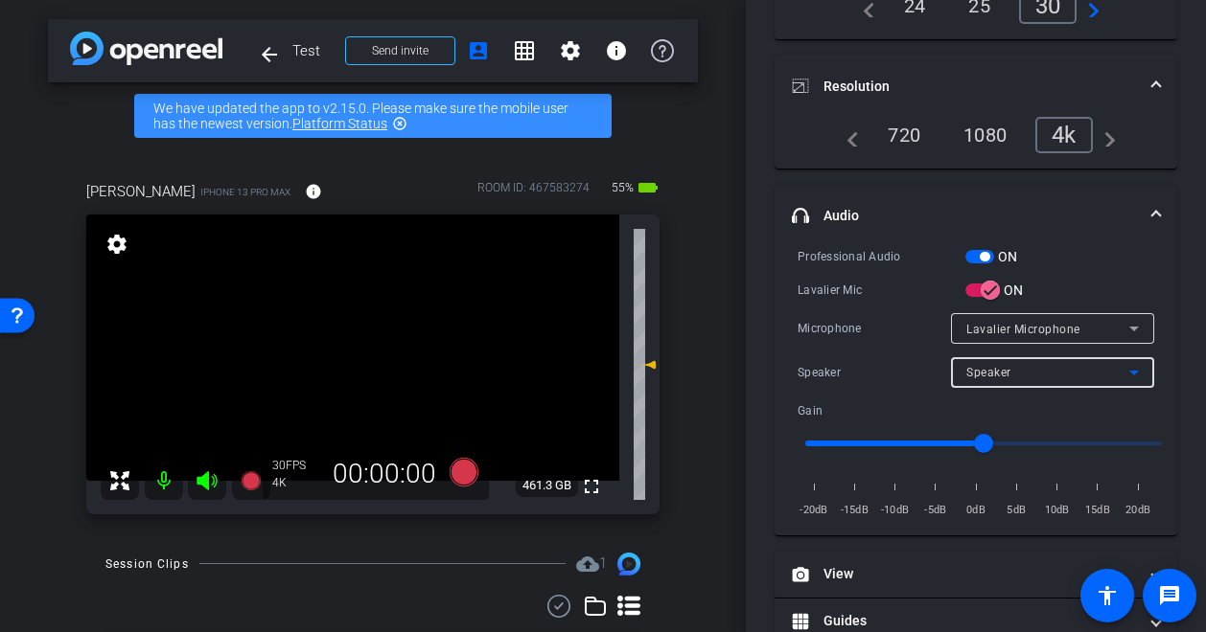
click at [1042, 368] on div "Speaker" at bounding box center [1047, 372] width 163 height 24
click at [1042, 368] on div at bounding box center [603, 316] width 1206 height 632
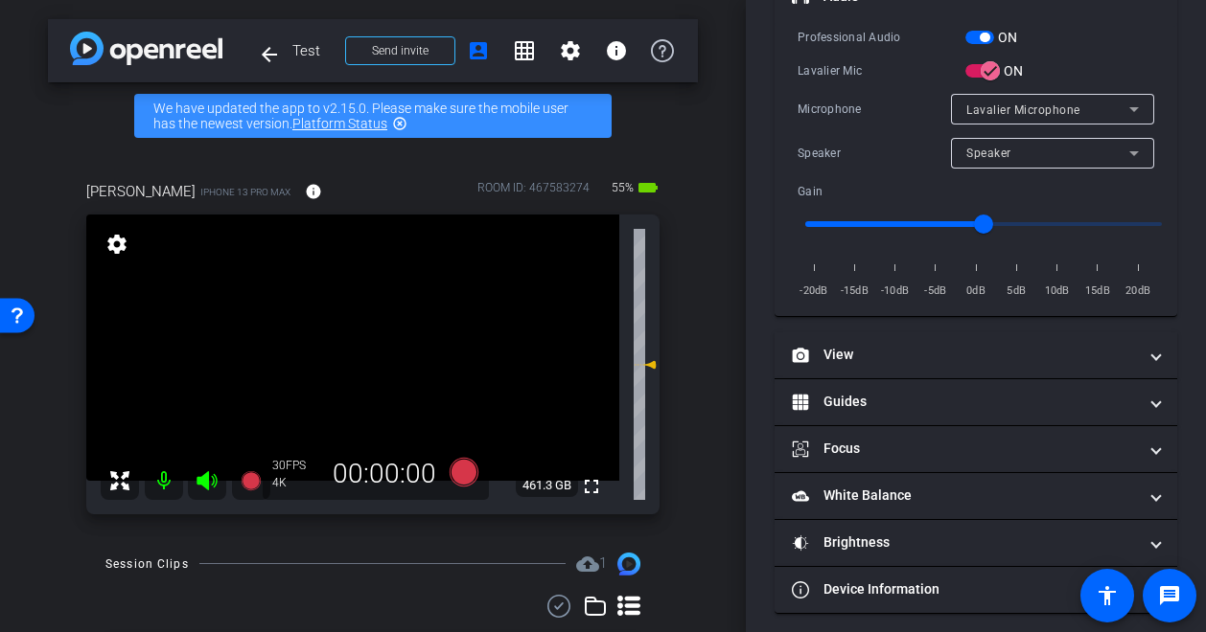
scroll to position [439, 0]
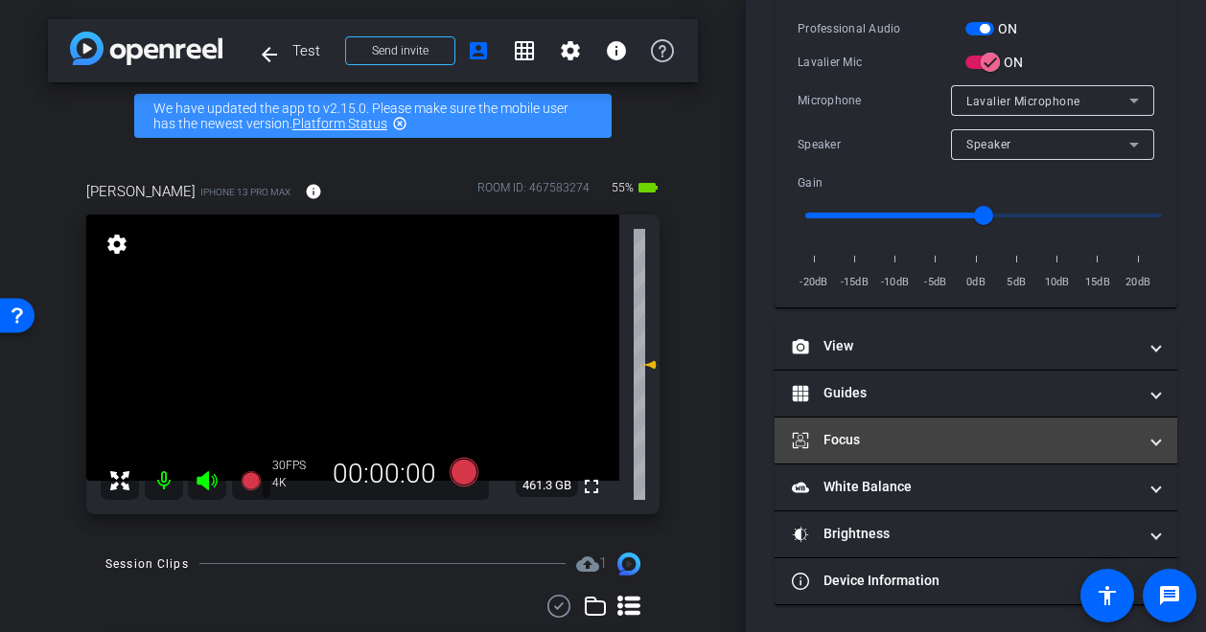
click at [880, 437] on mat-panel-title "Focus" at bounding box center [964, 440] width 345 height 20
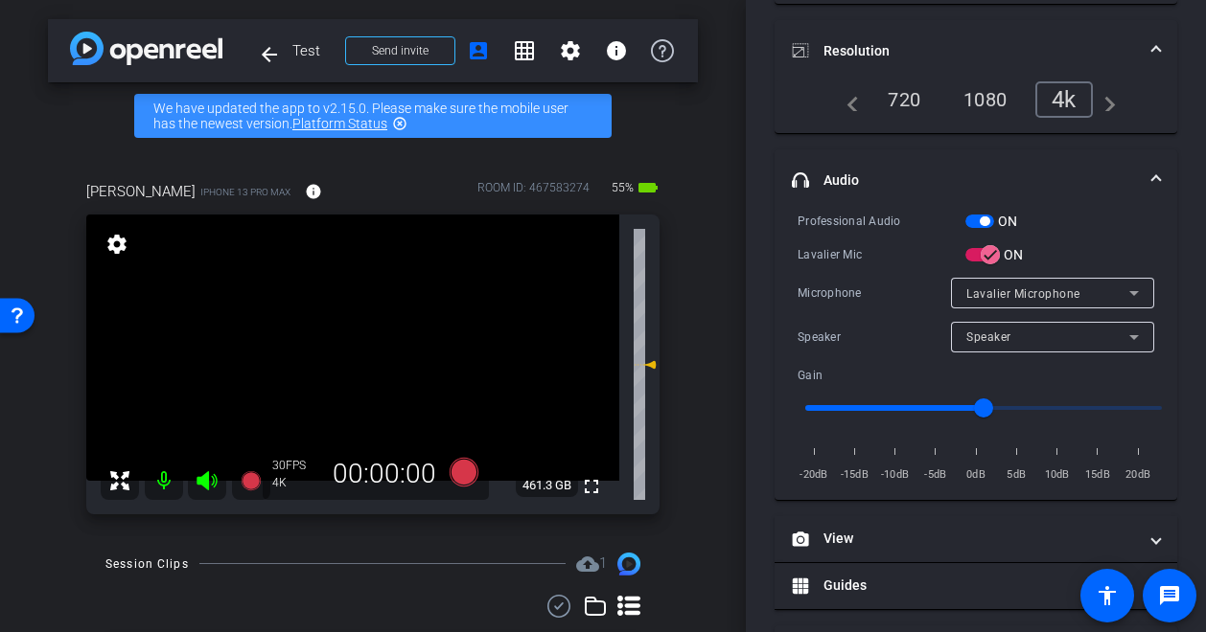
scroll to position [266, 0]
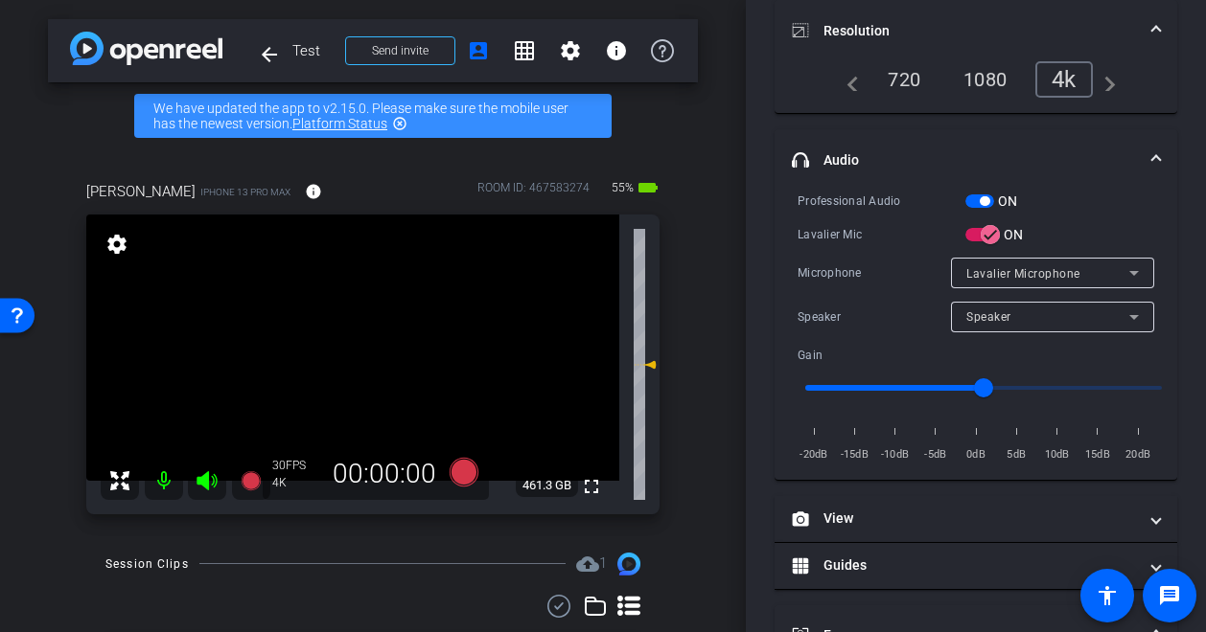
click at [1157, 25] on span at bounding box center [1156, 31] width 8 height 20
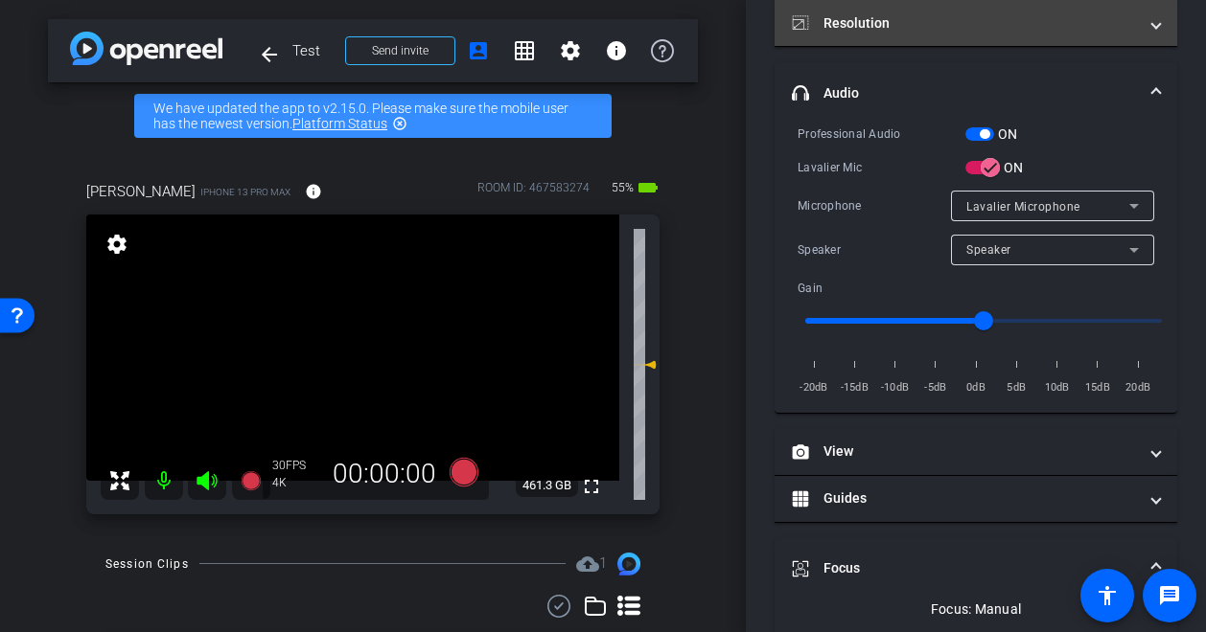
click at [1153, 25] on span at bounding box center [1156, 23] width 8 height 20
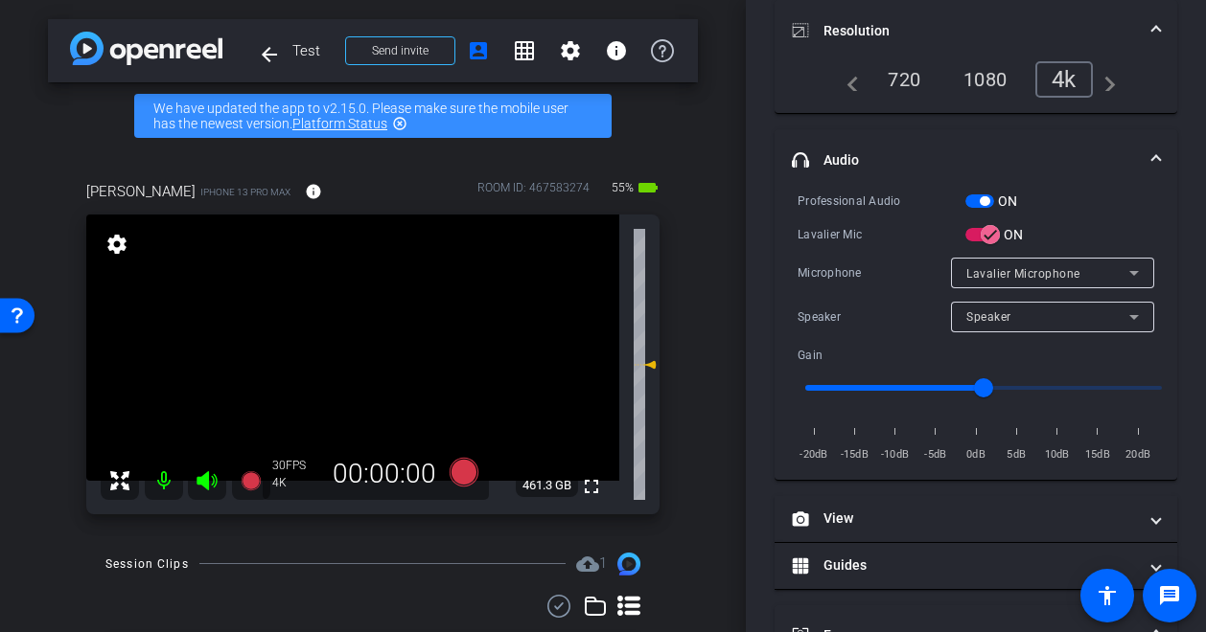
click at [1142, 29] on span "Resolution" at bounding box center [972, 31] width 360 height 20
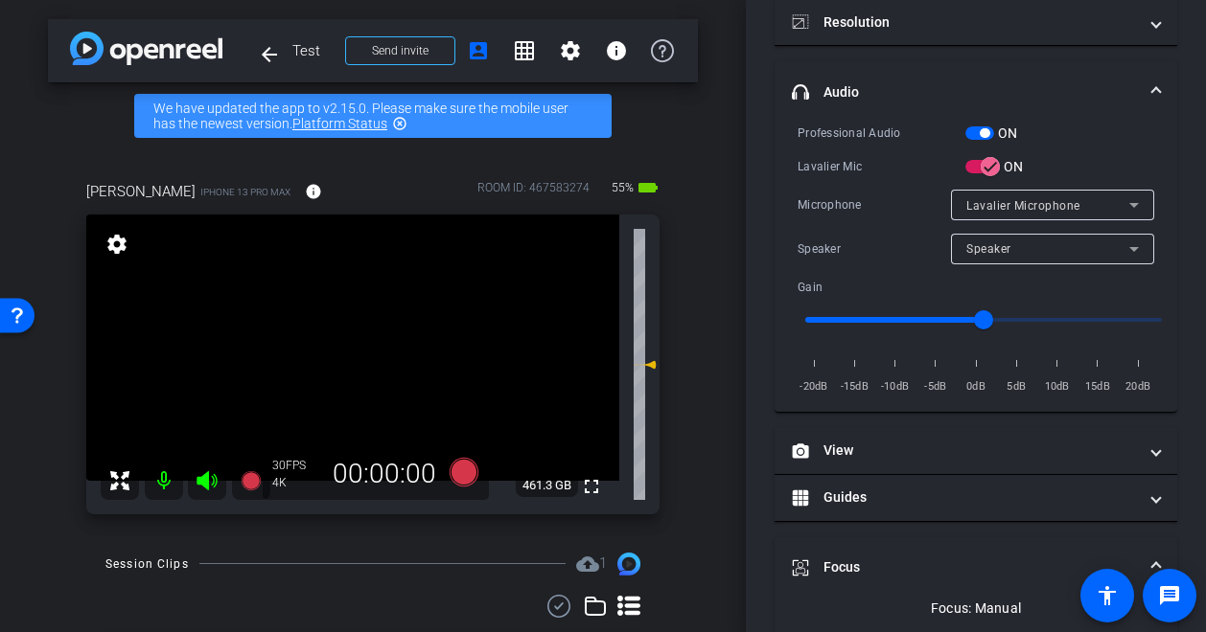
scroll to position [0, 0]
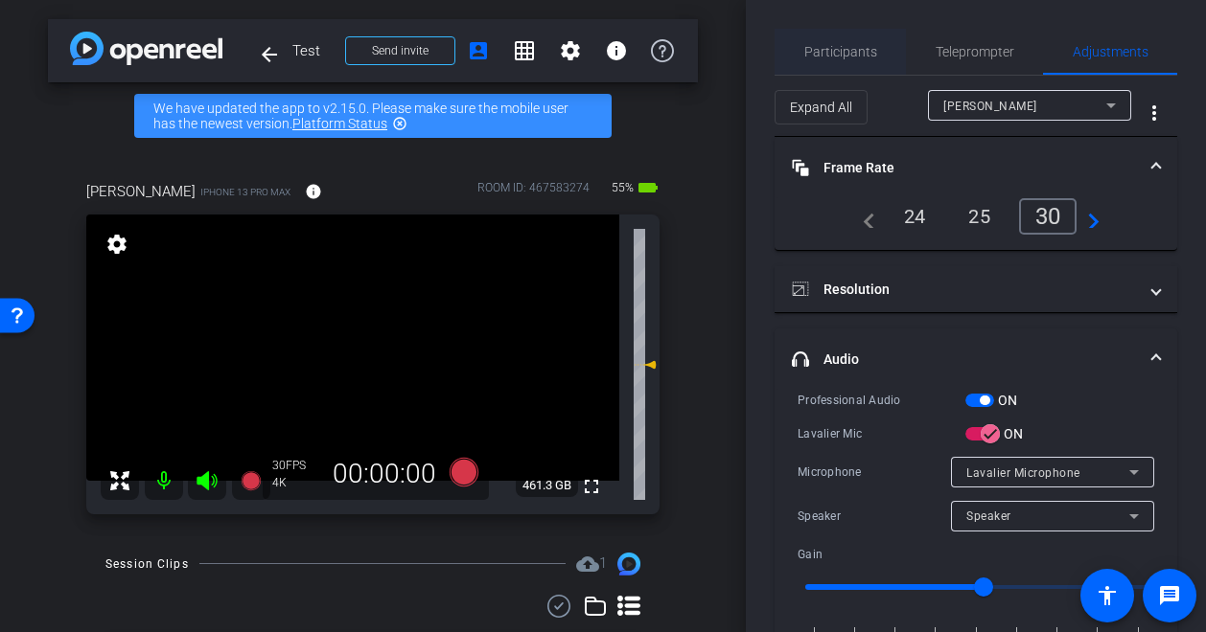
click at [839, 49] on span "Participants" at bounding box center [840, 51] width 73 height 13
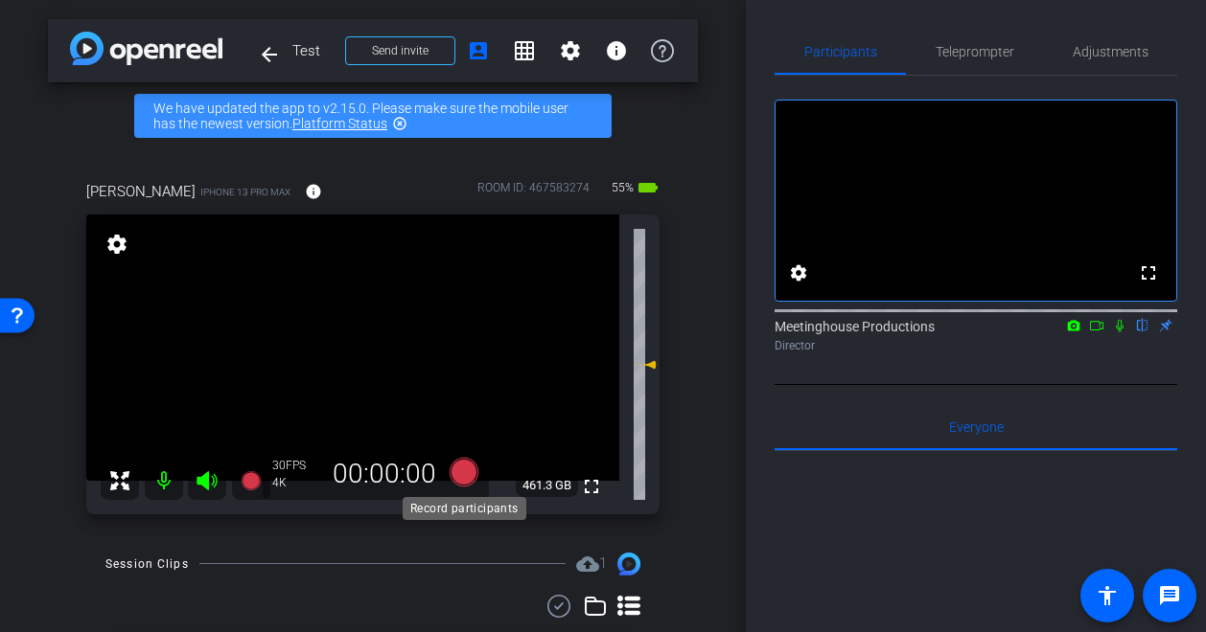
click at [457, 481] on icon at bounding box center [463, 472] width 29 height 29
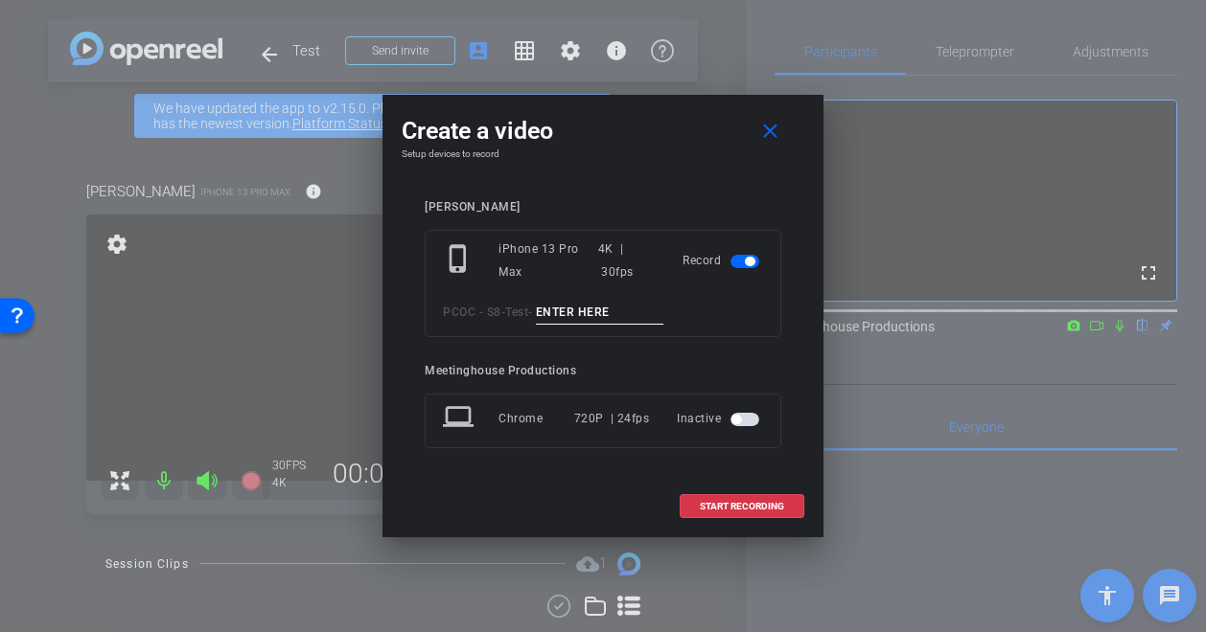
click at [611, 309] on input at bounding box center [600, 313] width 128 height 24
type input "[PERSON_NAME] test"
click at [739, 504] on span "START RECORDING" at bounding box center [742, 507] width 84 height 10
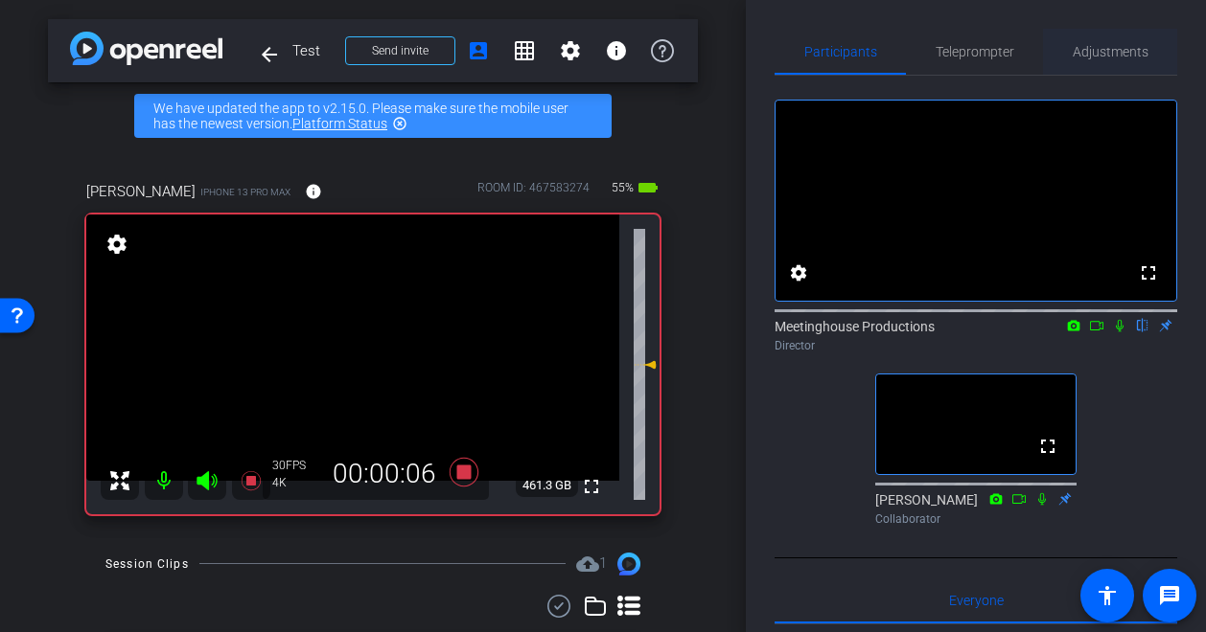
click at [1105, 59] on span "Adjustments" at bounding box center [1110, 52] width 76 height 46
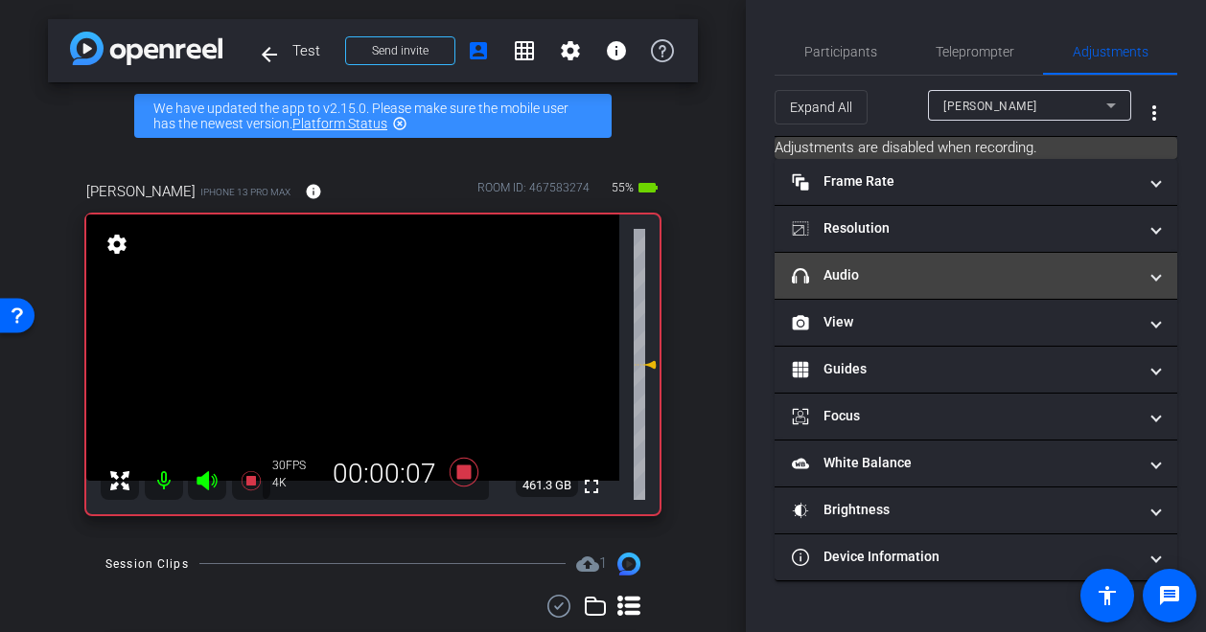
click at [936, 264] on mat-expansion-panel-header "headphone icon Audio" at bounding box center [975, 276] width 402 height 46
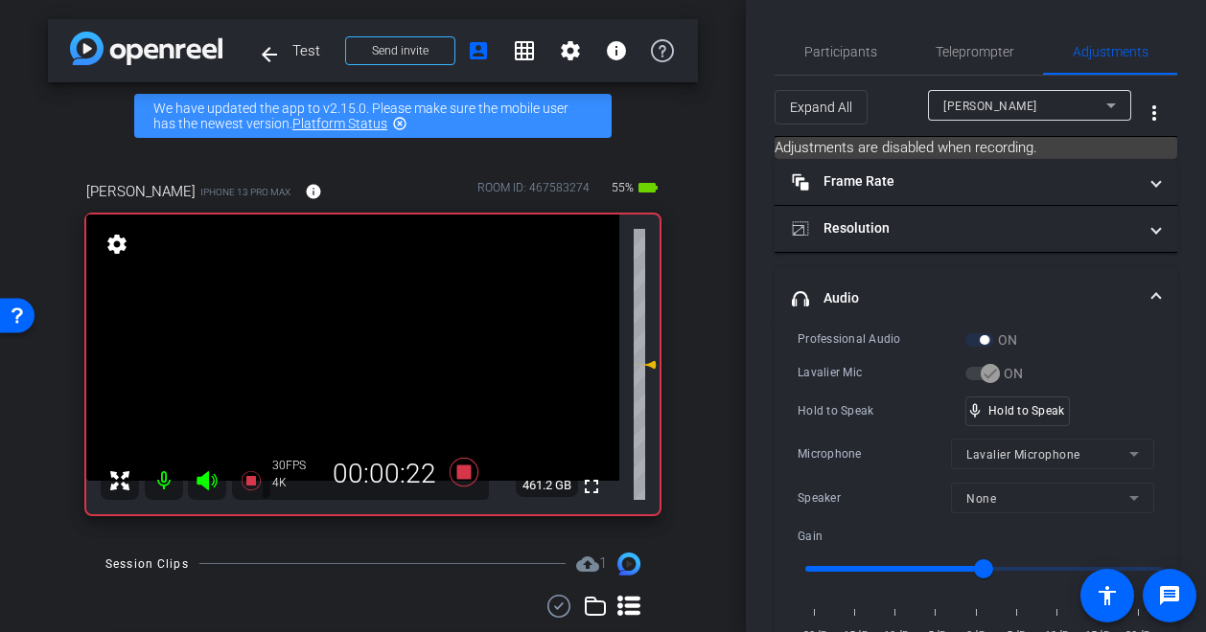
click at [413, 317] on video at bounding box center [352, 348] width 533 height 266
click at [404, 324] on div at bounding box center [413, 317] width 48 height 48
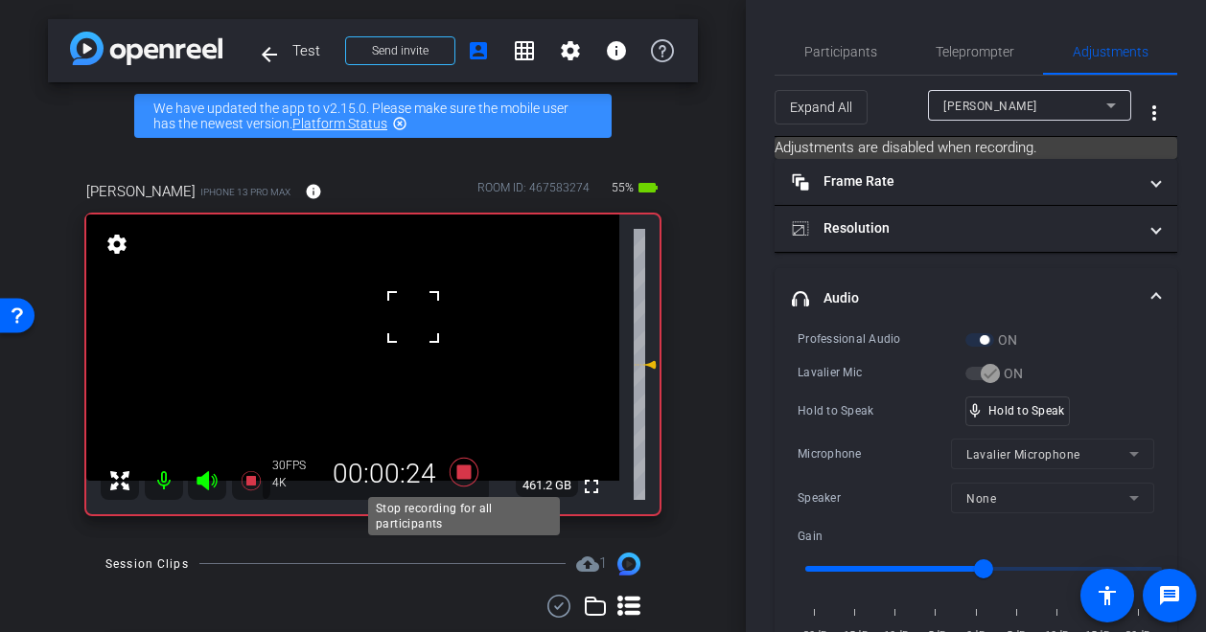
click at [466, 472] on icon at bounding box center [463, 472] width 29 height 29
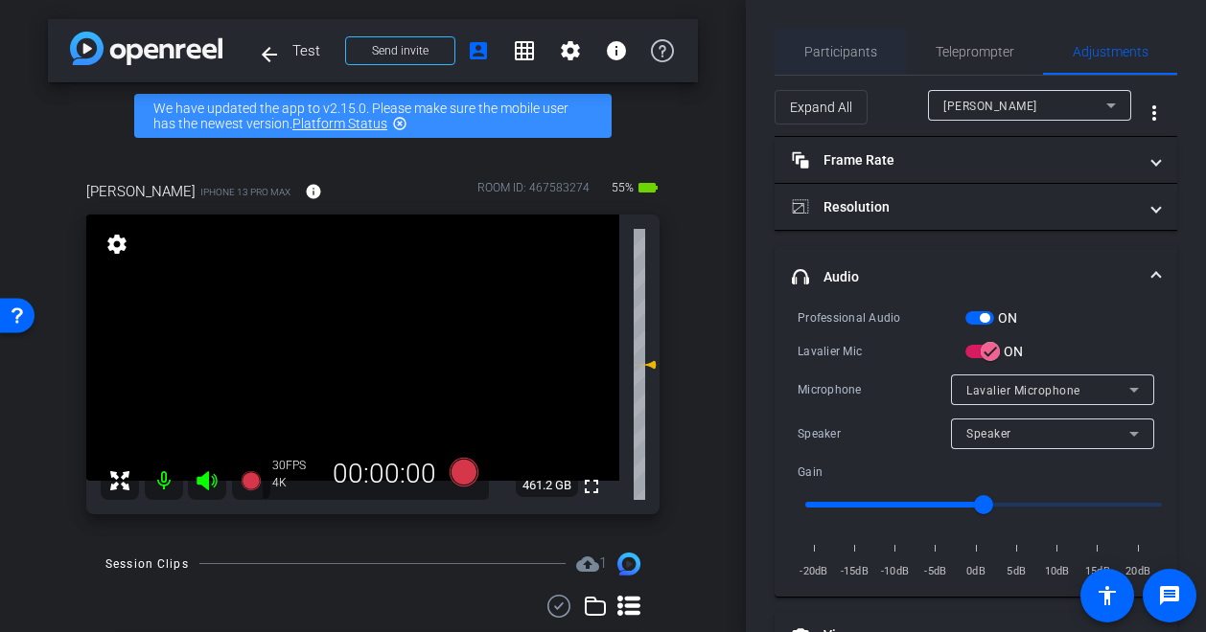
click at [821, 61] on span "Participants" at bounding box center [840, 52] width 73 height 46
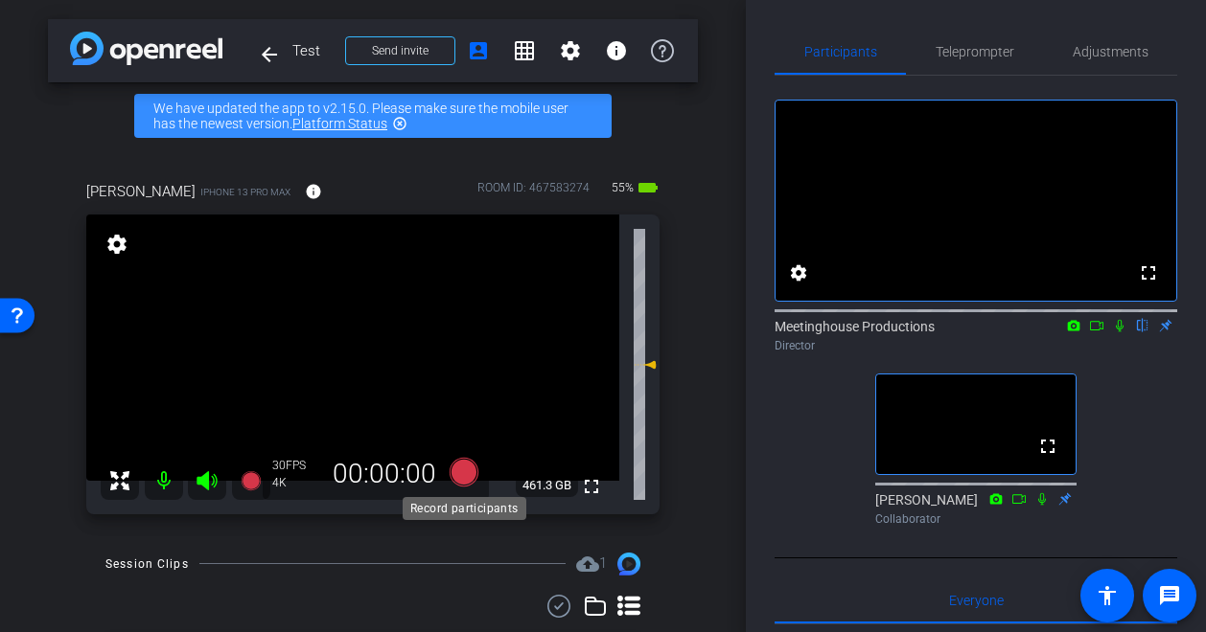
click at [466, 474] on icon at bounding box center [463, 472] width 29 height 29
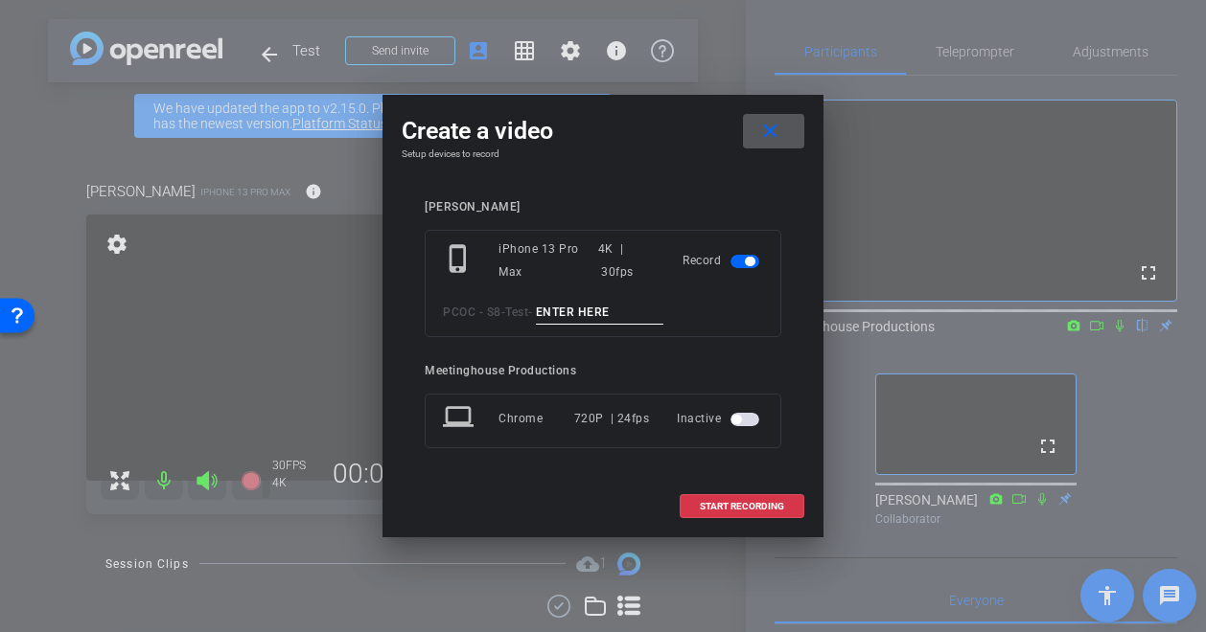
click at [584, 315] on input at bounding box center [600, 313] width 128 height 24
type input "[PERSON_NAME] 2"
click at [722, 502] on span "START RECORDING" at bounding box center [742, 507] width 84 height 10
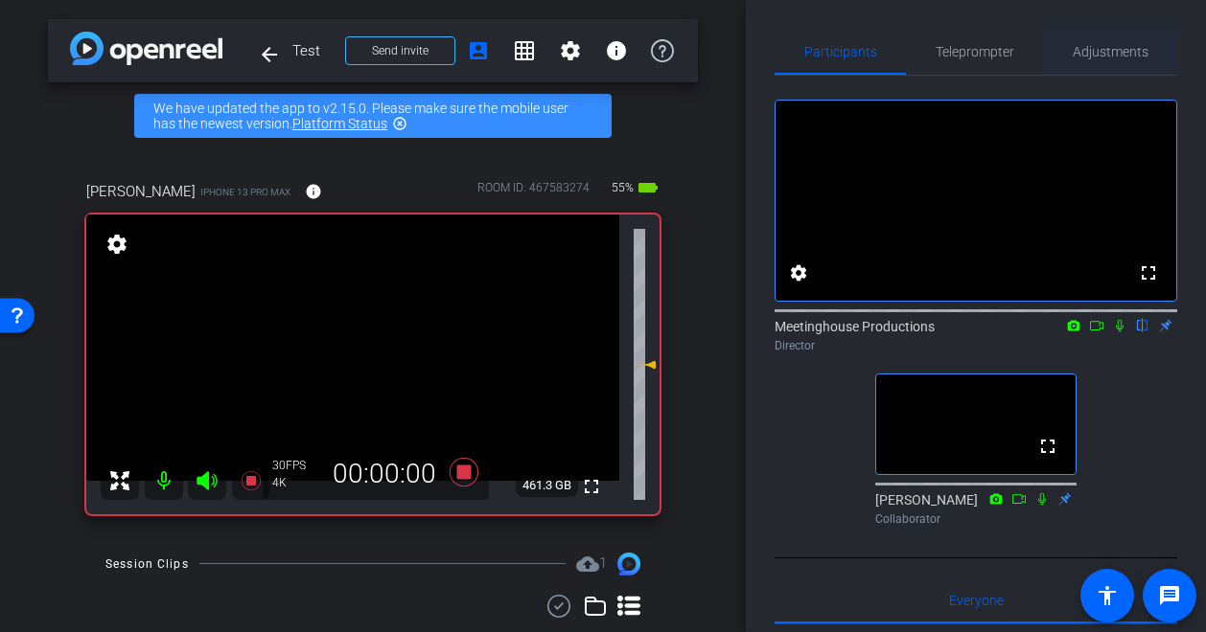
click at [1114, 55] on span "Adjustments" at bounding box center [1110, 51] width 76 height 13
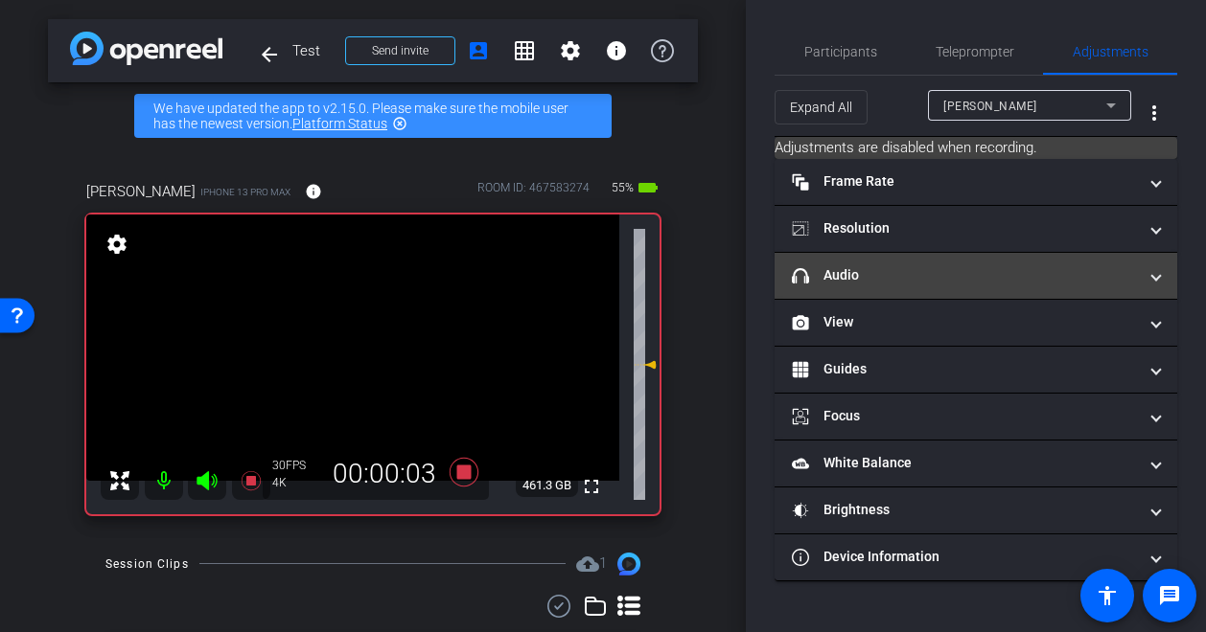
click at [864, 278] on mat-panel-title "headphone icon Audio" at bounding box center [964, 275] width 345 height 20
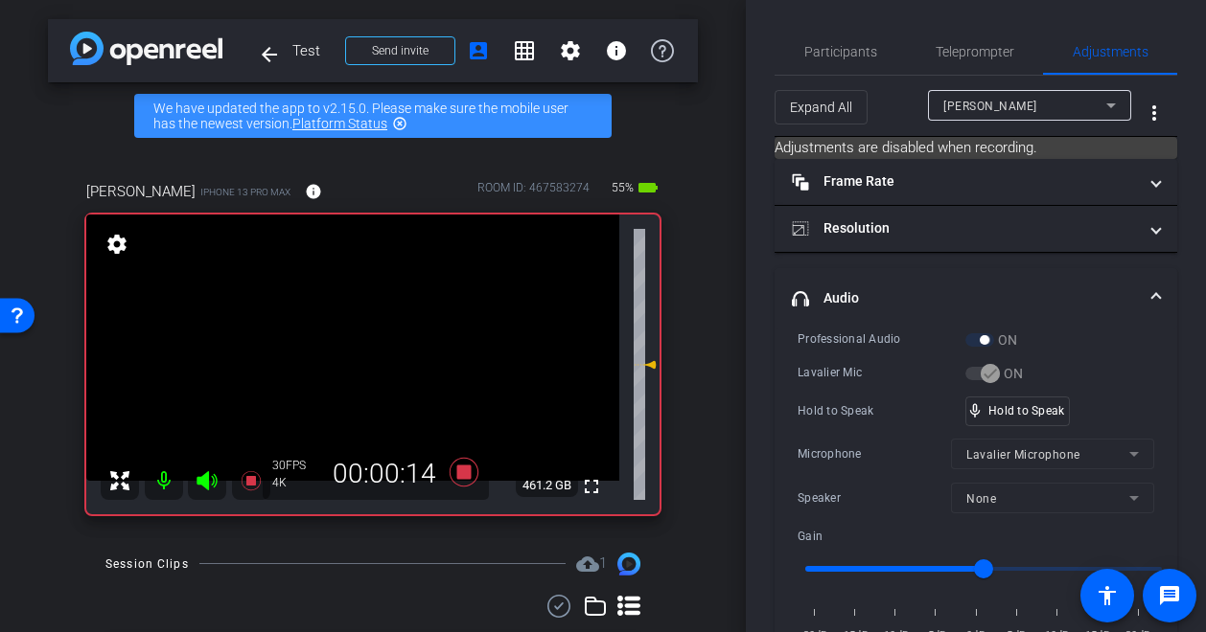
click at [344, 322] on video at bounding box center [352, 348] width 533 height 266
click at [393, 325] on video at bounding box center [352, 348] width 533 height 266
click at [348, 337] on video at bounding box center [352, 348] width 533 height 266
click at [396, 330] on video at bounding box center [352, 348] width 533 height 266
click at [480, 484] on icon at bounding box center [464, 472] width 46 height 34
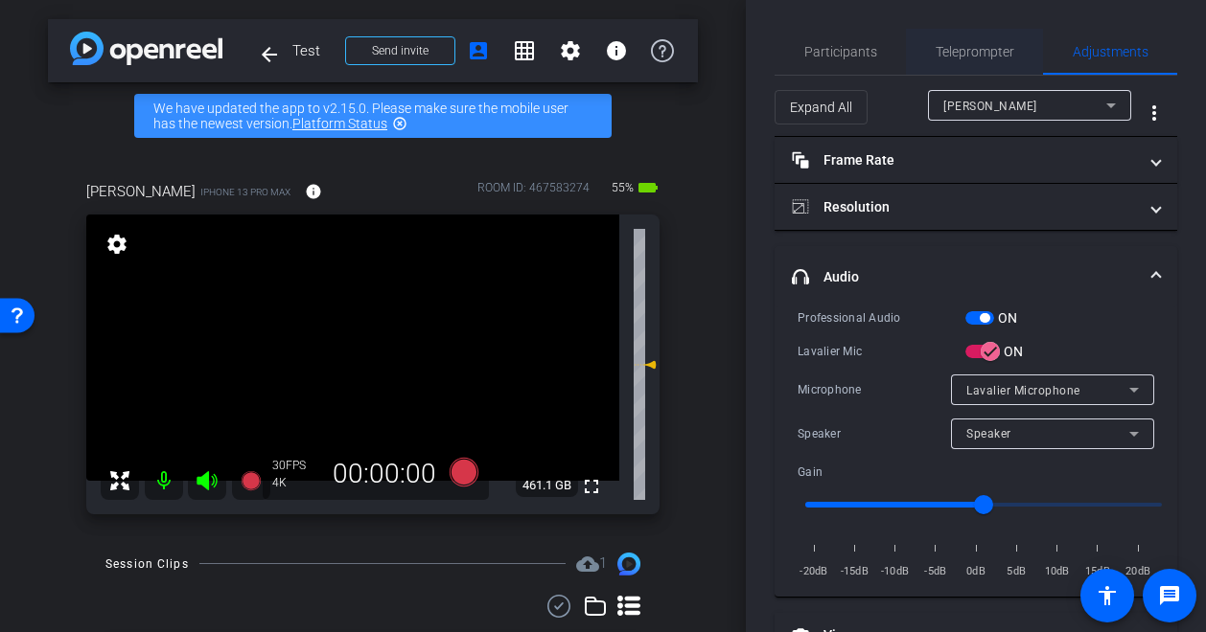
click at [987, 57] on span "Teleprompter" at bounding box center [974, 51] width 79 height 13
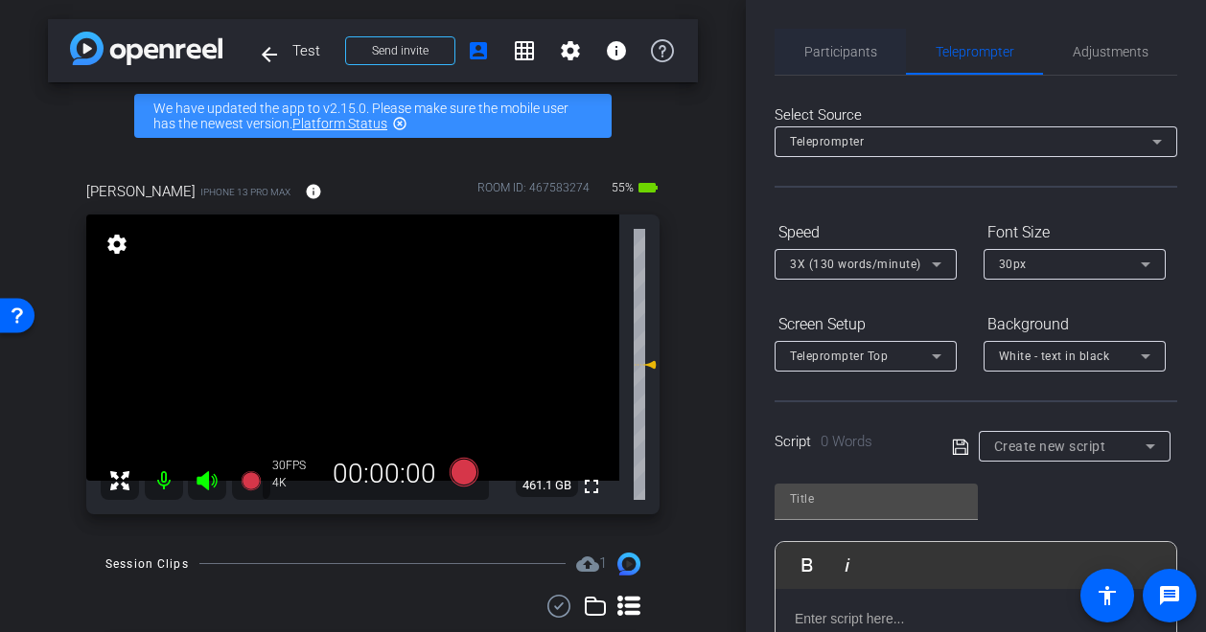
click at [852, 59] on span "Participants" at bounding box center [840, 52] width 73 height 46
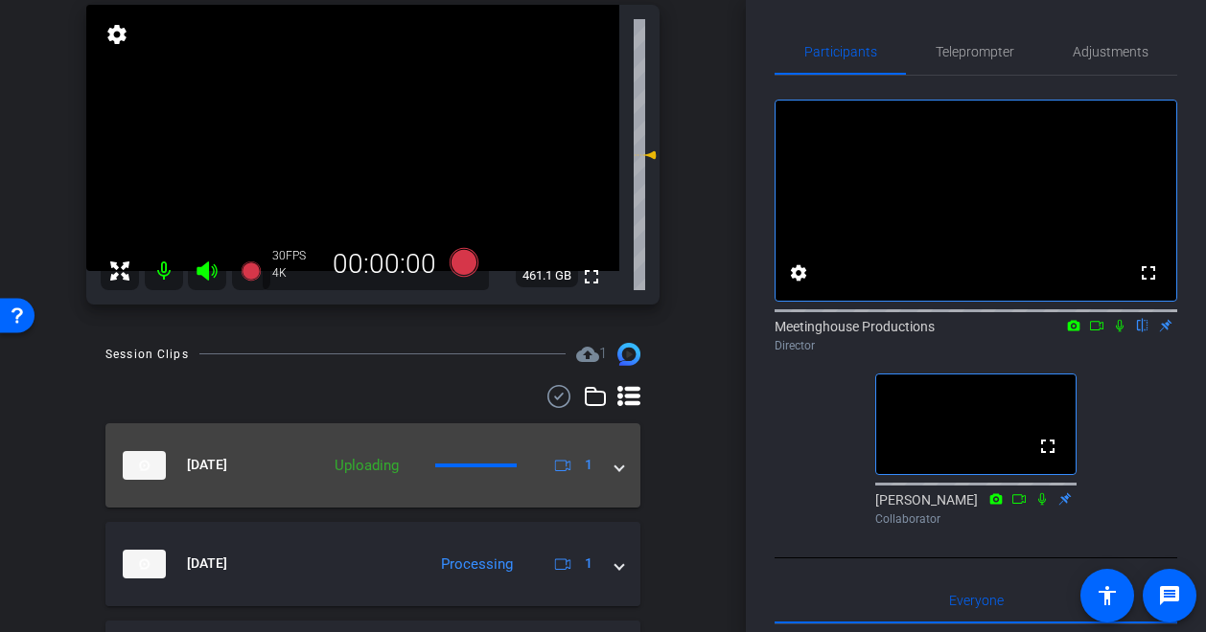
scroll to position [197, 0]
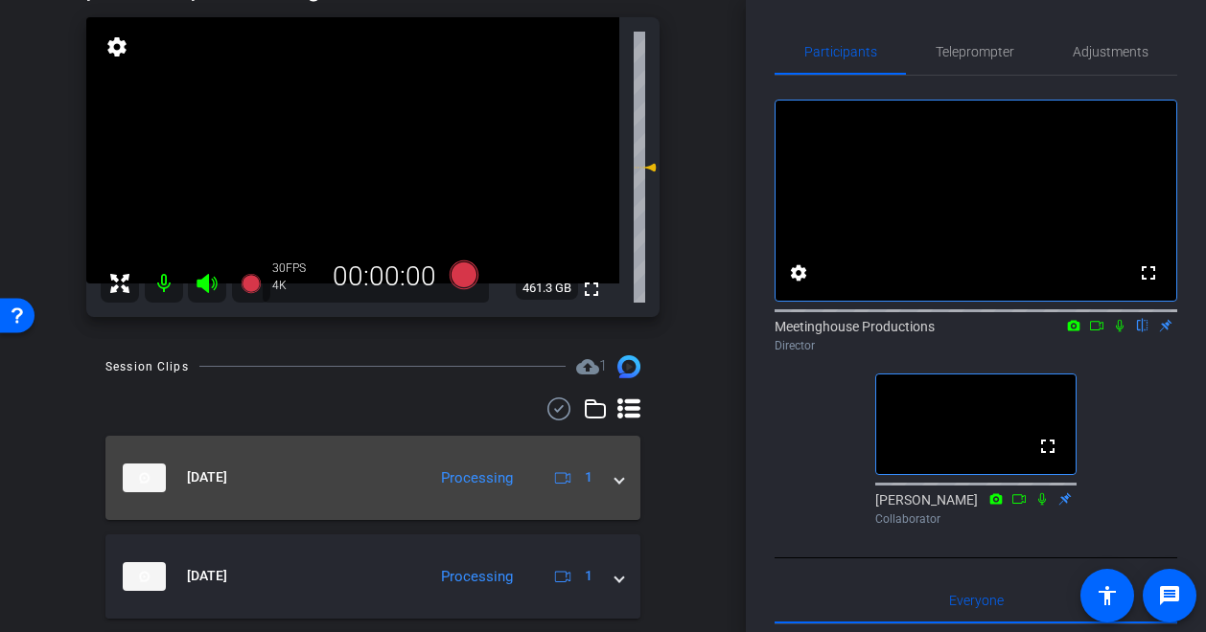
click at [617, 483] on span at bounding box center [619, 478] width 8 height 20
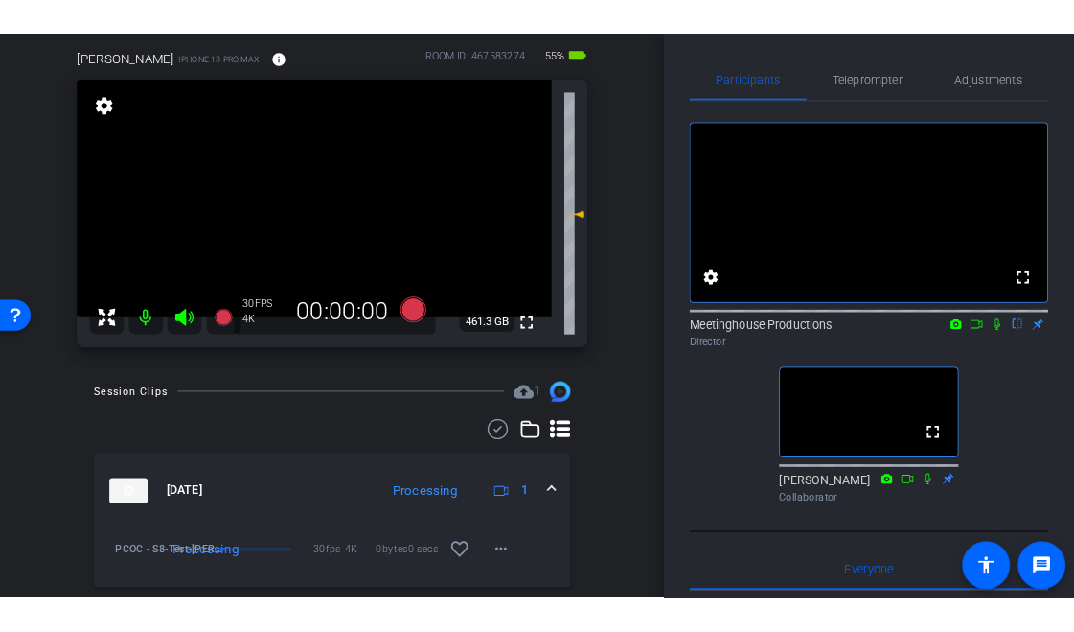
scroll to position [178, 0]
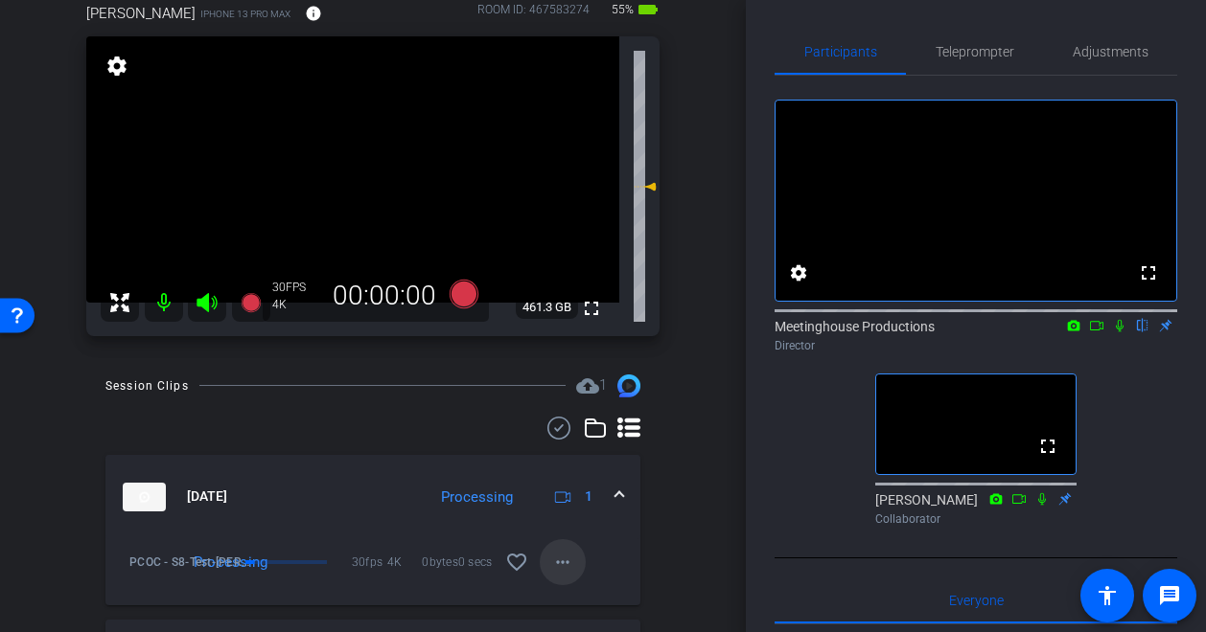
click at [565, 561] on mat-icon "more_horiz" at bounding box center [562, 562] width 23 height 23
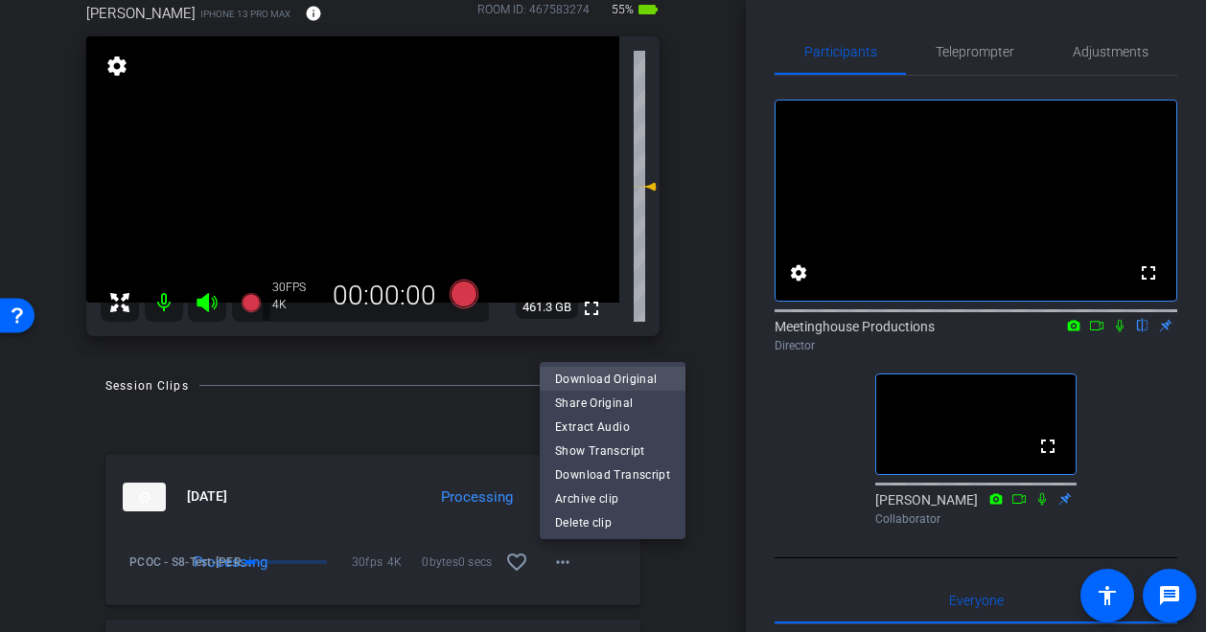
click at [603, 376] on span "Download Original" at bounding box center [612, 379] width 115 height 23
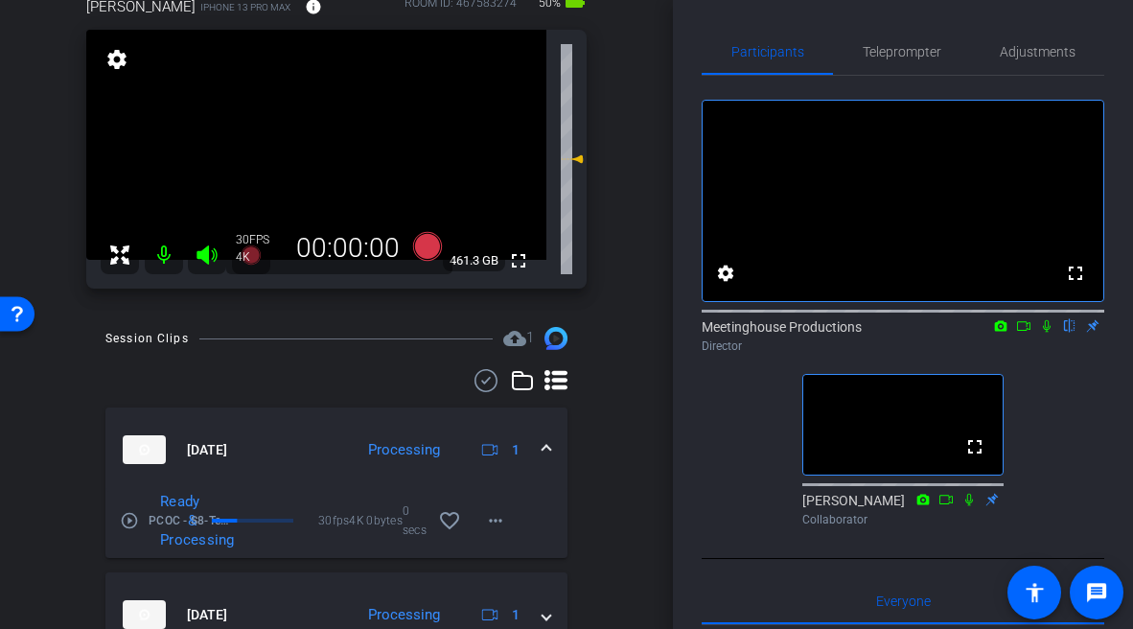
scroll to position [184, 0]
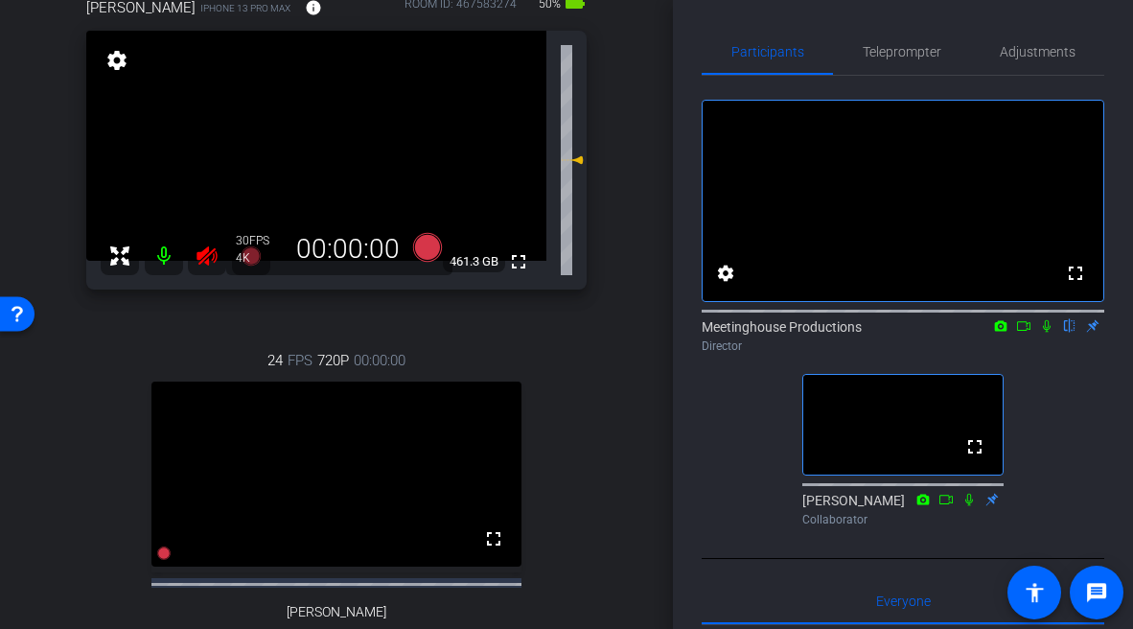
click at [209, 254] on icon at bounding box center [206, 255] width 20 height 19
click at [210, 259] on icon at bounding box center [206, 255] width 23 height 23
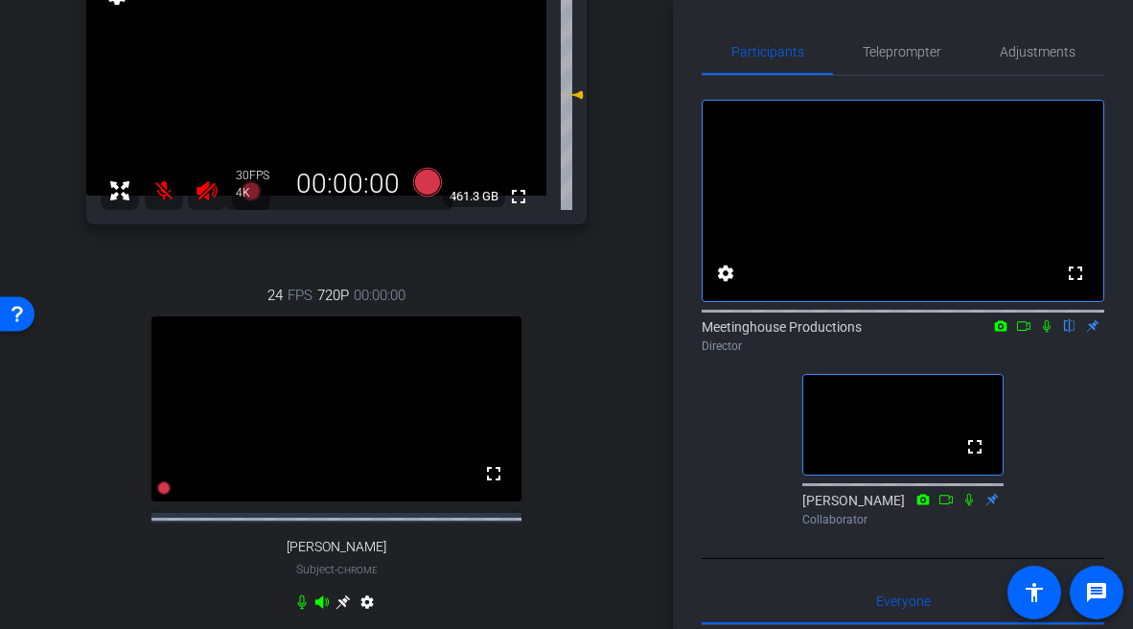
scroll to position [312, 0]
